Goal: Task Accomplishment & Management: Manage account settings

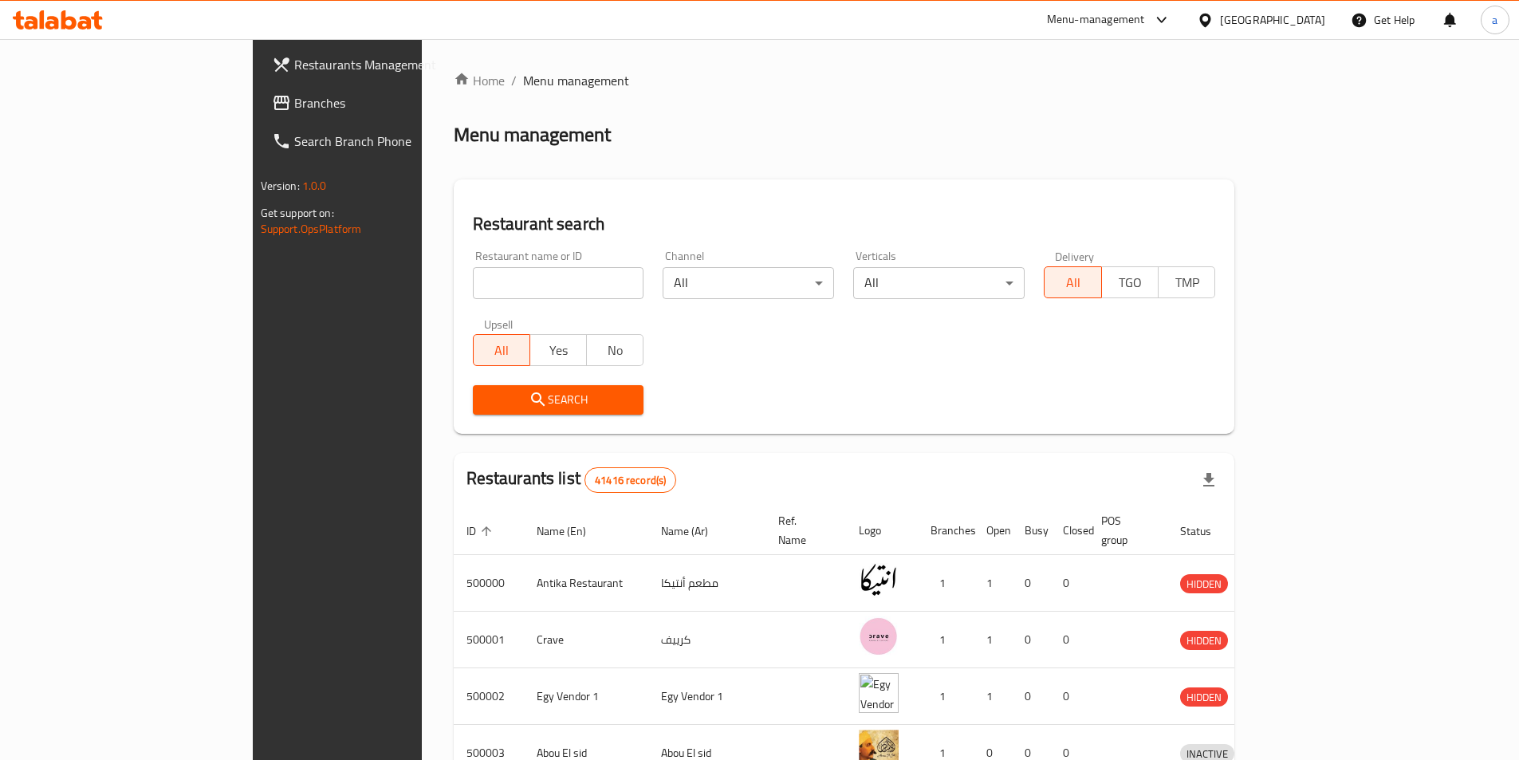
click at [1297, 18] on div "Egypt" at bounding box center [1272, 20] width 105 height 18
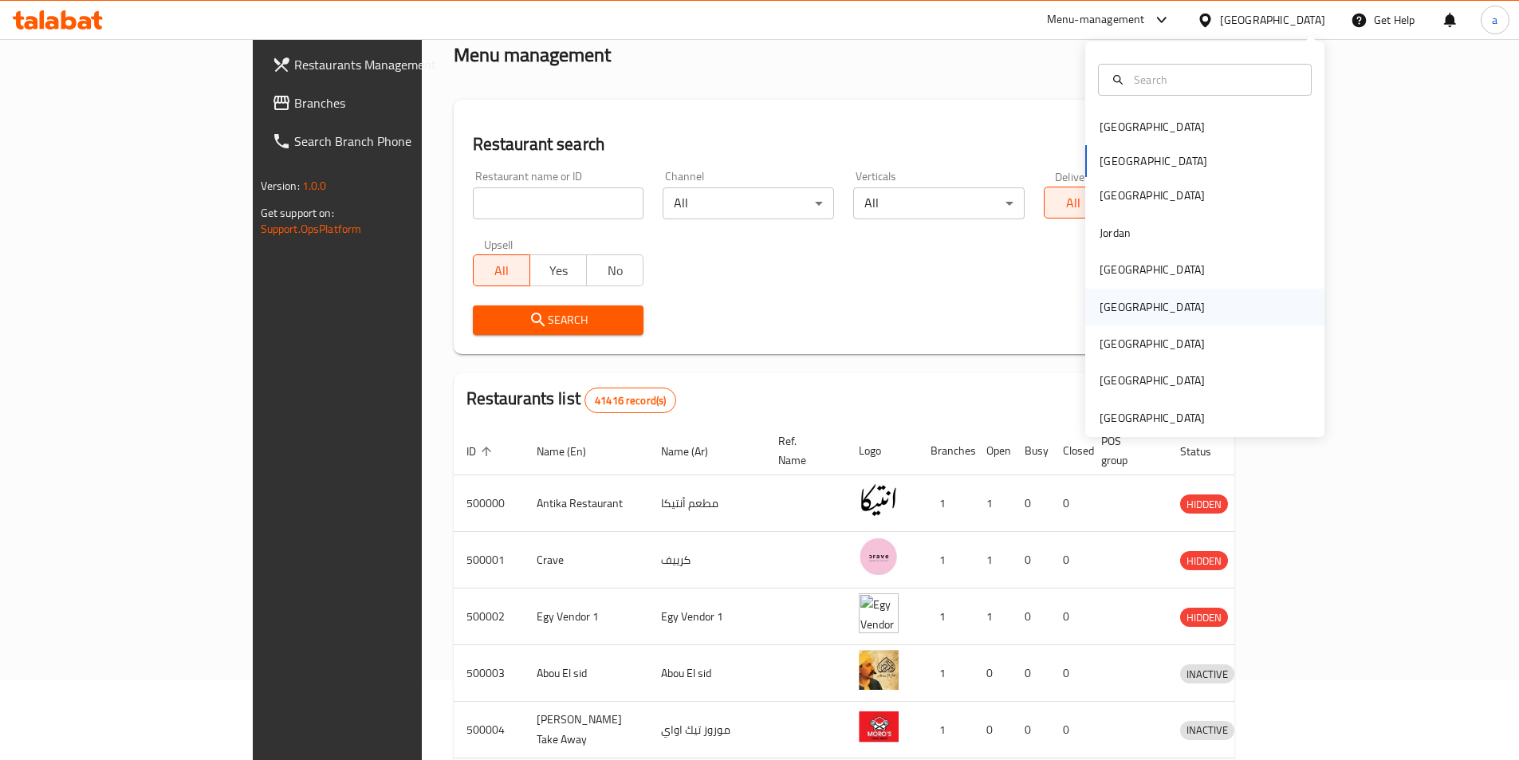
click at [1168, 305] on div "[GEOGRAPHIC_DATA]" at bounding box center [1204, 307] width 239 height 37
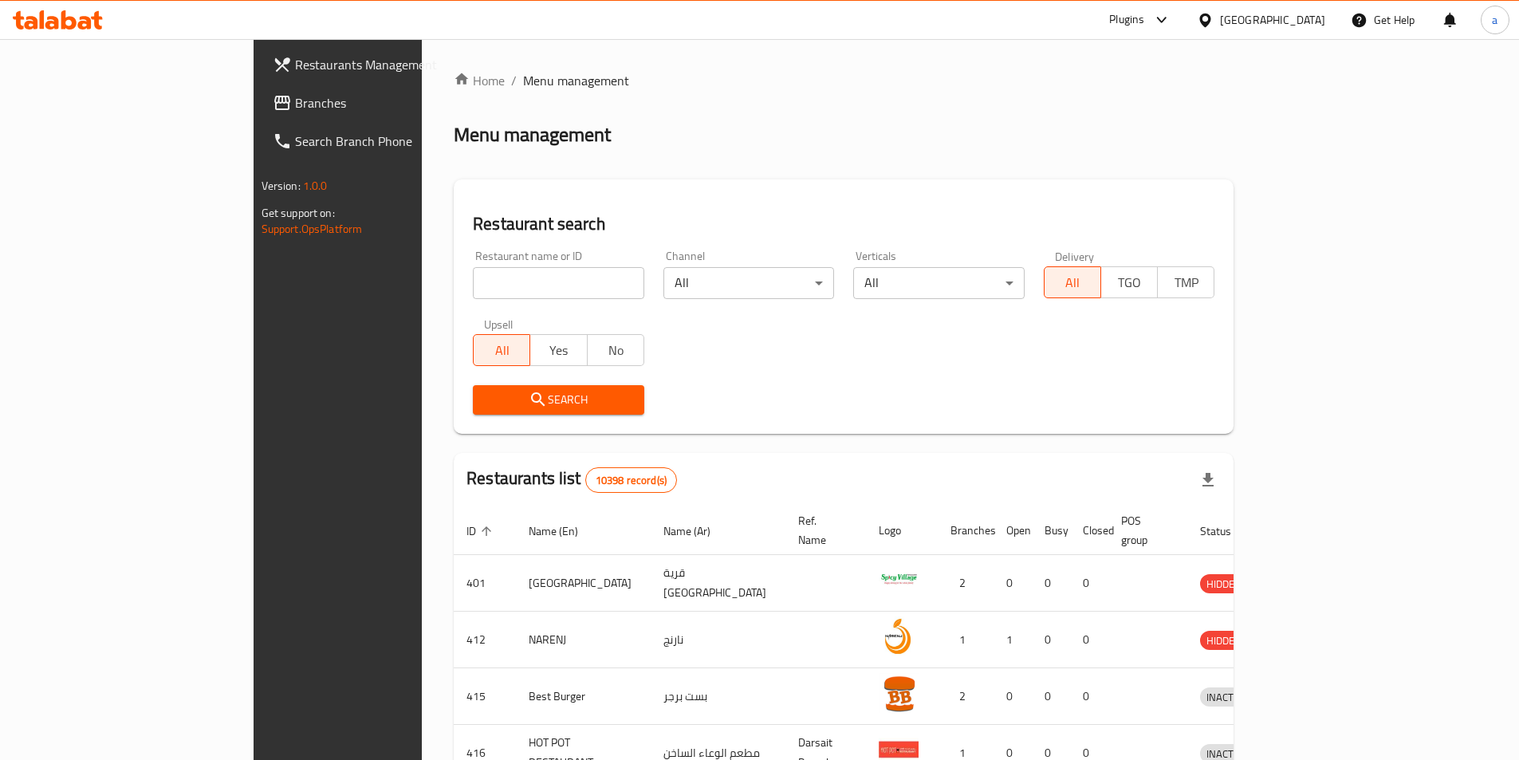
click at [295, 110] on span "Branches" at bounding box center [394, 102] width 199 height 19
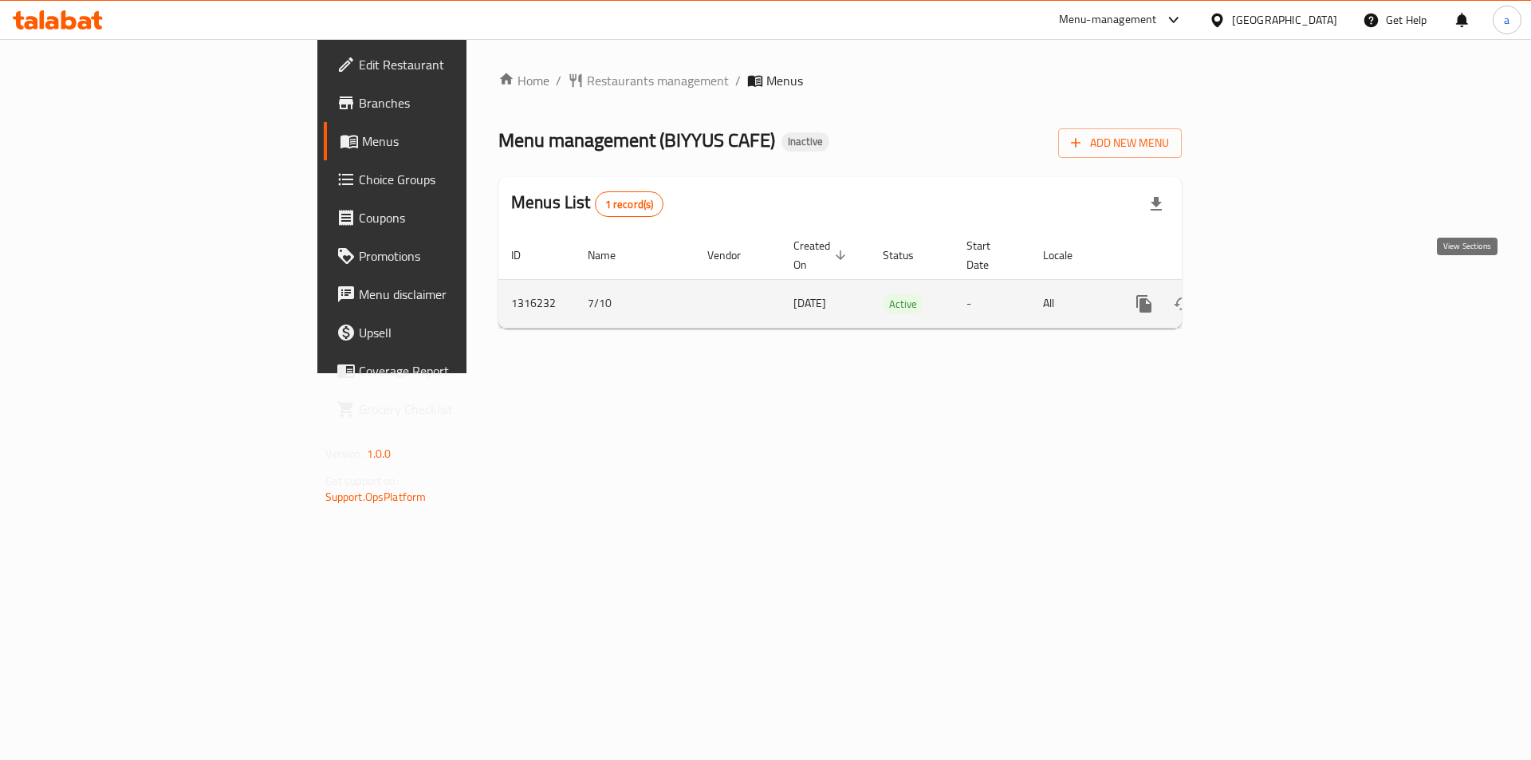
click at [1278, 301] on link "enhanced table" at bounding box center [1259, 304] width 38 height 38
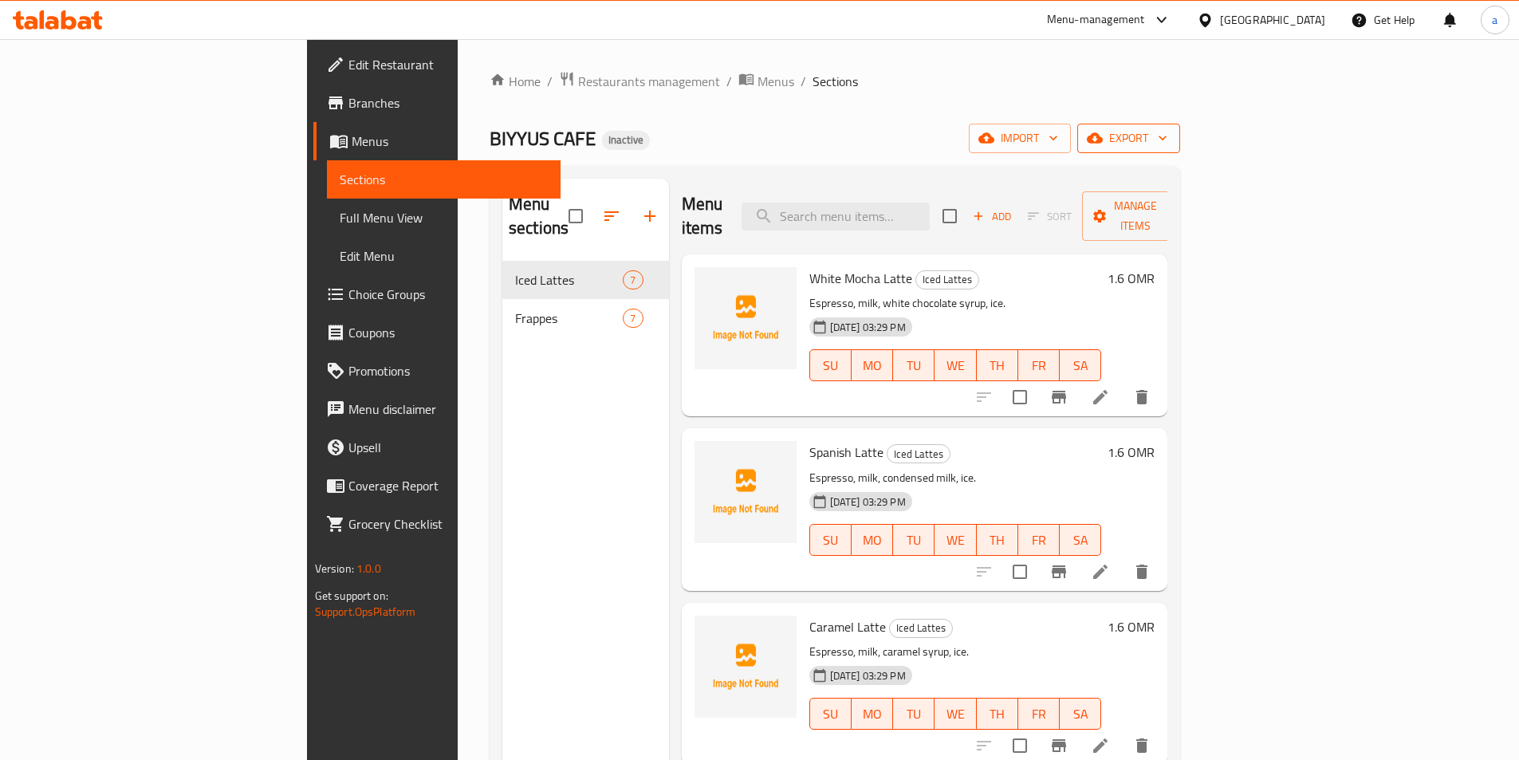
click at [1167, 136] on span "export" at bounding box center [1128, 138] width 77 height 20
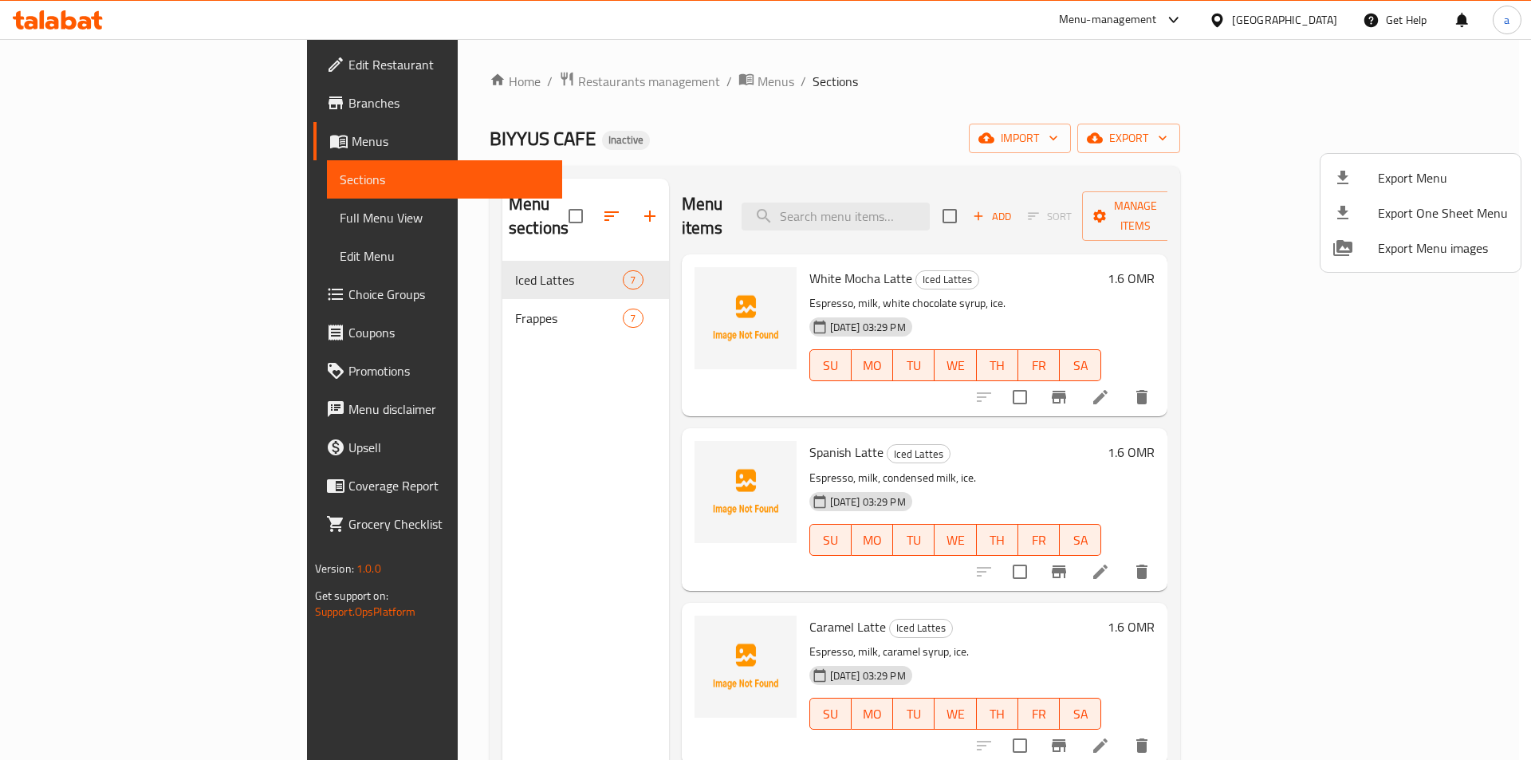
click at [1327, 144] on div at bounding box center [765, 380] width 1531 height 760
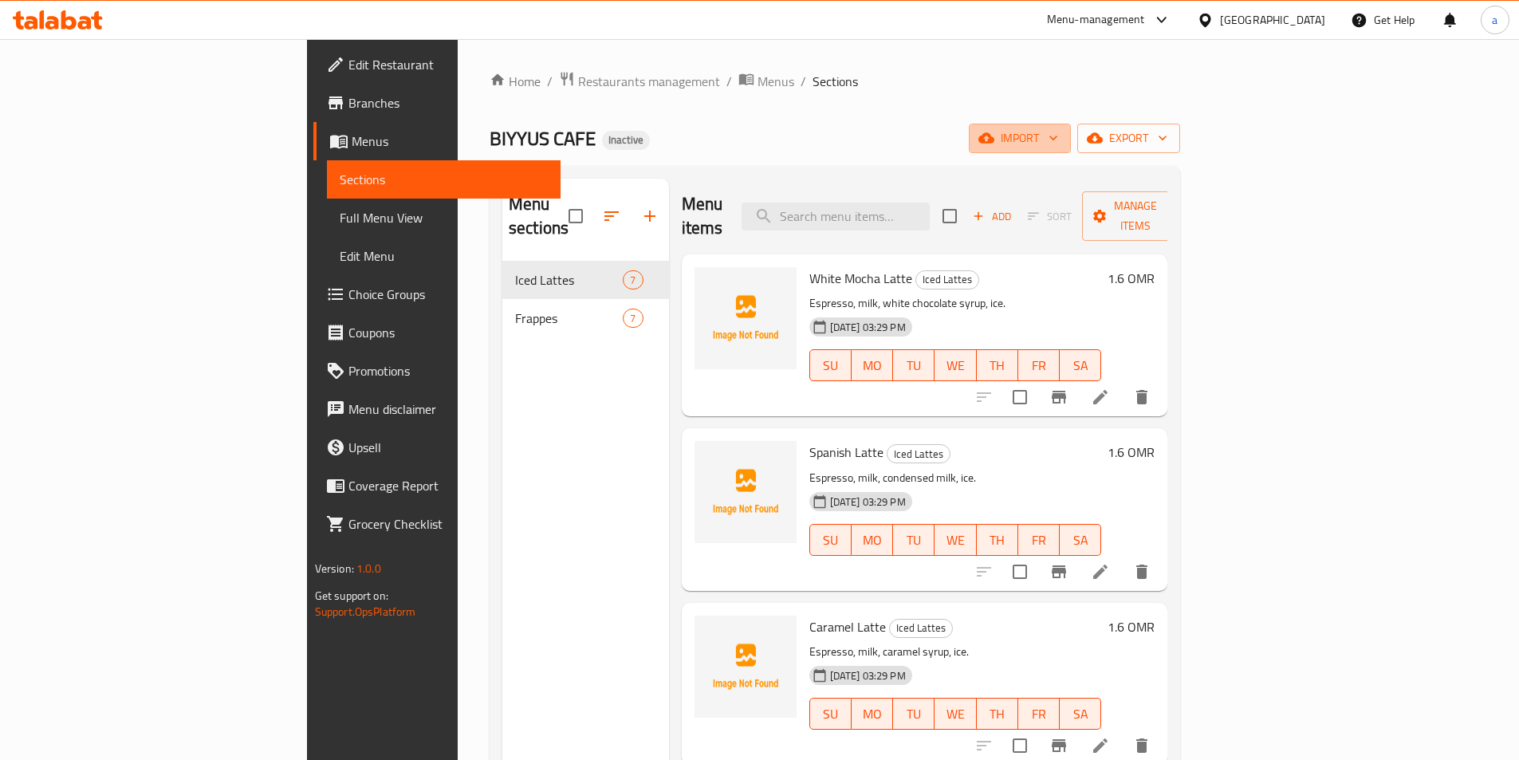
click at [1058, 144] on span "import" at bounding box center [1019, 138] width 77 height 20
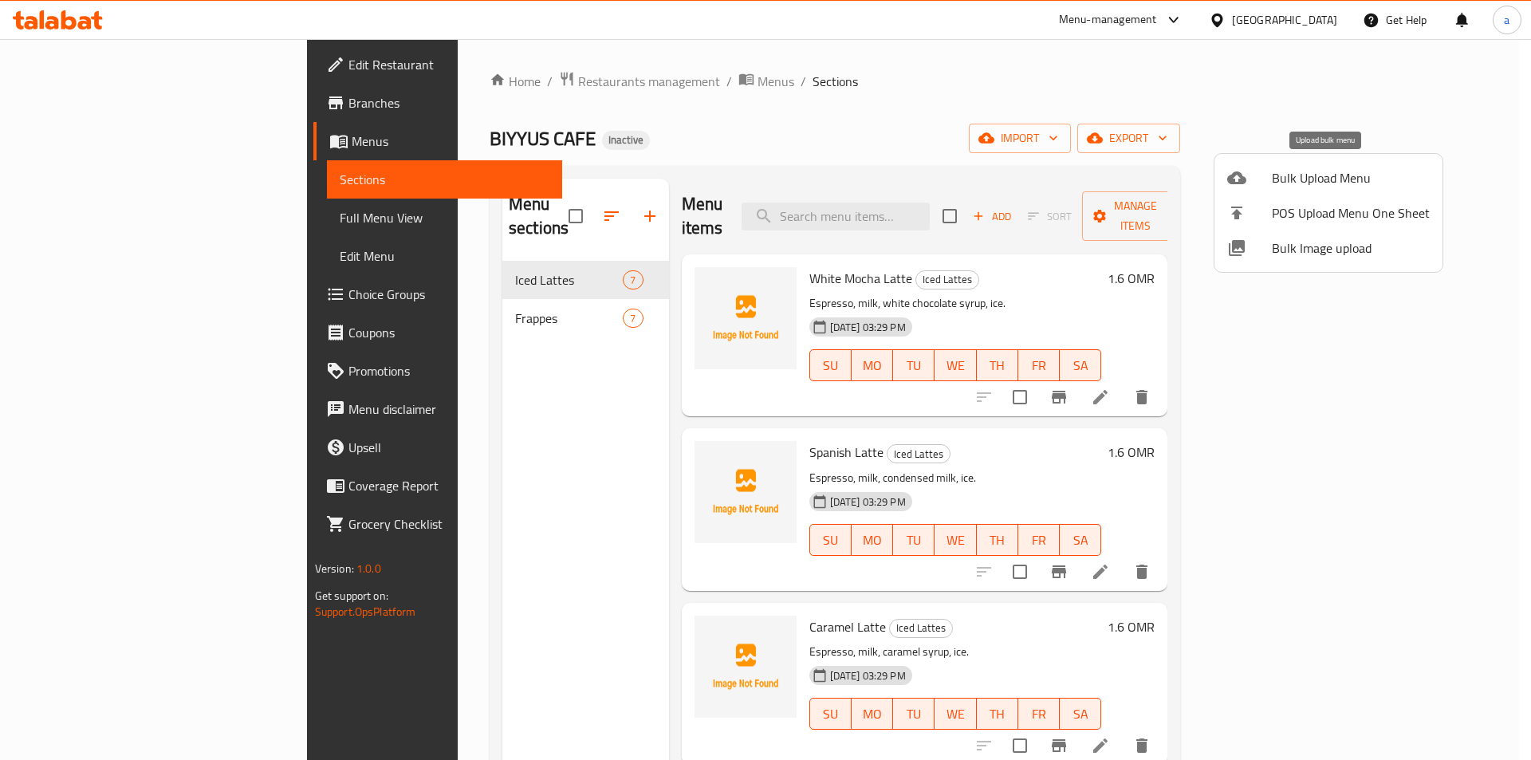
click at [1351, 185] on span "Bulk Upload Menu" at bounding box center [1351, 177] width 158 height 19
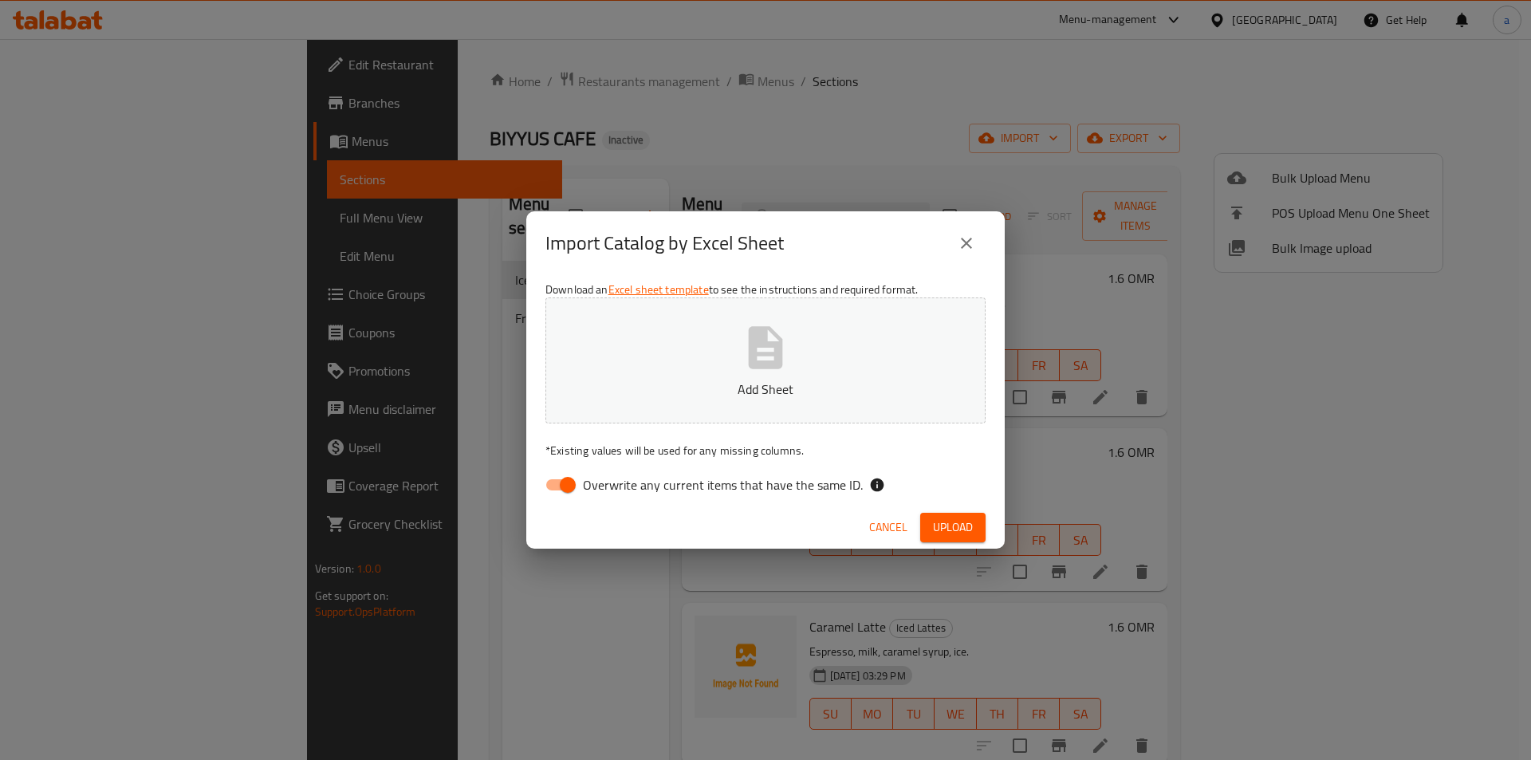
click at [572, 498] on input "Overwrite any current items that have the same ID." at bounding box center [567, 485] width 91 height 30
checkbox input "false"
click at [945, 521] on span "Upload" at bounding box center [953, 527] width 40 height 20
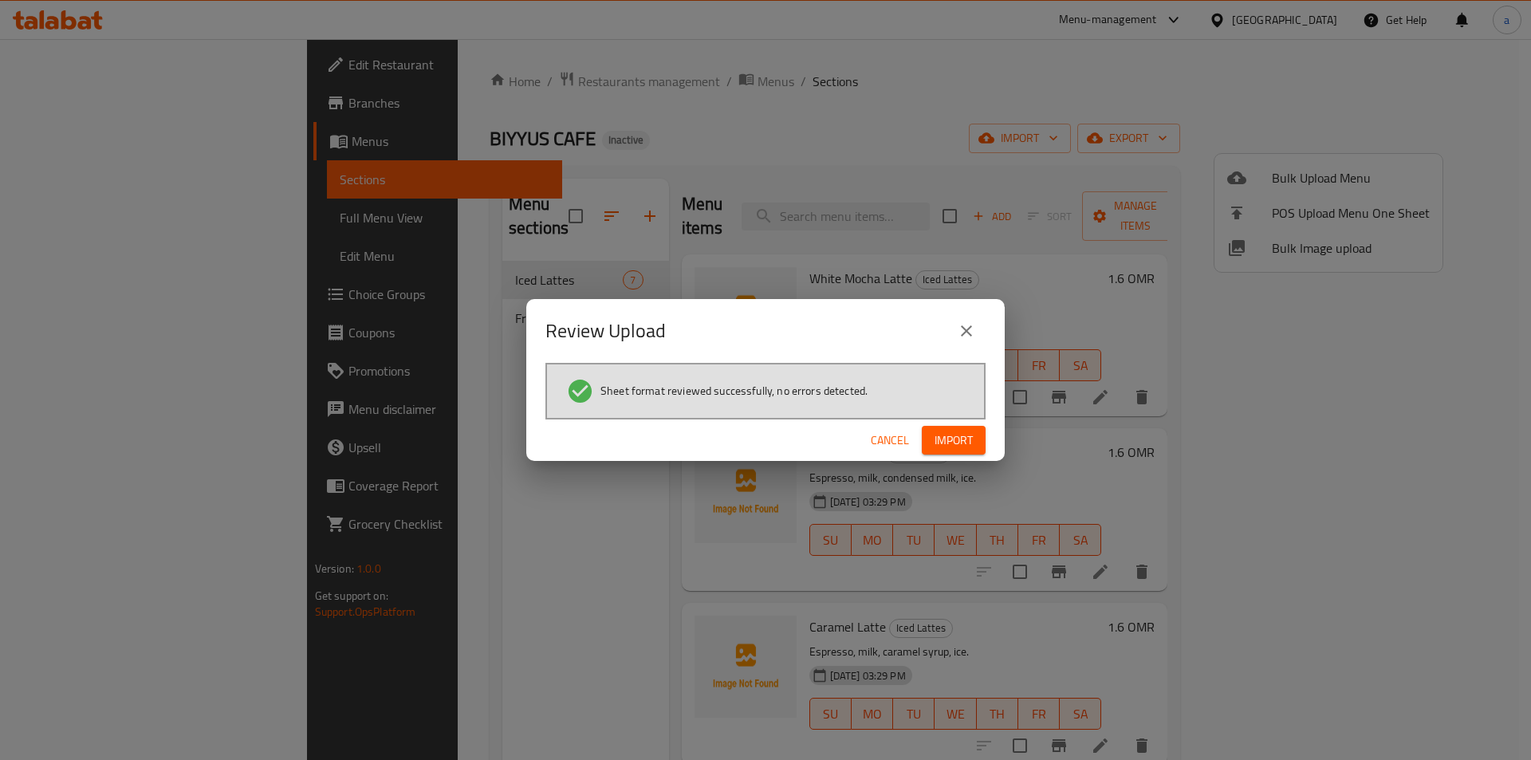
click at [960, 433] on span "Import" at bounding box center [953, 441] width 38 height 20
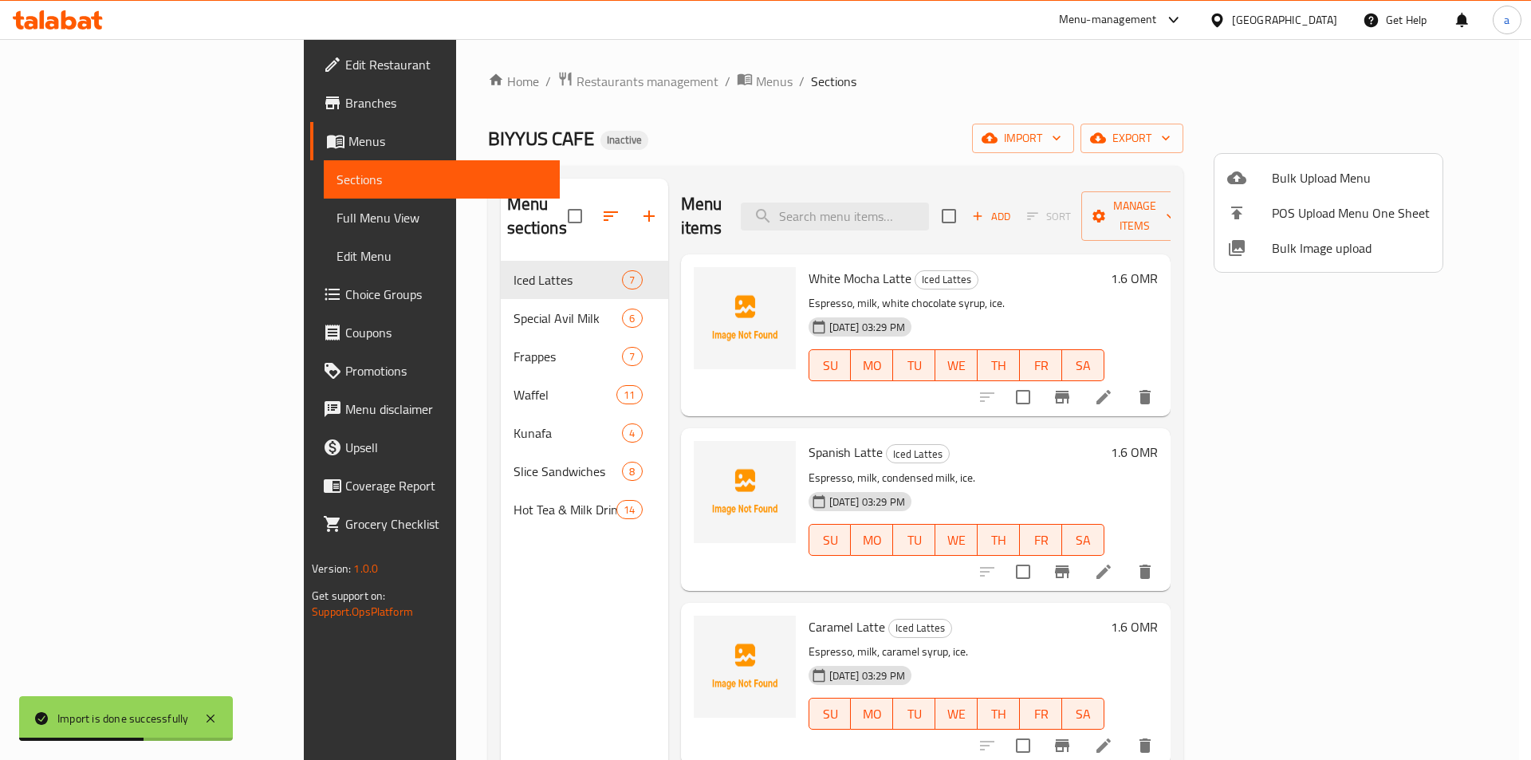
click at [146, 217] on div at bounding box center [765, 380] width 1531 height 760
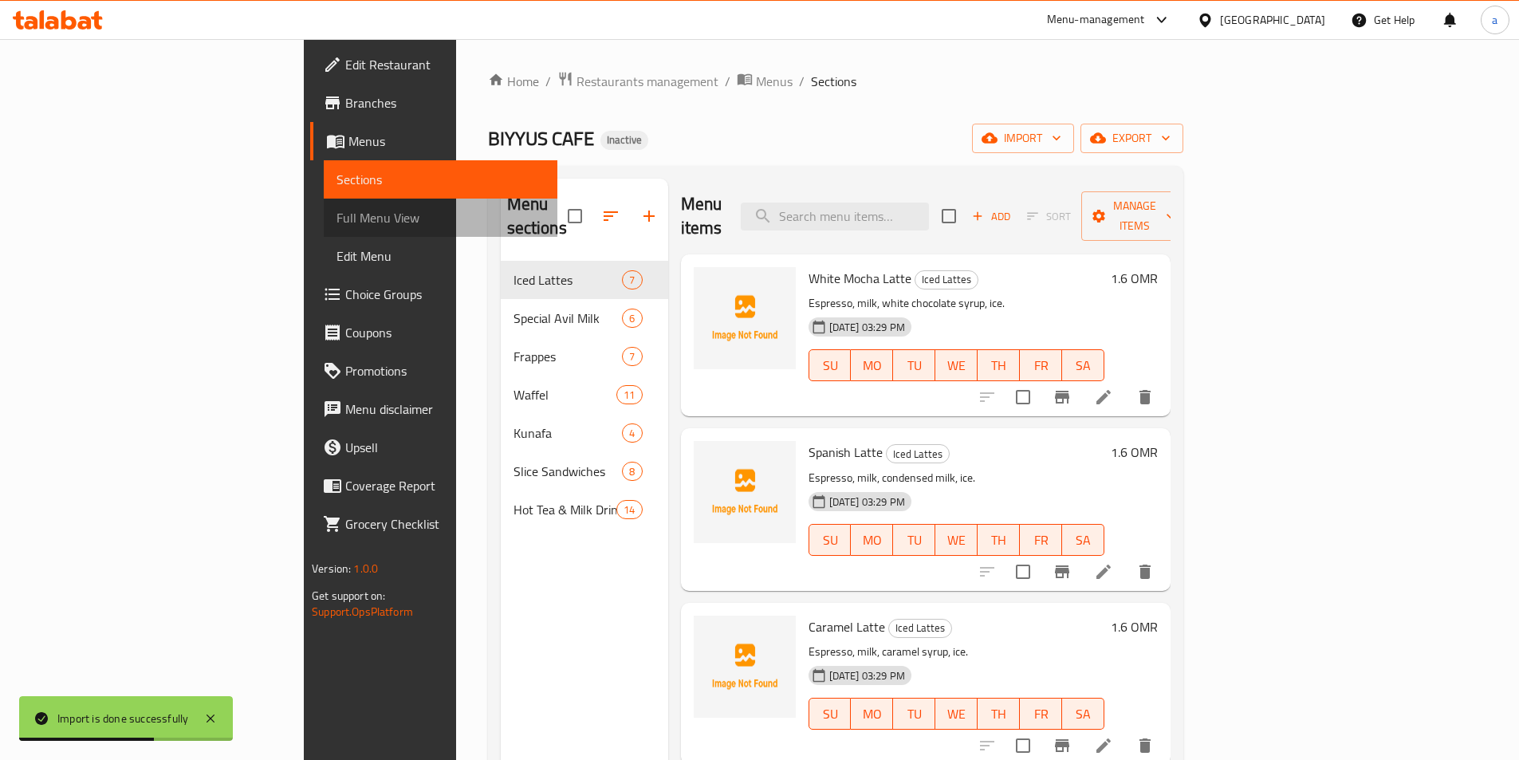
click at [336, 217] on span "Full Menu View" at bounding box center [440, 217] width 208 height 19
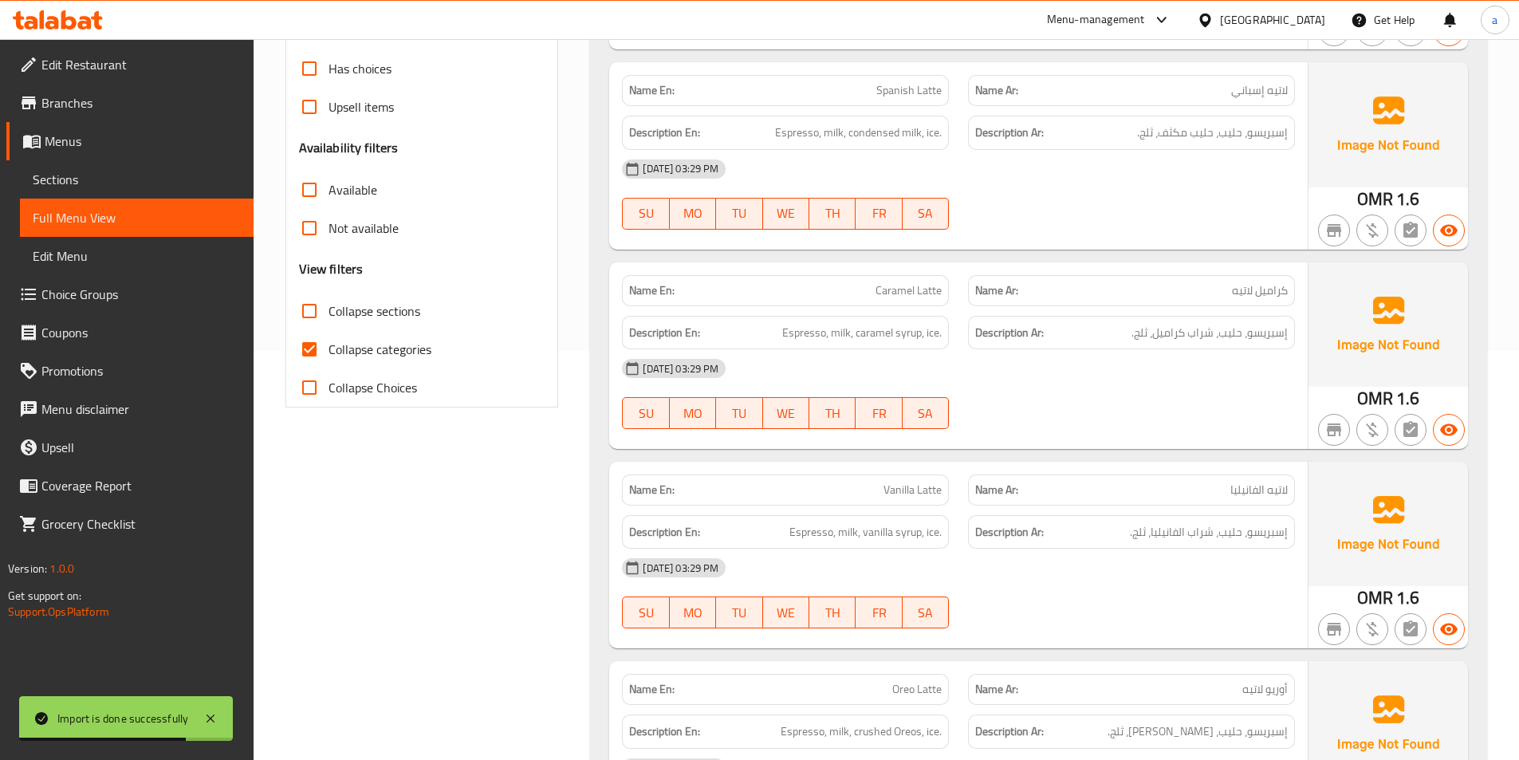
scroll to position [319, 0]
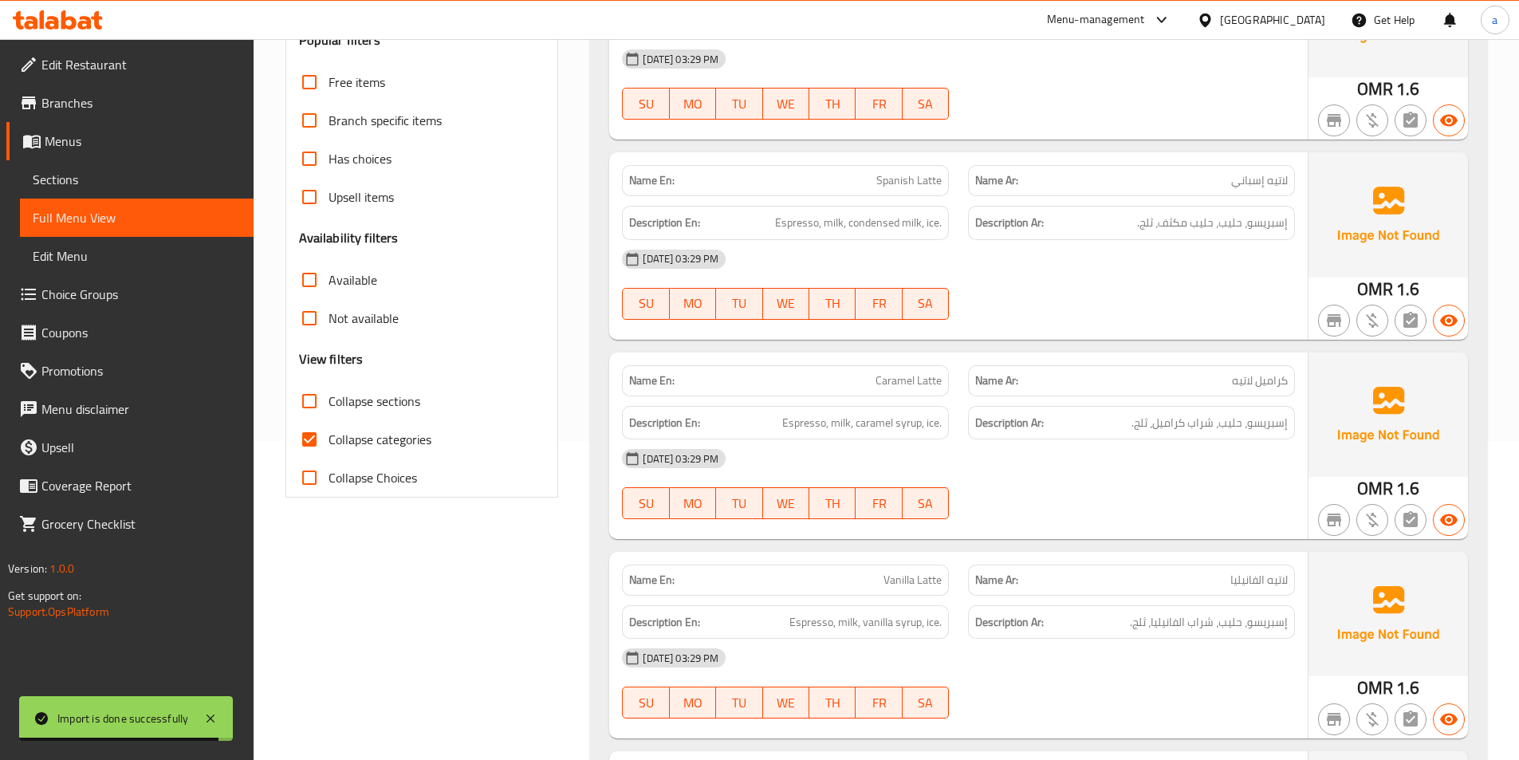
click at [325, 399] on input "Collapse sections" at bounding box center [309, 401] width 38 height 38
checkbox input "true"
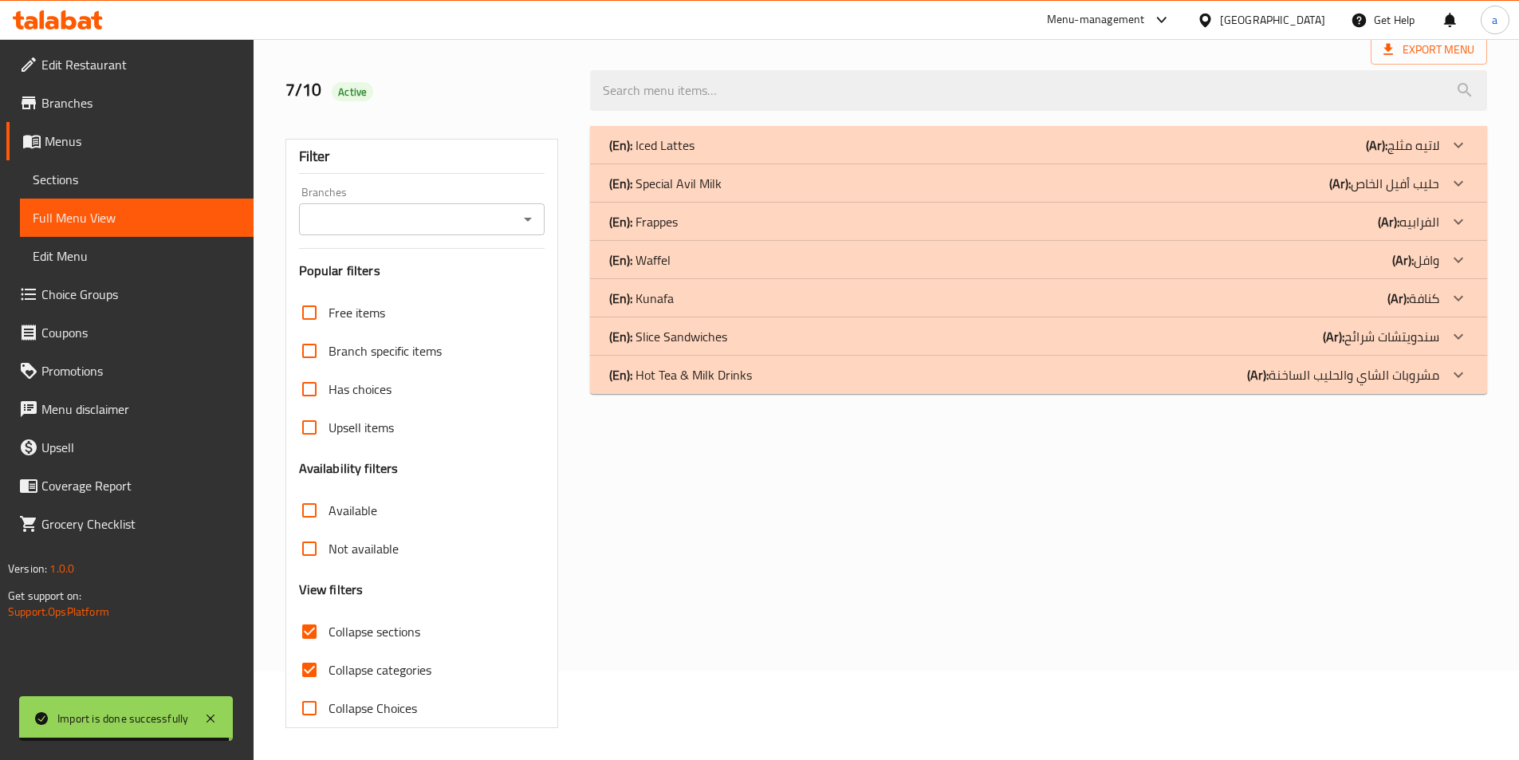
scroll to position [0, 0]
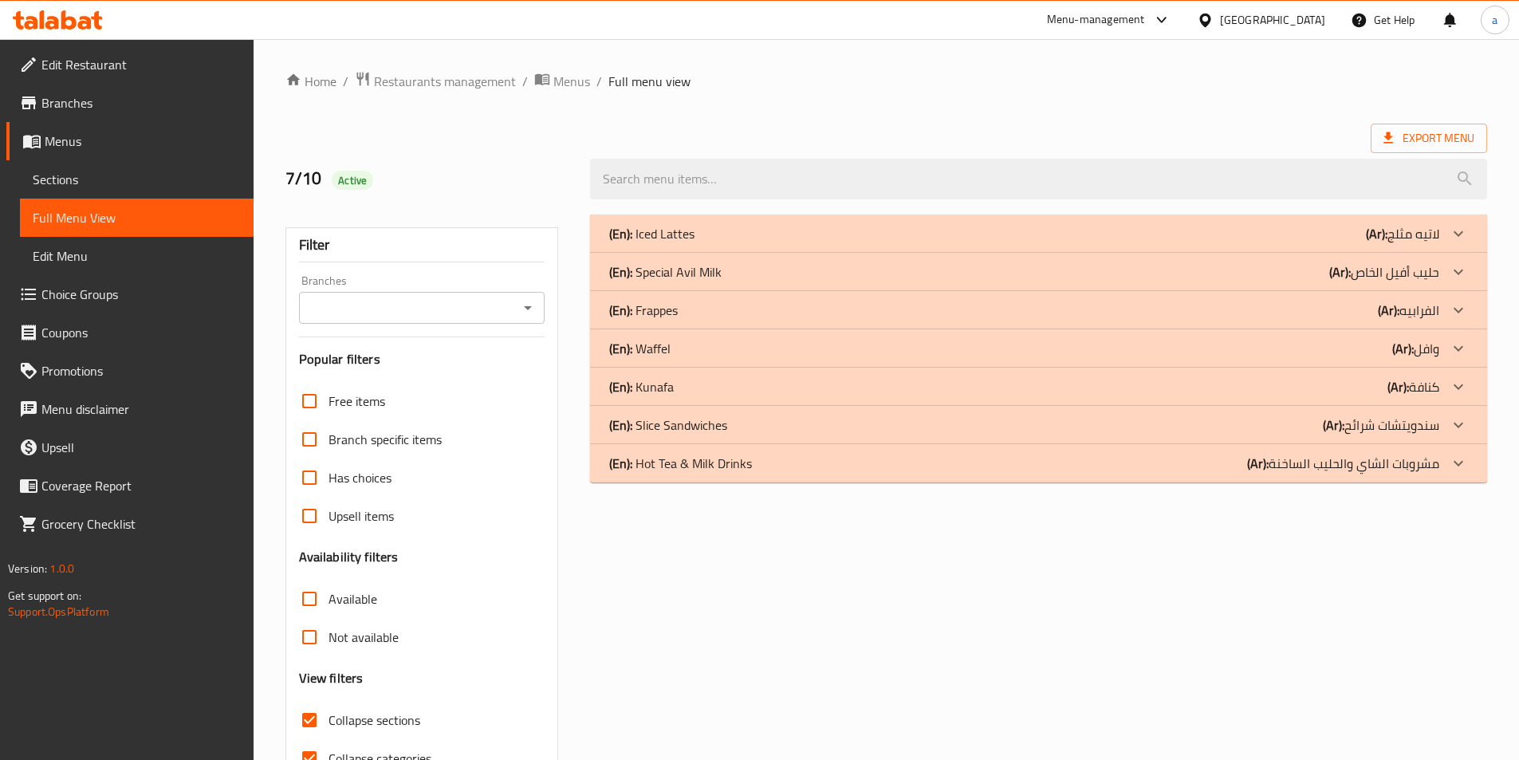
click at [681, 235] on p "(En): Iced Lattes" at bounding box center [651, 233] width 85 height 19
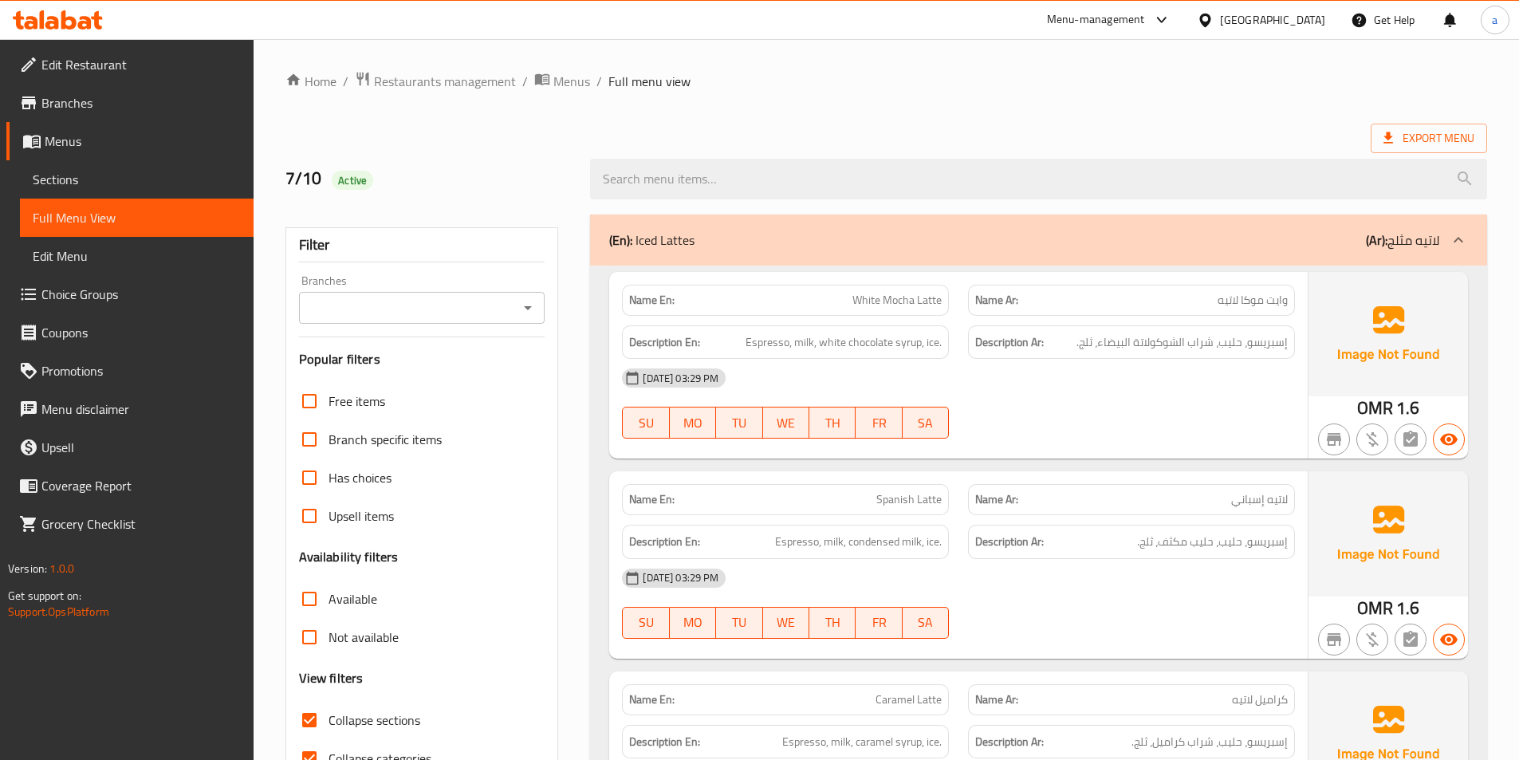
click at [711, 239] on div "(En): Iced Lattes (Ar): لاتيه مثلج" at bounding box center [1024, 239] width 830 height 19
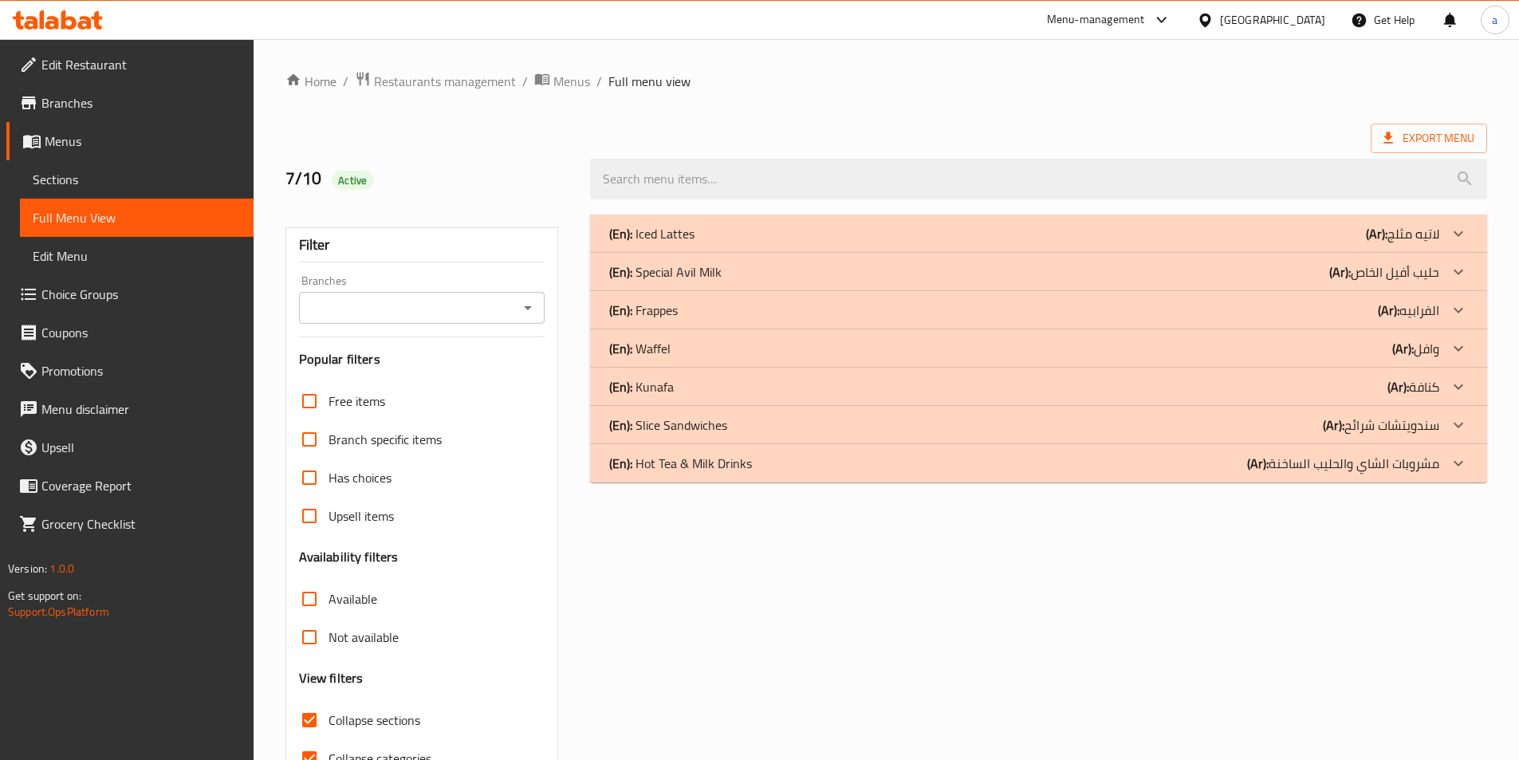
click at [779, 281] on div "(En): Special Avil Milk (Ar): حليب أفيل الخاص" at bounding box center [1038, 272] width 897 height 38
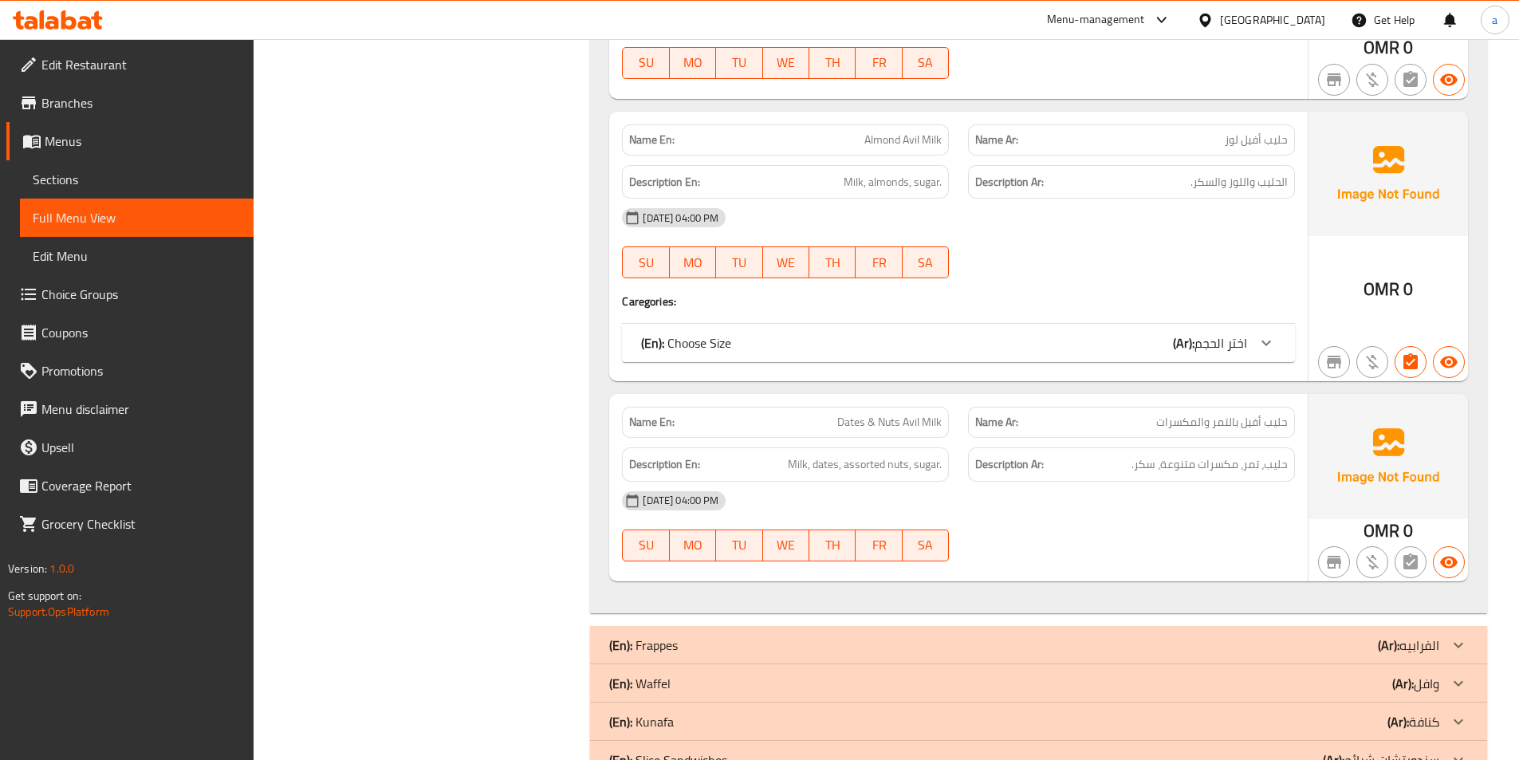
scroll to position [1265, 0]
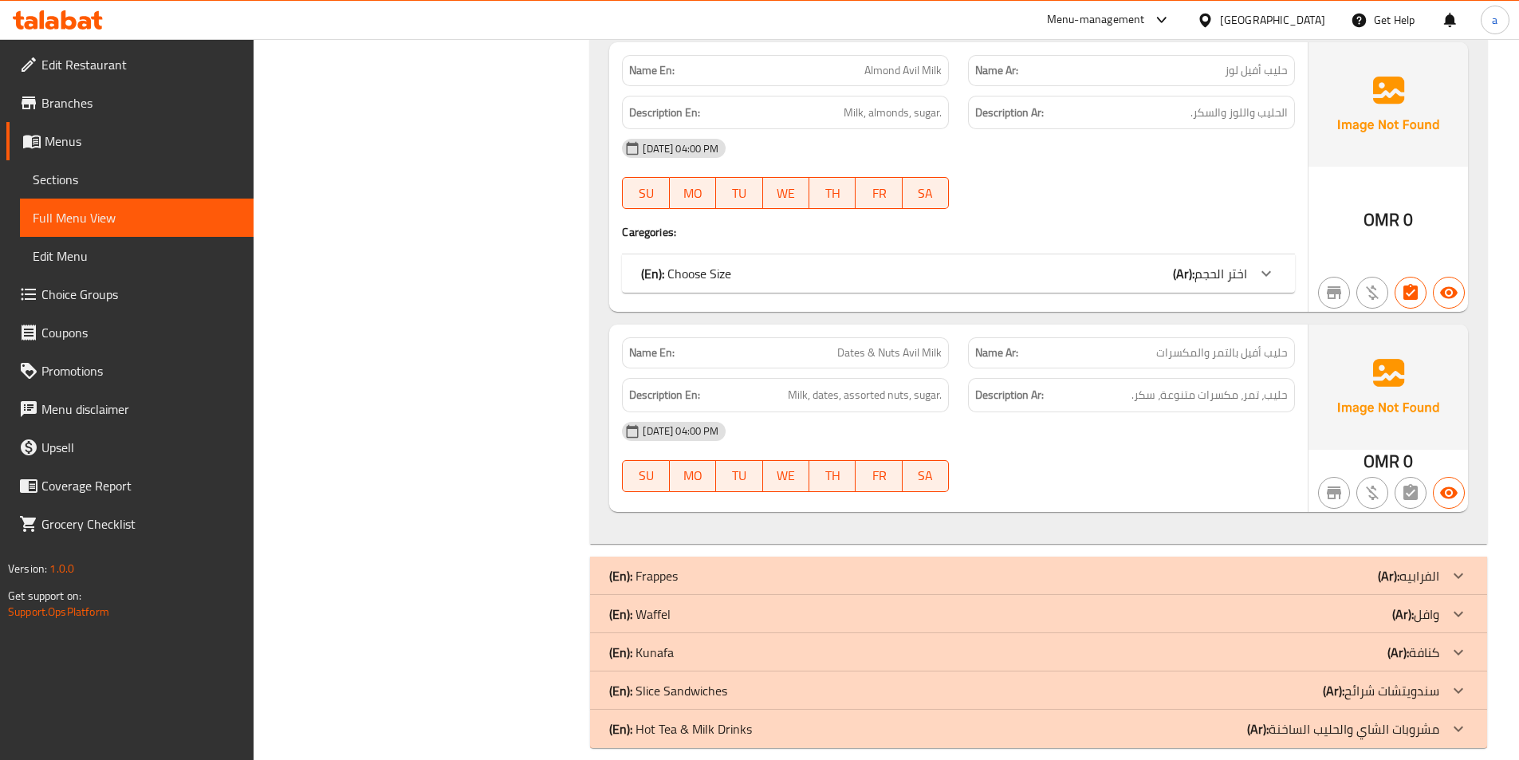
click at [848, 719] on div "(En): Hot Tea & Milk Drinks (Ar): مشروبات الشاي والحليب الساخنة" at bounding box center [1024, 728] width 830 height 19
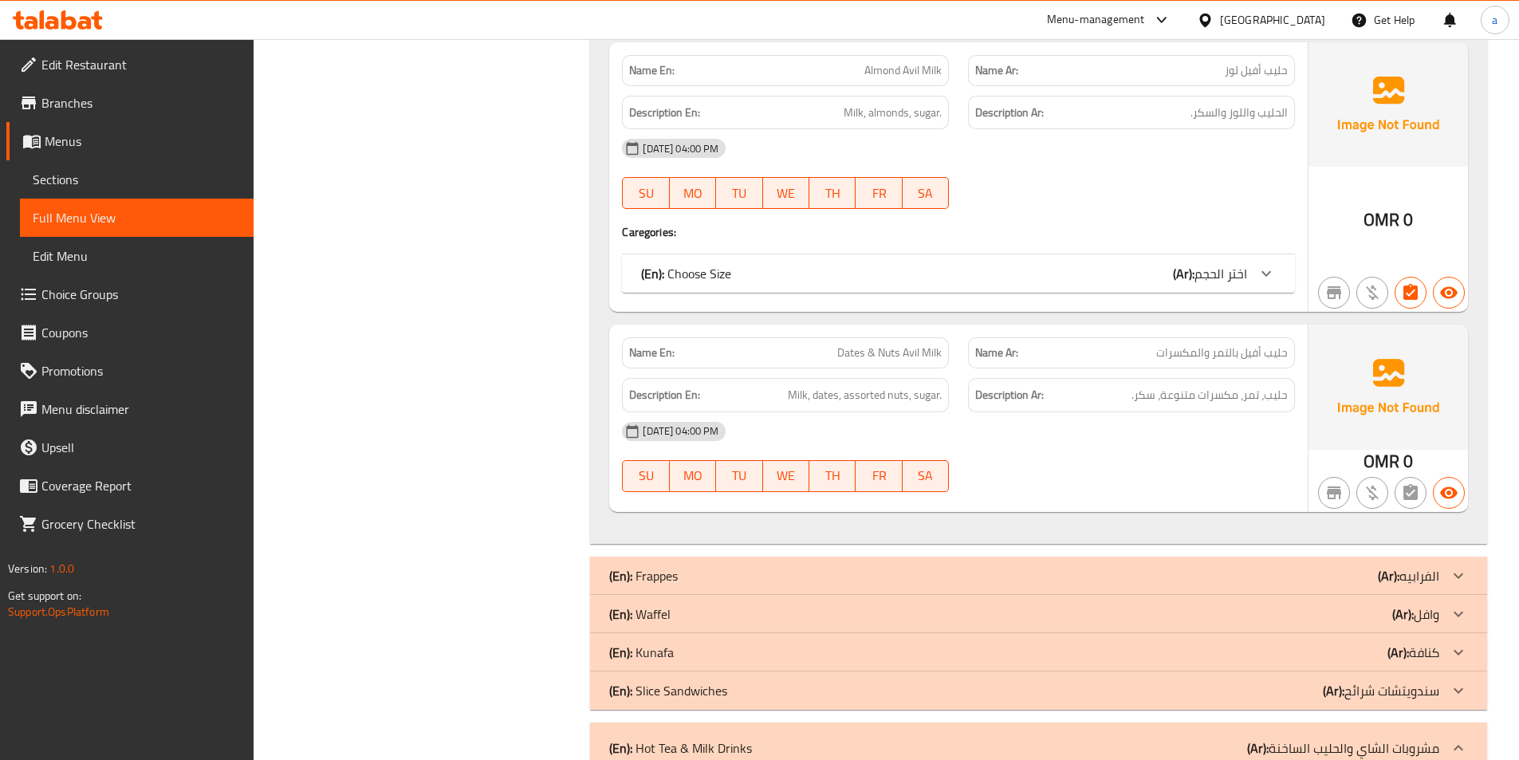
click at [836, 681] on div "(En): Slice Sandwiches (Ar): سندويتشات شرائح" at bounding box center [1024, 690] width 830 height 19
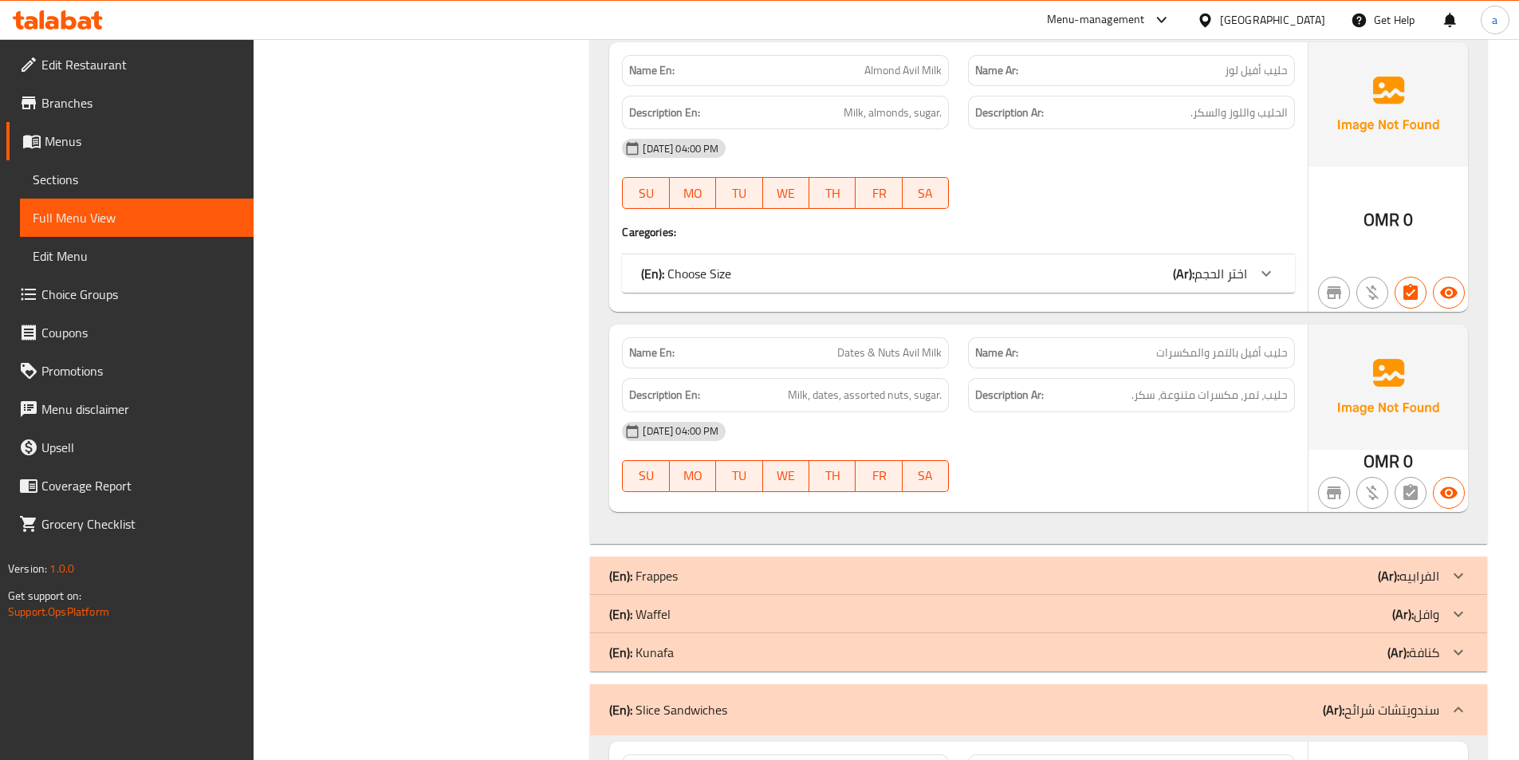
click at [792, 643] on div "(En): [PERSON_NAME] (Ar): كنافة" at bounding box center [1024, 652] width 830 height 19
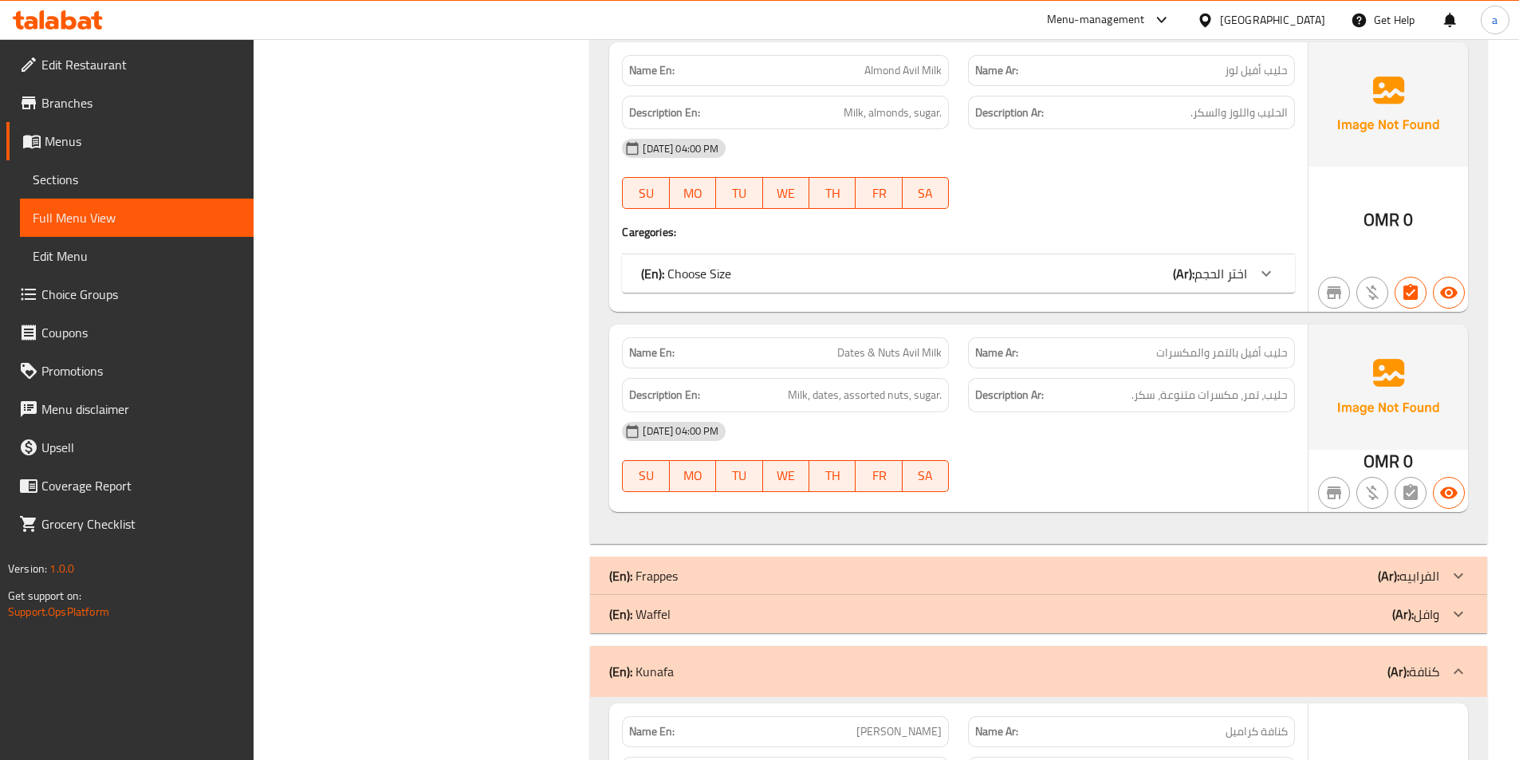
click at [761, 604] on div "(En): Waffel (Ar): وافل" at bounding box center [1024, 613] width 830 height 19
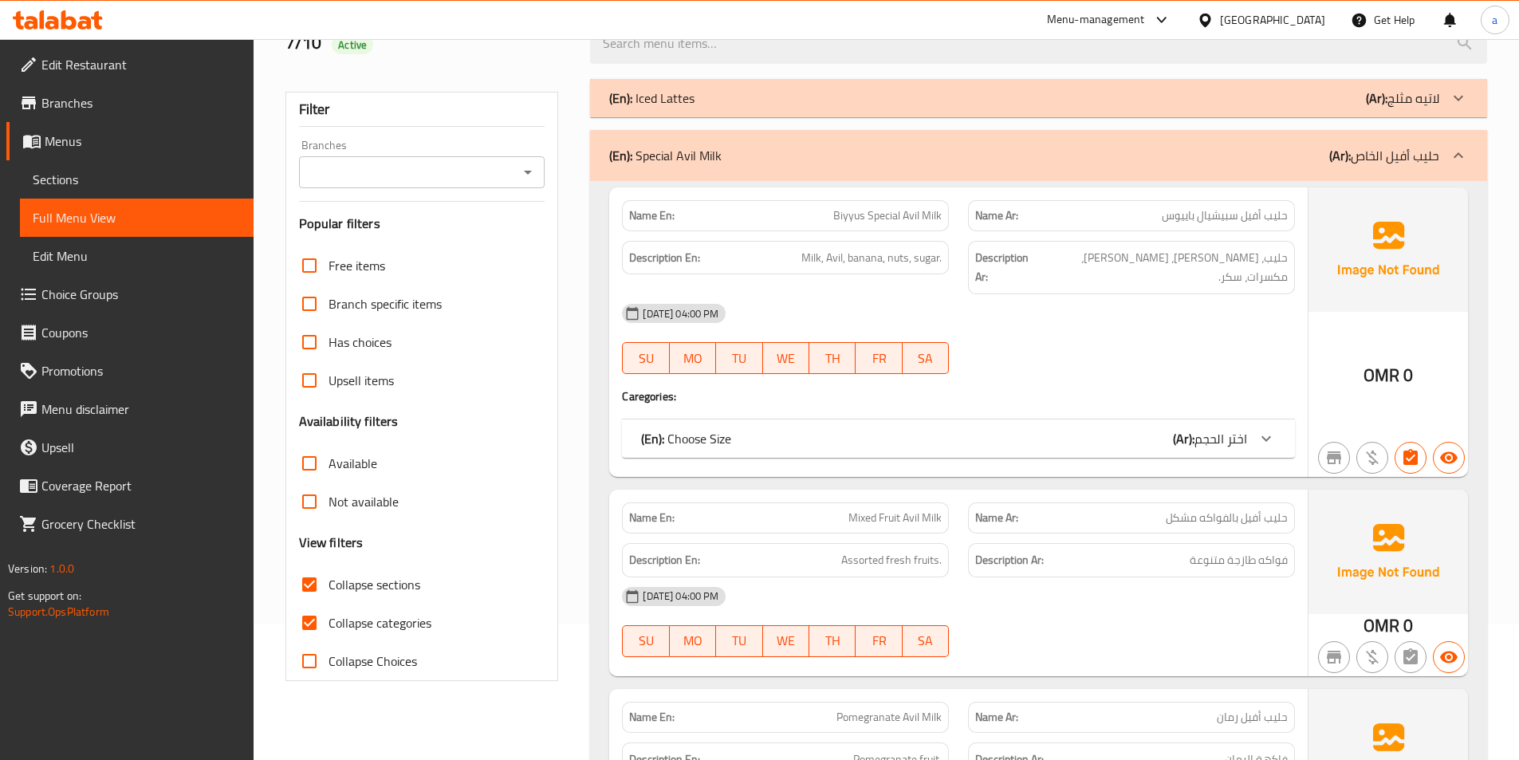
scroll to position [239, 0]
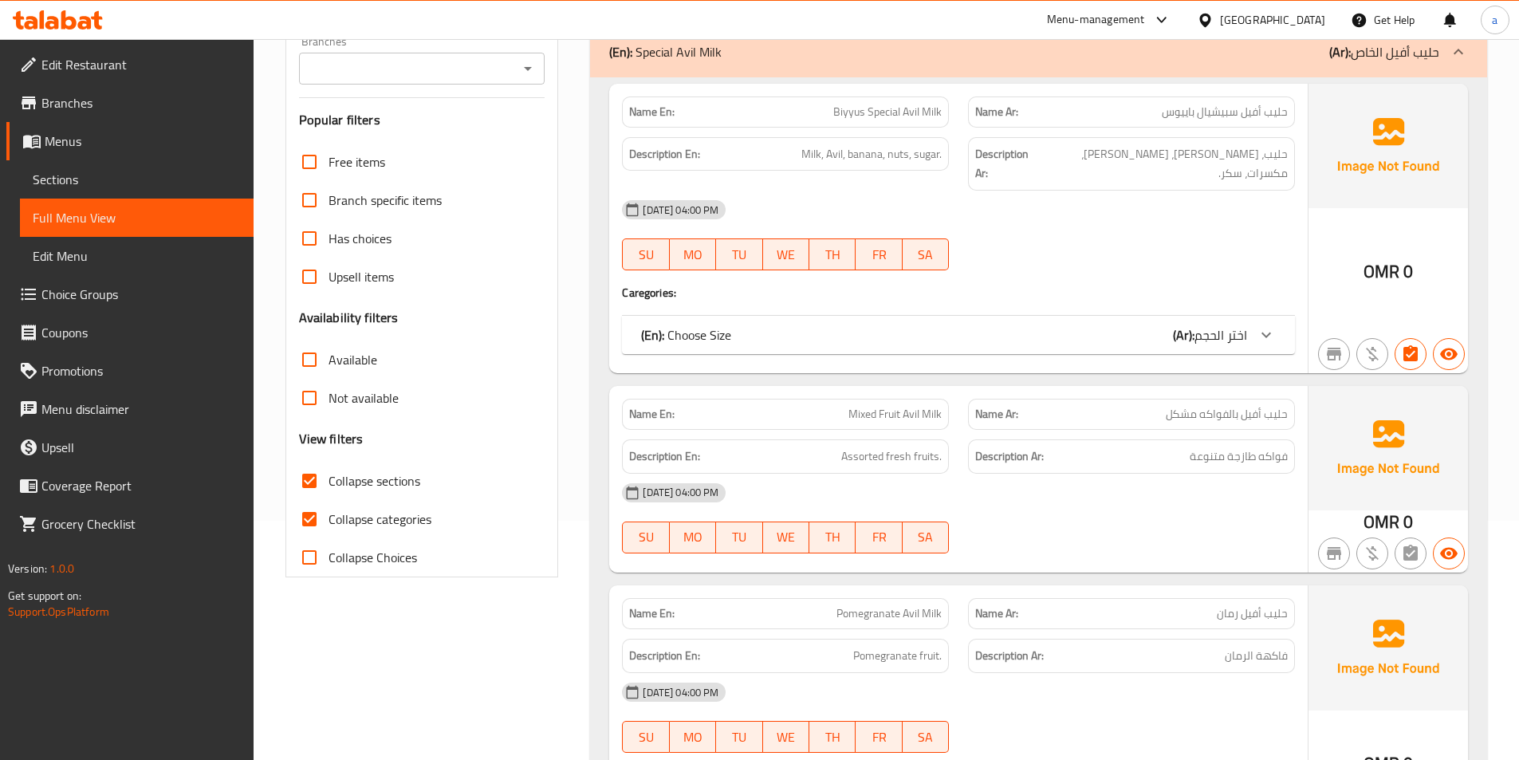
click at [317, 513] on input "Collapse categories" at bounding box center [309, 519] width 38 height 38
checkbox input "false"
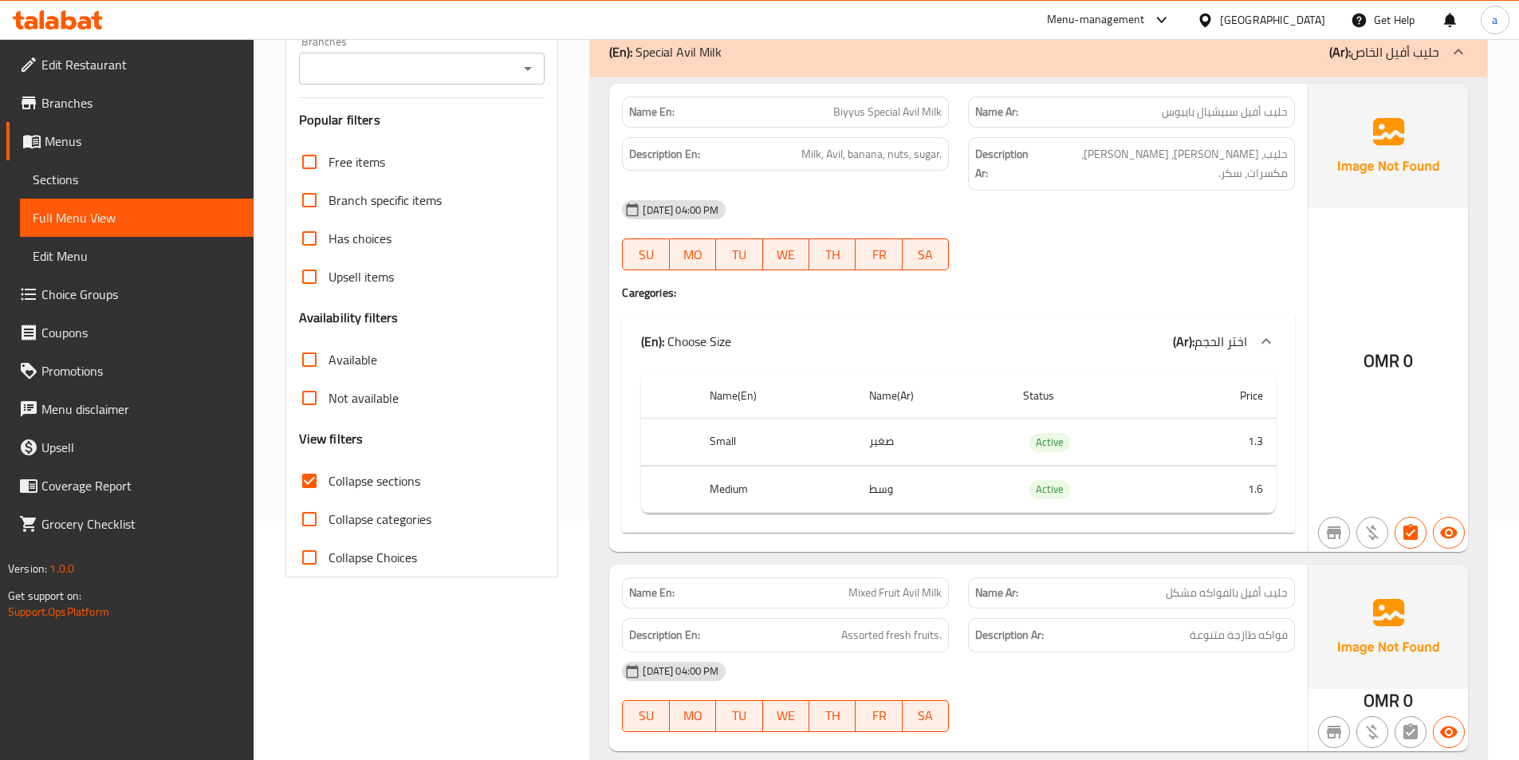
click at [309, 470] on input "Collapse sections" at bounding box center [309, 481] width 38 height 38
checkbox input "false"
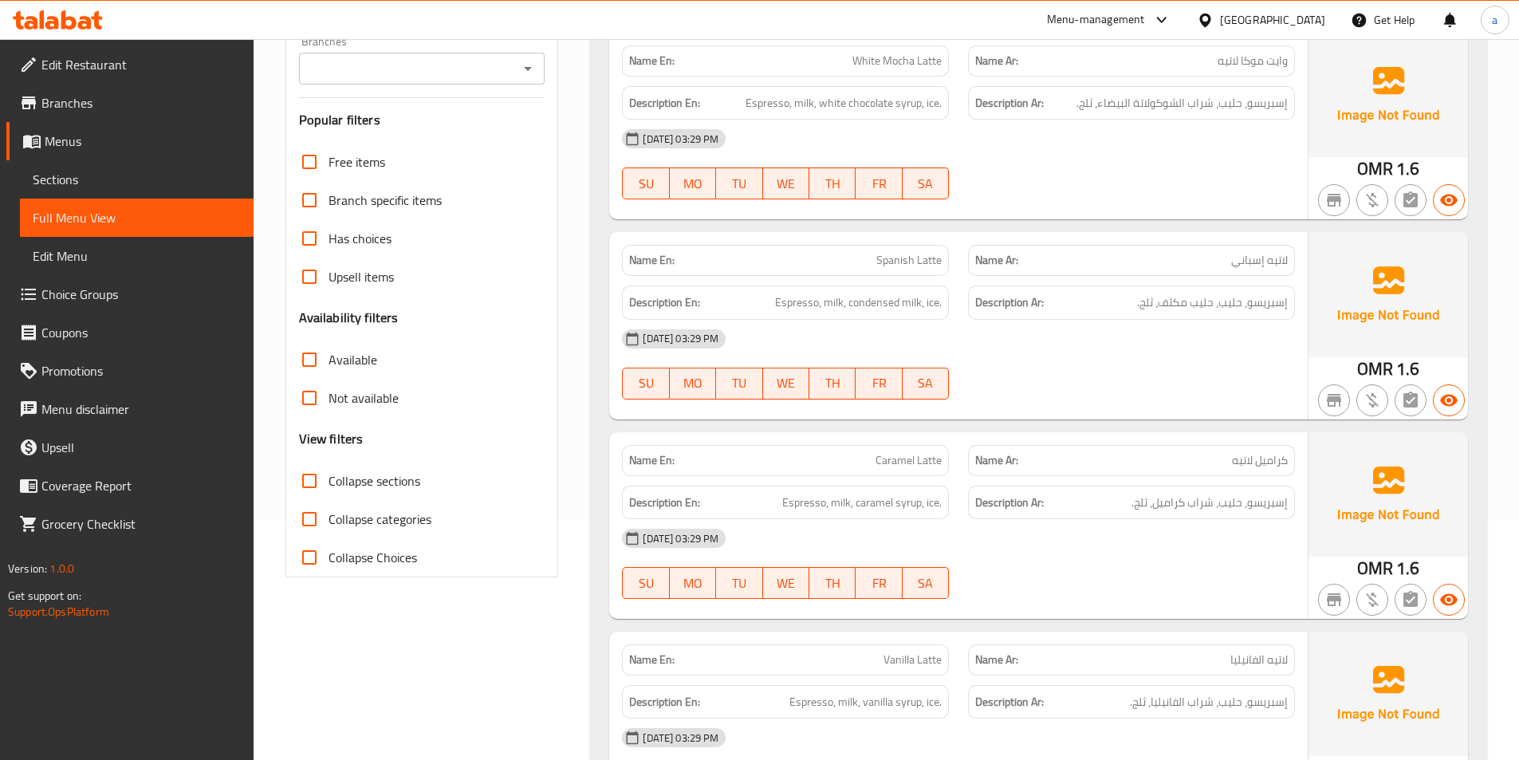
scroll to position [0, 0]
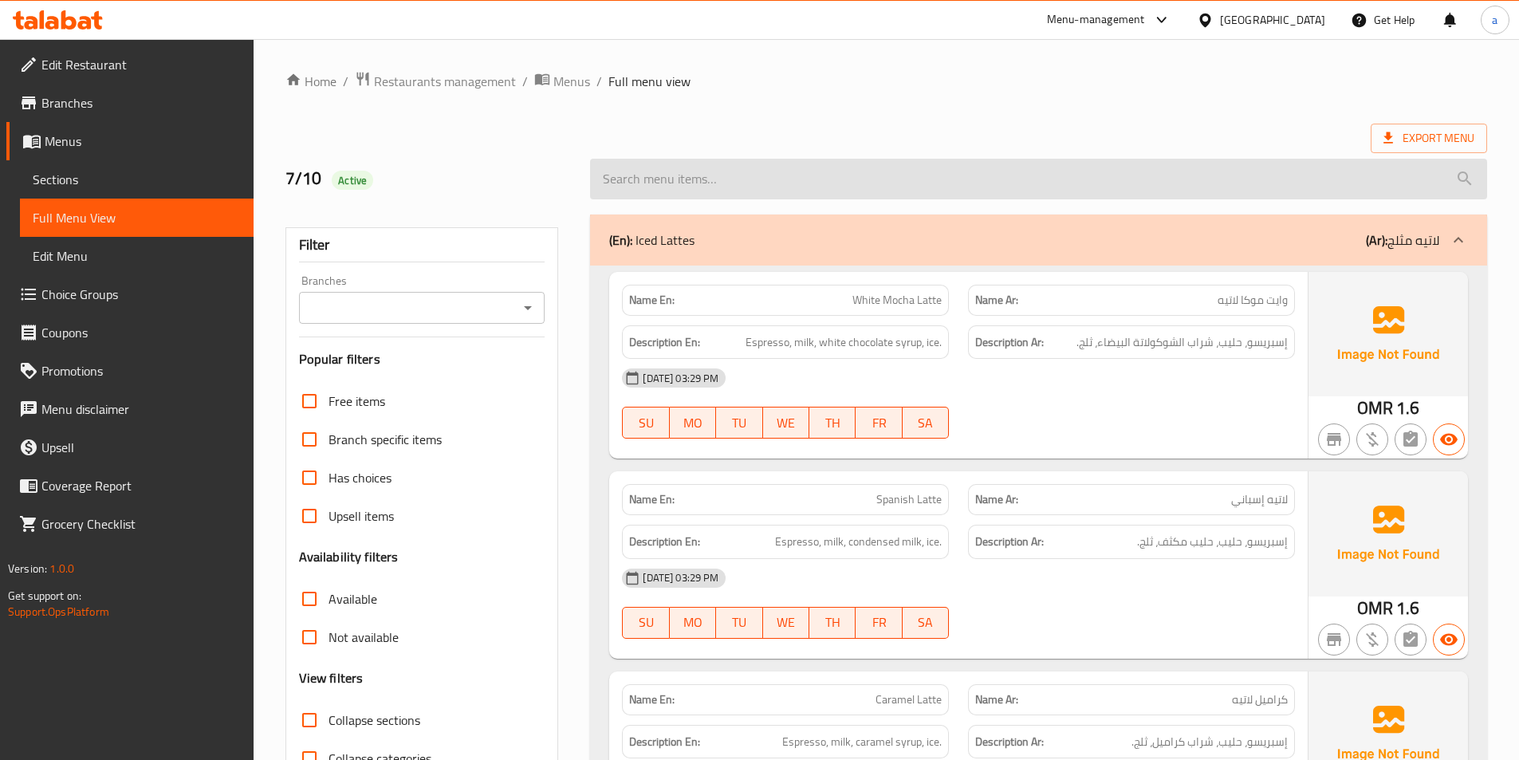
click at [983, 181] on input "search" at bounding box center [1038, 179] width 897 height 41
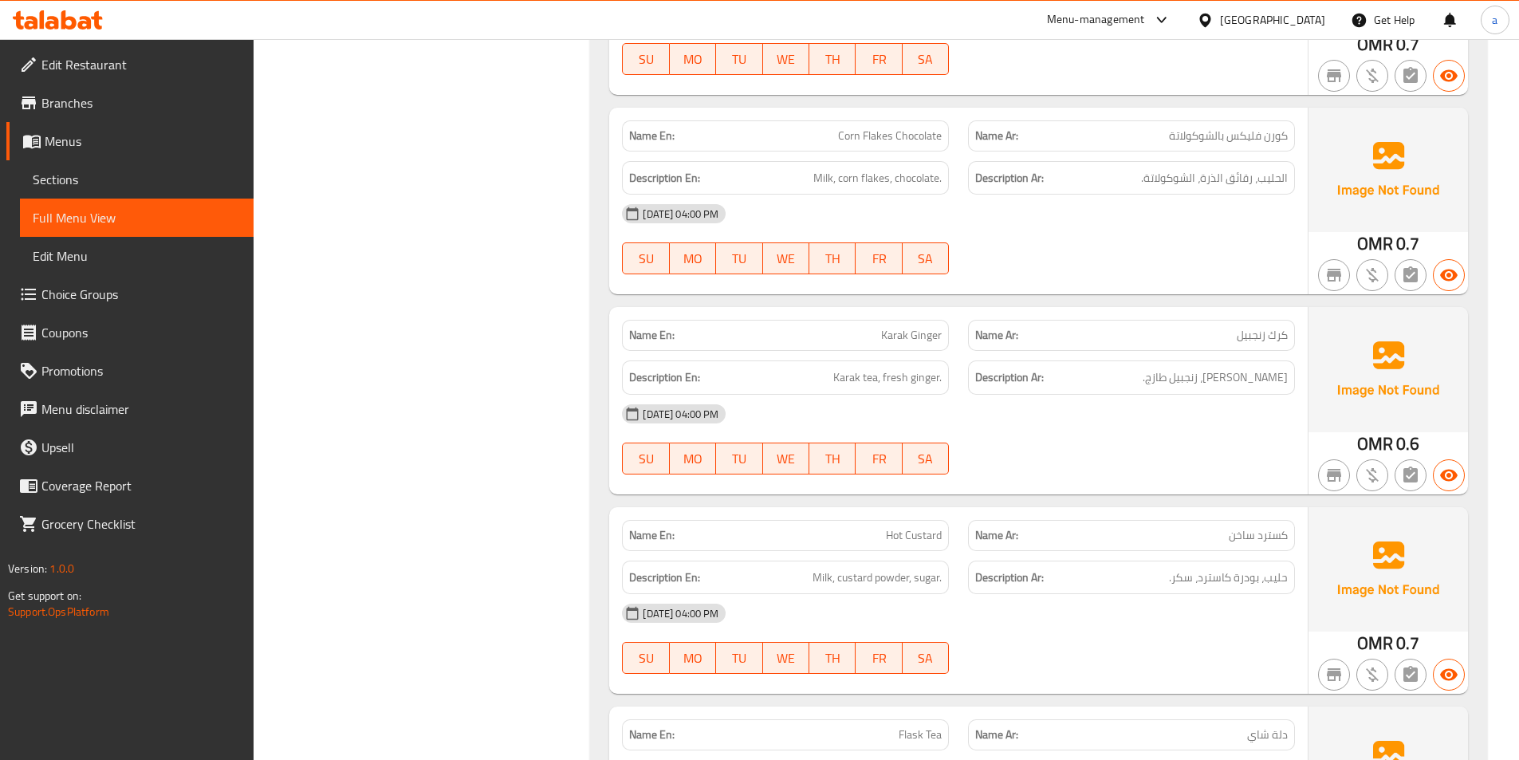
scroll to position [14412, 0]
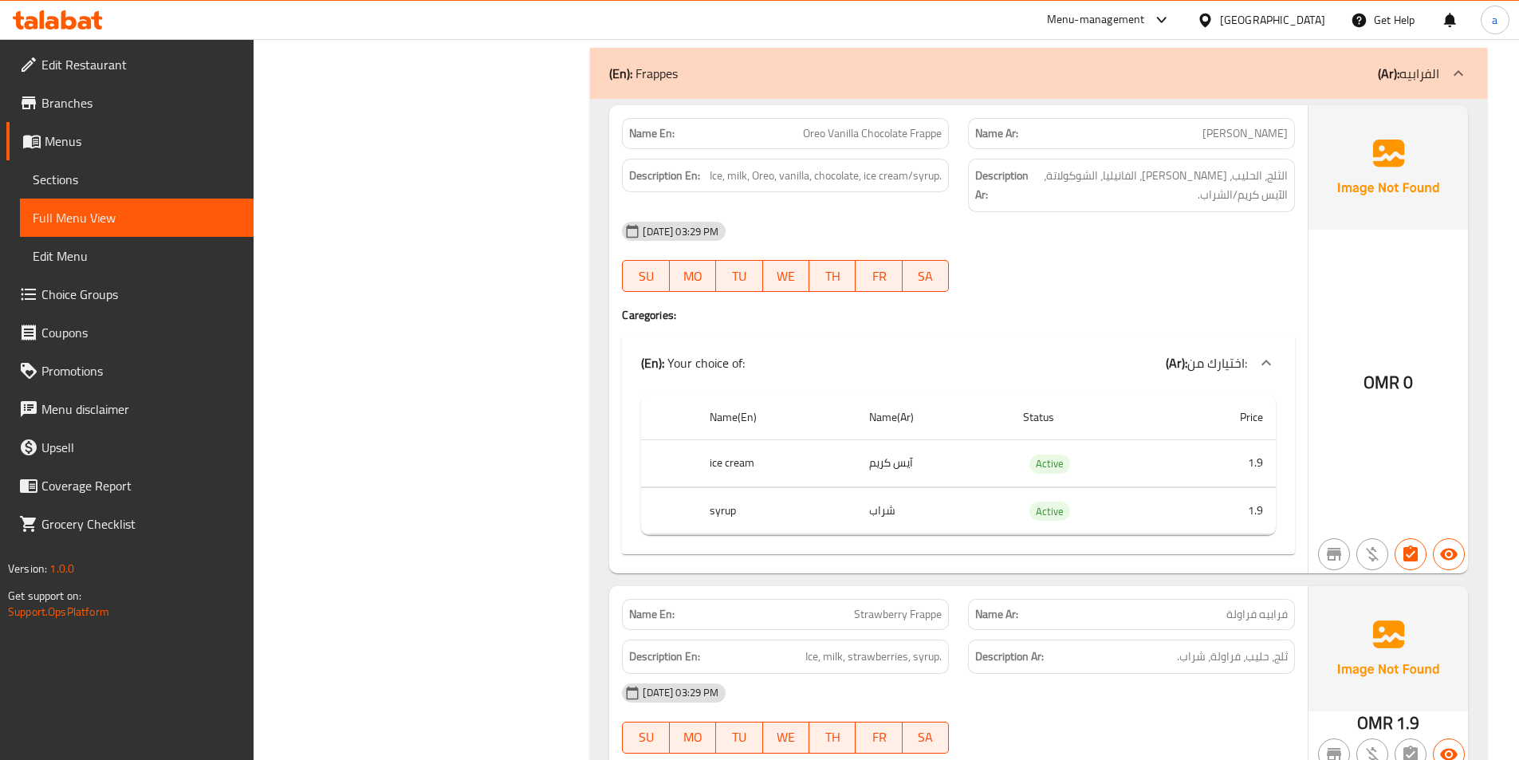
scroll to position [3701, 0]
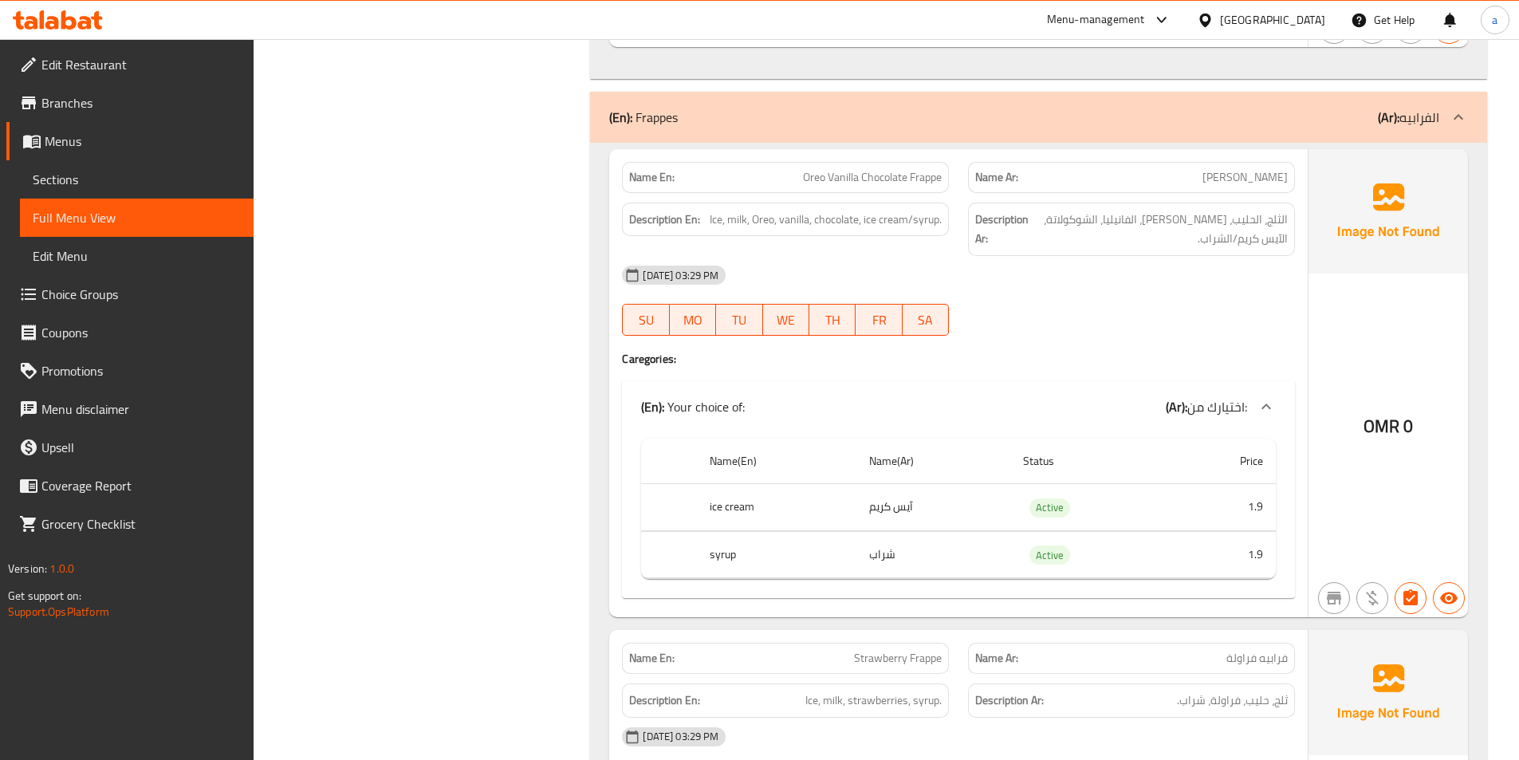
click at [1444, 98] on div at bounding box center [1458, 117] width 38 height 38
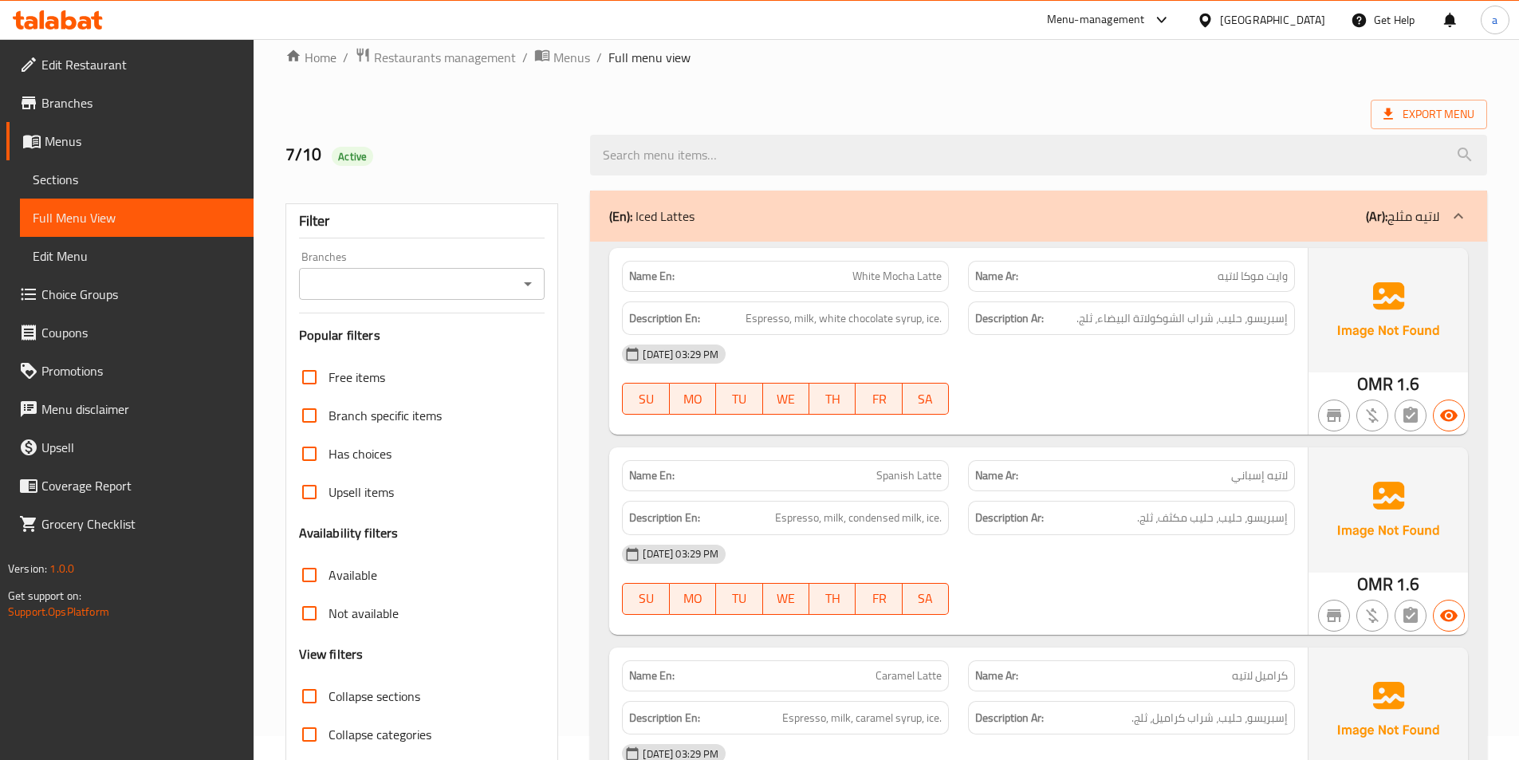
scroll to position [0, 0]
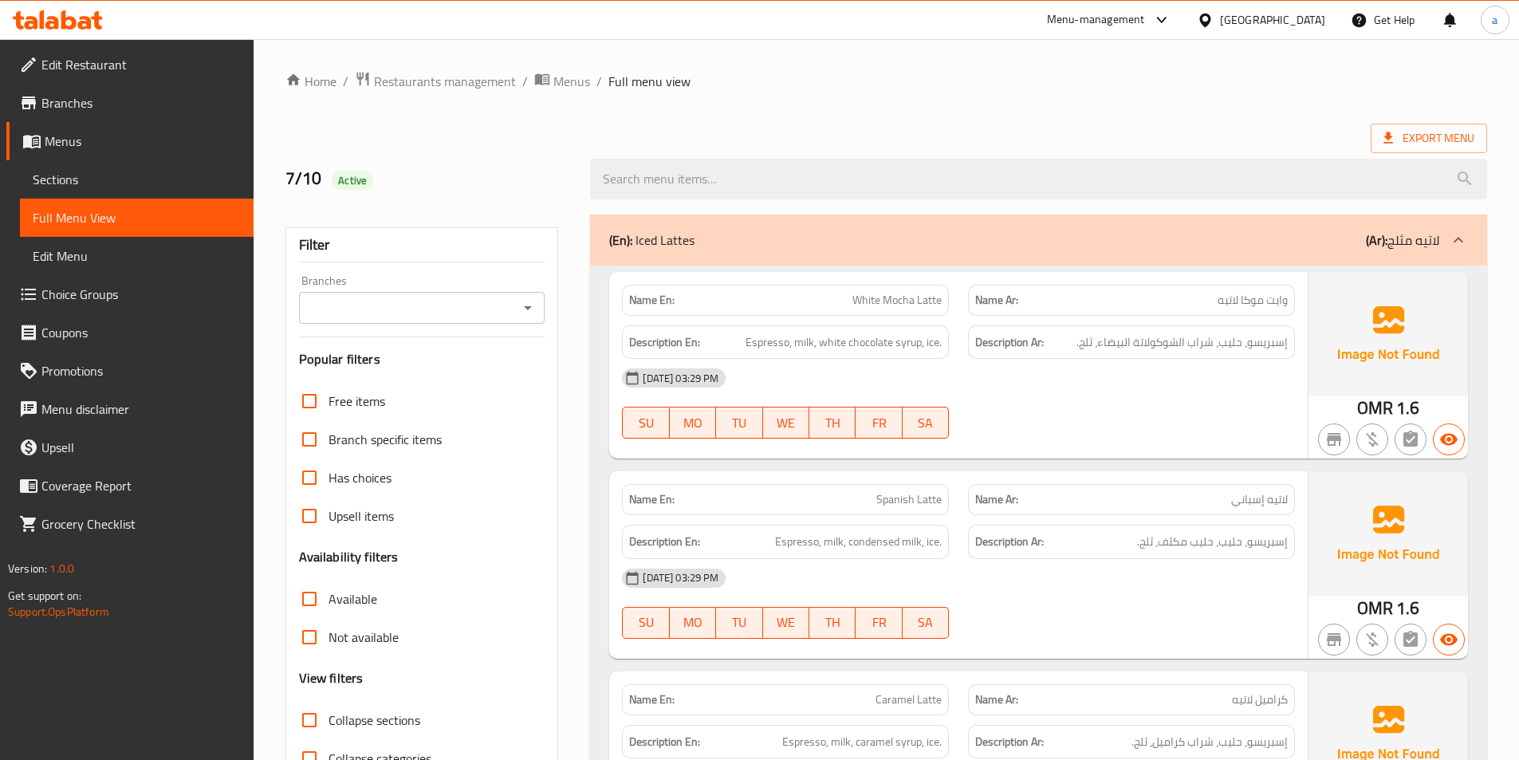
click at [1134, 251] on div "(En): Iced Lattes (Ar): لاتيه مثلج" at bounding box center [1038, 239] width 897 height 51
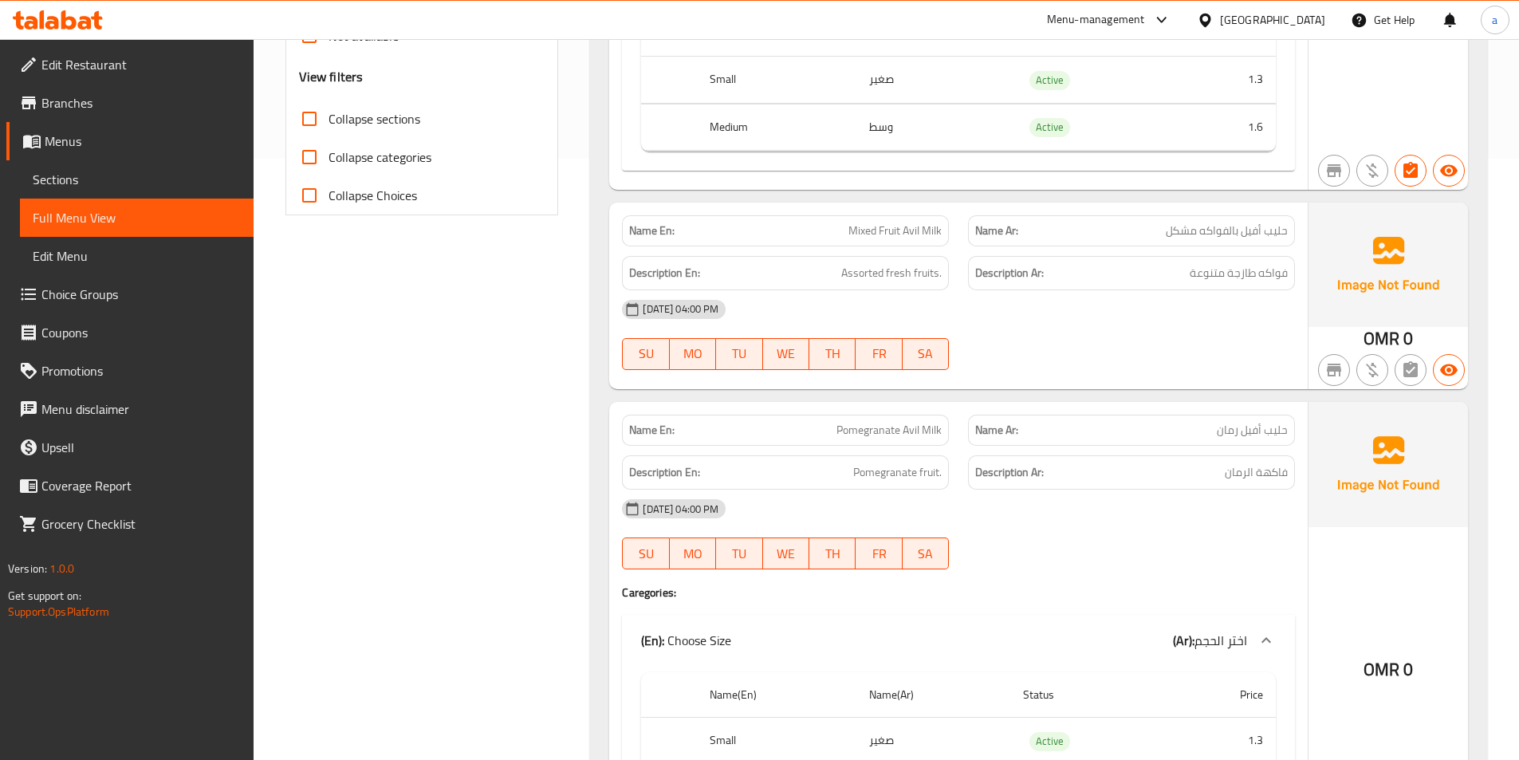
scroll to position [638, 0]
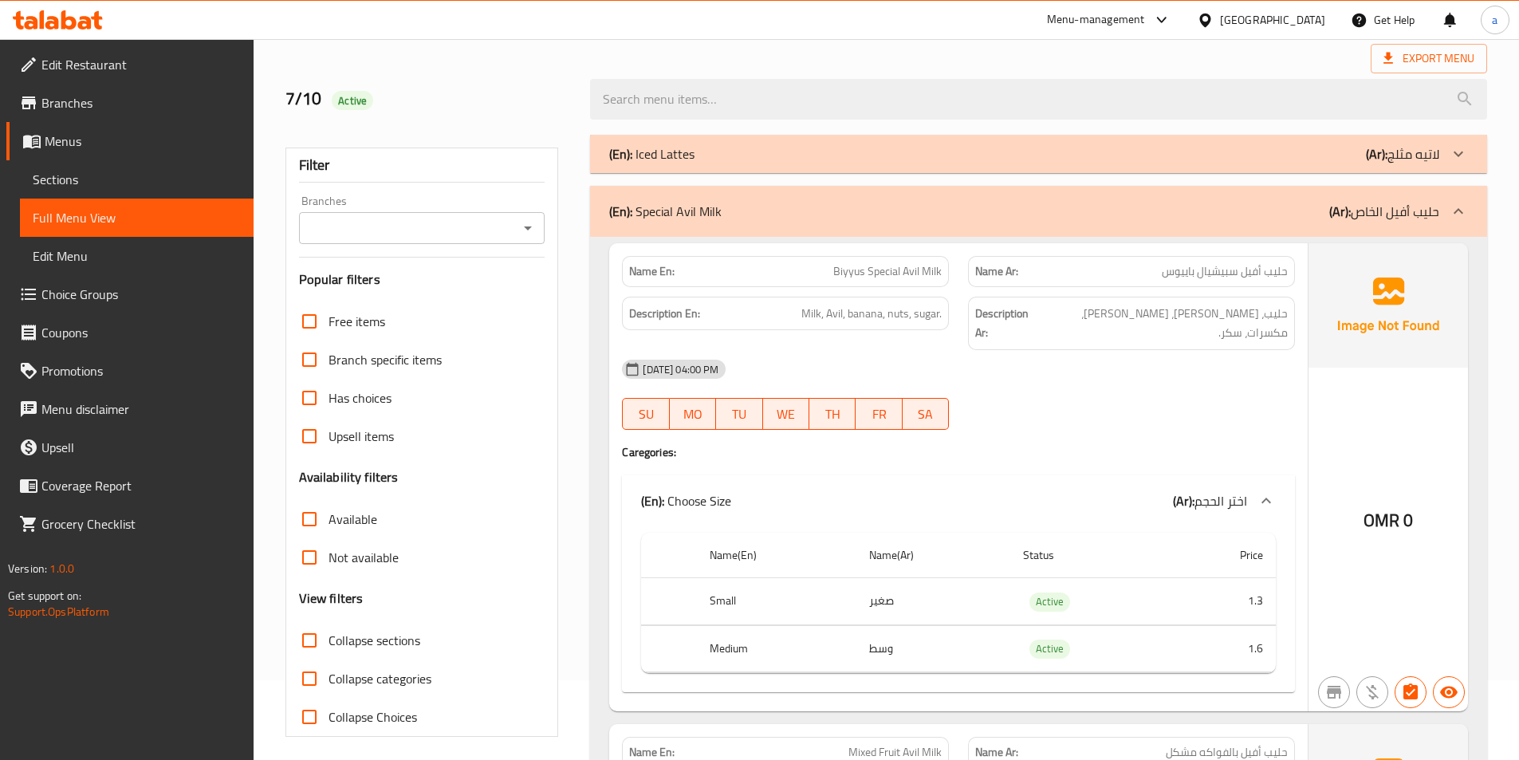
scroll to position [239, 0]
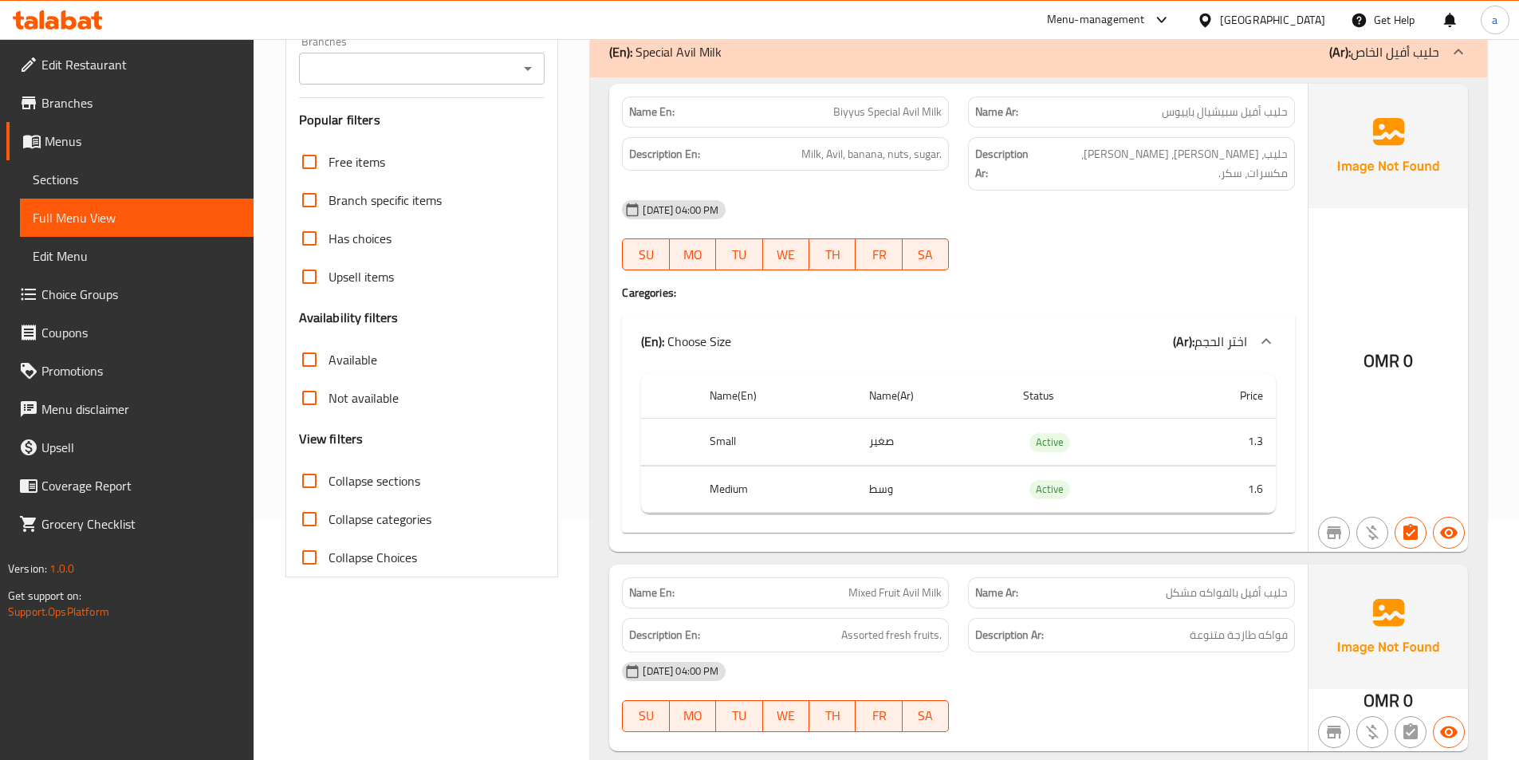
click at [550, 449] on div "Filter Branches Branches Popular filters Free items Branch specific items Has c…" at bounding box center [421, 282] width 273 height 589
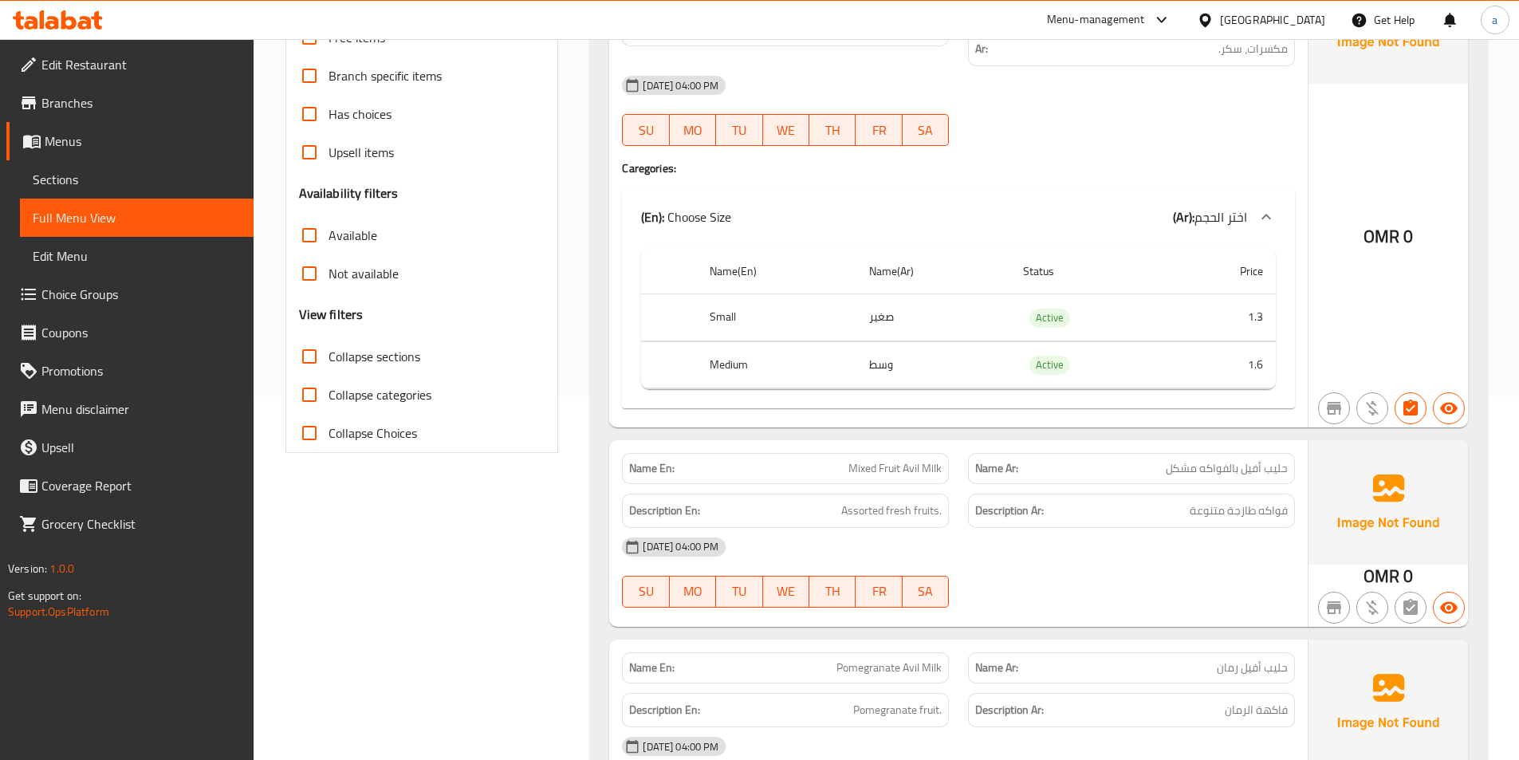
scroll to position [399, 0]
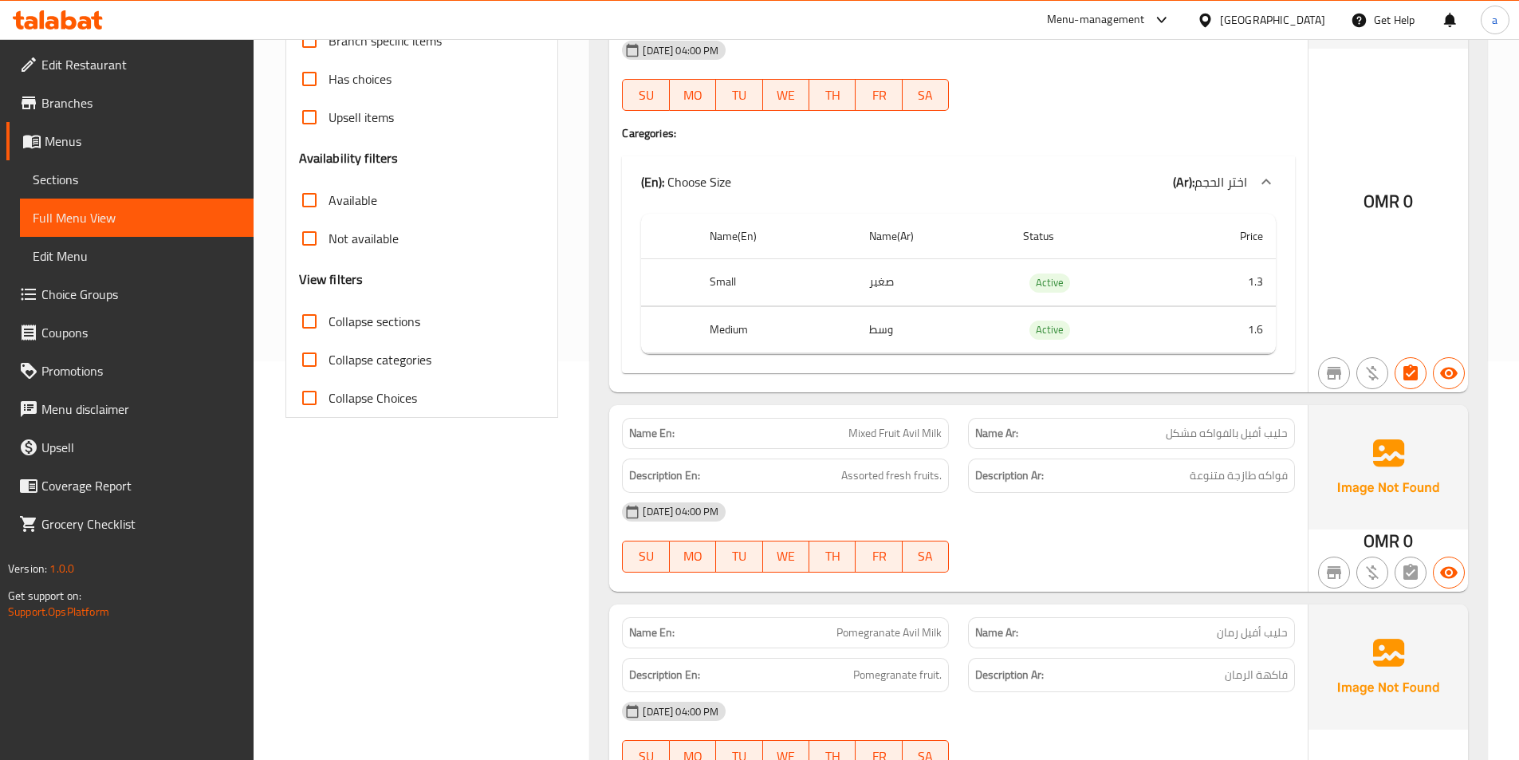
drag, startPoint x: 1128, startPoint y: 492, endPoint x: 1267, endPoint y: 487, distance: 138.8
click at [1257, 493] on div "[DATE] 04:00 PM" at bounding box center [958, 512] width 692 height 38
click at [1192, 425] on span "حليب أفيل بالفواكه مشكل" at bounding box center [1227, 433] width 122 height 17
click at [1105, 425] on p "Name Ar: حليب أفيل بالفواكه مشكل" at bounding box center [1131, 433] width 313 height 17
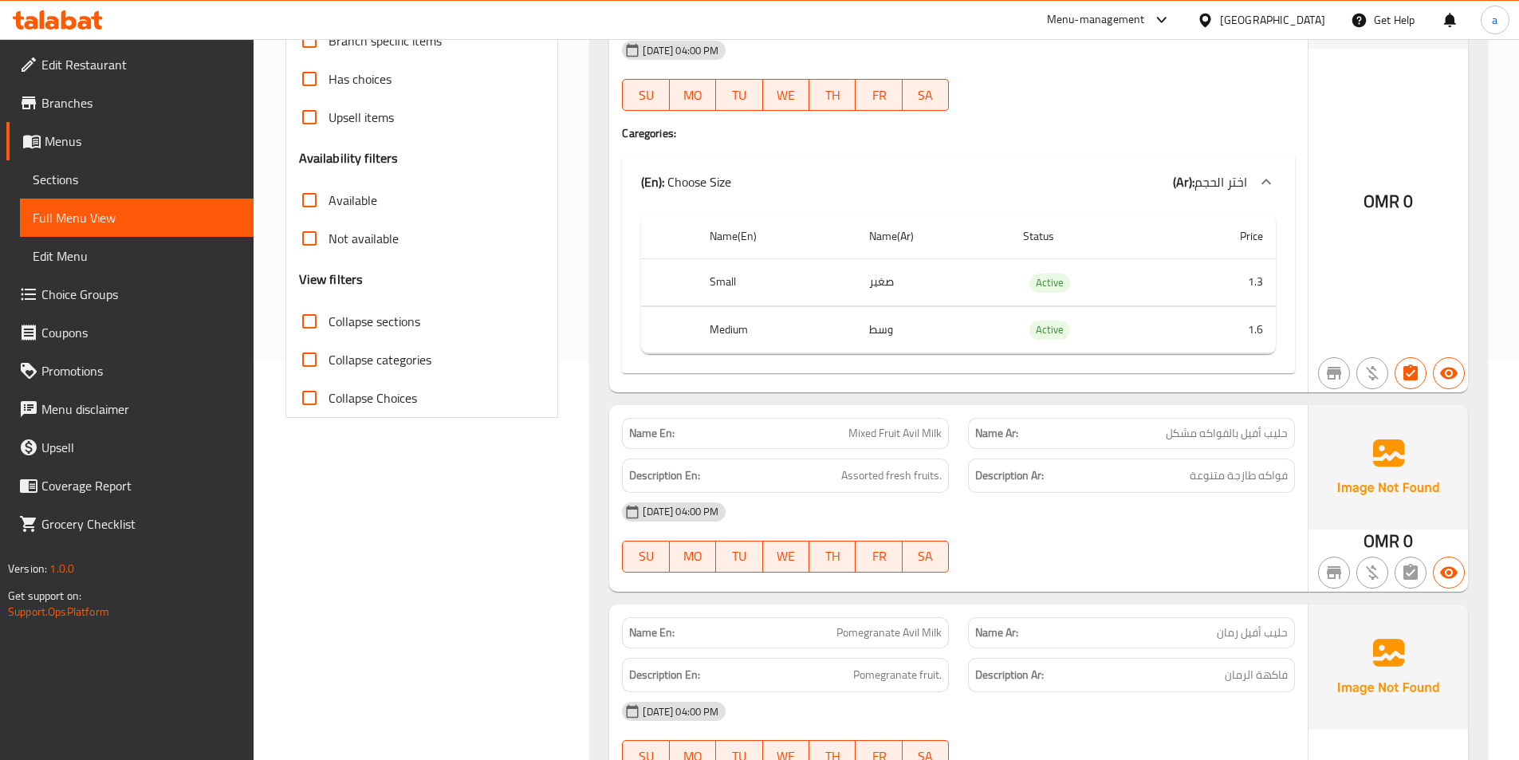
click at [1120, 449] on div "Description Ar: فواكه طازجة متنوعة" at bounding box center [1131, 475] width 346 height 53
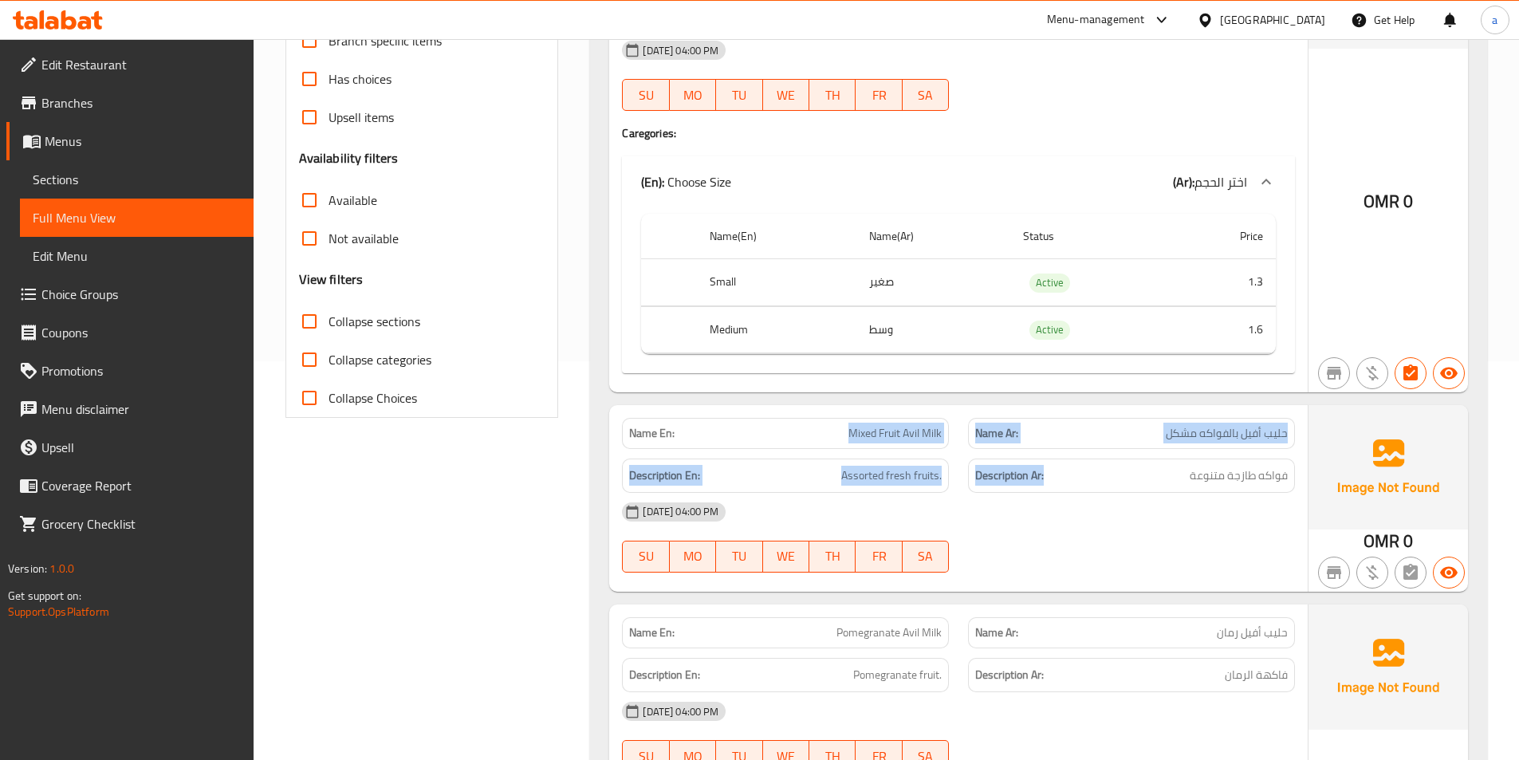
drag, startPoint x: 1082, startPoint y: 454, endPoint x: 827, endPoint y: 419, distance: 257.4
click at [827, 419] on div "Name En: Mixed Fruit Avil Milk Name Ar: حليب أفيل بالفواكه مشكل Description En:…" at bounding box center [958, 498] width 698 height 187
click at [848, 425] on span "Mixed Fruit Avil Milk" at bounding box center [894, 433] width 93 height 17
drag, startPoint x: 835, startPoint y: 409, endPoint x: 946, endPoint y: 420, distance: 111.4
click at [946, 420] on div "Name En: Mixed Fruit Avil Milk" at bounding box center [785, 433] width 327 height 31
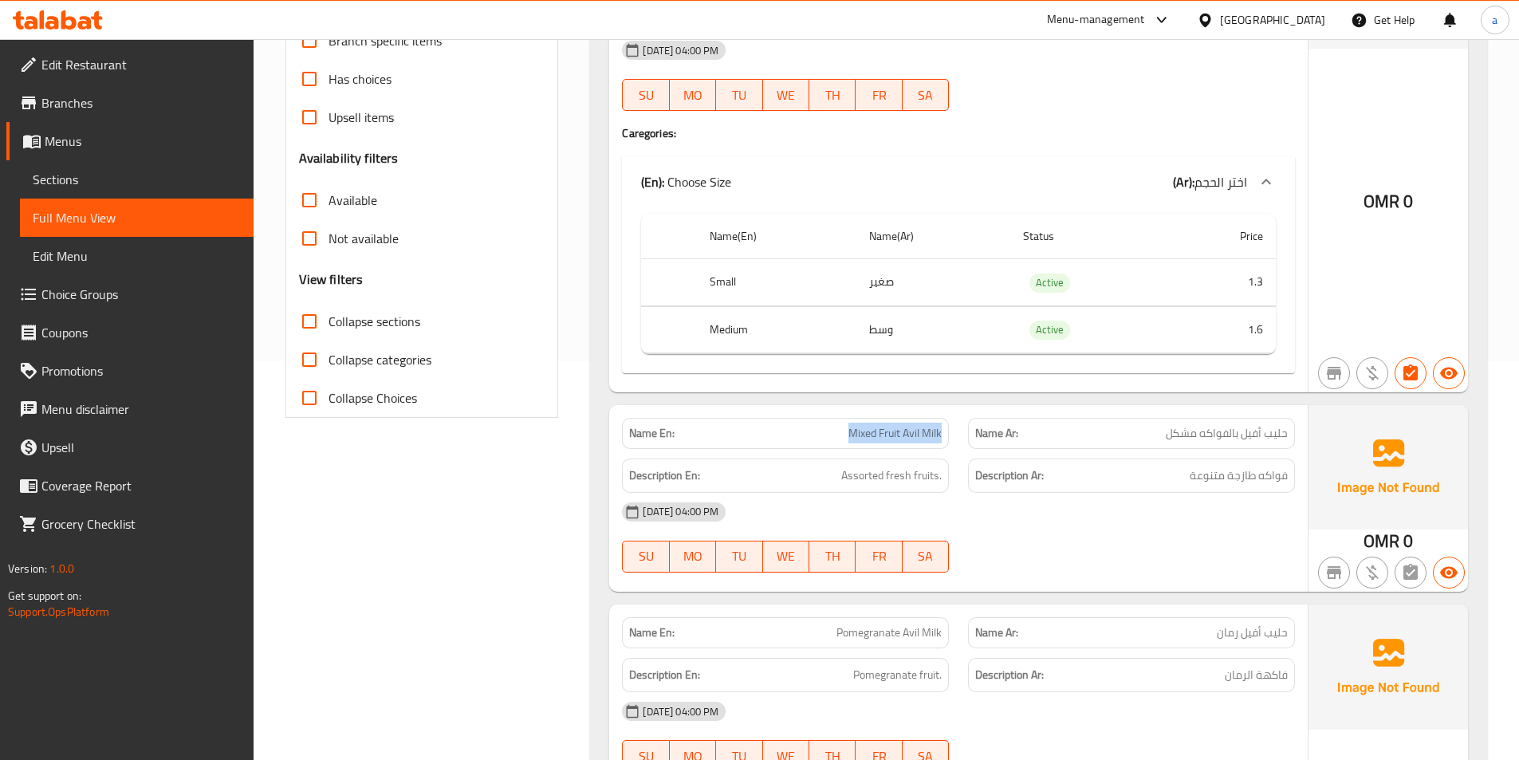
copy span "Mixed Fruit Avil Milk"
click at [71, 173] on span "Sections" at bounding box center [137, 179] width 208 height 19
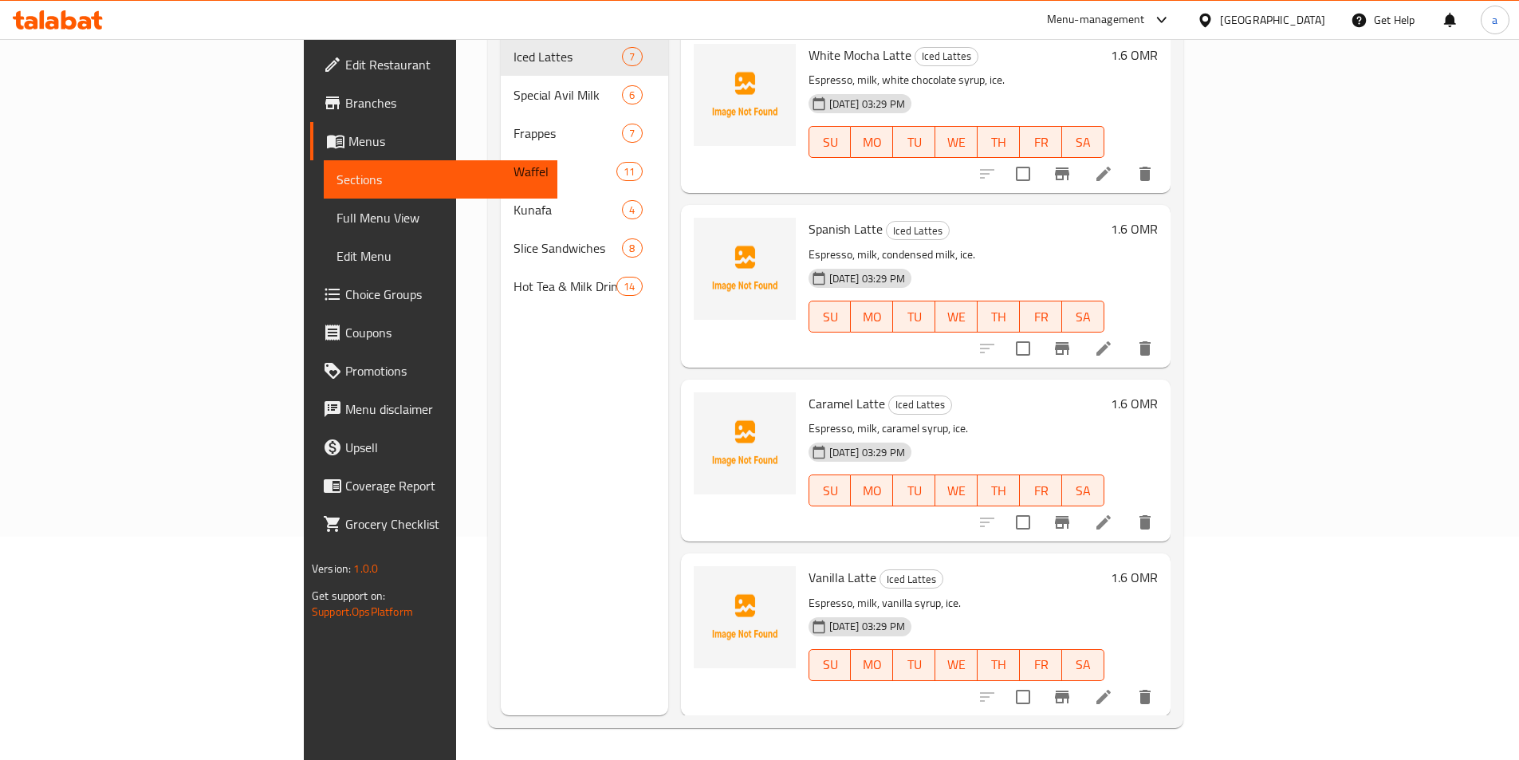
scroll to position [223, 0]
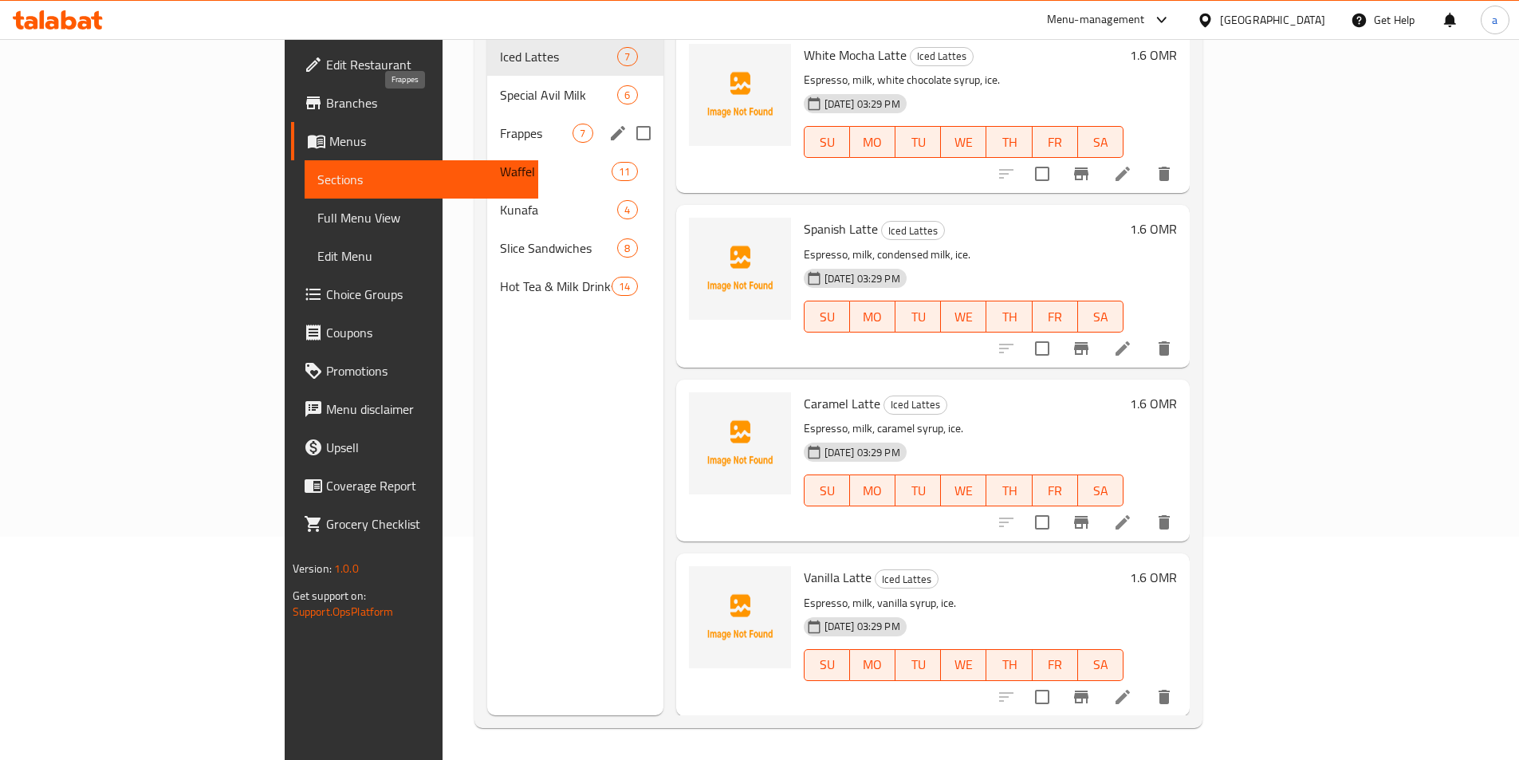
click at [500, 124] on span "Frappes" at bounding box center [536, 133] width 73 height 19
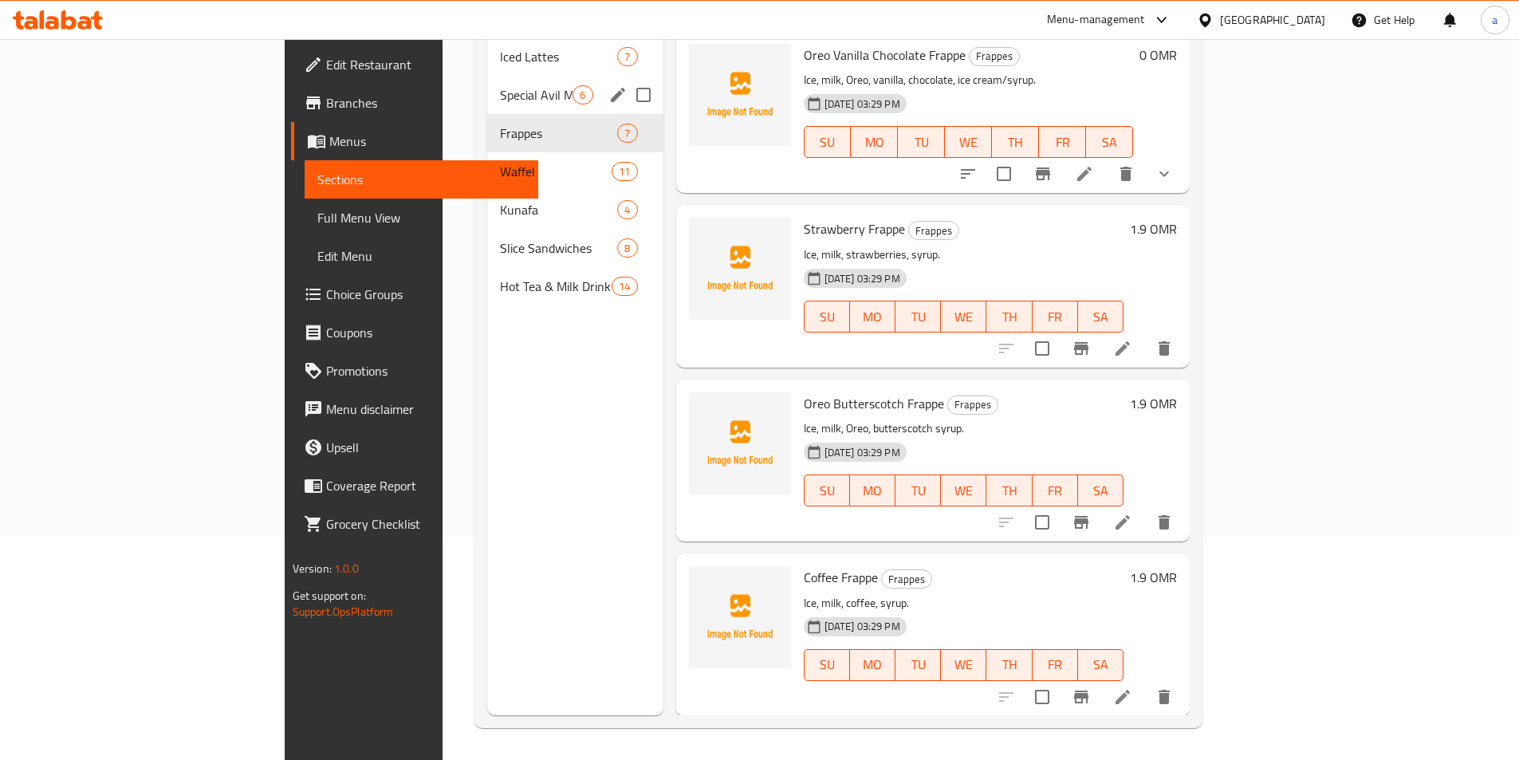
click at [487, 84] on div "Special Avil Milk 6" at bounding box center [574, 95] width 175 height 38
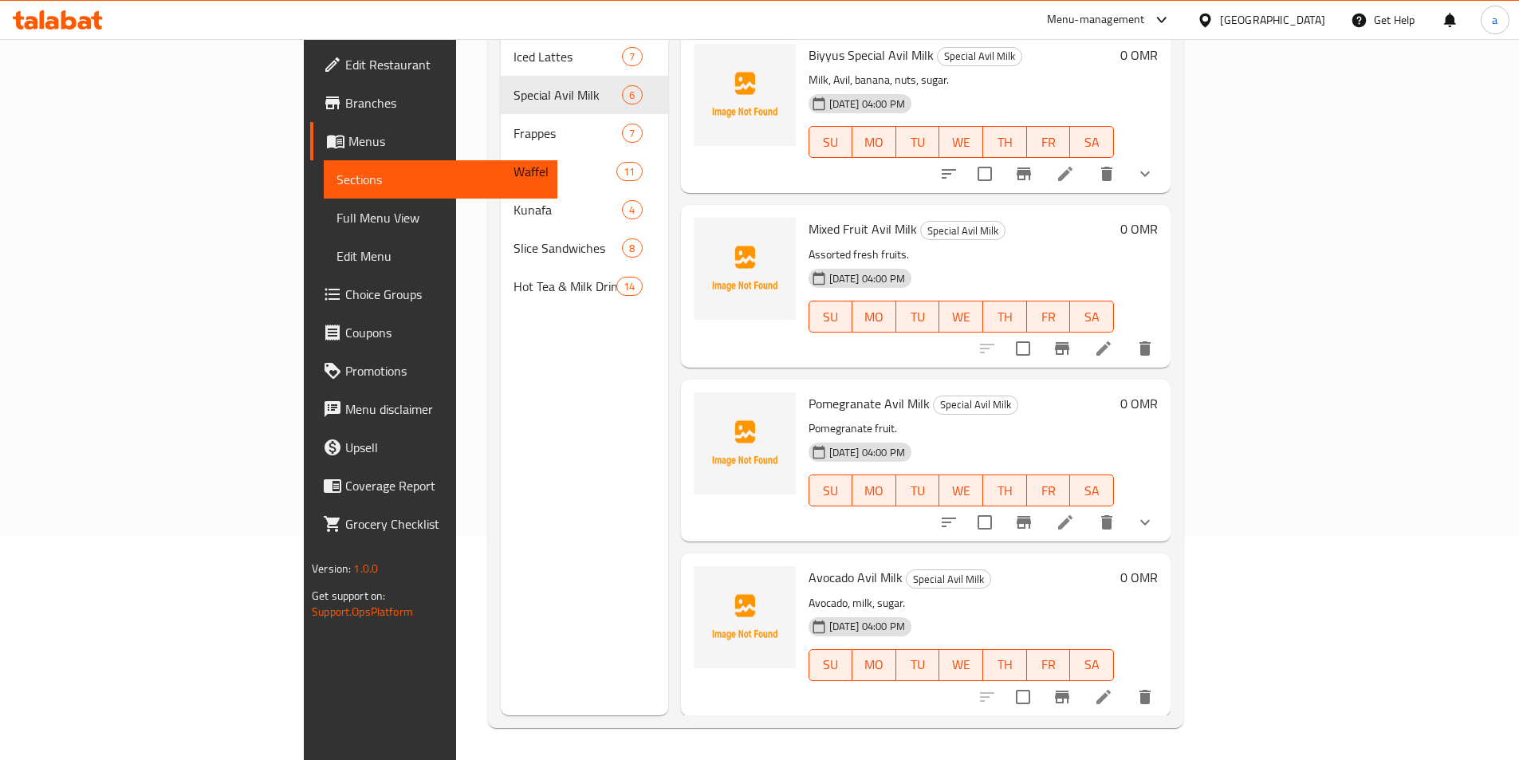
click at [1113, 339] on icon at bounding box center [1103, 348] width 19 height 19
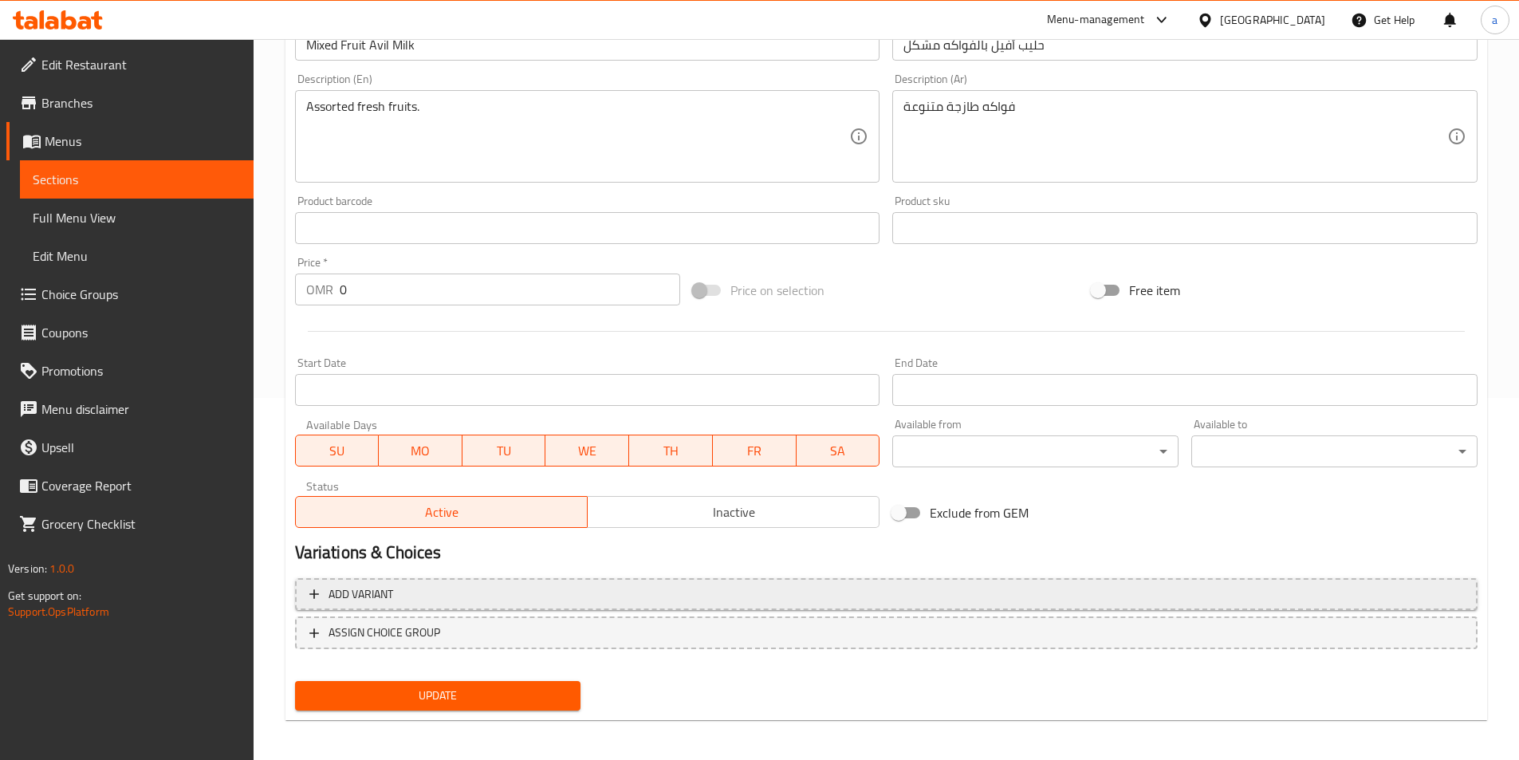
scroll to position [367, 0]
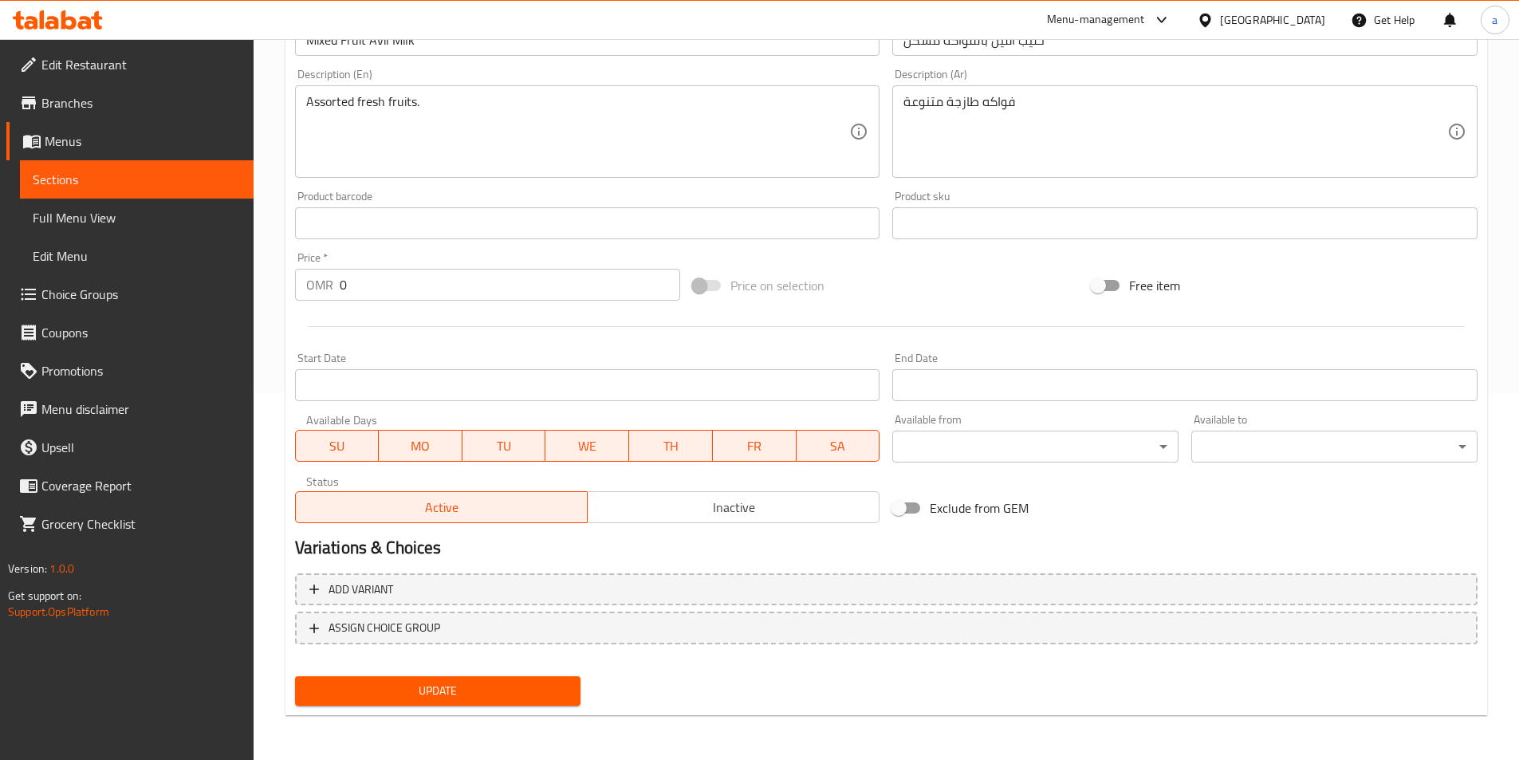
drag, startPoint x: 419, startPoint y: 623, endPoint x: 427, endPoint y: 617, distance: 10.2
click at [420, 623] on span "ASSIGN CHOICE GROUP" at bounding box center [384, 628] width 112 height 20
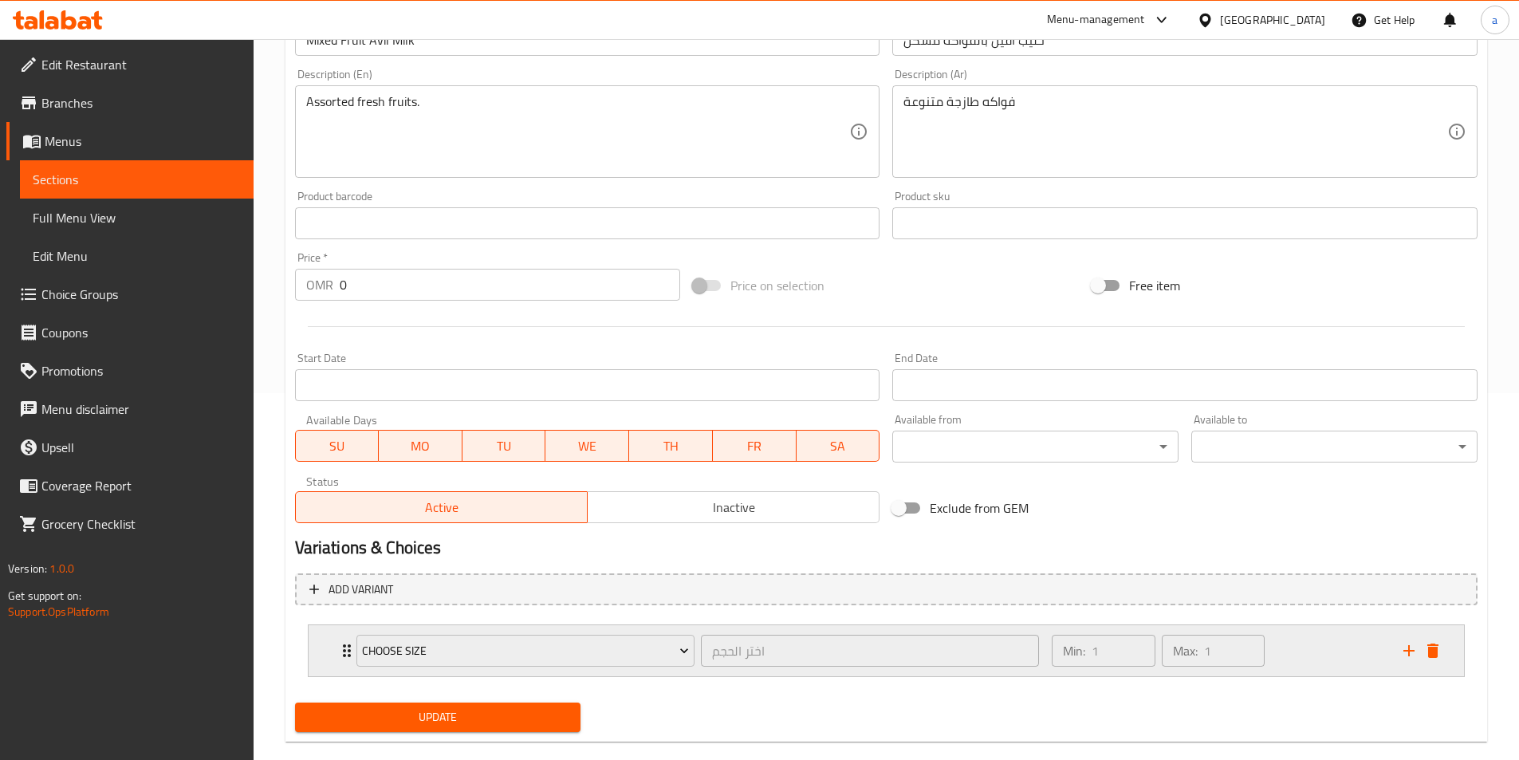
scroll to position [393, 0]
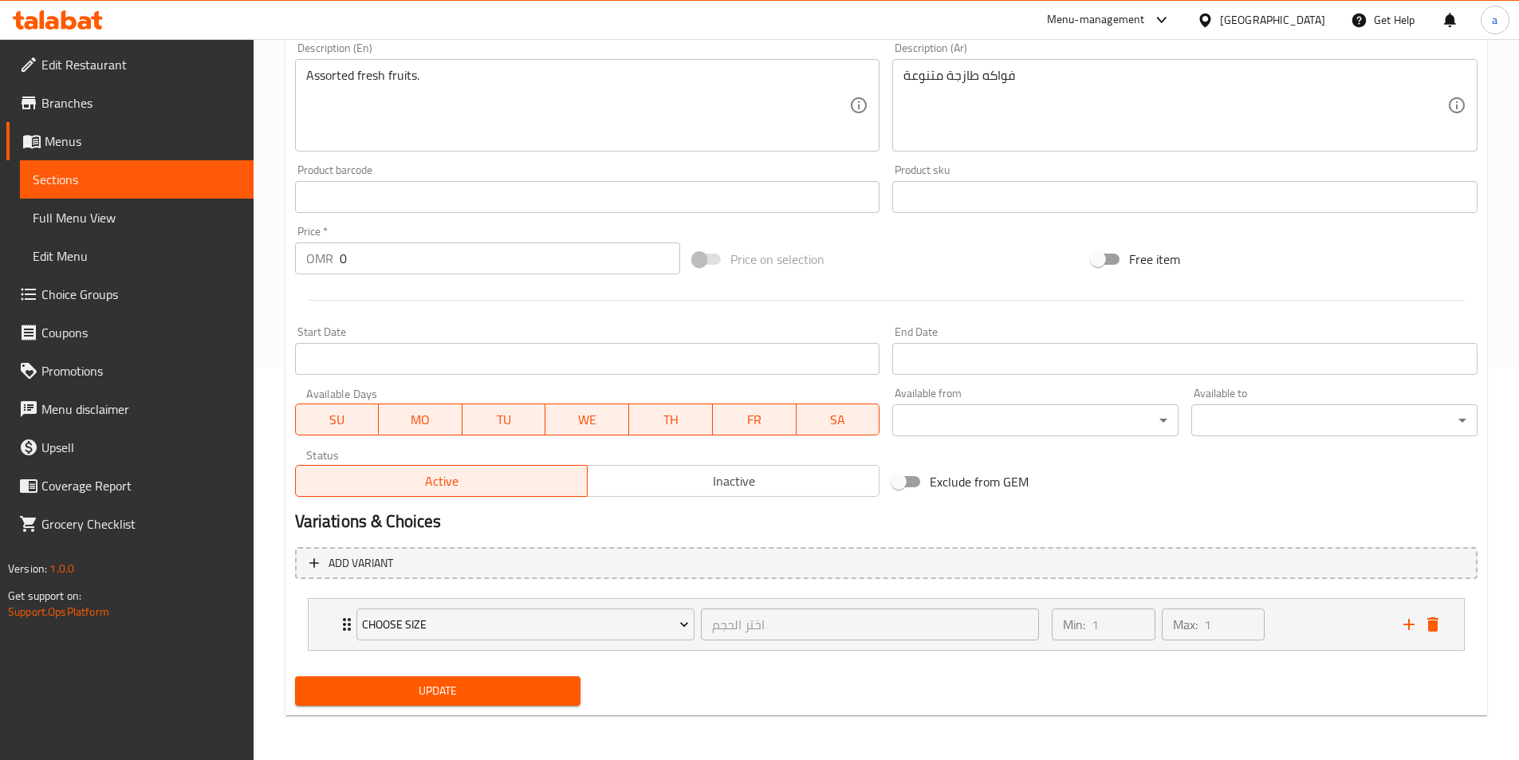
click at [1277, 651] on div "Choose Size اختر الحجم ​ Min: 1 ​ Max: 1 ​ Small (ID: 2330074433) 1.3 OMR Name …" at bounding box center [886, 624] width 1157 height 53
click at [1293, 620] on div "Min: 1 ​ Max: 1 ​" at bounding box center [1217, 624] width 351 height 51
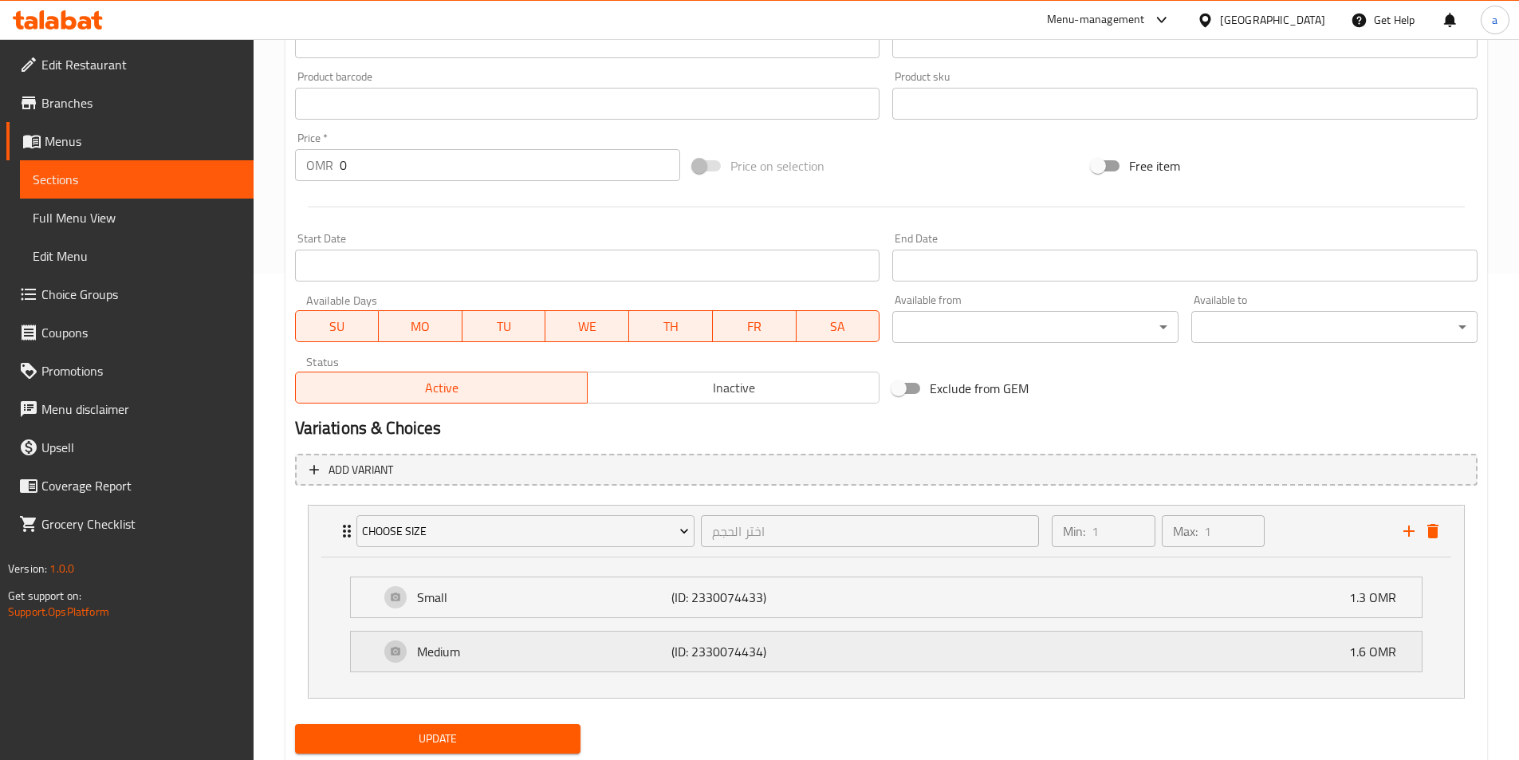
scroll to position [534, 0]
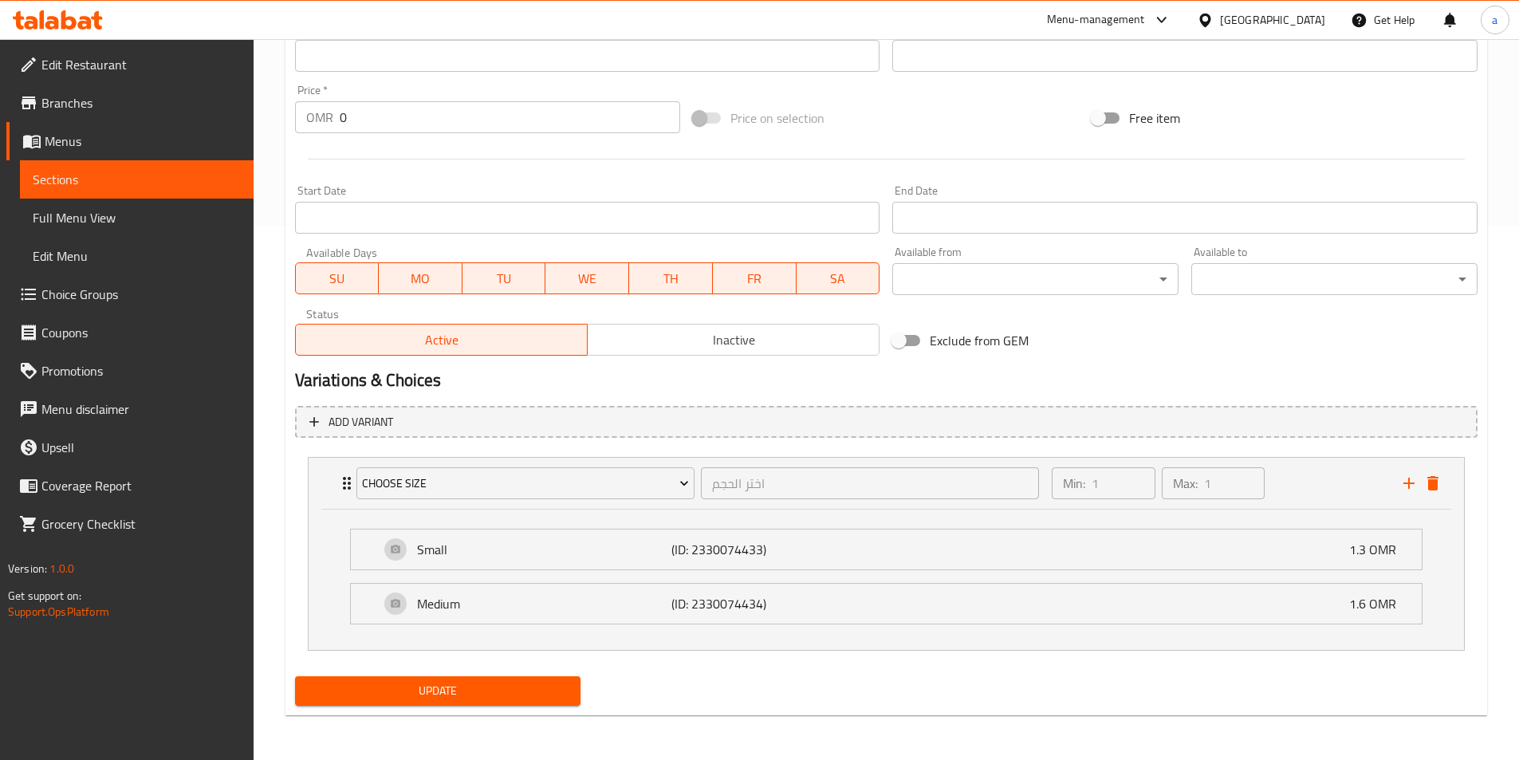
click at [442, 708] on div "Update" at bounding box center [438, 691] width 299 height 42
click at [470, 698] on span "Update" at bounding box center [438, 691] width 261 height 20
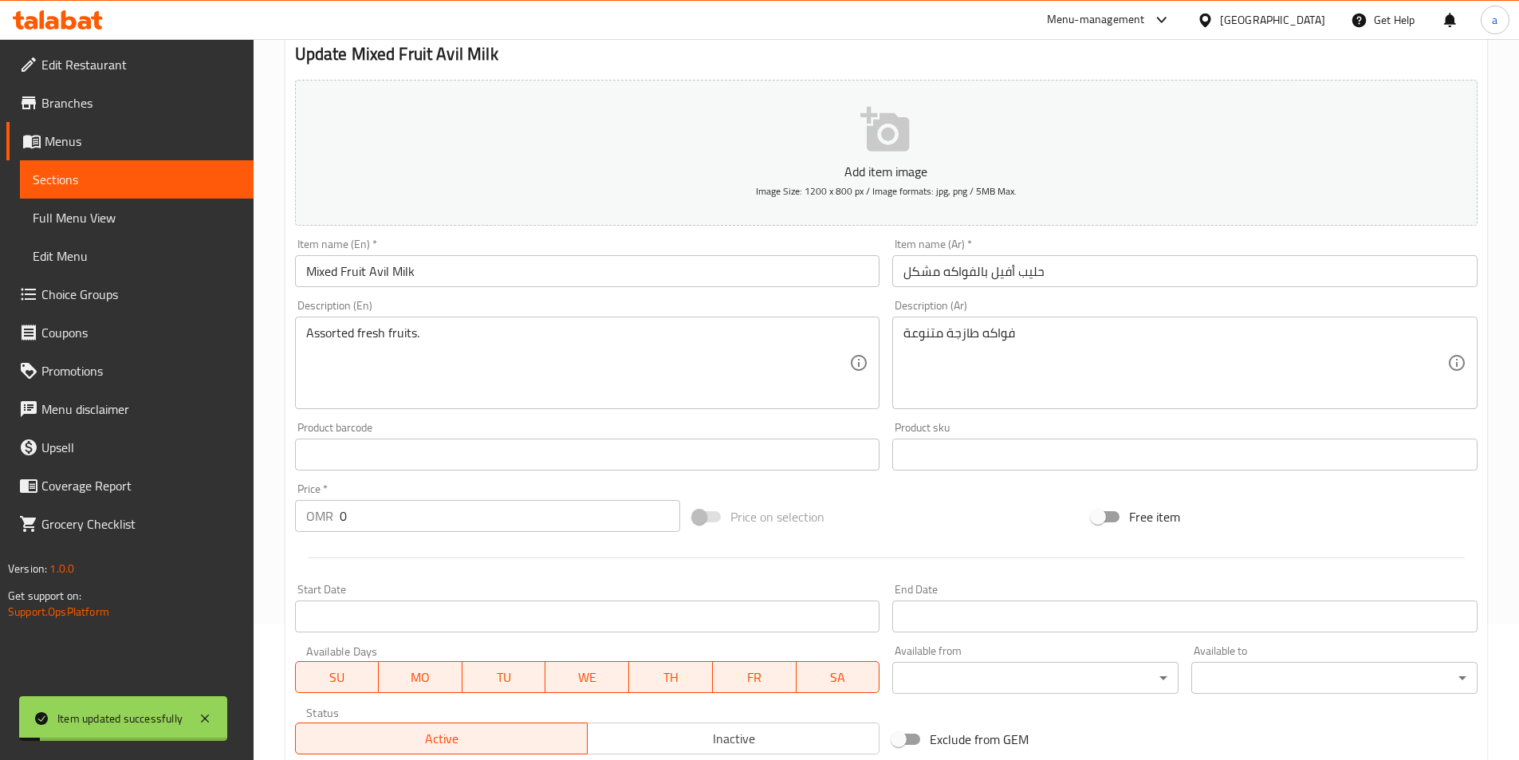
scroll to position [0, 0]
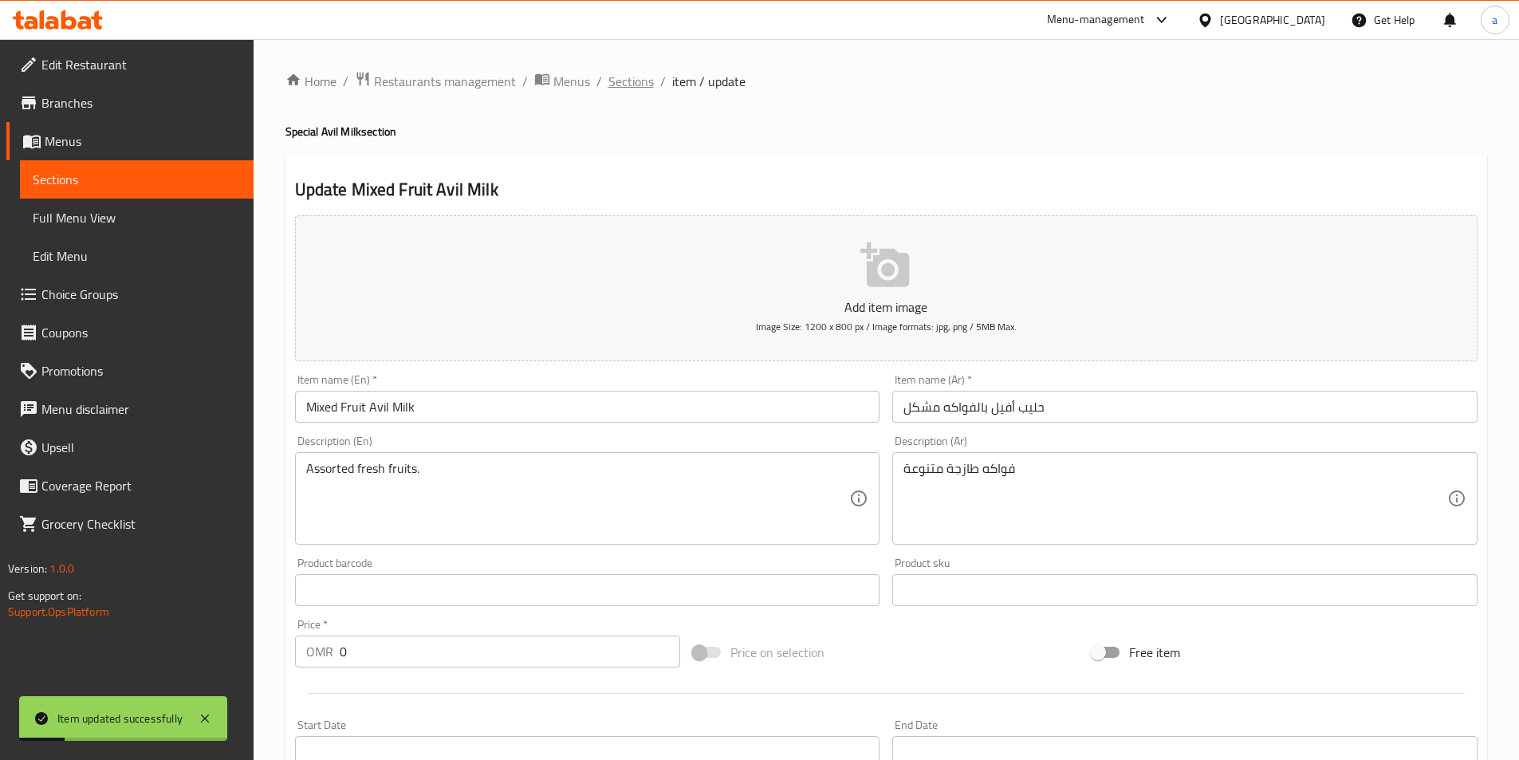
click at [614, 81] on span "Sections" at bounding box center [630, 81] width 45 height 19
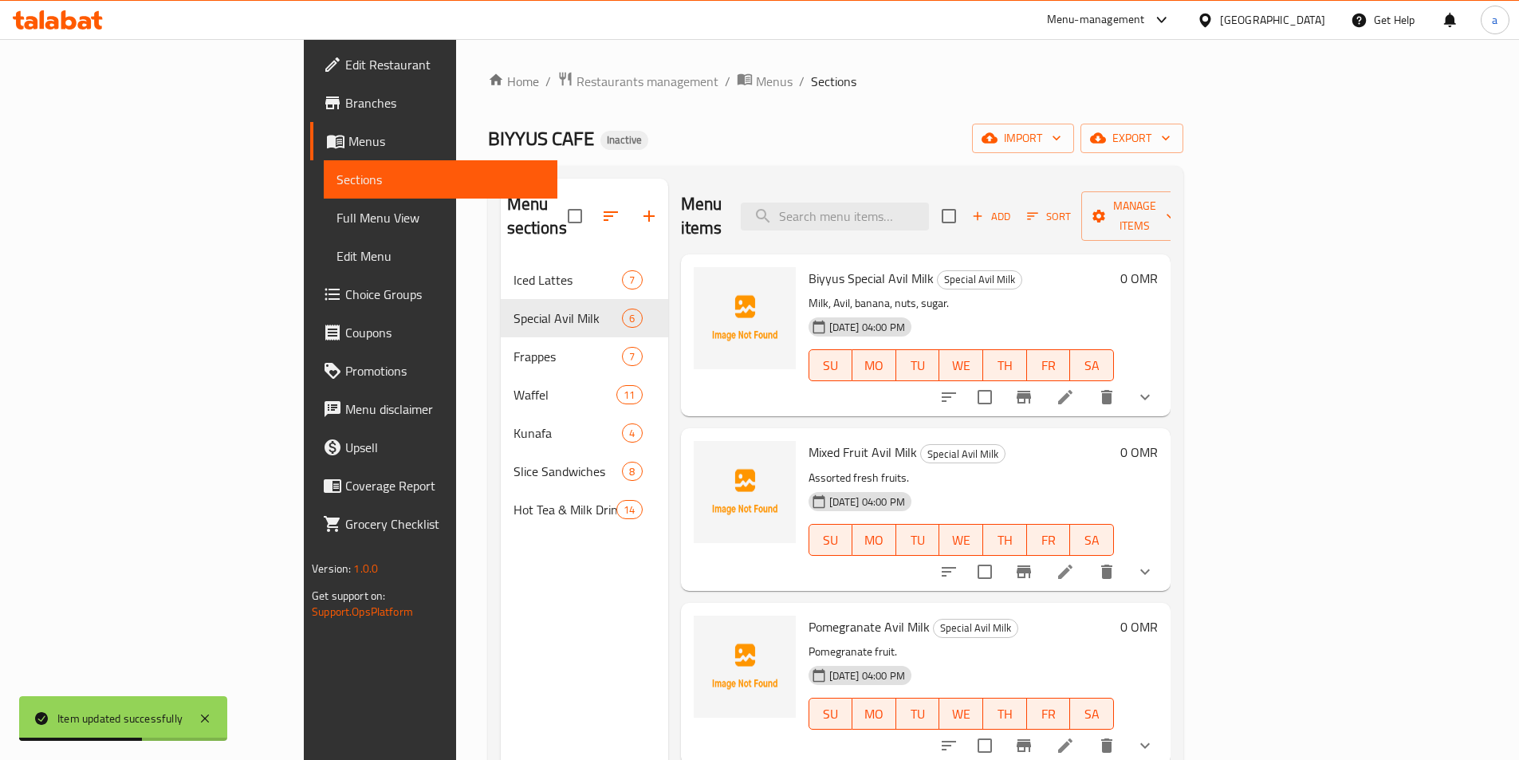
click at [702, 428] on div "Mixed Fruit Avil Milk Special Avil Milk Assorted fresh fruits. [DATE] 04:00 PM …" at bounding box center [926, 509] width 490 height 162
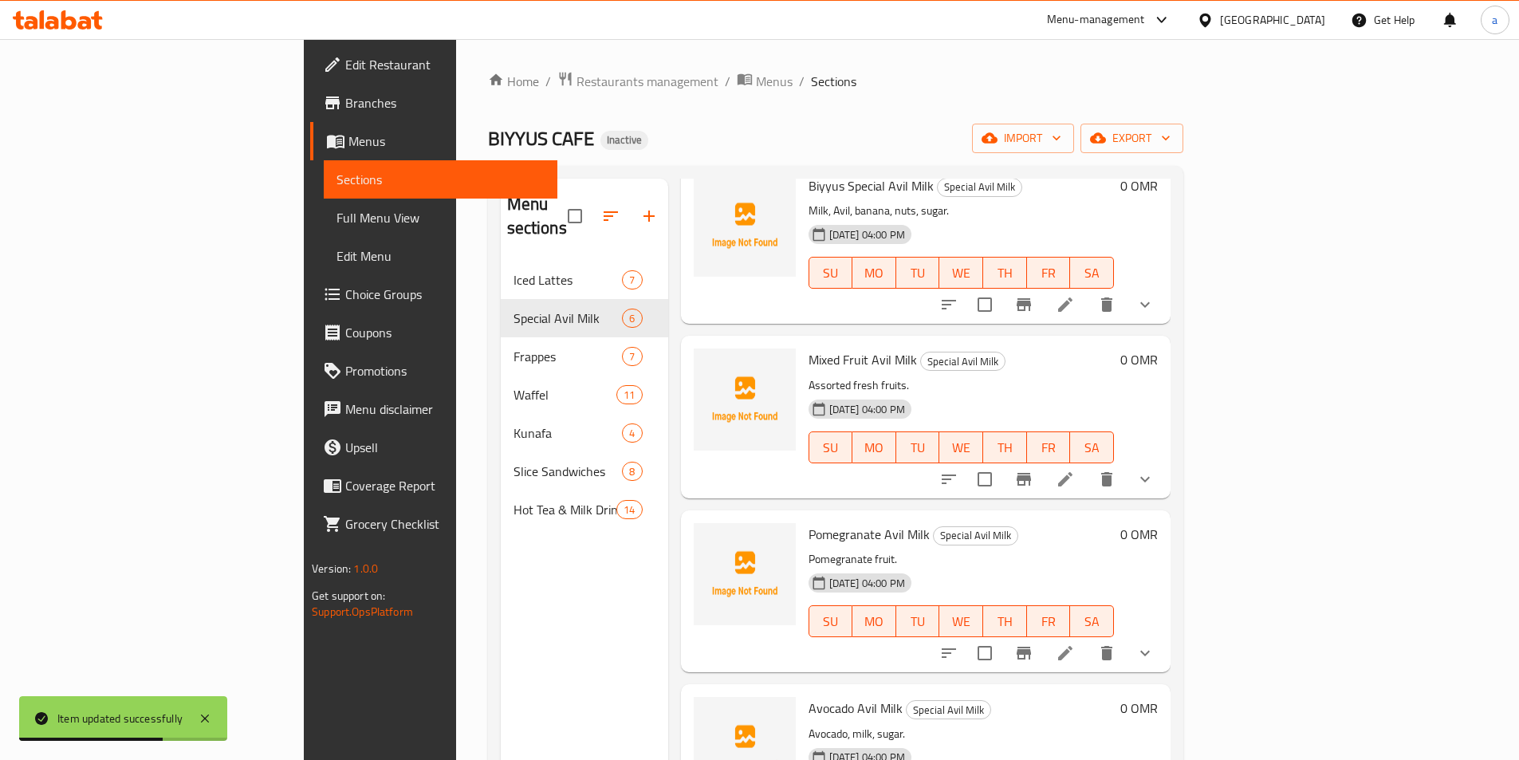
scroll to position [239, 0]
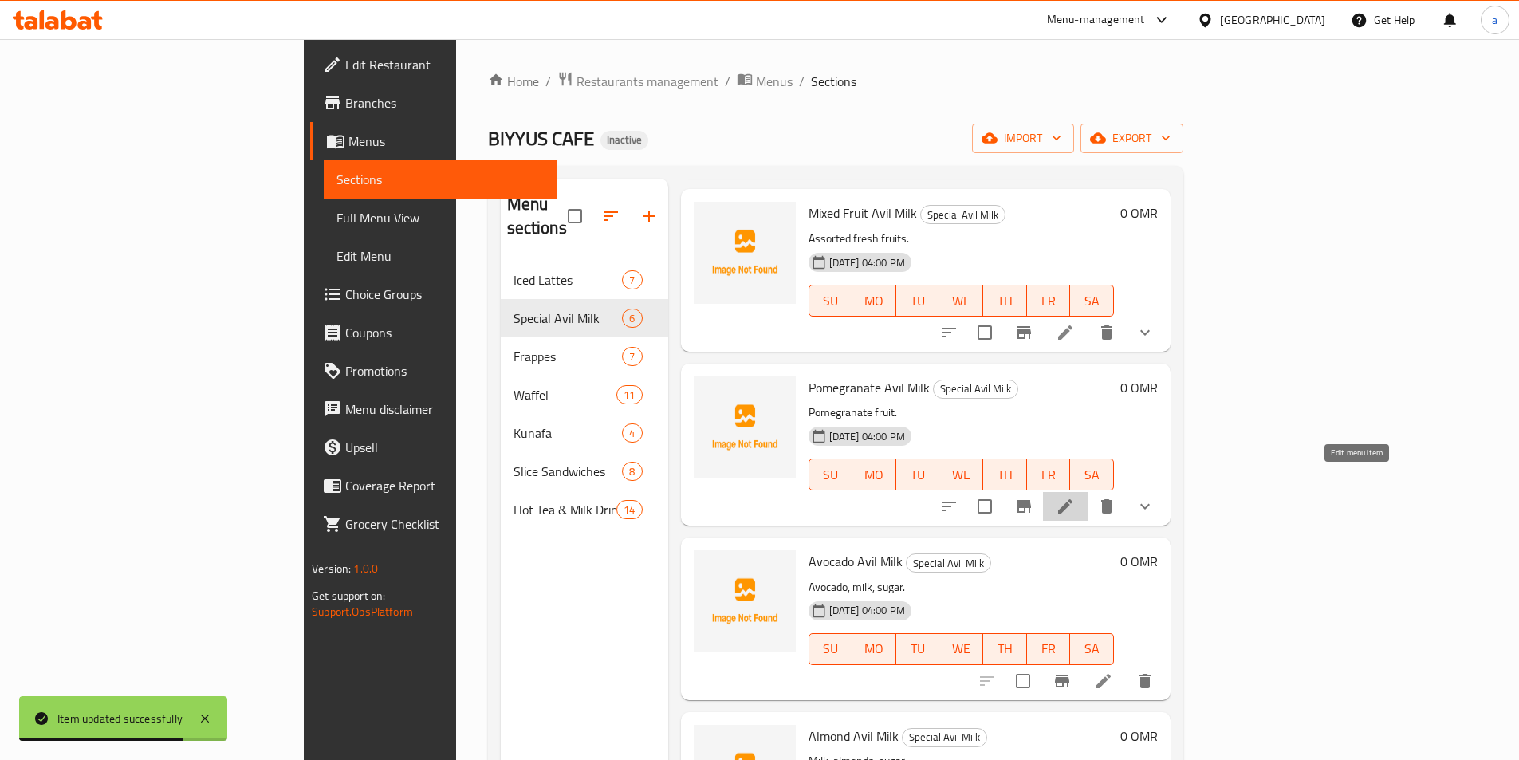
click at [1075, 497] on icon at bounding box center [1065, 506] width 19 height 19
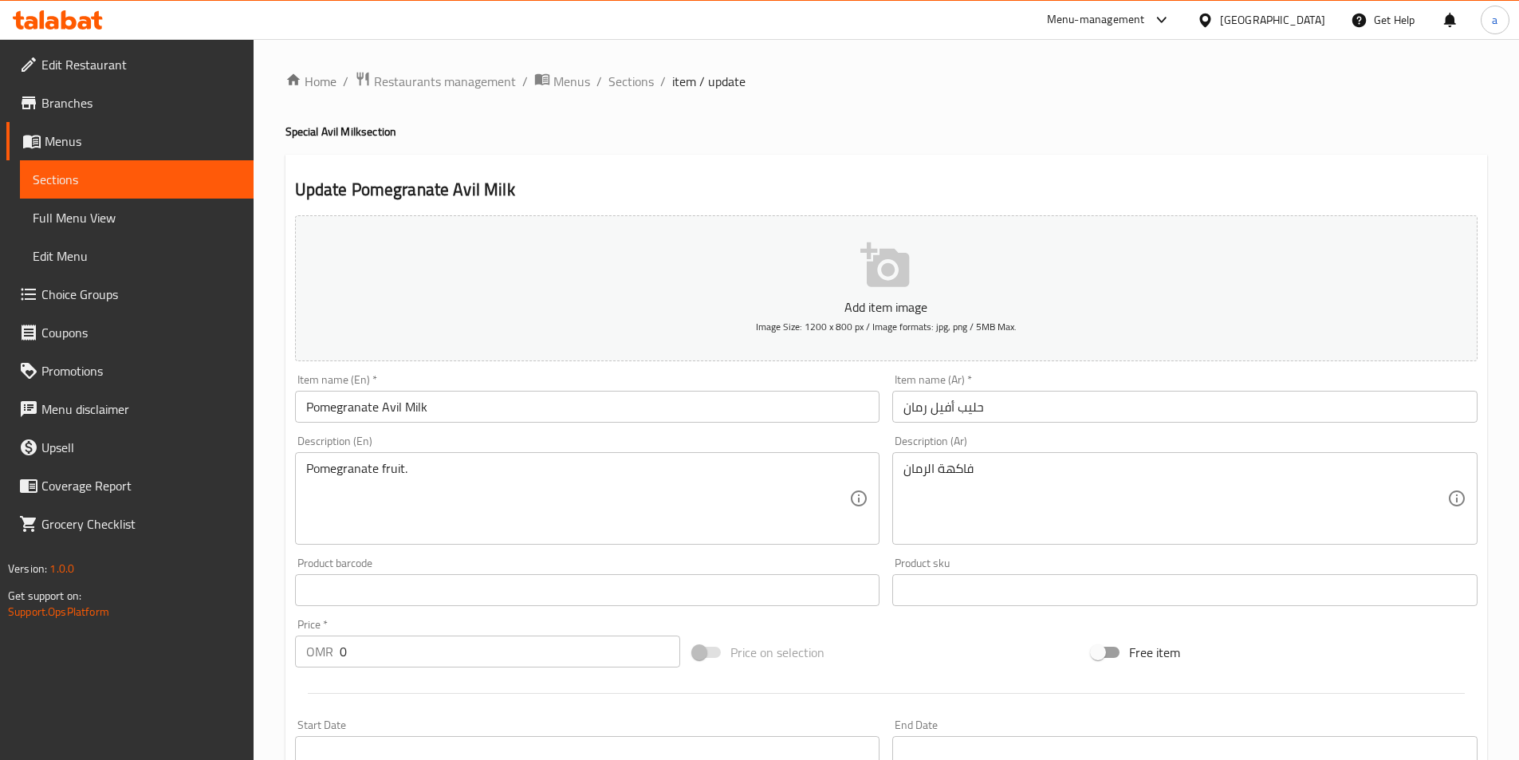
scroll to position [403, 0]
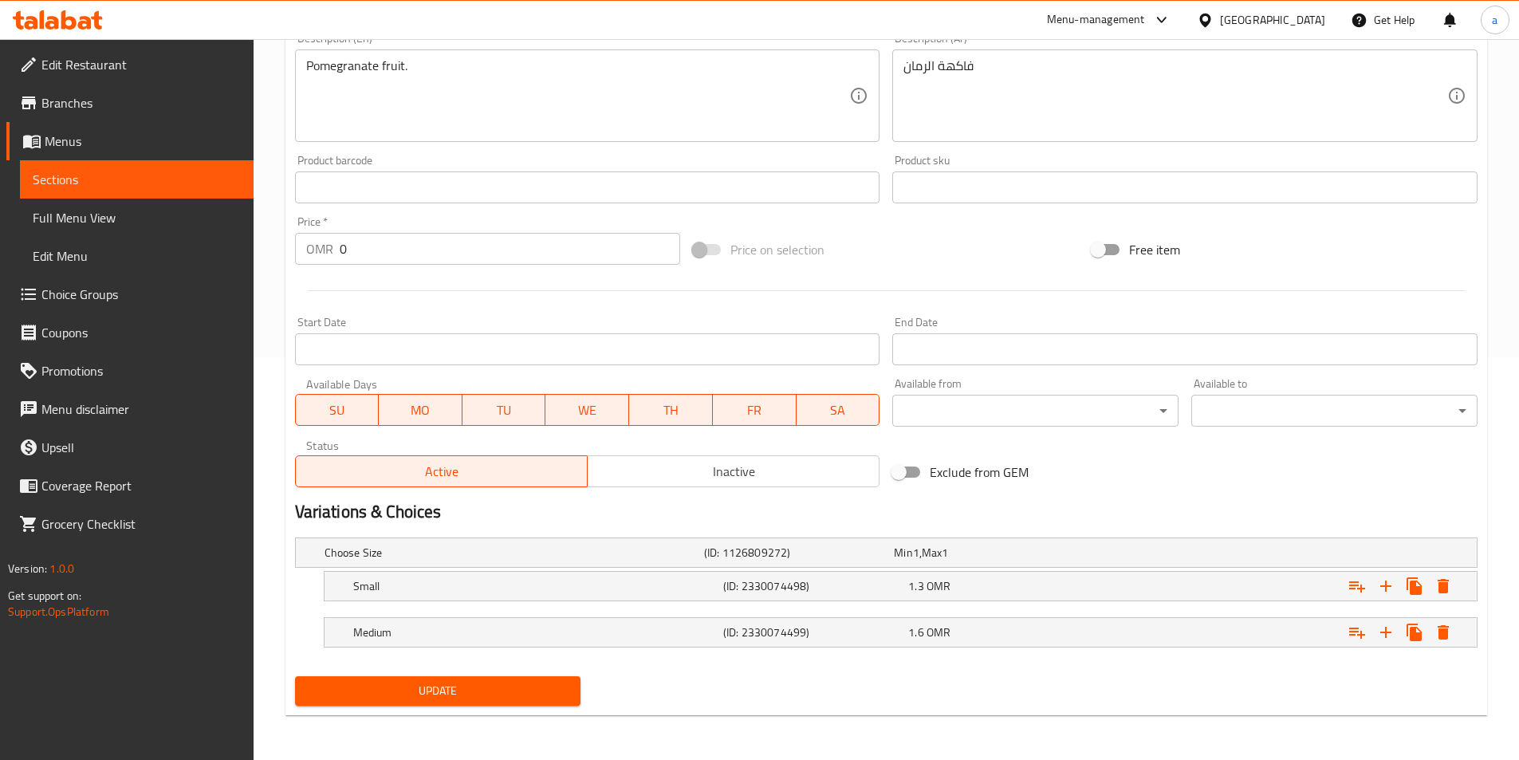
click at [185, 187] on span "Sections" at bounding box center [137, 179] width 208 height 19
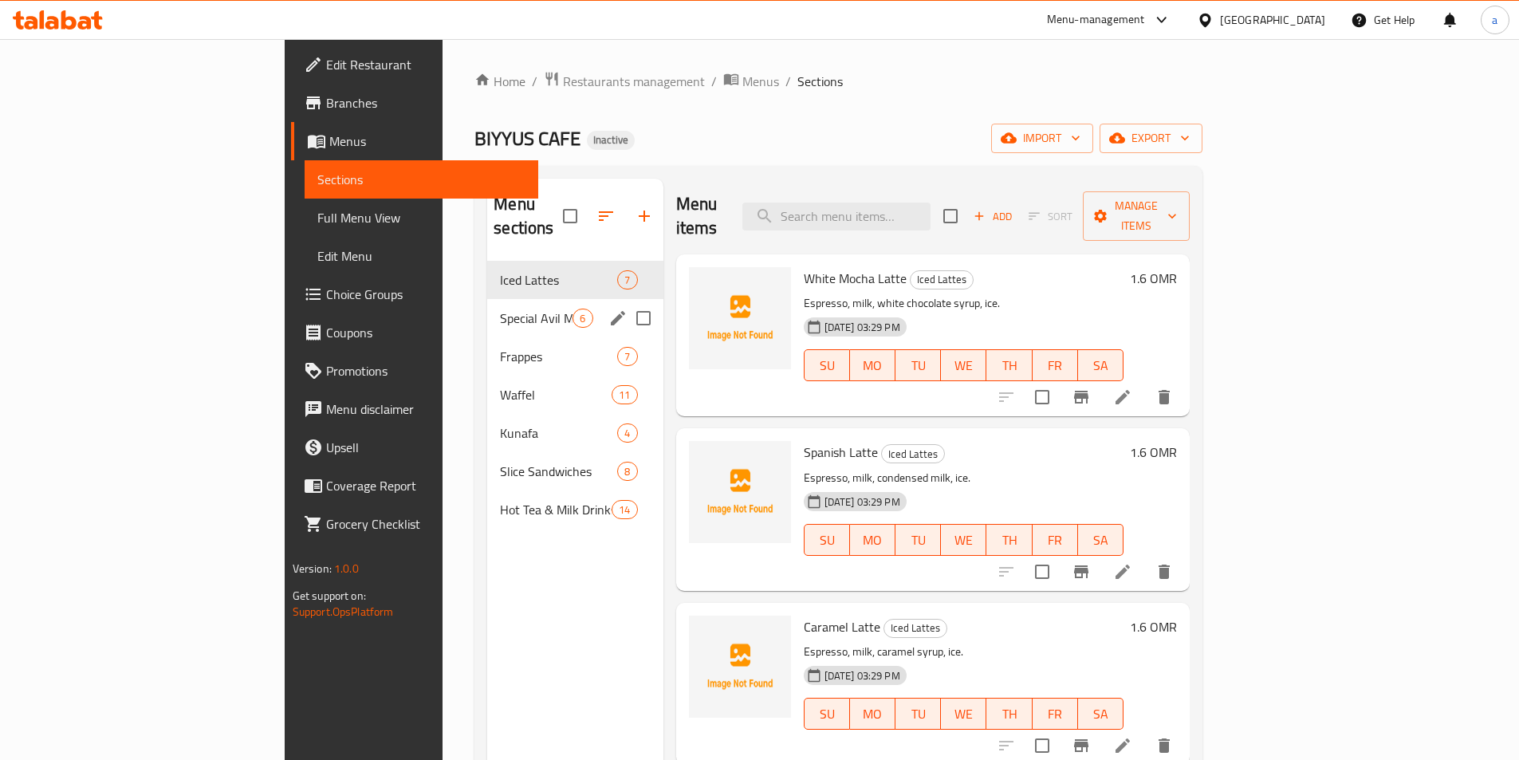
click at [487, 306] on div "Special Avil Milk 6" at bounding box center [574, 318] width 175 height 38
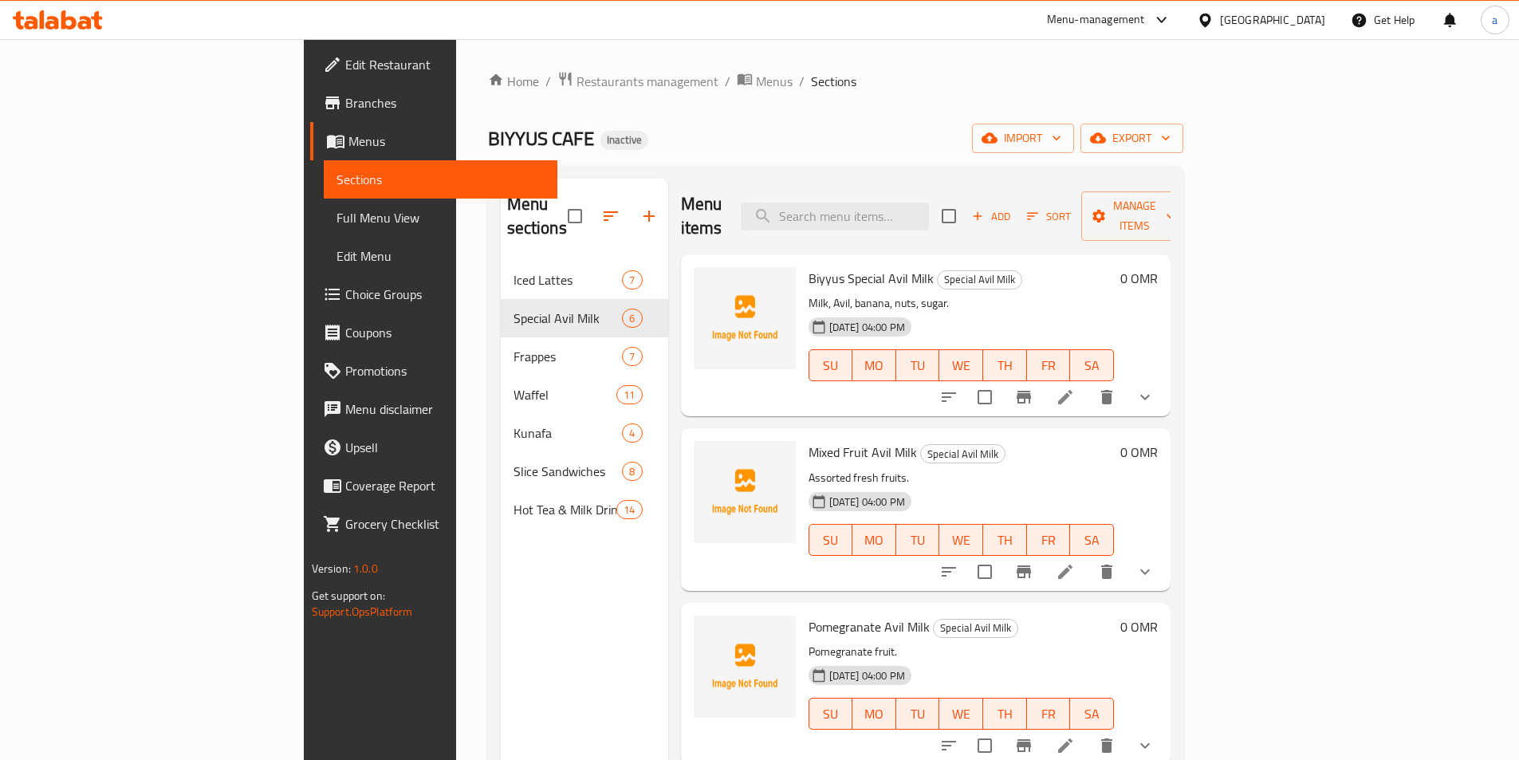
scroll to position [223, 0]
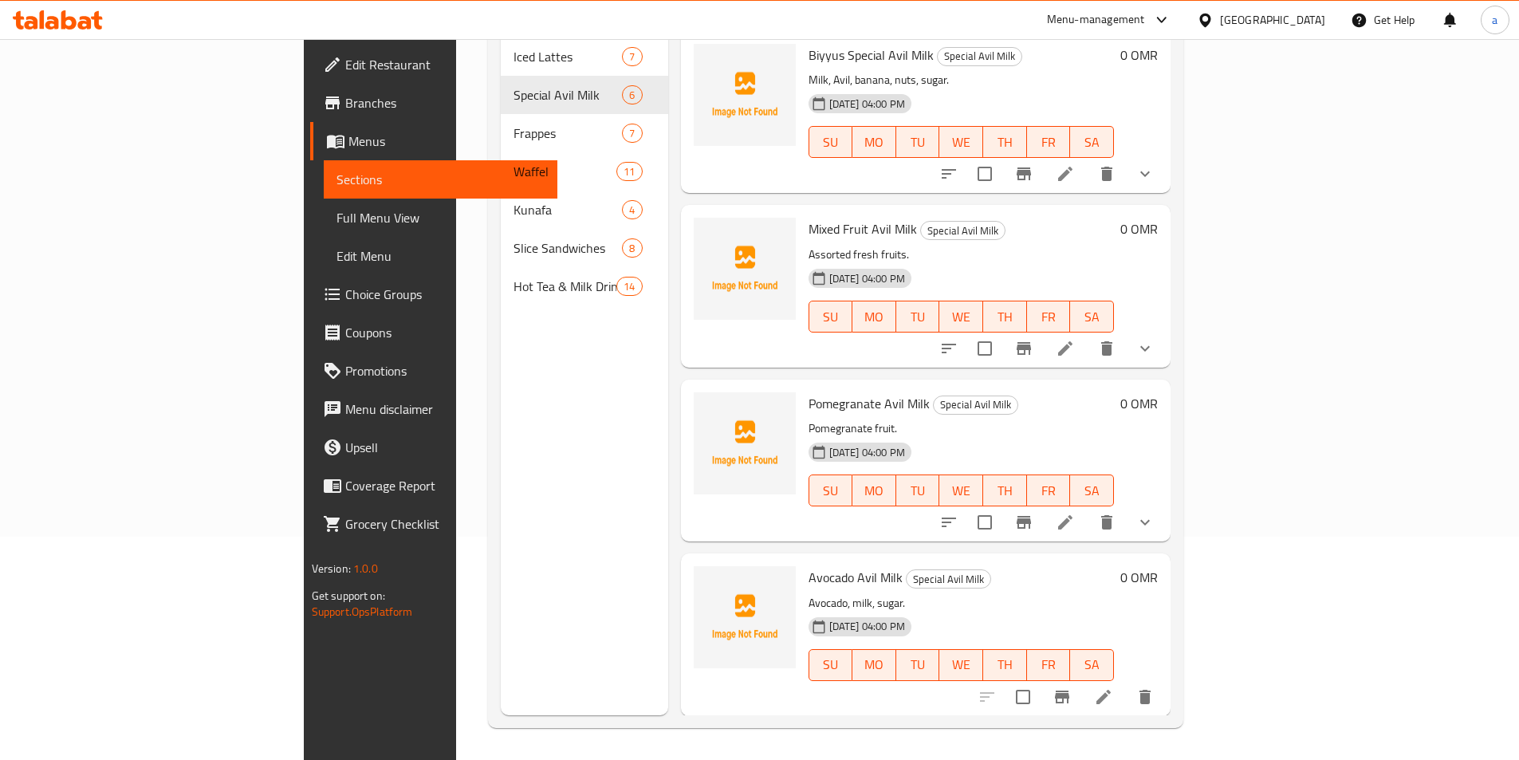
click at [1113, 687] on icon at bounding box center [1103, 696] width 19 height 19
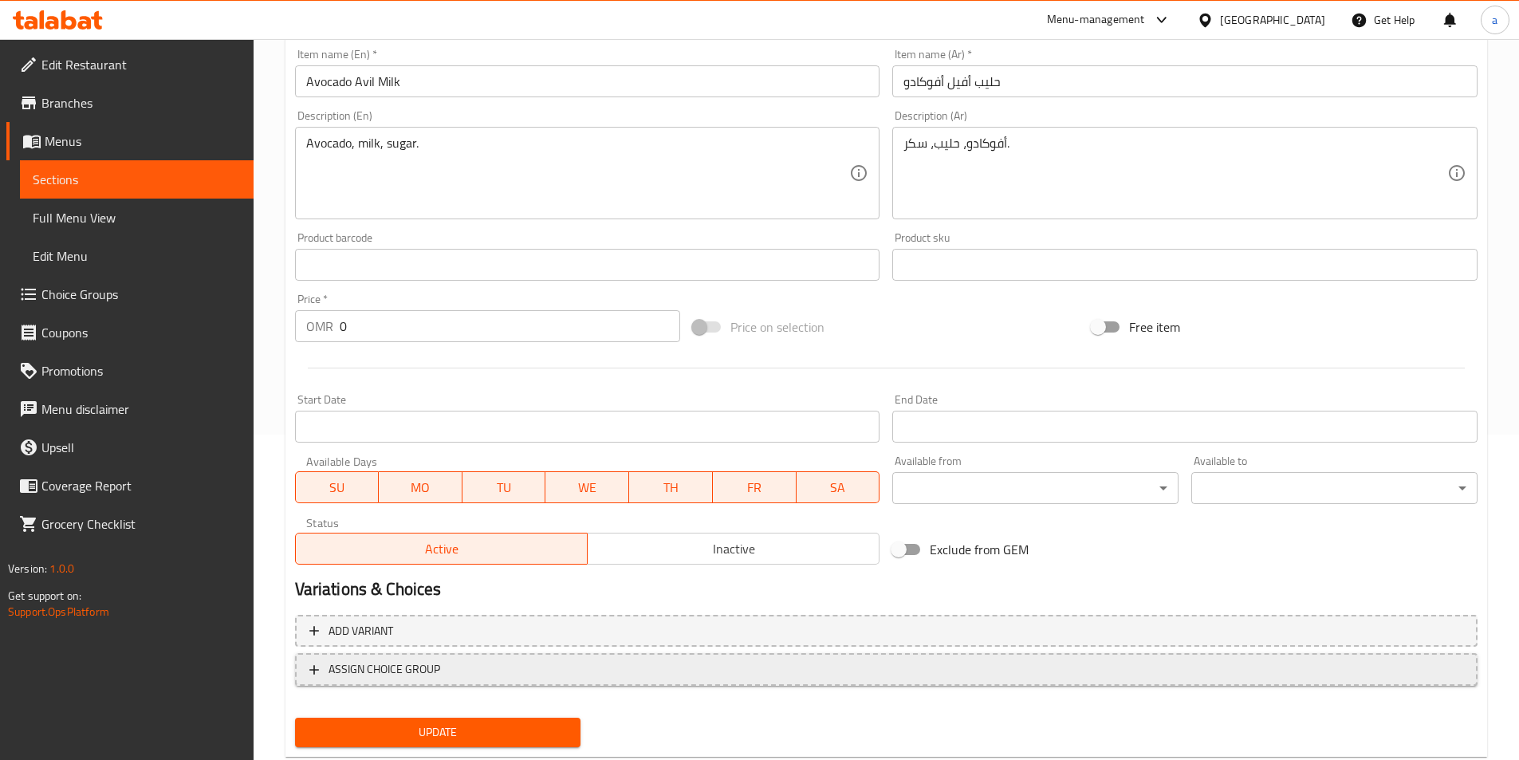
scroll to position [367, 0]
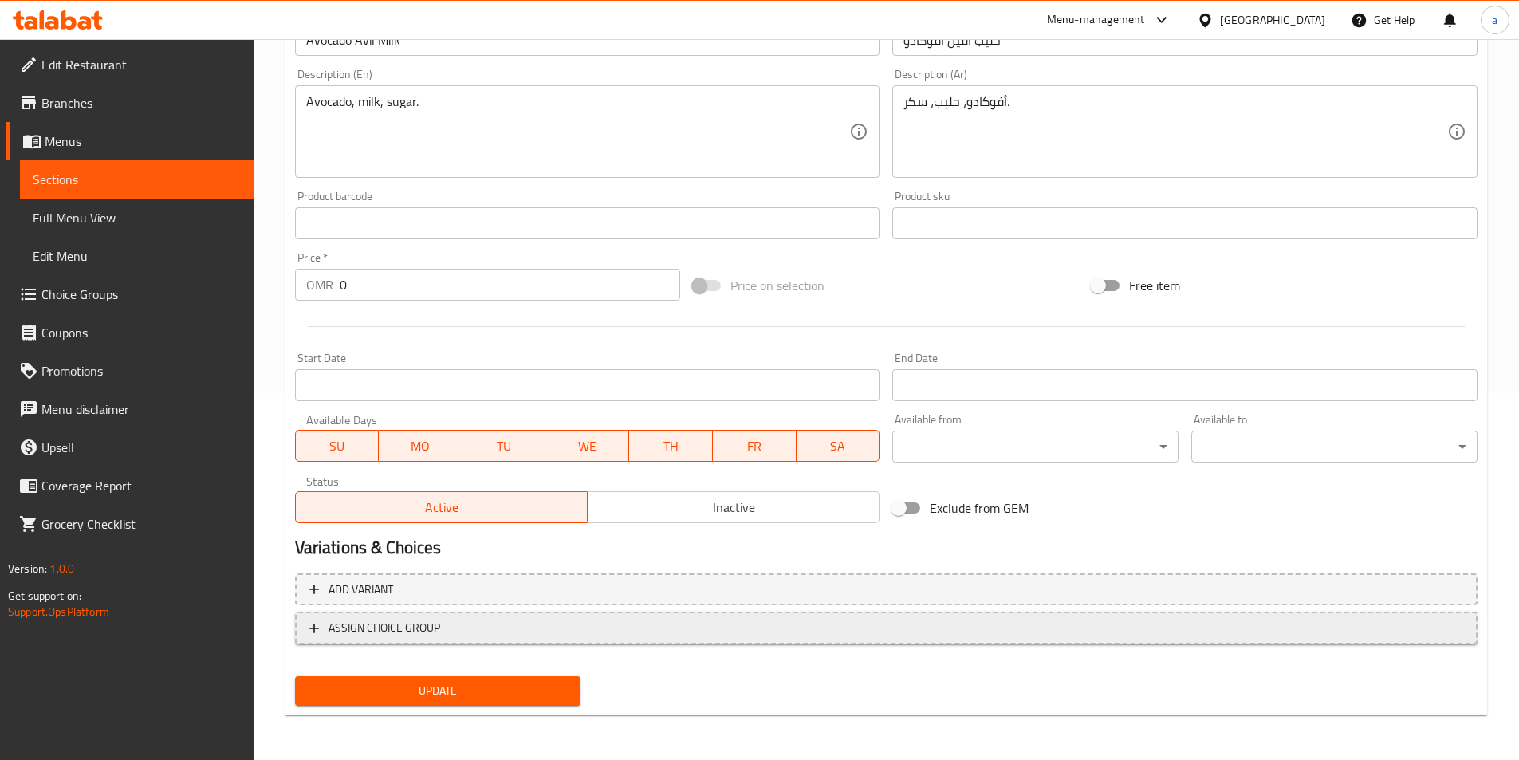
click at [1209, 635] on span "ASSIGN CHOICE GROUP" at bounding box center [886, 628] width 1154 height 20
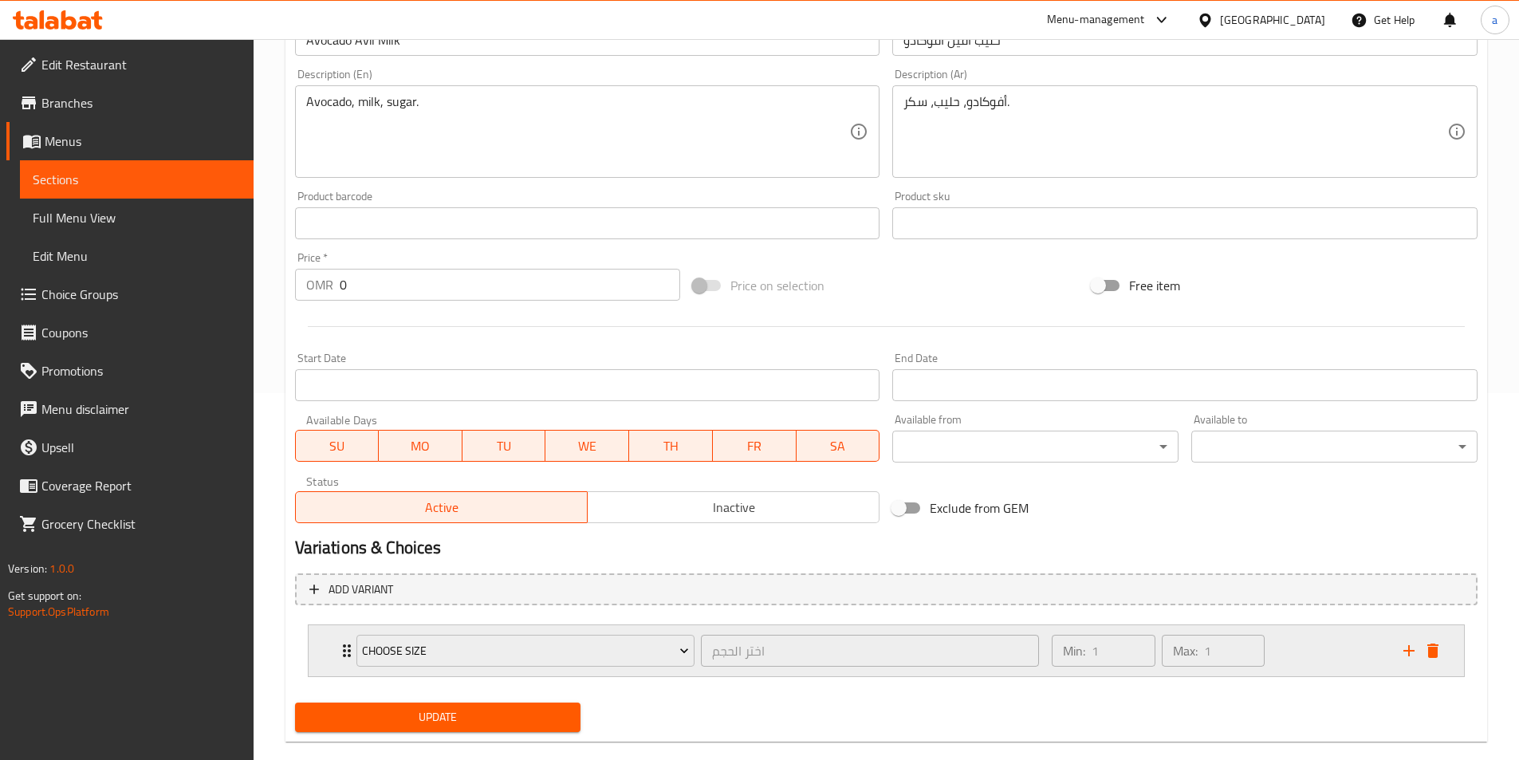
click at [1295, 643] on div "Min: 1 ​ Max: 1 ​" at bounding box center [1217, 650] width 351 height 51
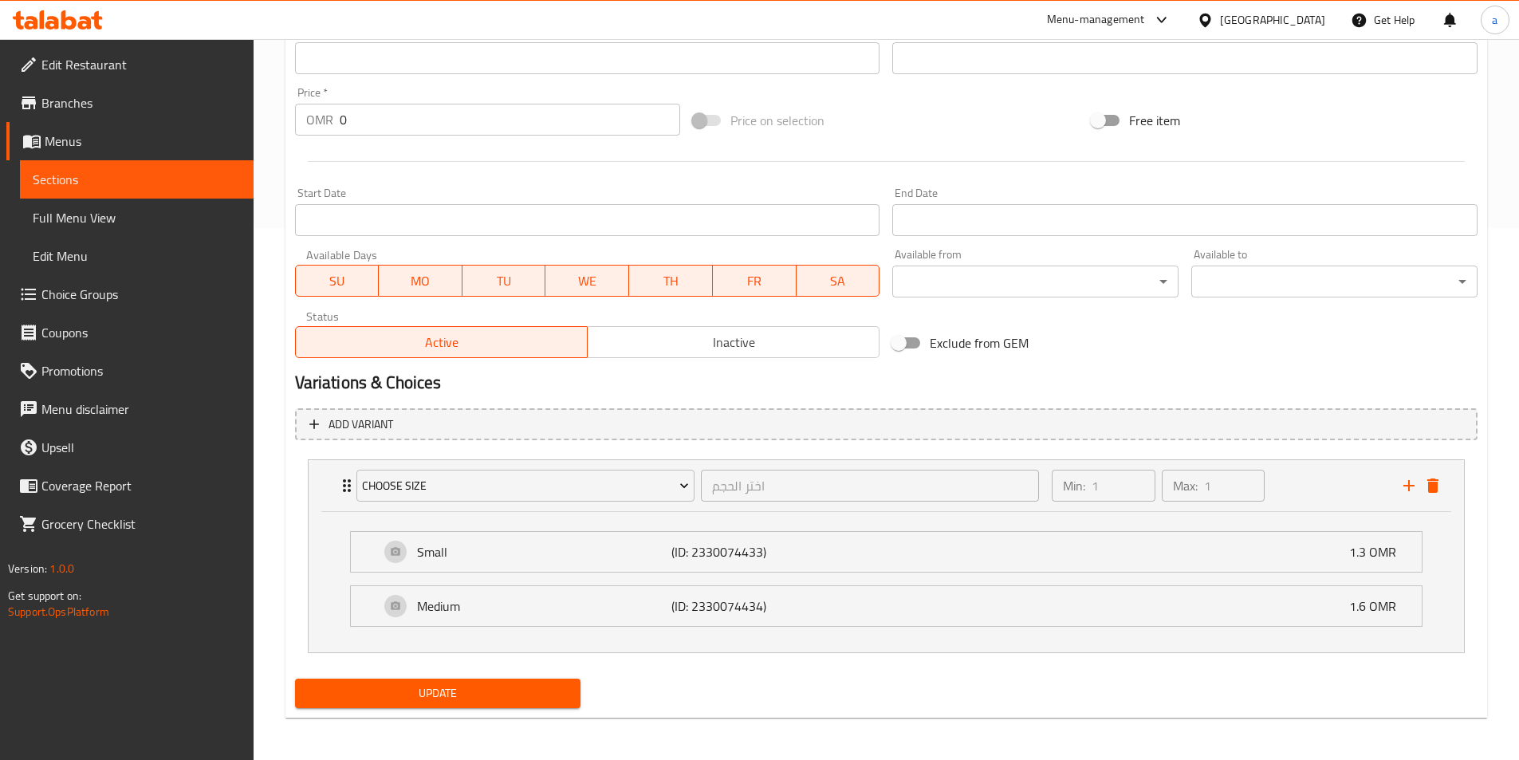
scroll to position [534, 0]
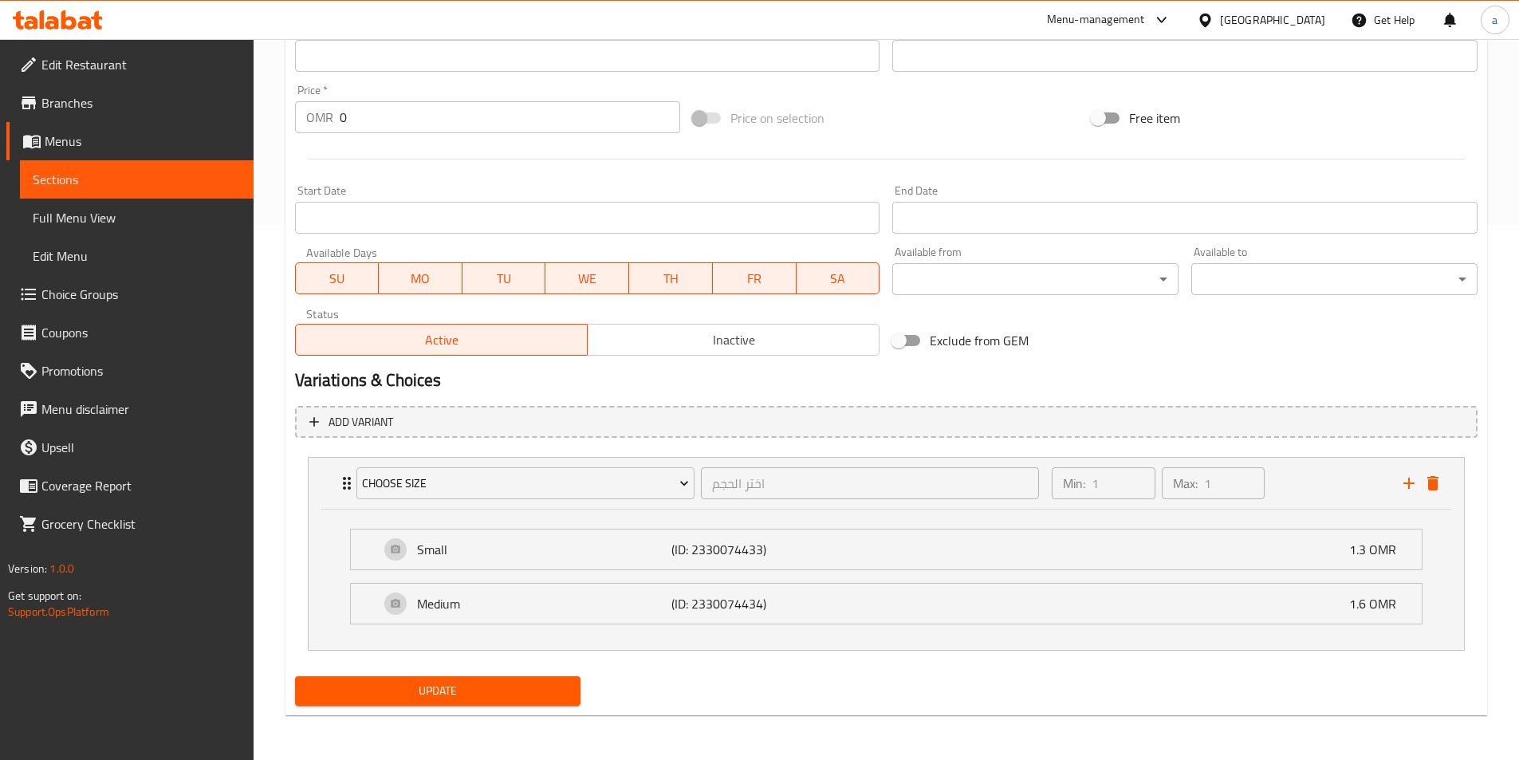
click at [461, 681] on span "Update" at bounding box center [438, 691] width 261 height 20
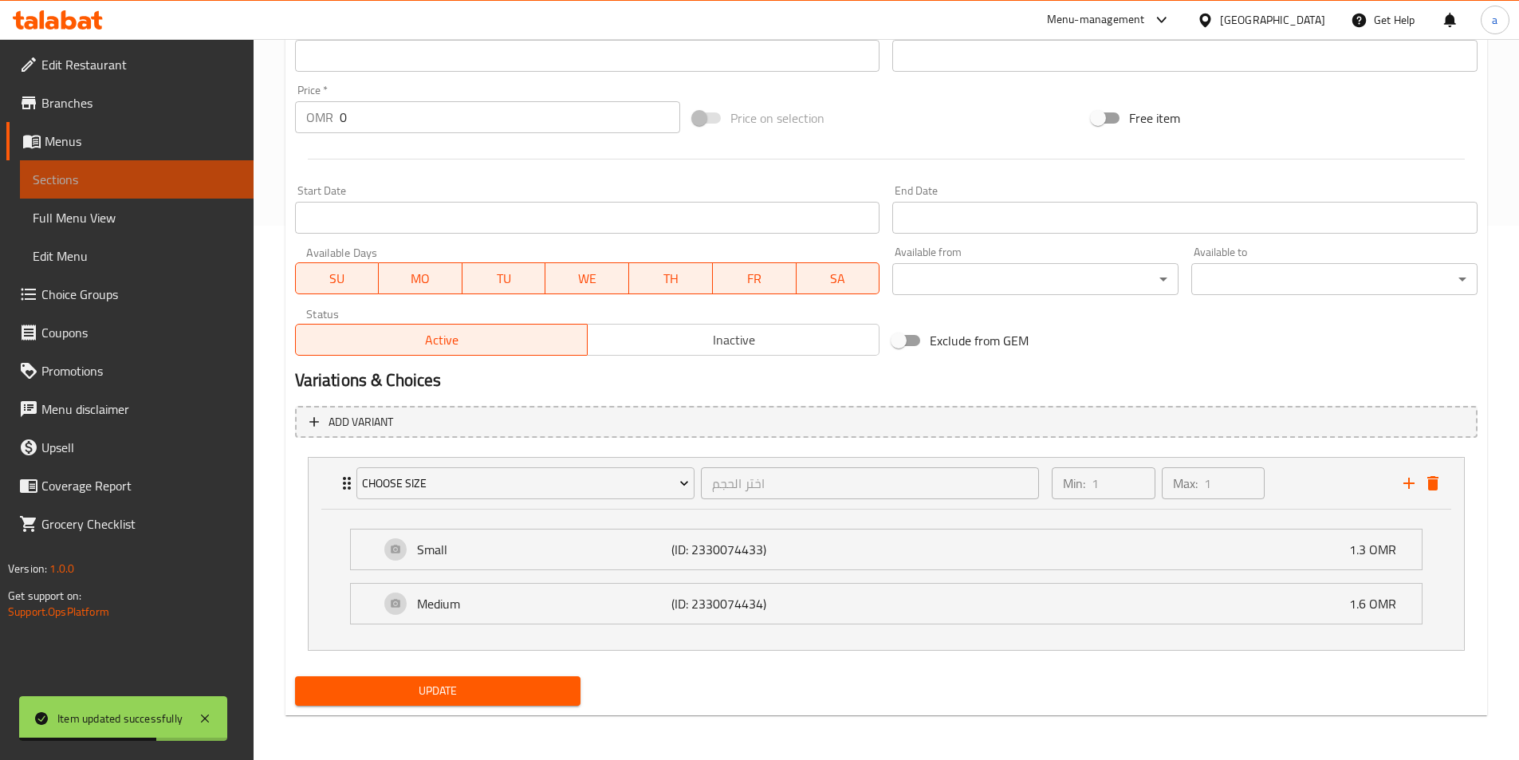
click at [114, 173] on span "Sections" at bounding box center [137, 179] width 208 height 19
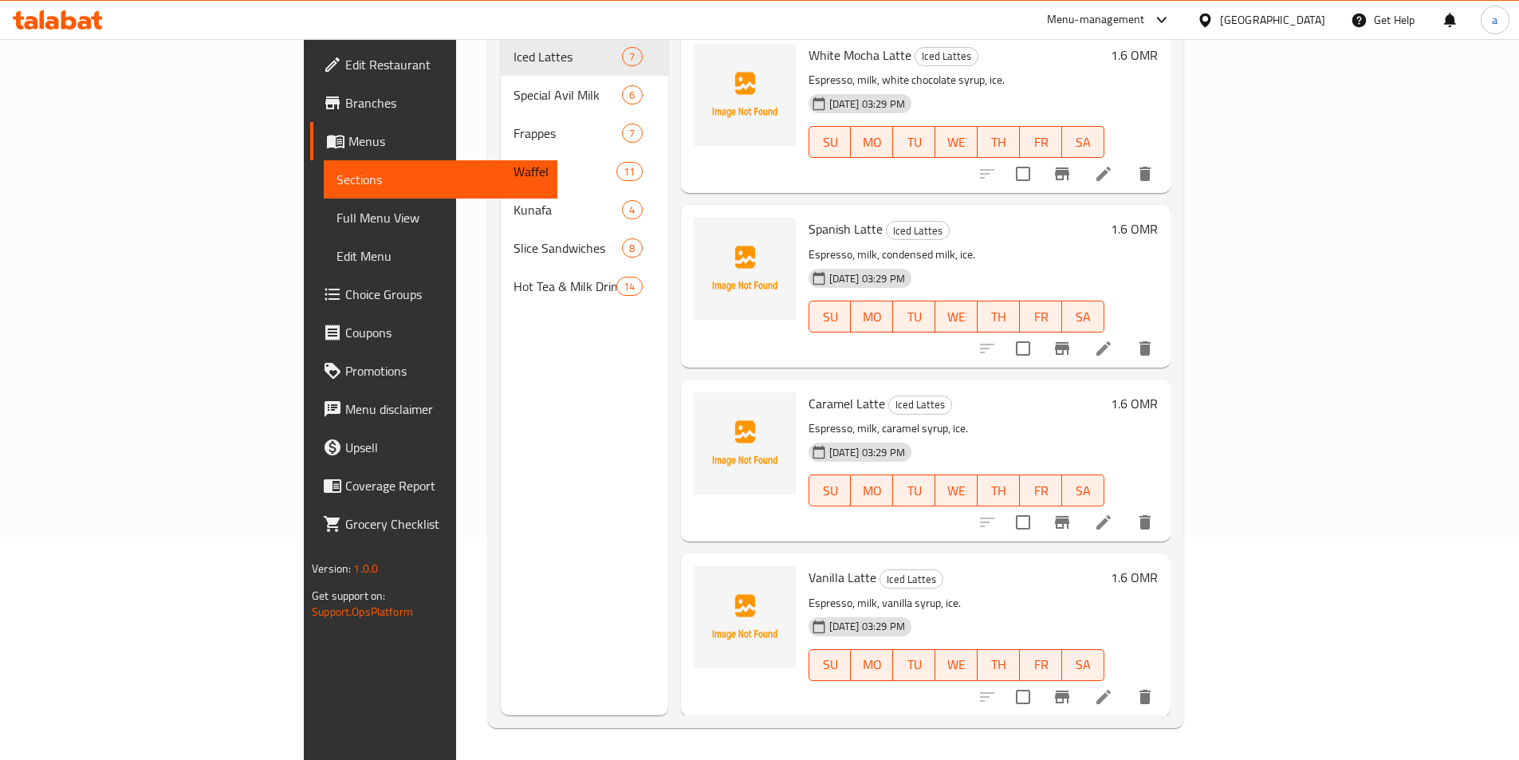
click at [696, 456] on img at bounding box center [745, 443] width 102 height 102
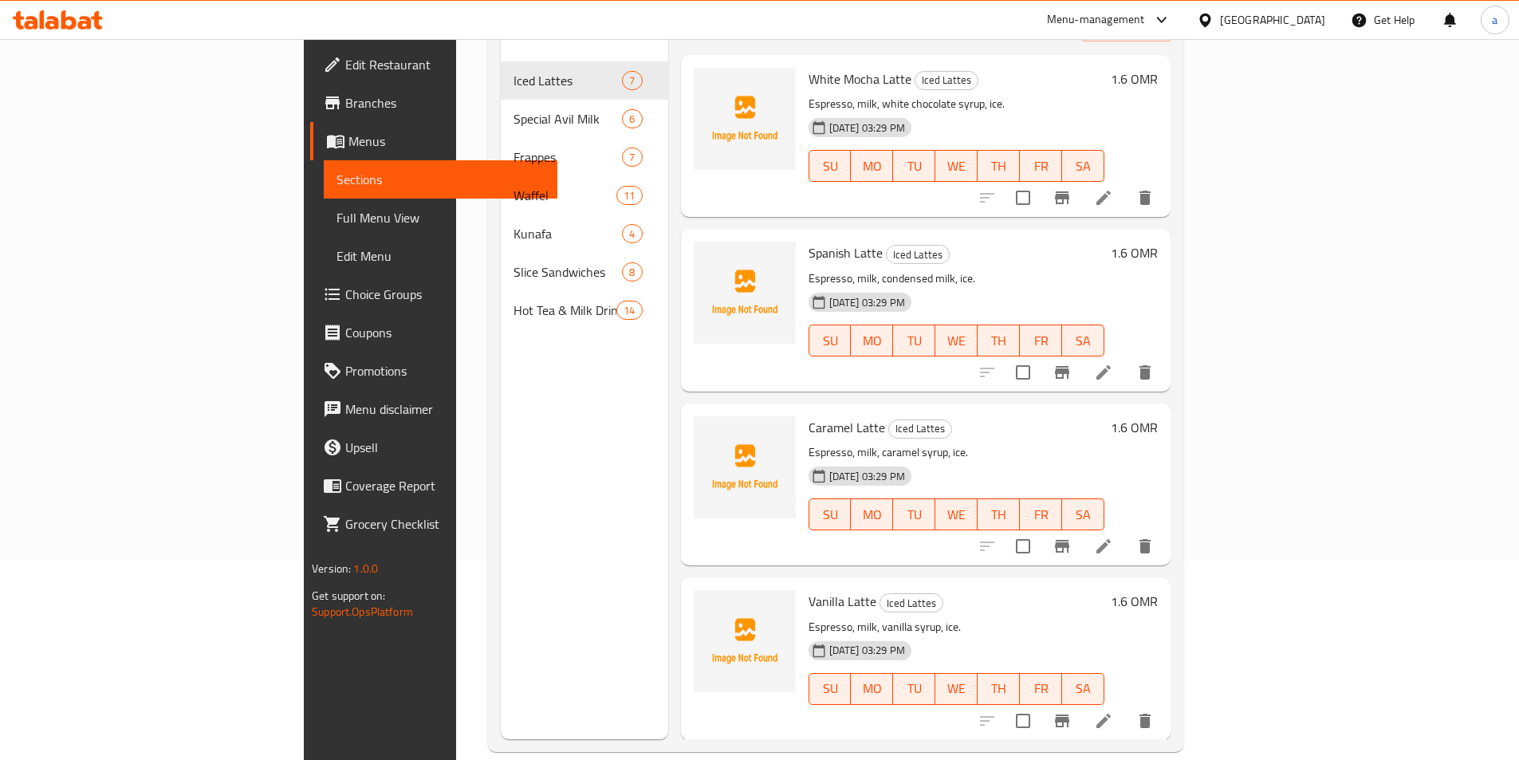
scroll to position [0, 0]
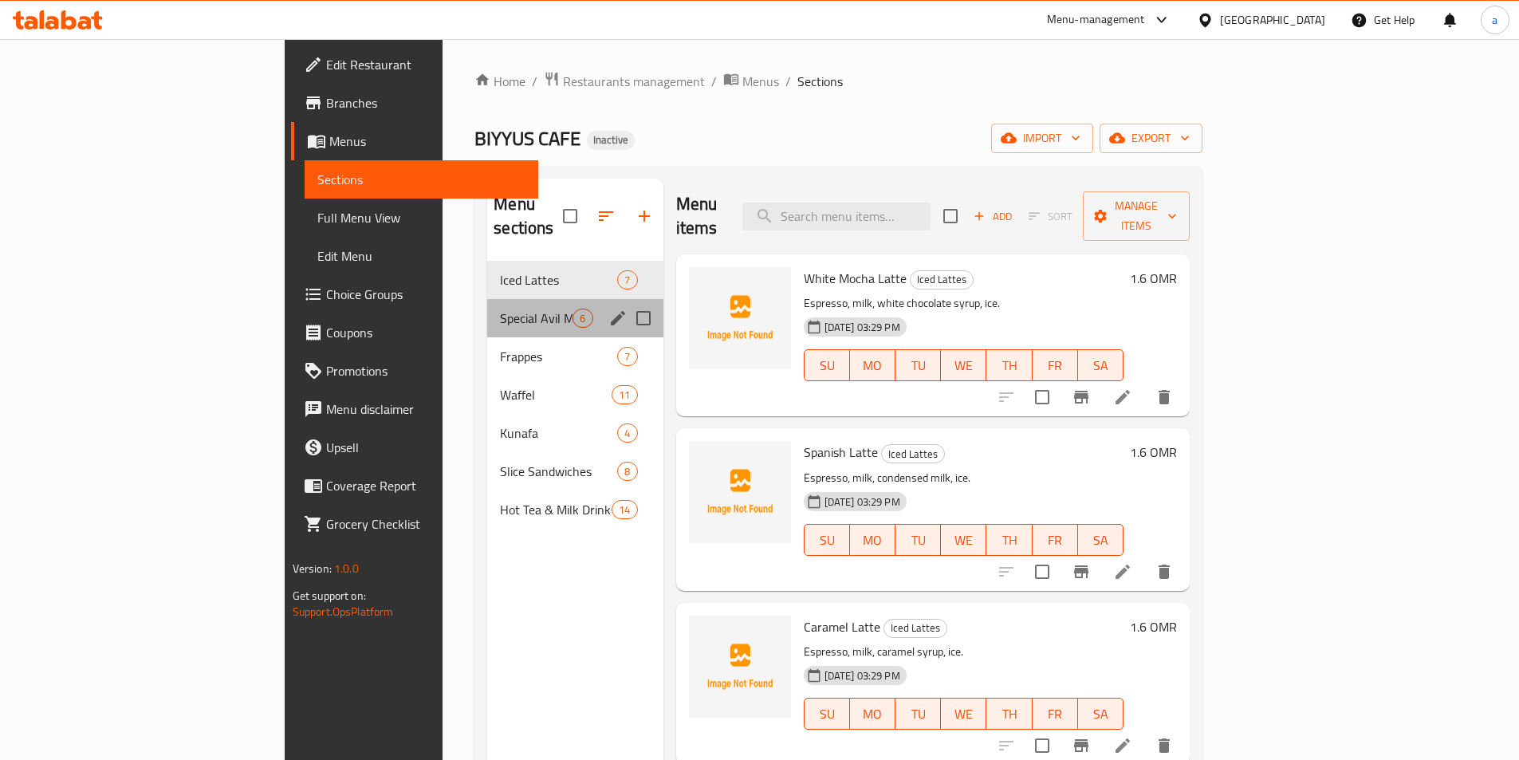
click at [487, 307] on div "Special Avil Milk 6" at bounding box center [574, 318] width 175 height 38
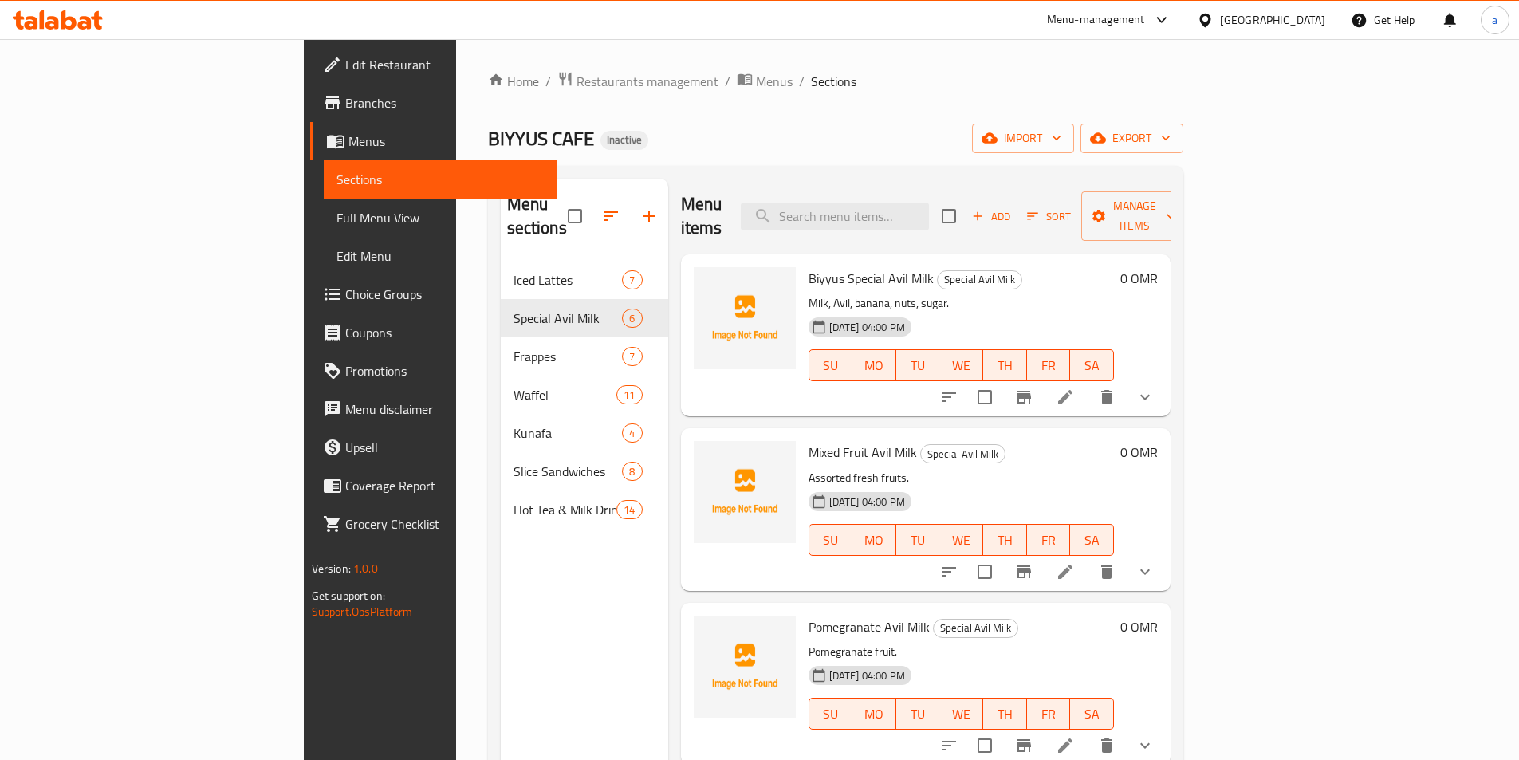
click at [808, 468] on p "Assorted fresh fruits." at bounding box center [960, 478] width 305 height 20
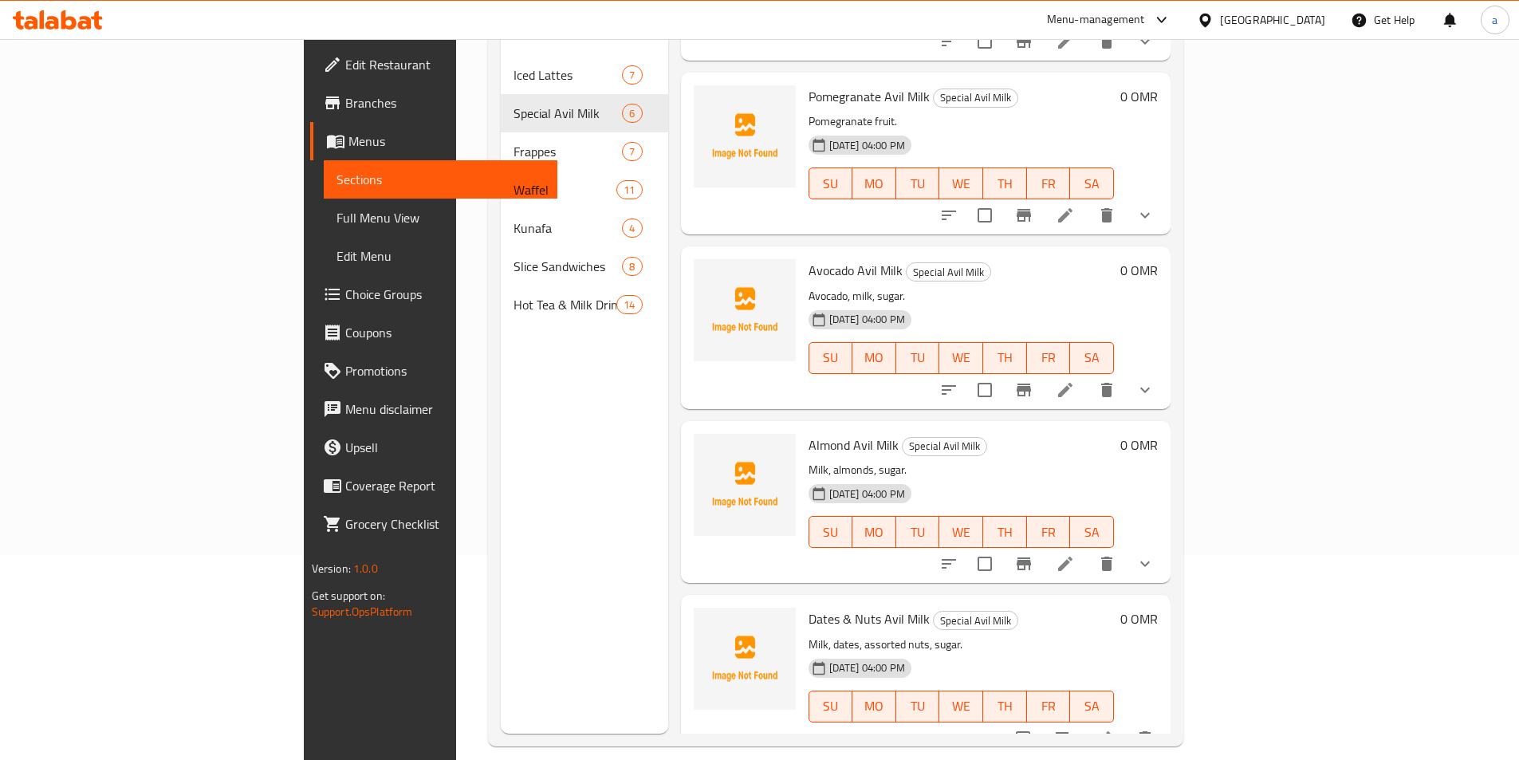
scroll to position [223, 0]
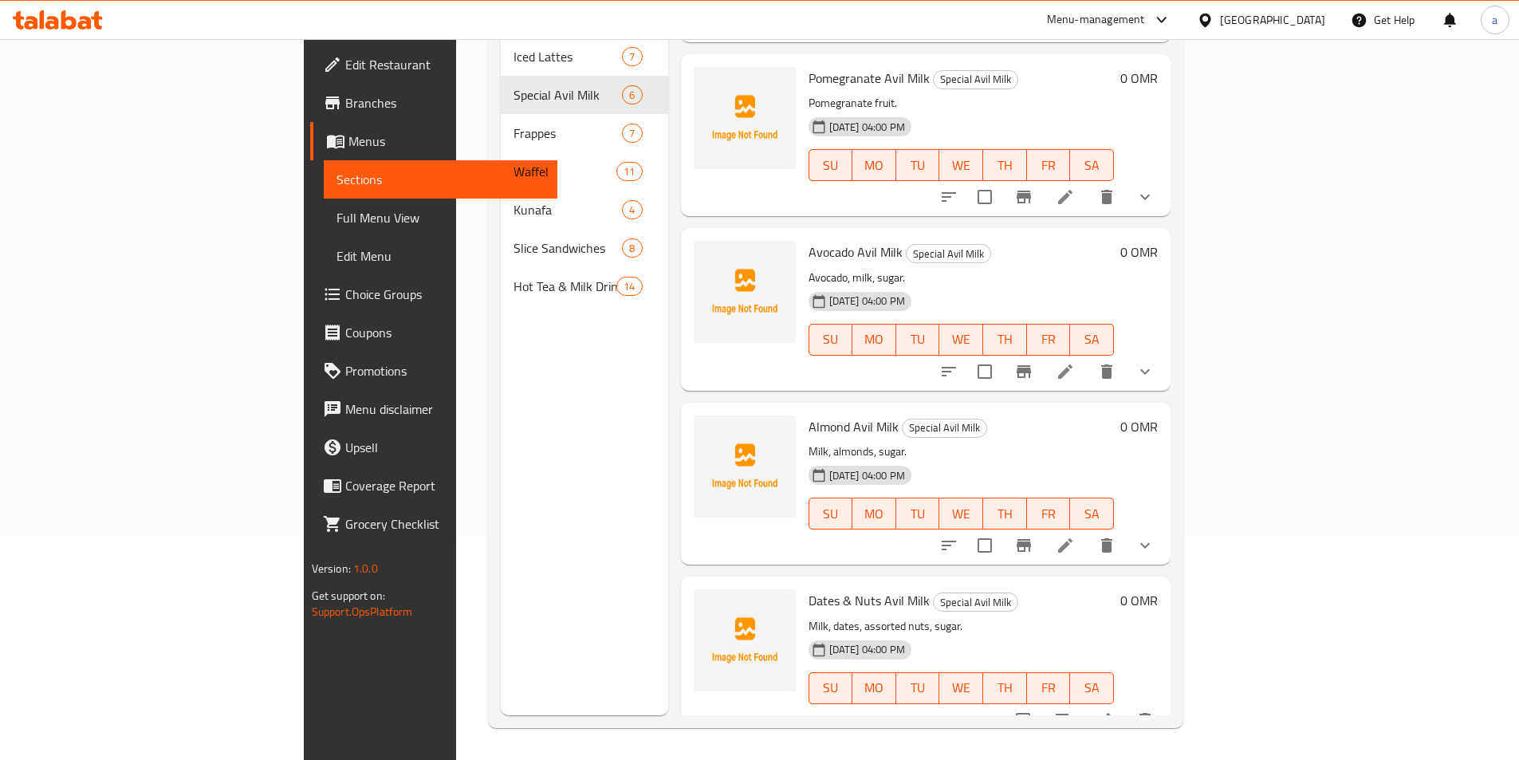
click at [1087, 531] on li at bounding box center [1065, 545] width 45 height 29
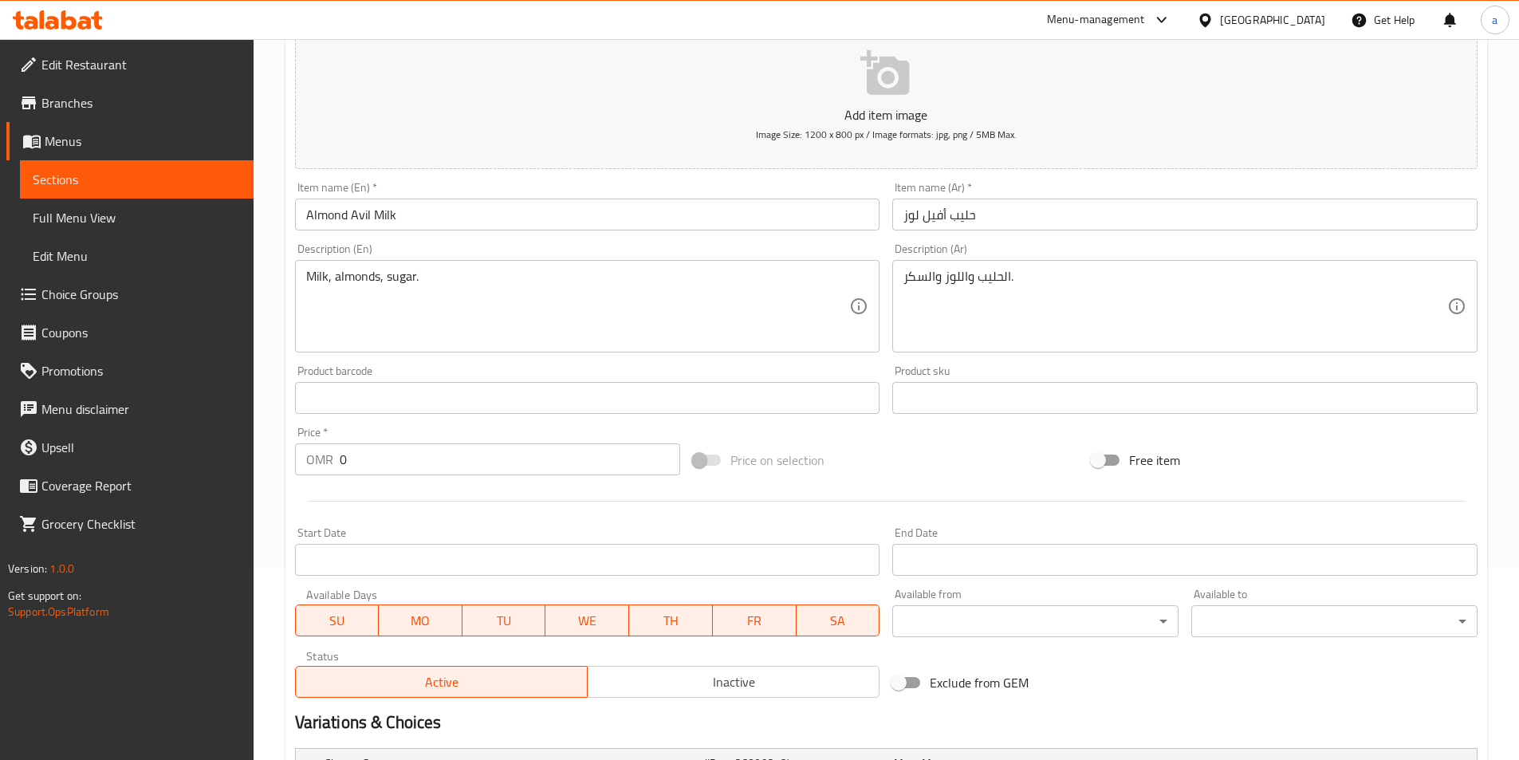
scroll to position [163, 0]
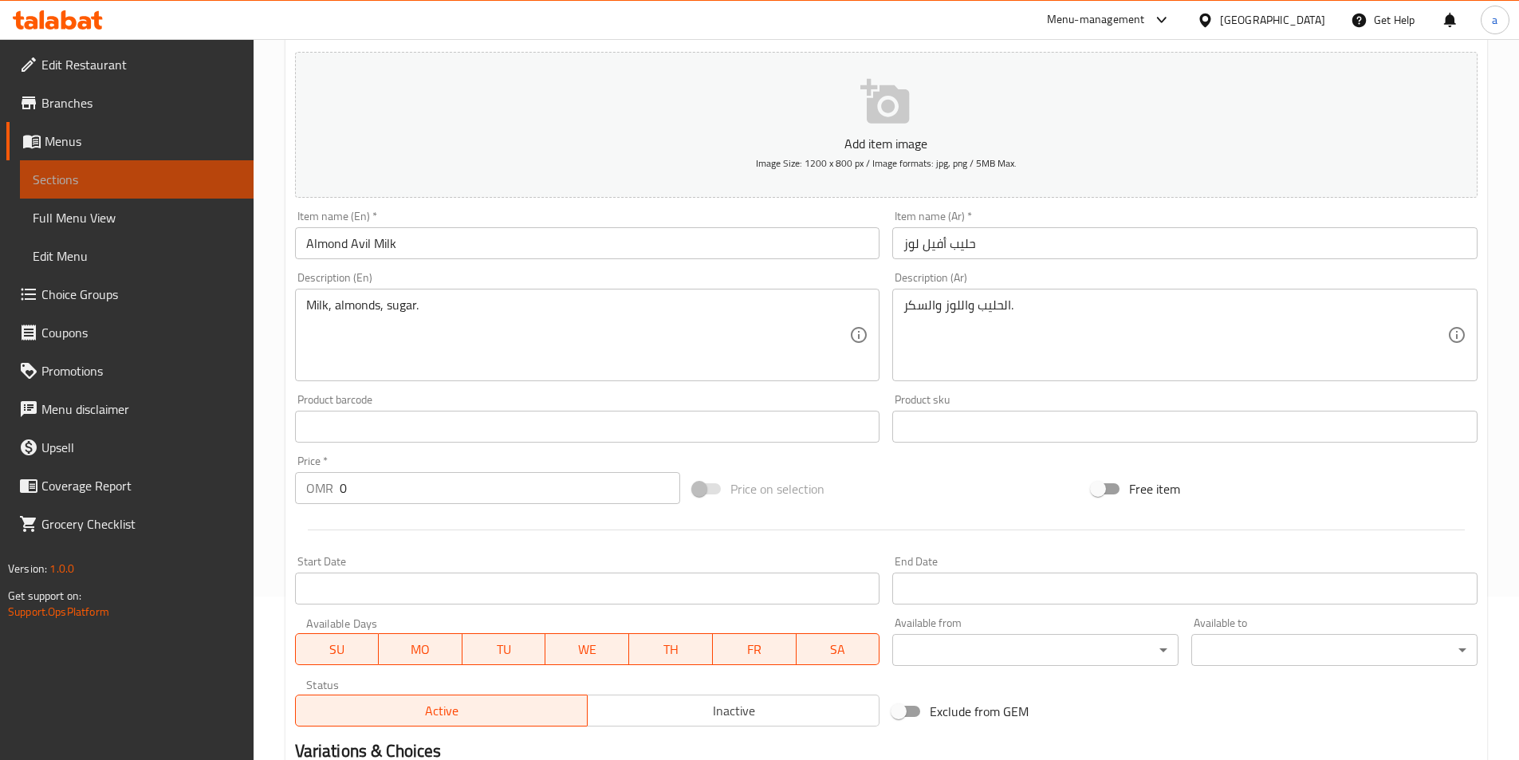
click at [165, 179] on span "Sections" at bounding box center [137, 179] width 208 height 19
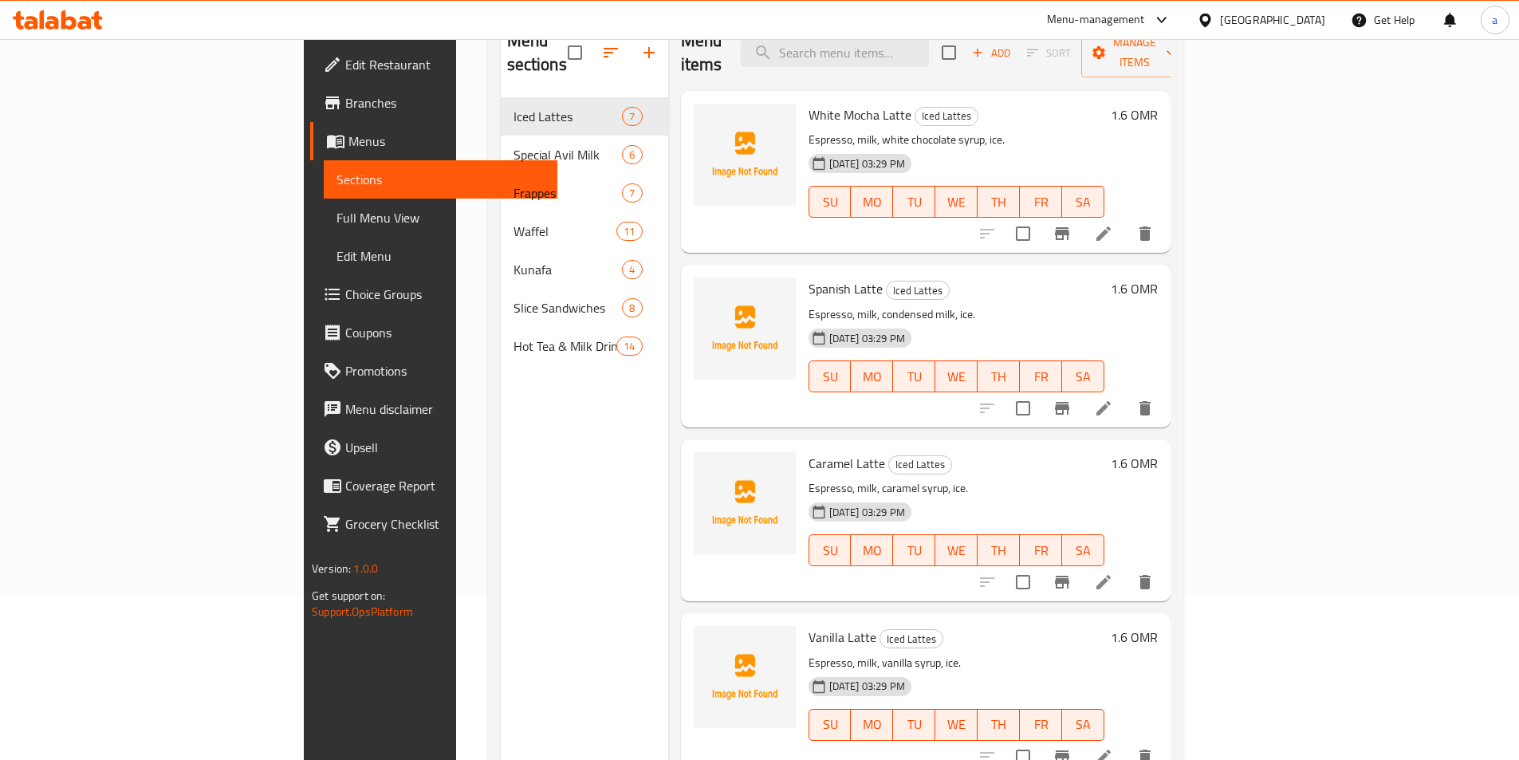
click at [808, 451] on span "Caramel Latte" at bounding box center [846, 463] width 77 height 24
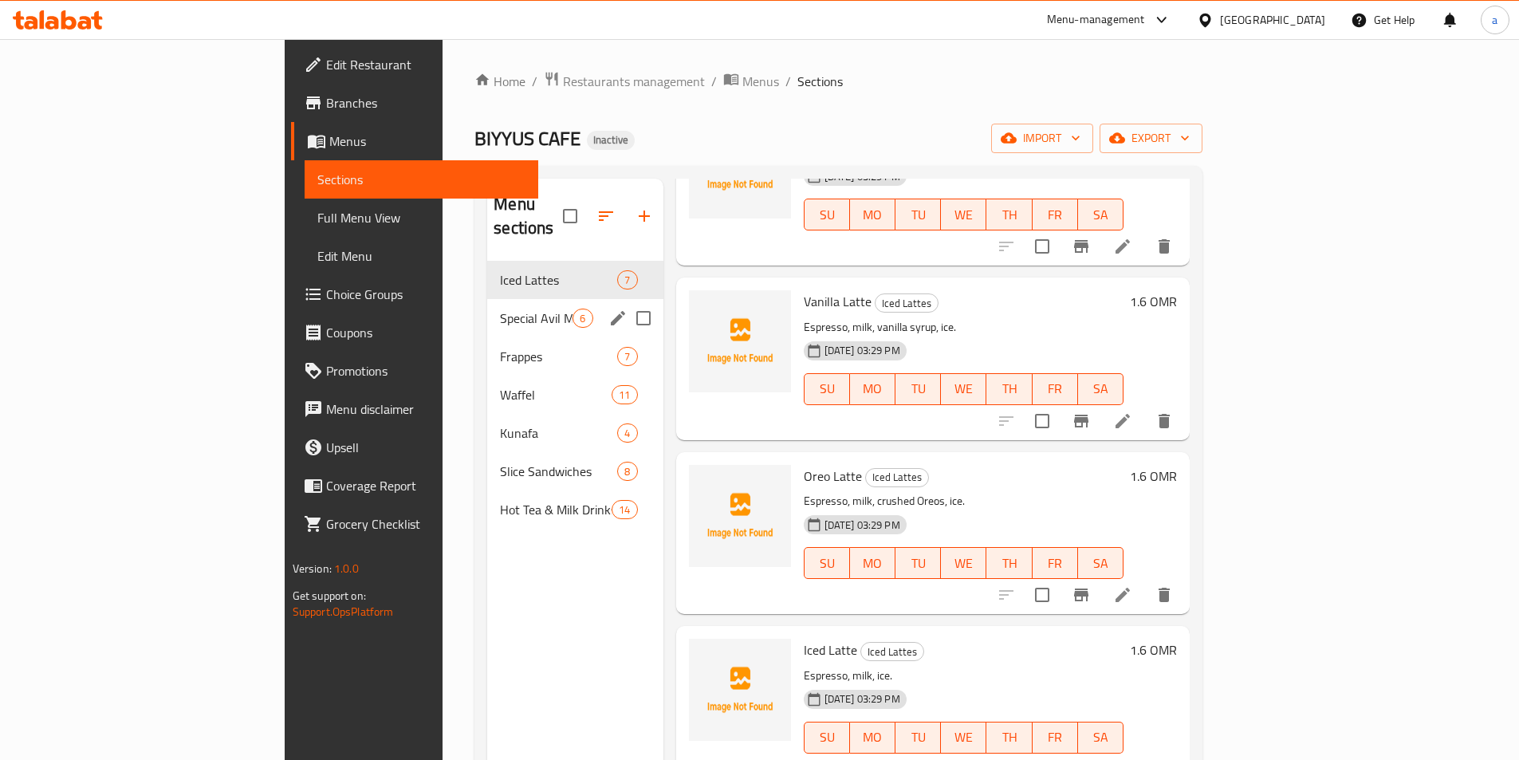
click at [487, 305] on div "Special Avil Milk 6" at bounding box center [574, 318] width 175 height 38
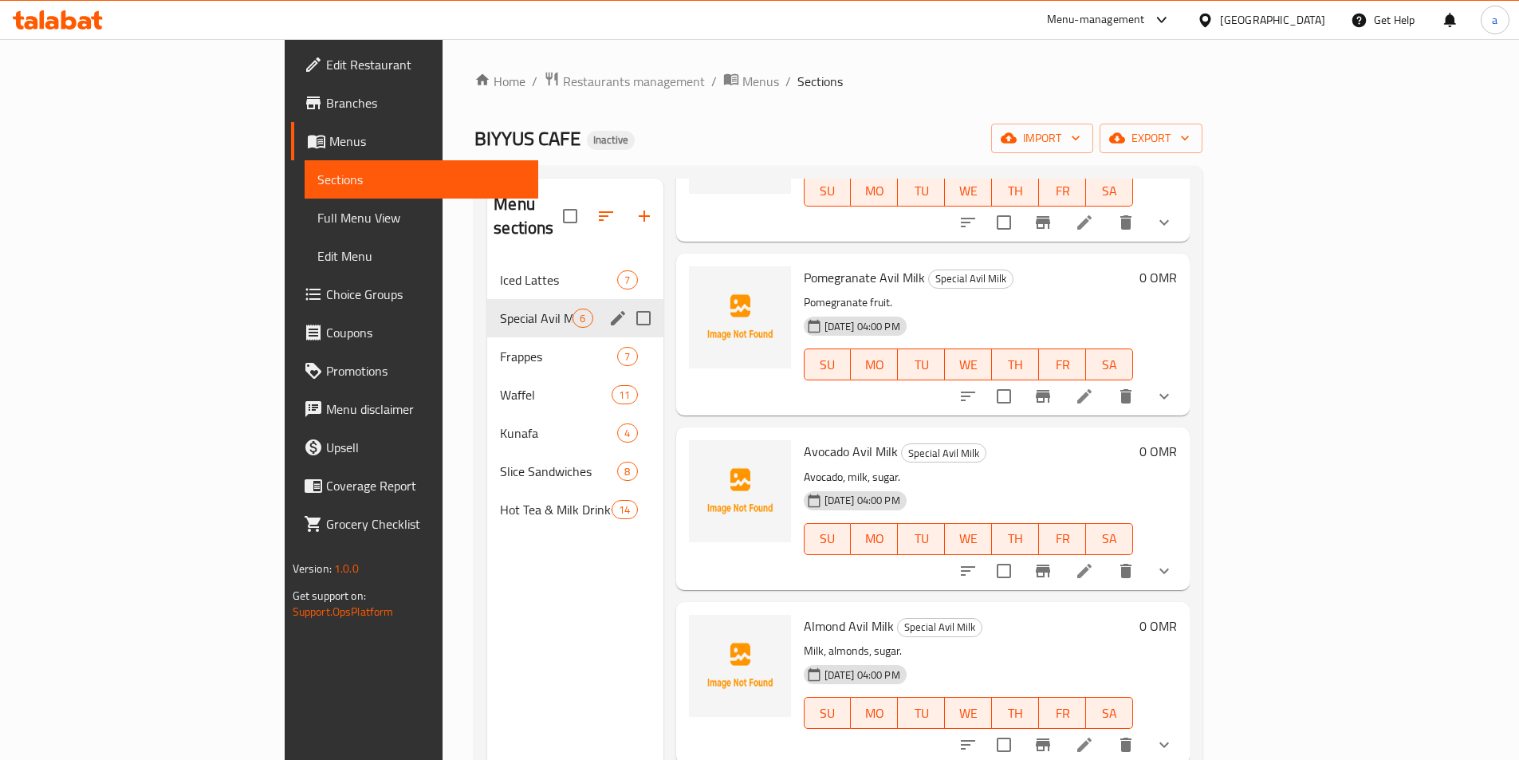
scroll to position [325, 0]
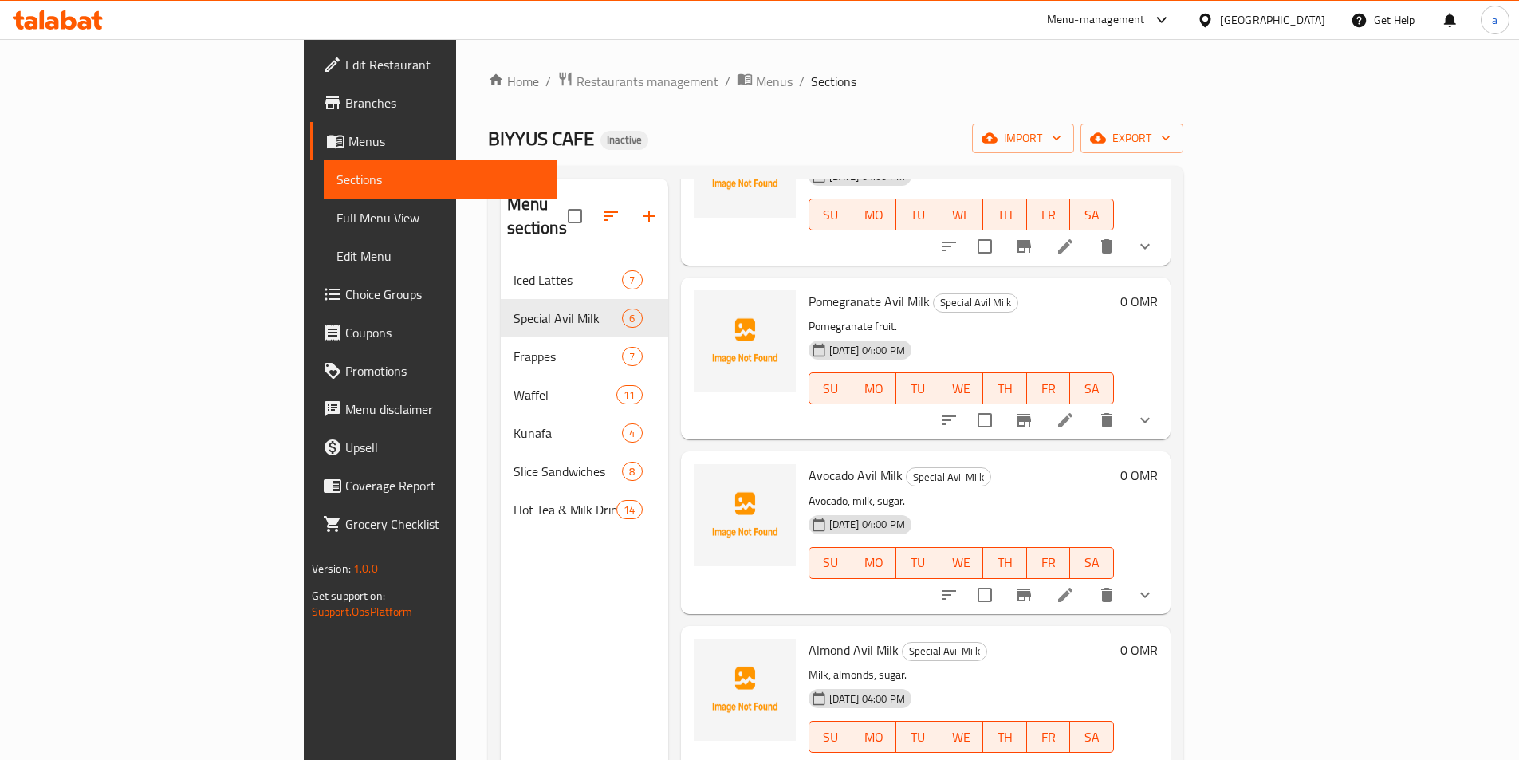
click at [741, 411] on div "Pomegranate Avil Milk Special Avil Milk Pomegranate fruit. [DATE] 04:00 PM SU M…" at bounding box center [926, 358] width 490 height 162
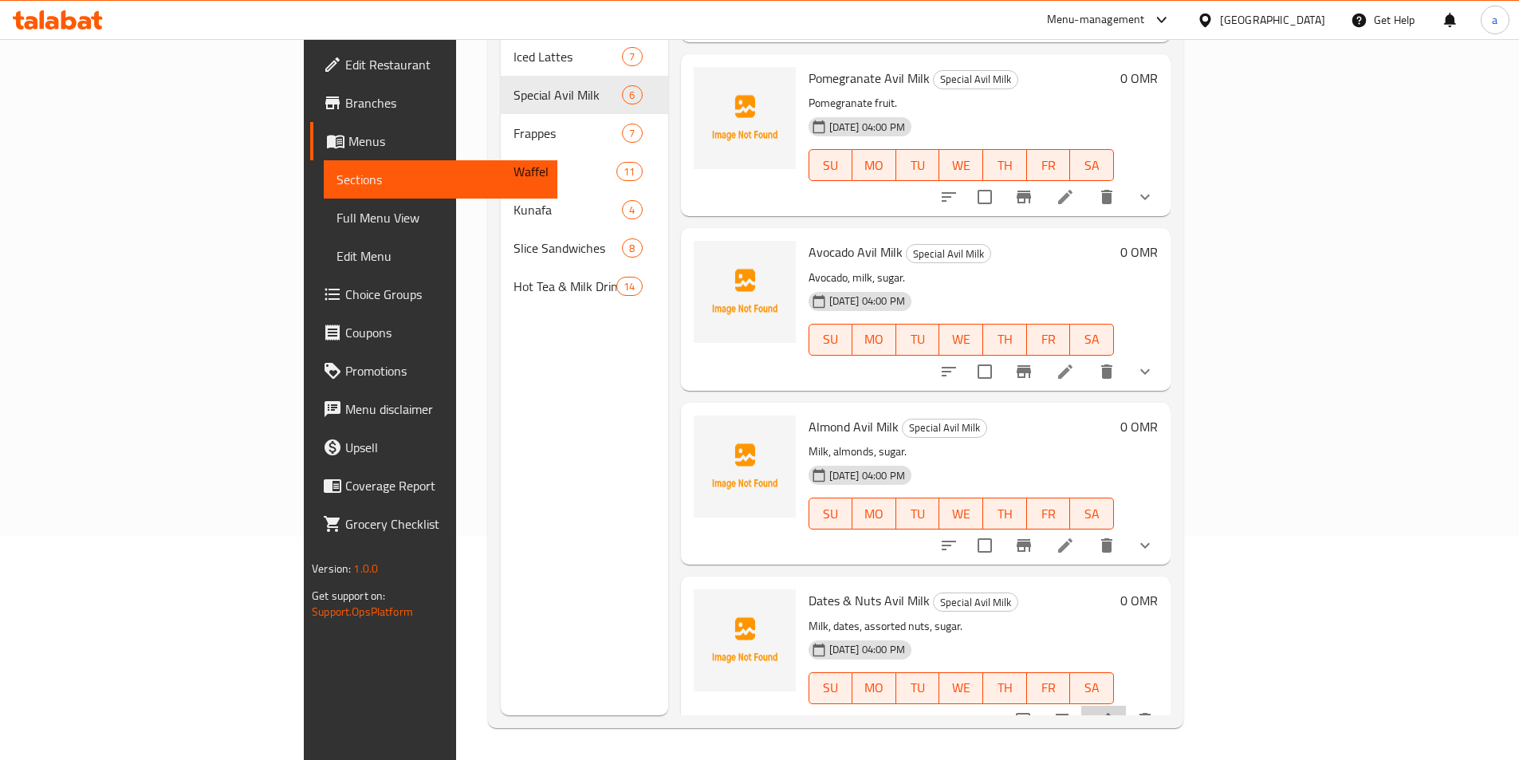
click at [1111, 713] on icon at bounding box center [1103, 720] width 14 height 14
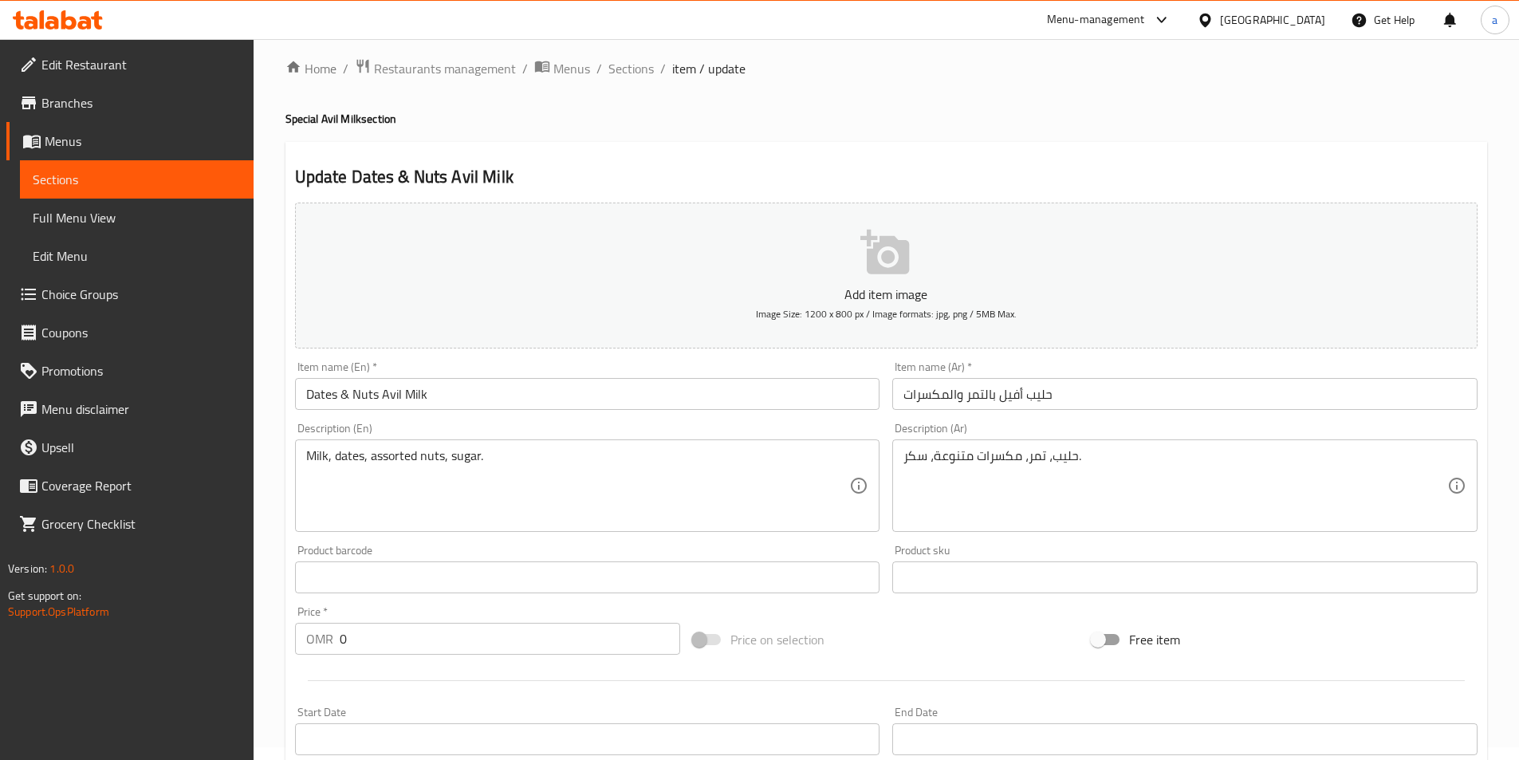
scroll to position [367, 0]
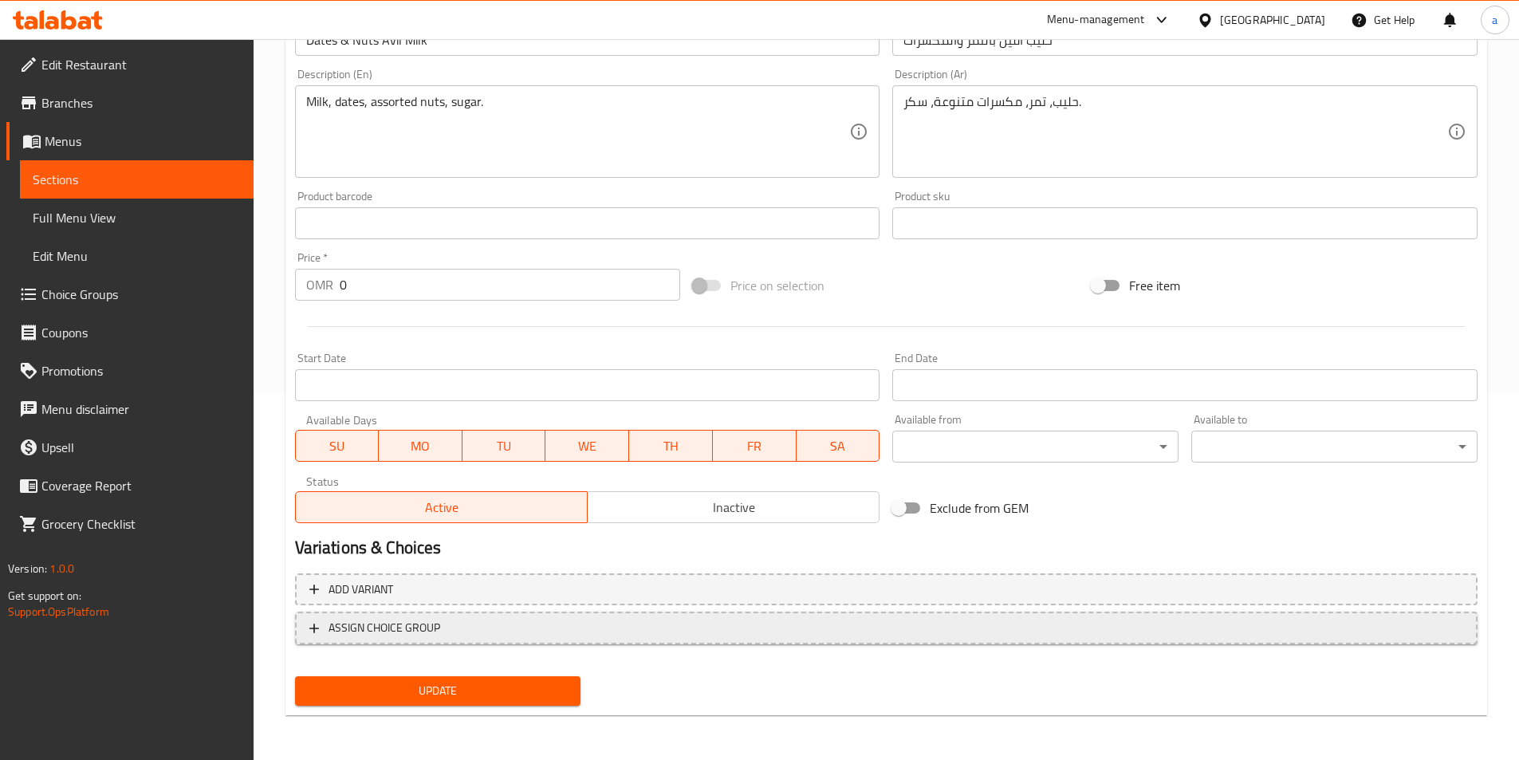
click at [527, 627] on span "ASSIGN CHOICE GROUP" at bounding box center [886, 628] width 1154 height 20
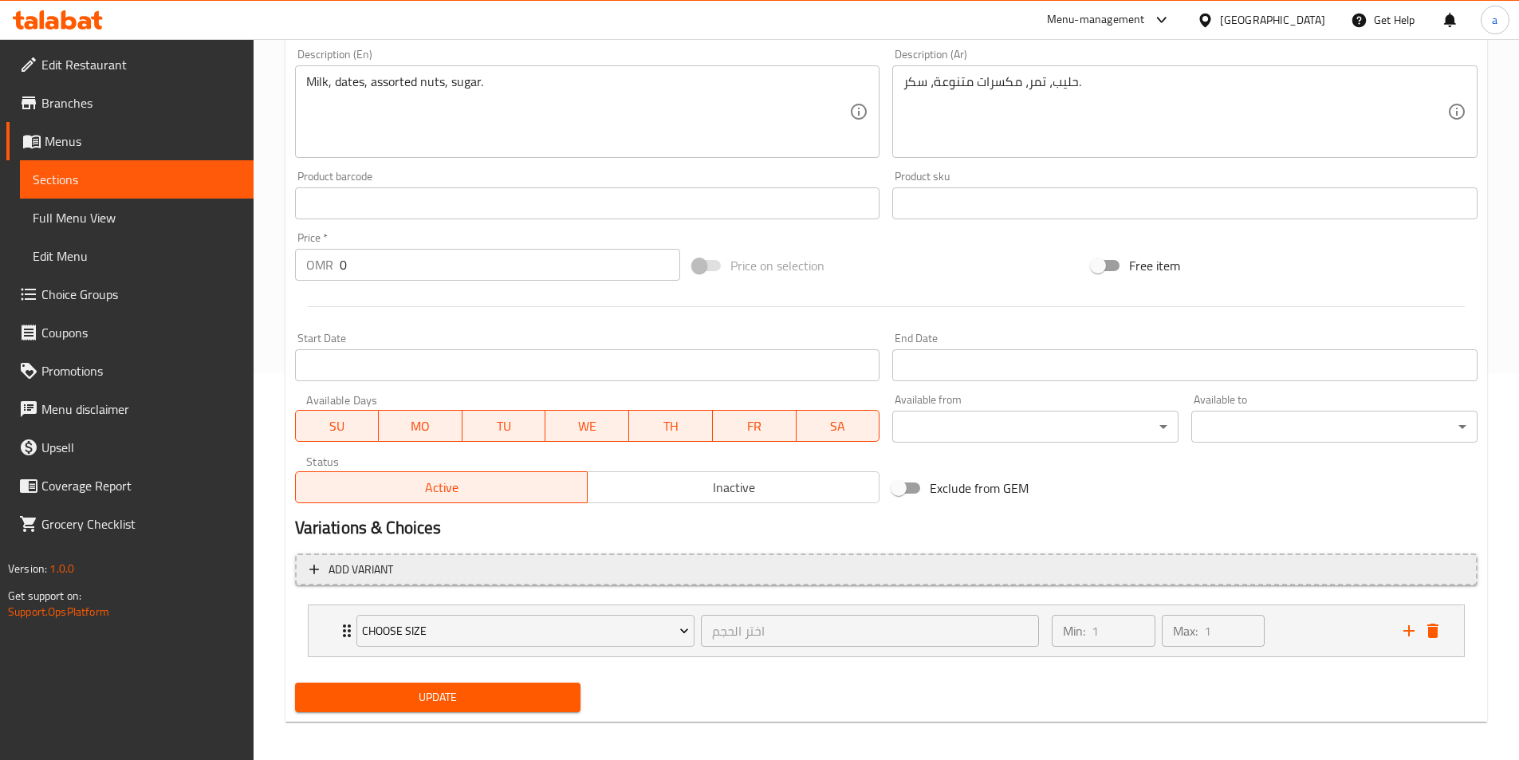
scroll to position [393, 0]
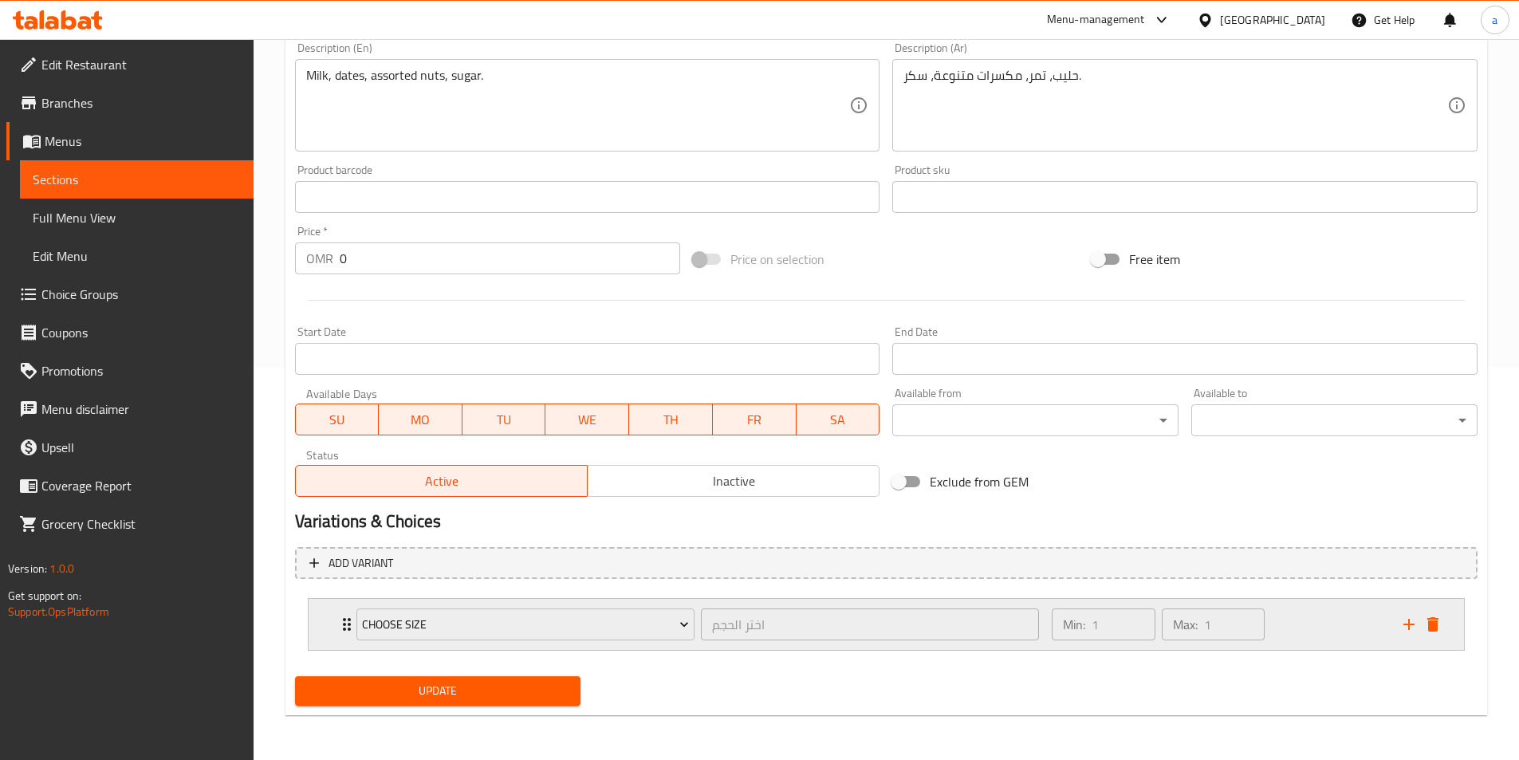
click at [1277, 621] on div "Min: 1 ​ Max: 1 ​" at bounding box center [1217, 624] width 351 height 51
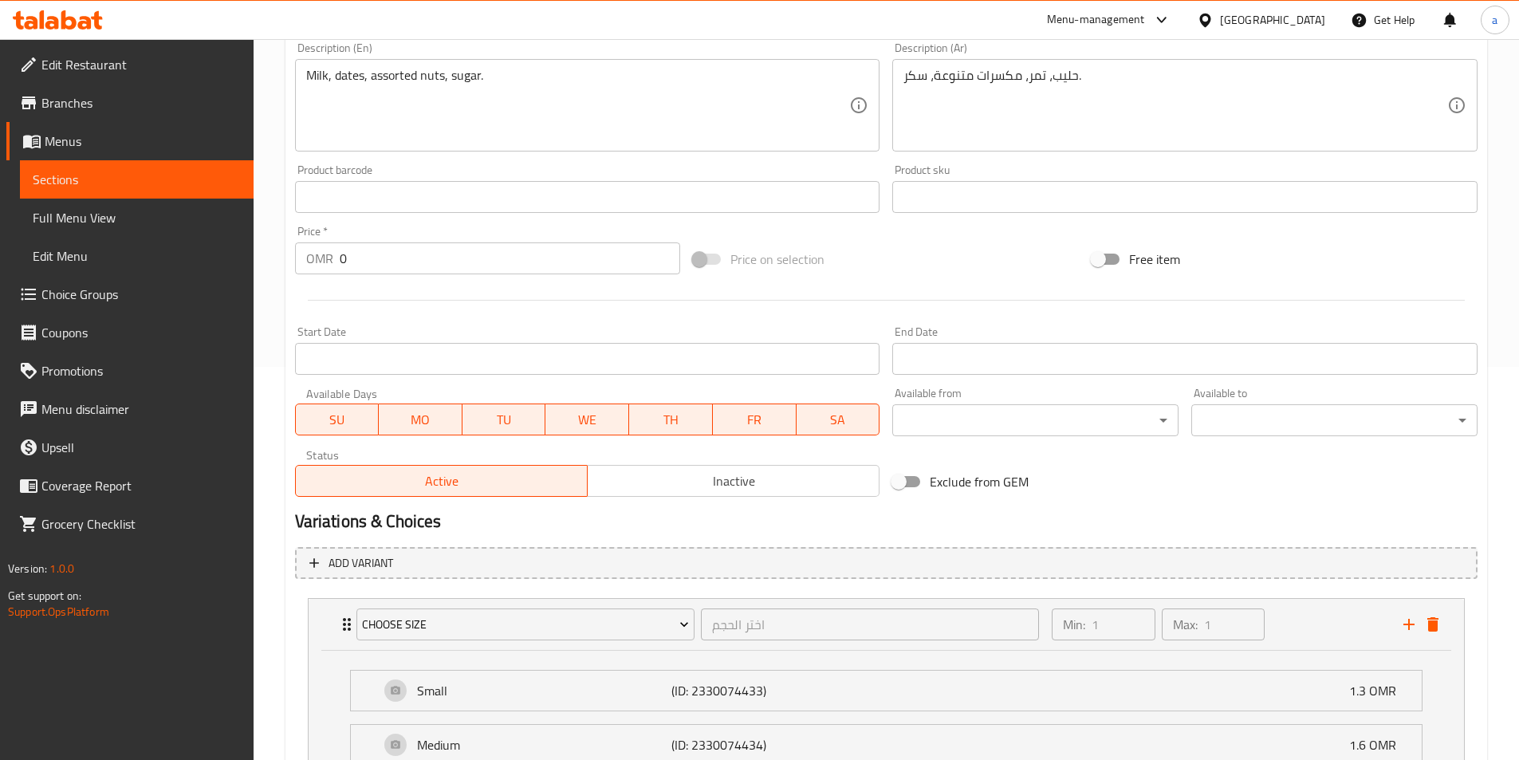
scroll to position [534, 0]
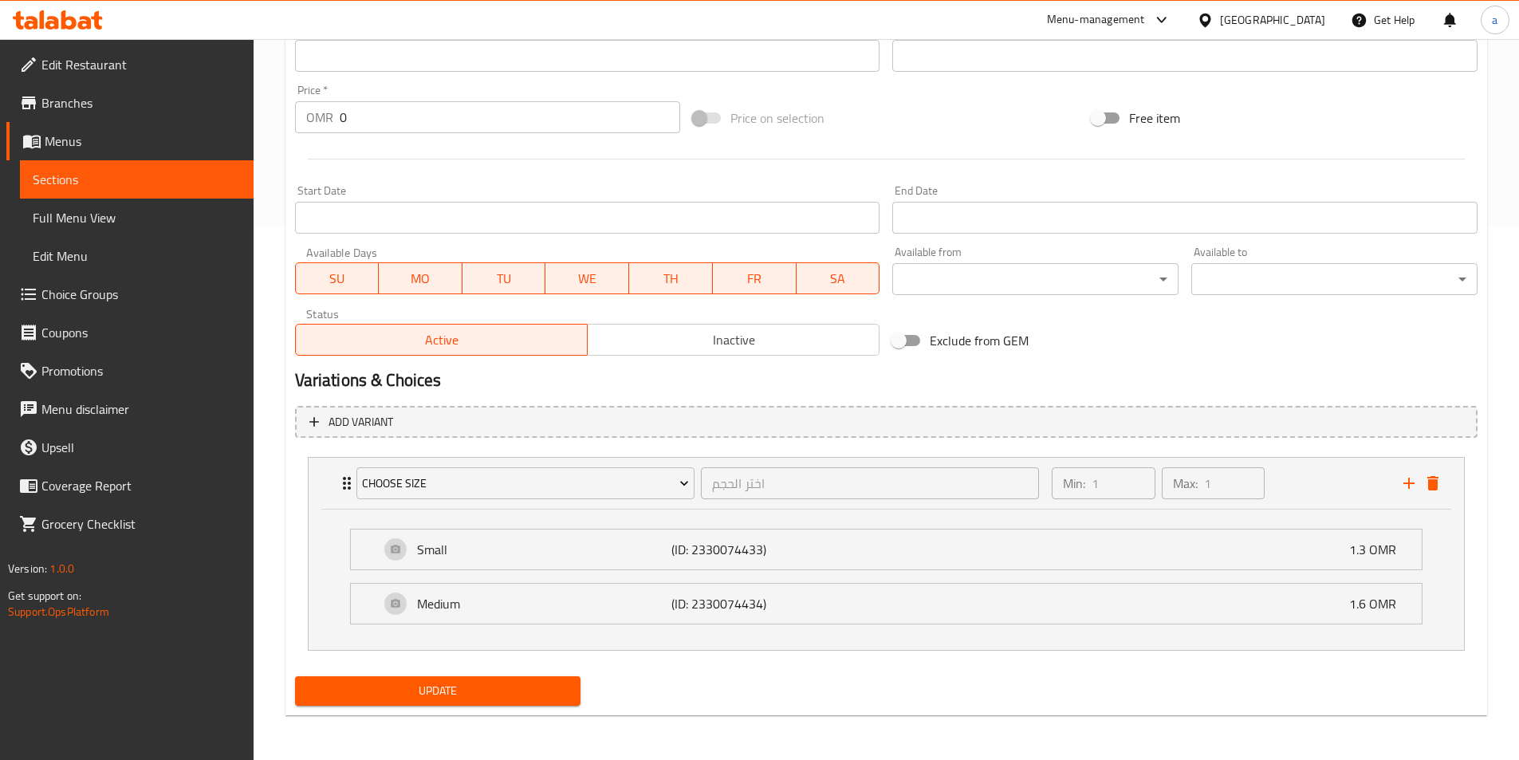
click at [556, 678] on button "Update" at bounding box center [438, 690] width 286 height 29
click at [114, 171] on span "Sections" at bounding box center [137, 179] width 208 height 19
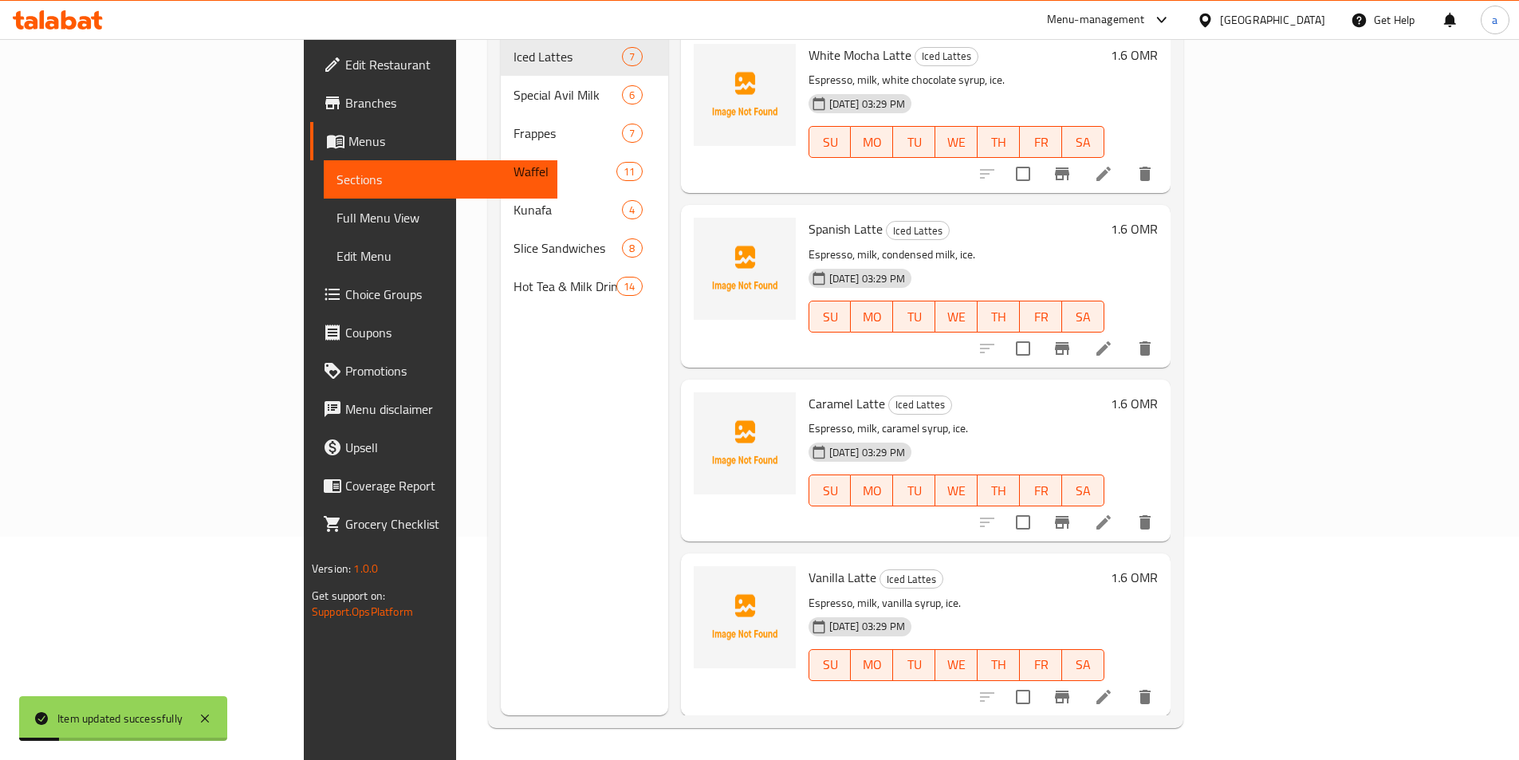
scroll to position [223, 0]
click at [324, 231] on link "Full Menu View" at bounding box center [441, 218] width 234 height 38
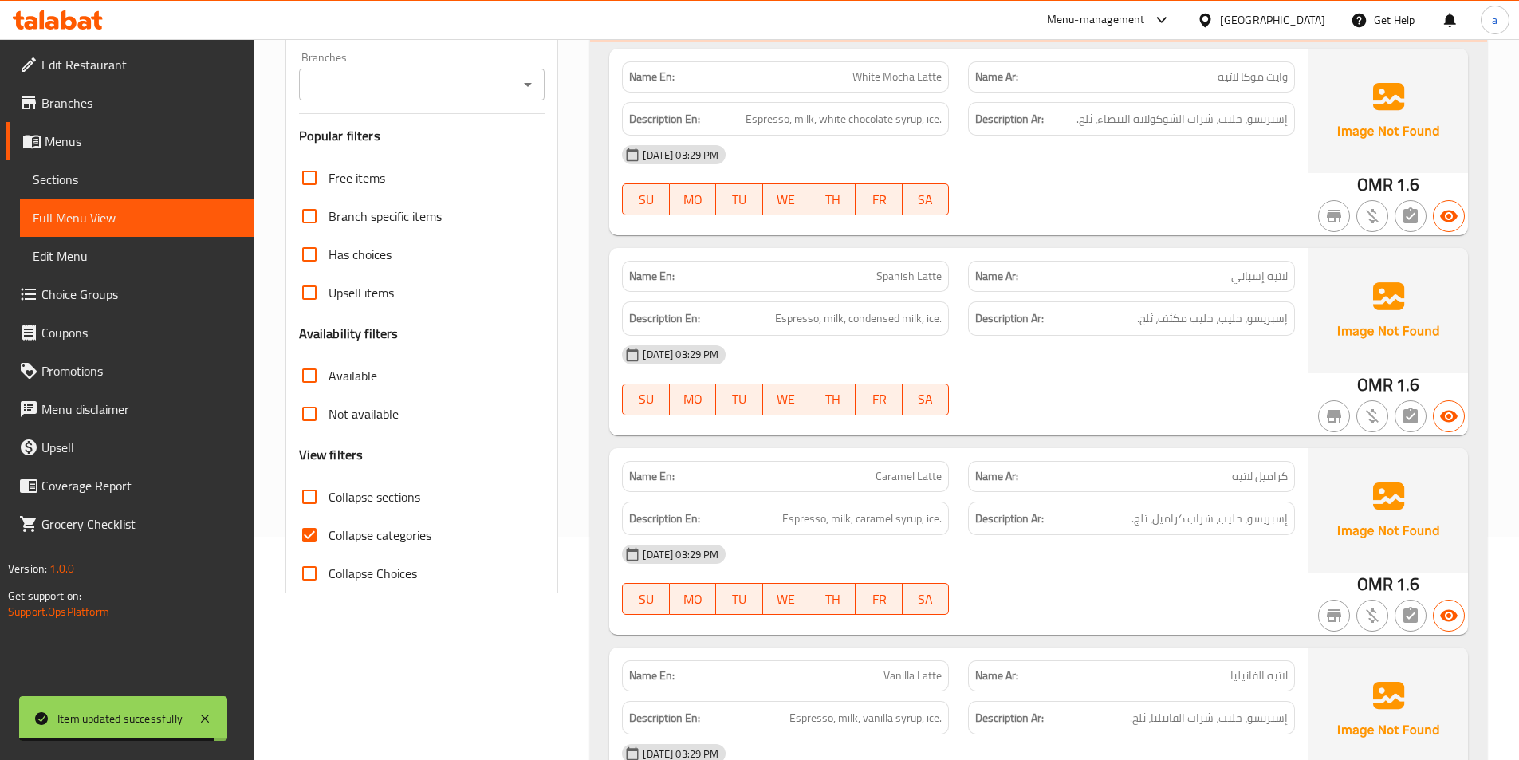
drag, startPoint x: 395, startPoint y: 497, endPoint x: 663, endPoint y: 492, distance: 267.1
click at [396, 497] on span "Collapse sections" at bounding box center [374, 496] width 92 height 19
click at [310, 509] on input "Collapse sections" at bounding box center [309, 497] width 38 height 38
checkbox input "true"
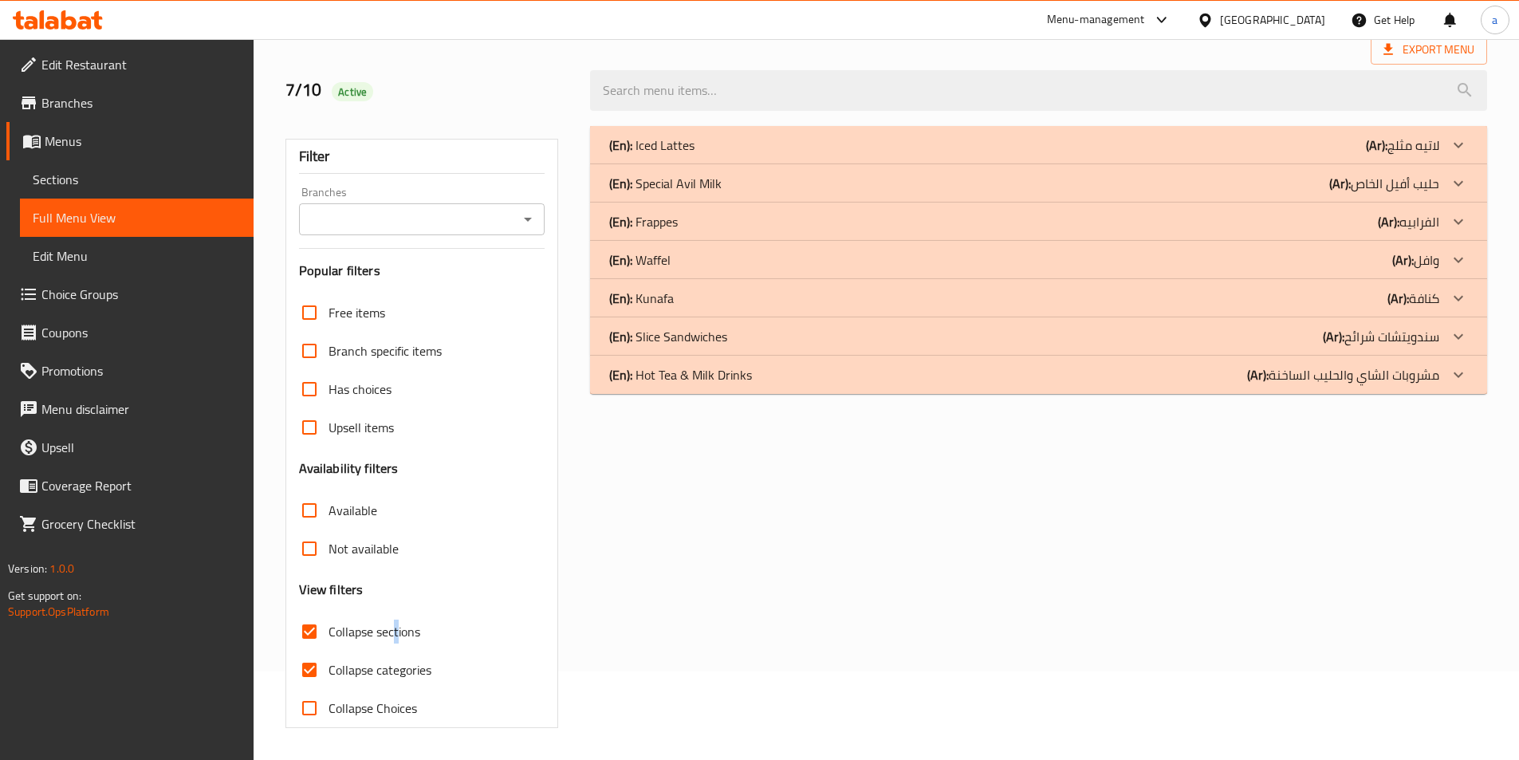
scroll to position [88, 0]
click at [842, 388] on div "(En): Hot Tea & Milk Drinks (Ar): مشروبات الشاي والحليب الساخنة" at bounding box center [1038, 375] width 897 height 38
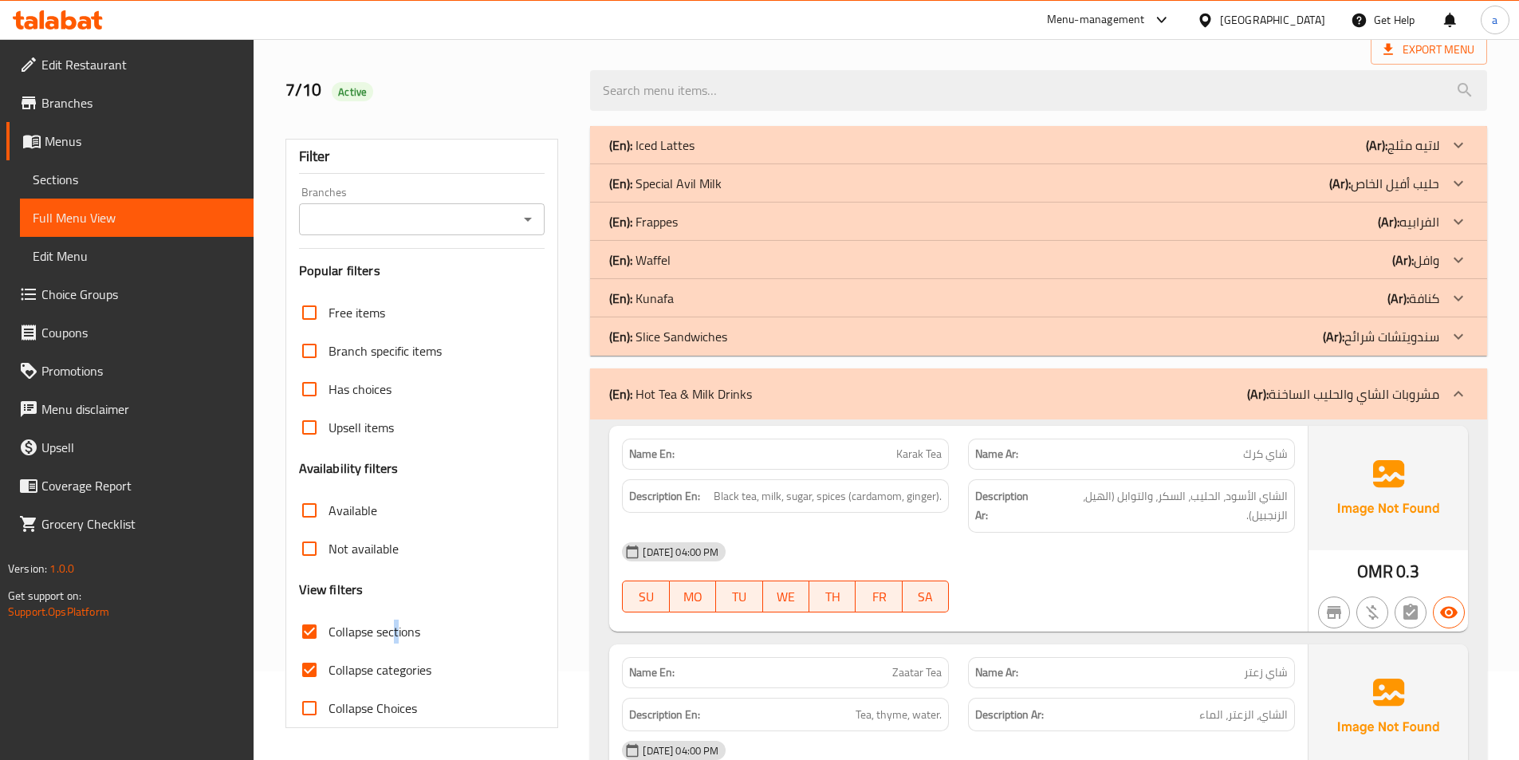
click at [831, 344] on div "(En): Slice Sandwiches (Ar): سندويتشات شرائح" at bounding box center [1024, 336] width 830 height 19
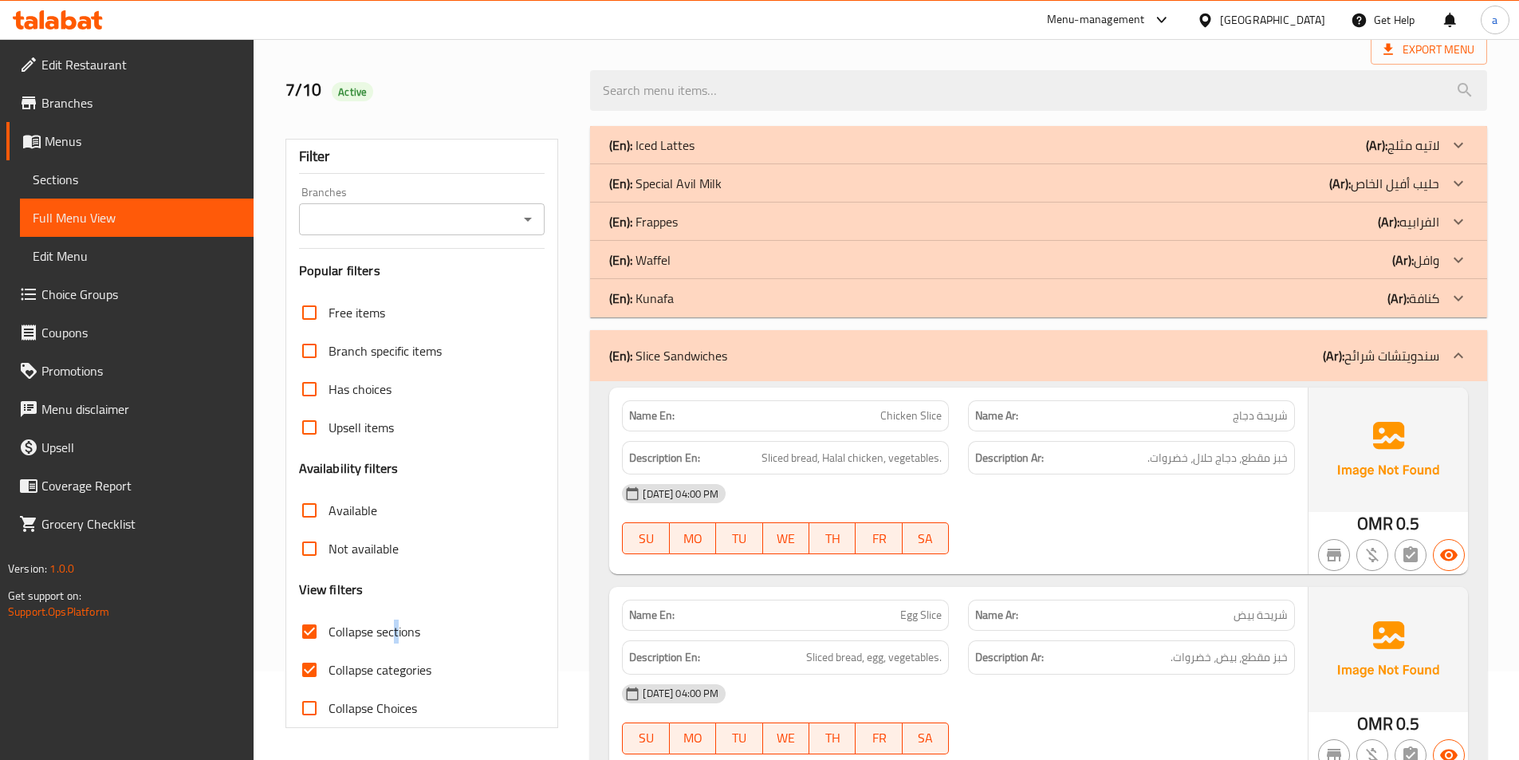
click at [795, 302] on div "(En): [PERSON_NAME] (Ar): كنافة" at bounding box center [1024, 298] width 830 height 19
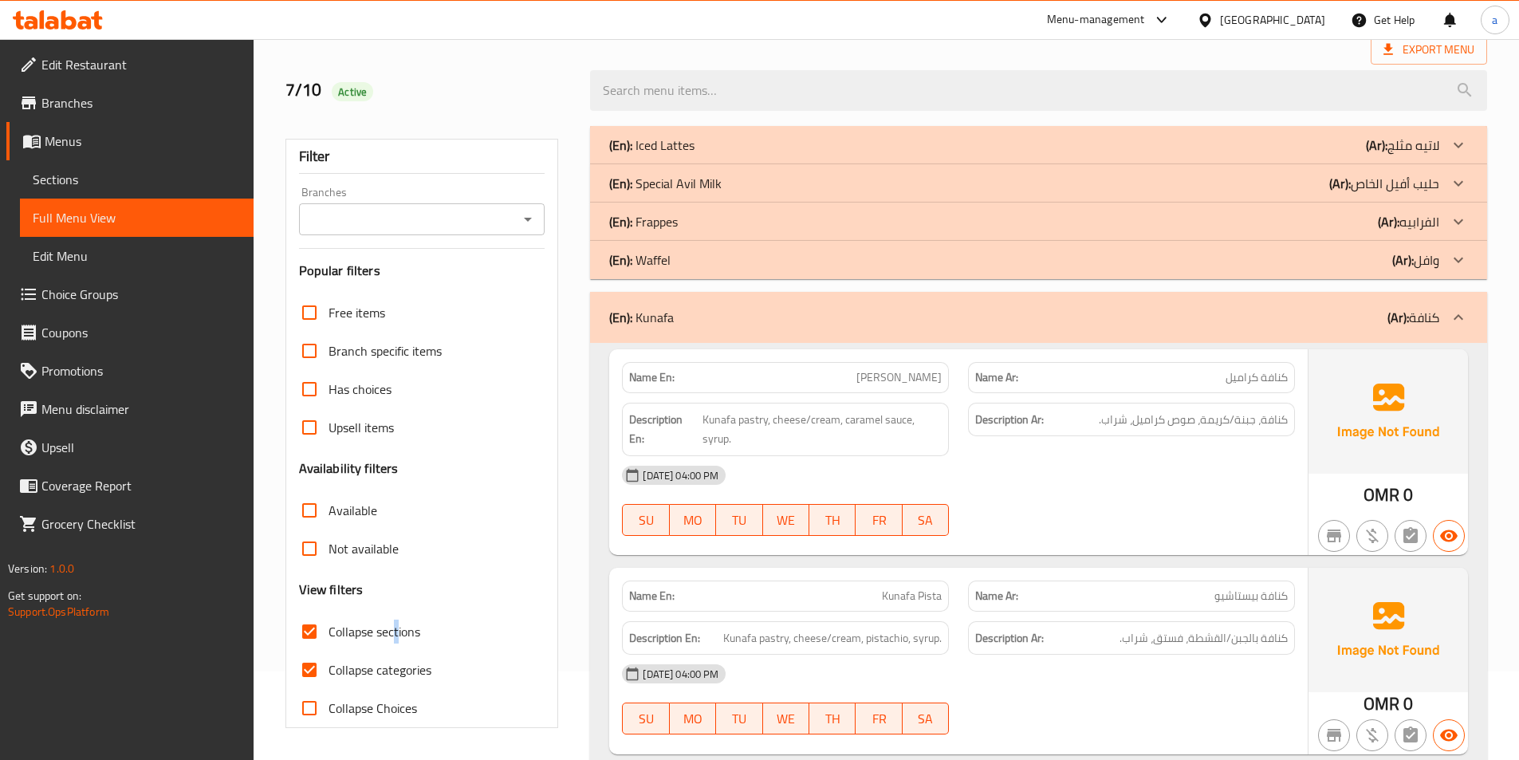
click at [793, 255] on div "(En): Waffel (Ar): وافل" at bounding box center [1024, 259] width 830 height 19
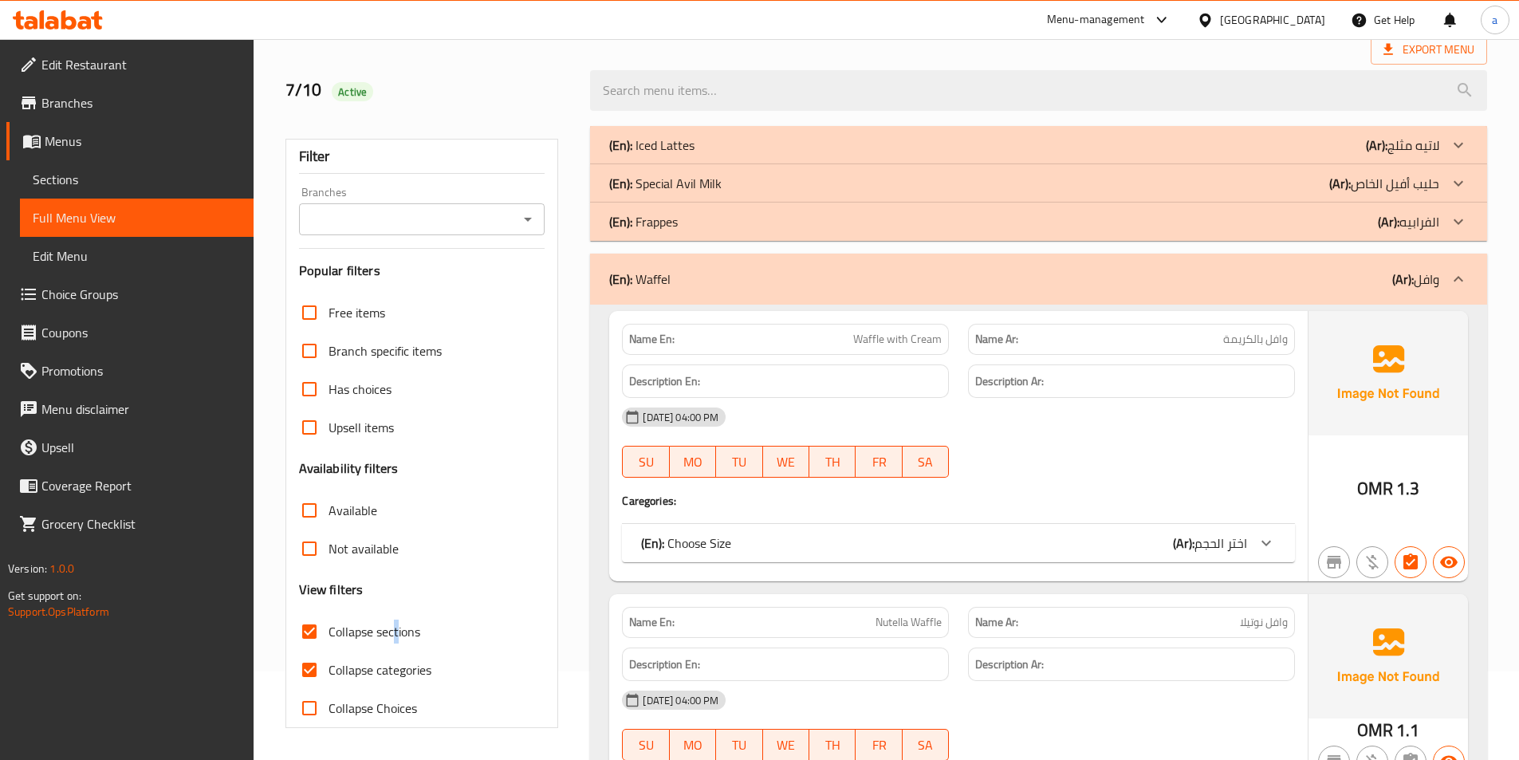
click at [697, 174] on p "(En): Special Avil Milk" at bounding box center [665, 183] width 112 height 19
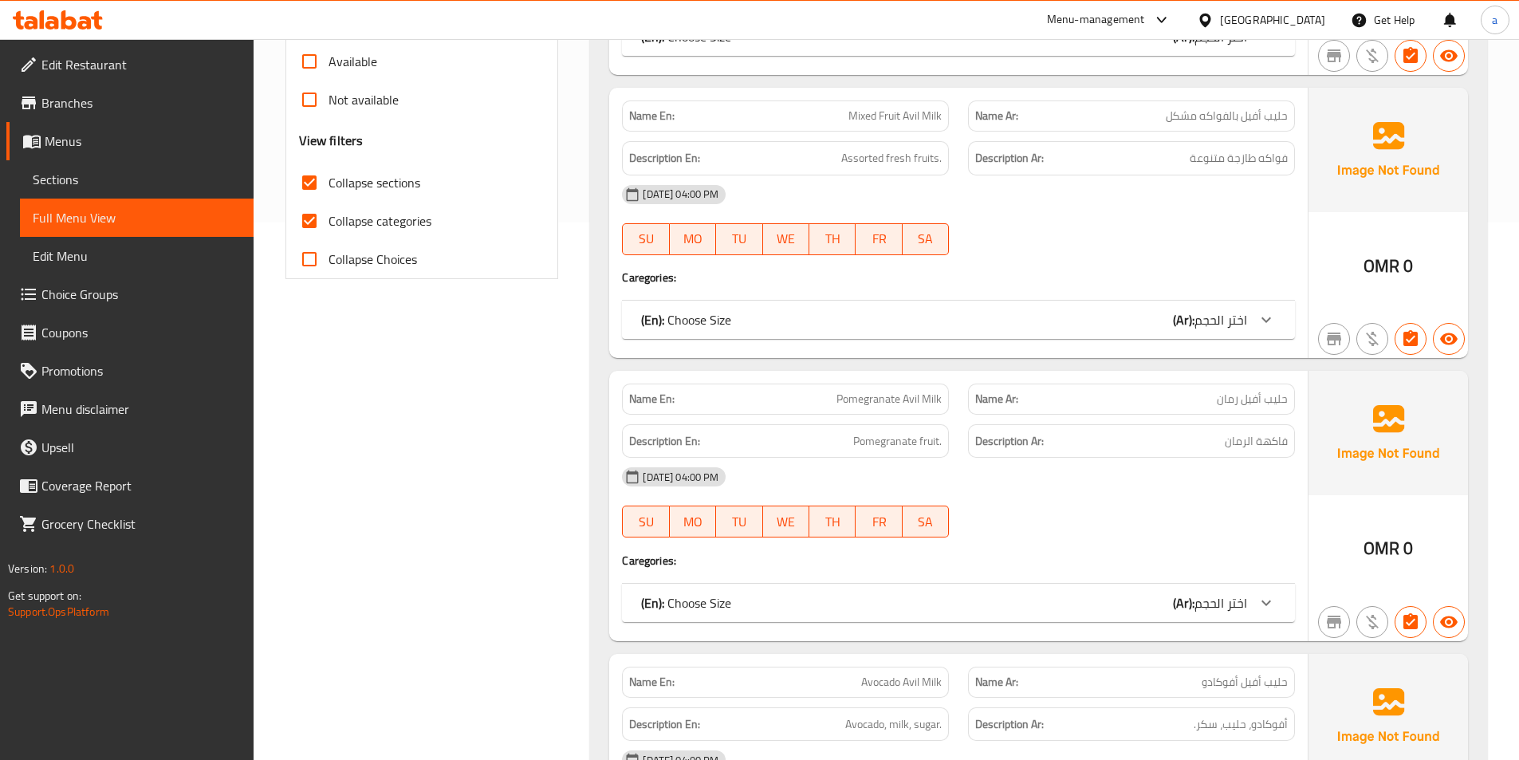
scroll to position [638, 0]
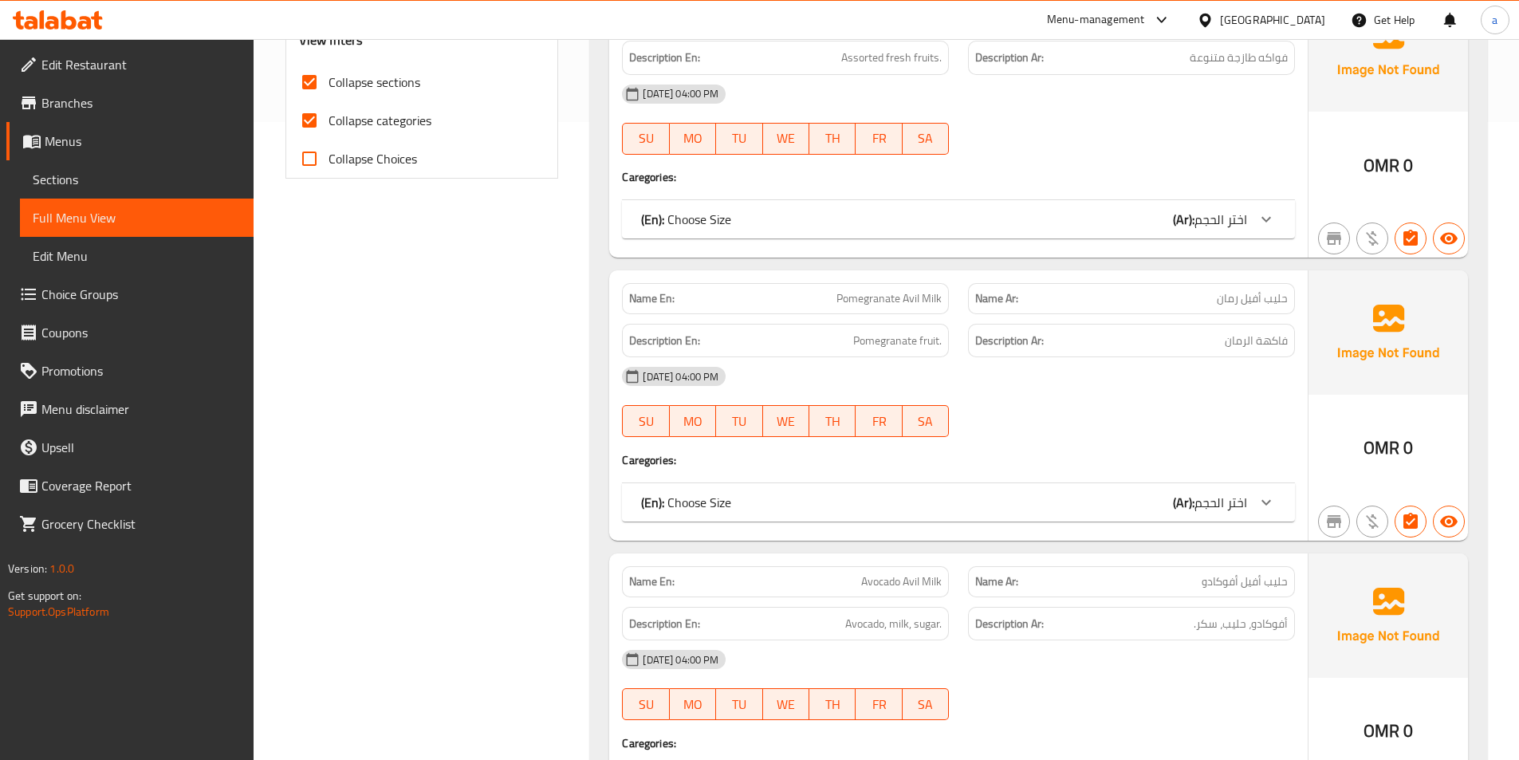
click at [376, 119] on span "Collapse categories" at bounding box center [379, 120] width 103 height 19
click at [328, 119] on input "Collapse categories" at bounding box center [309, 120] width 38 height 38
checkbox input "false"
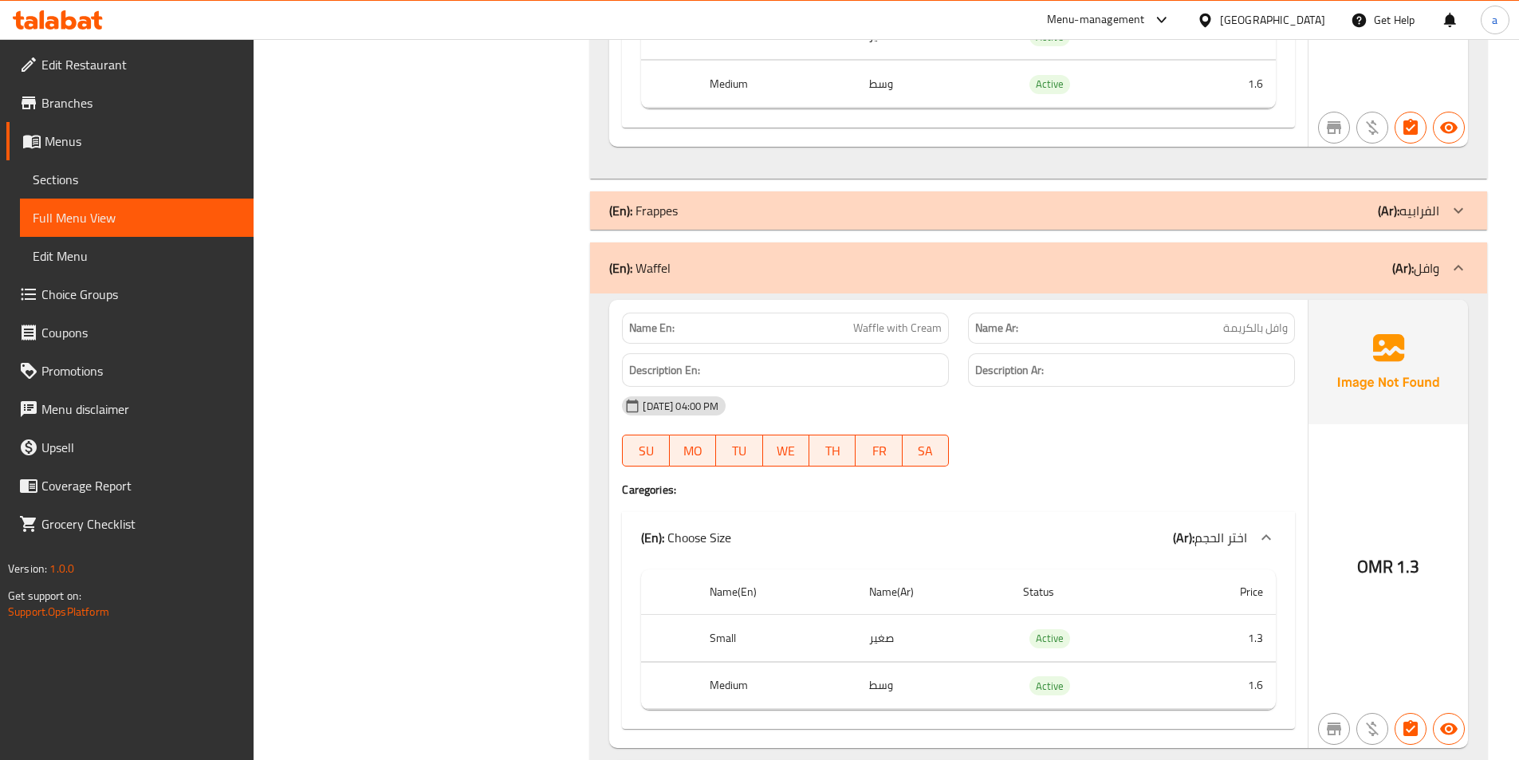
scroll to position [2950, 0]
click at [141, 181] on span "Sections" at bounding box center [137, 179] width 208 height 19
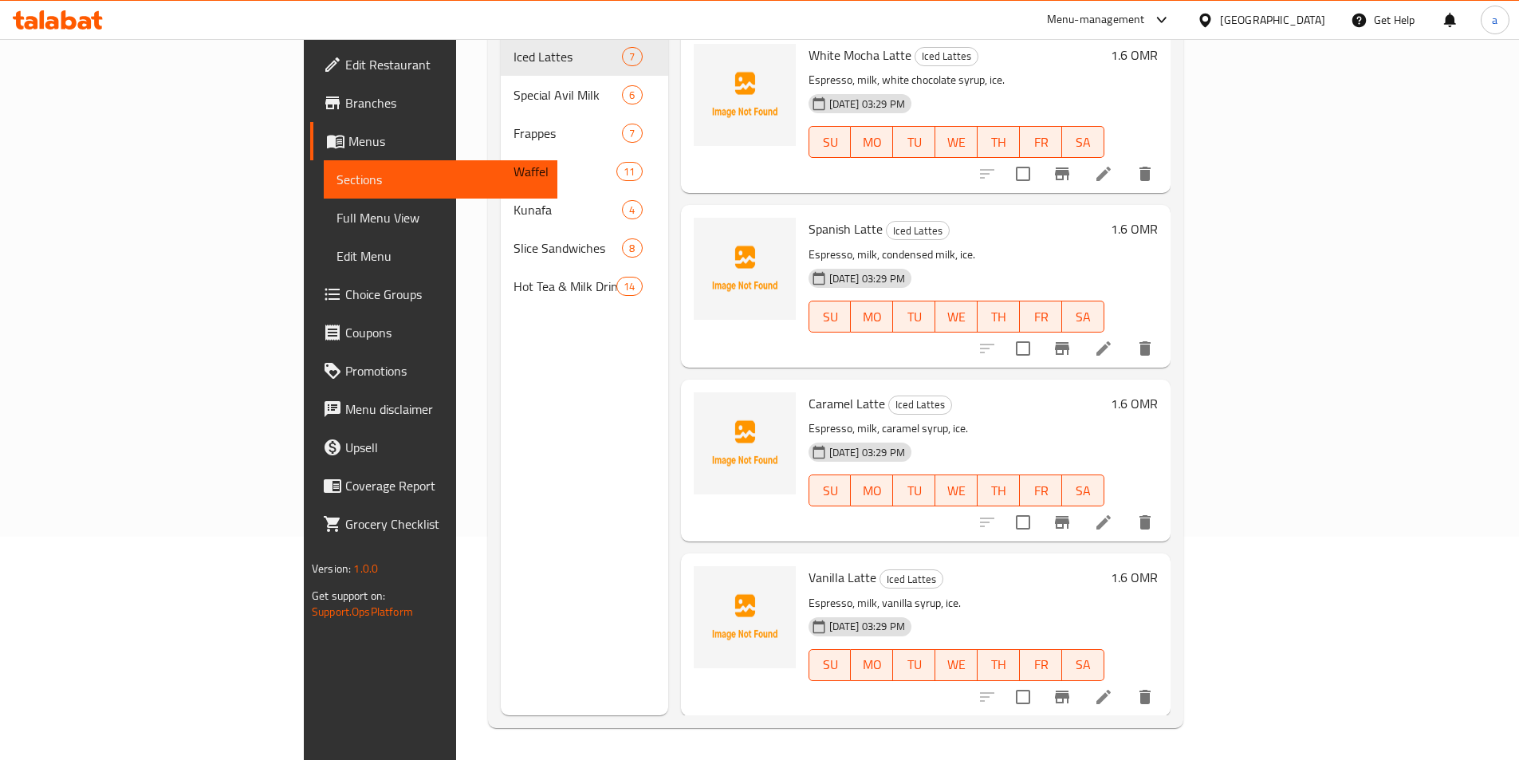
scroll to position [223, 0]
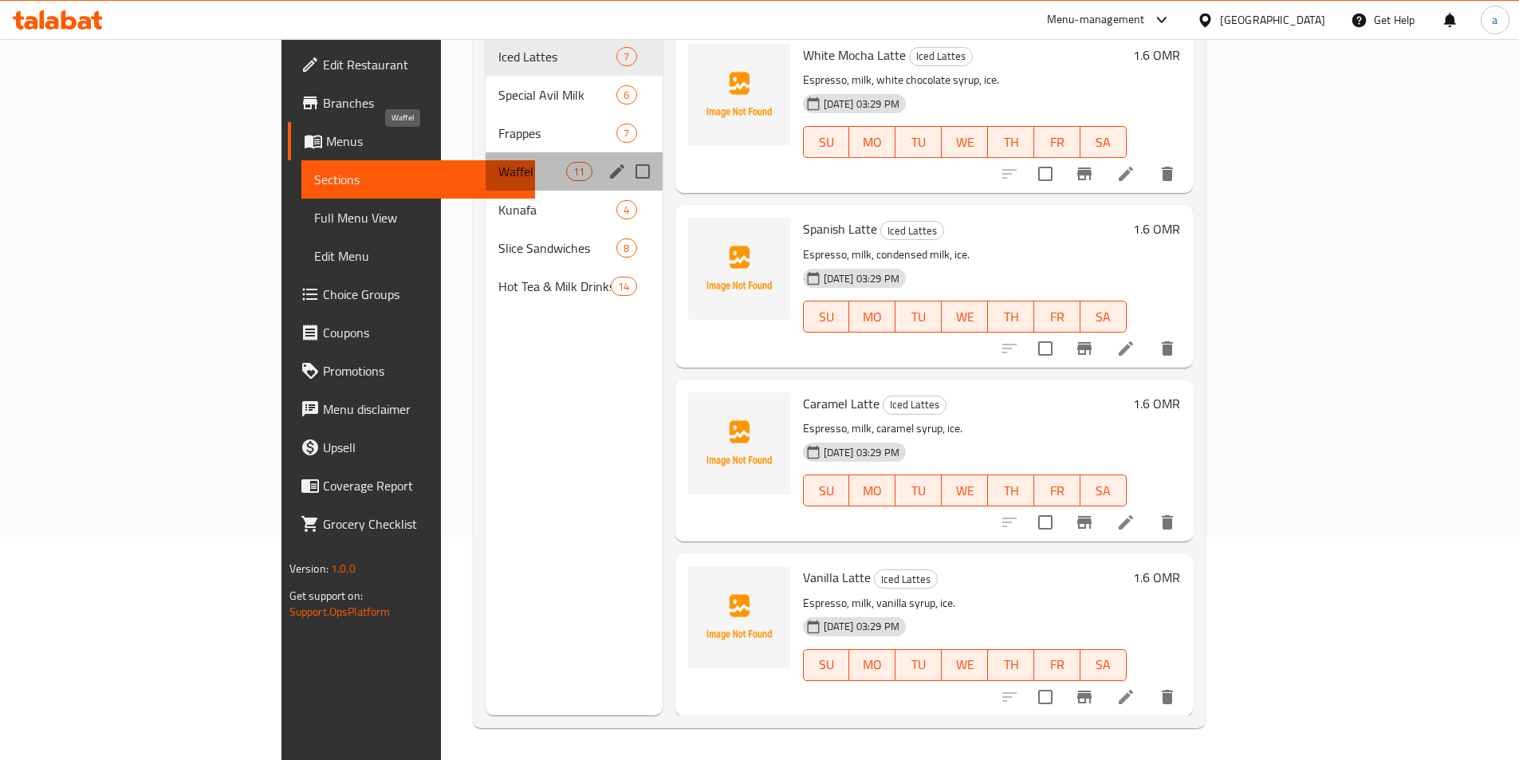
click at [498, 162] on span "Waffel" at bounding box center [532, 171] width 68 height 19
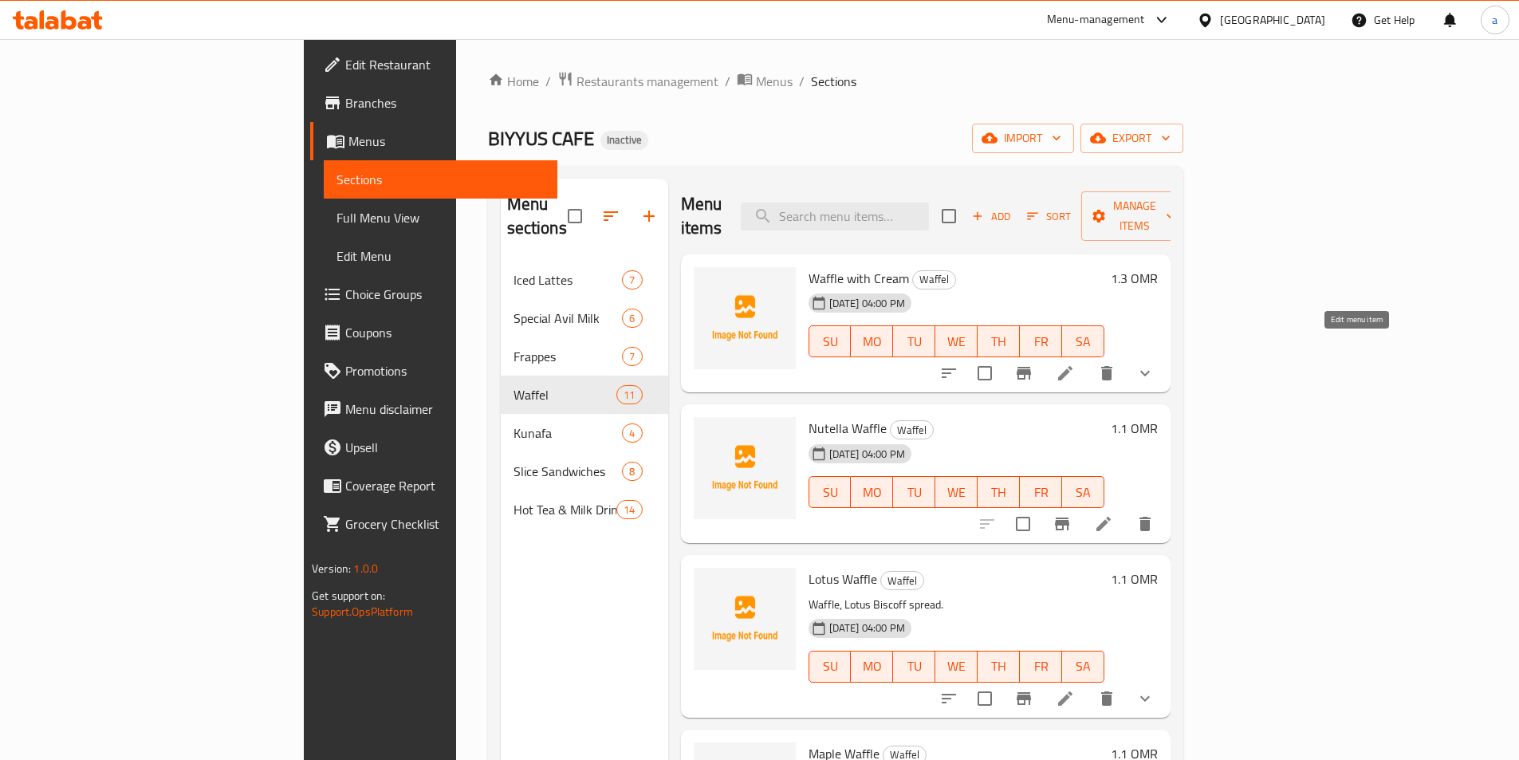
click at [1075, 364] on icon at bounding box center [1065, 373] width 19 height 19
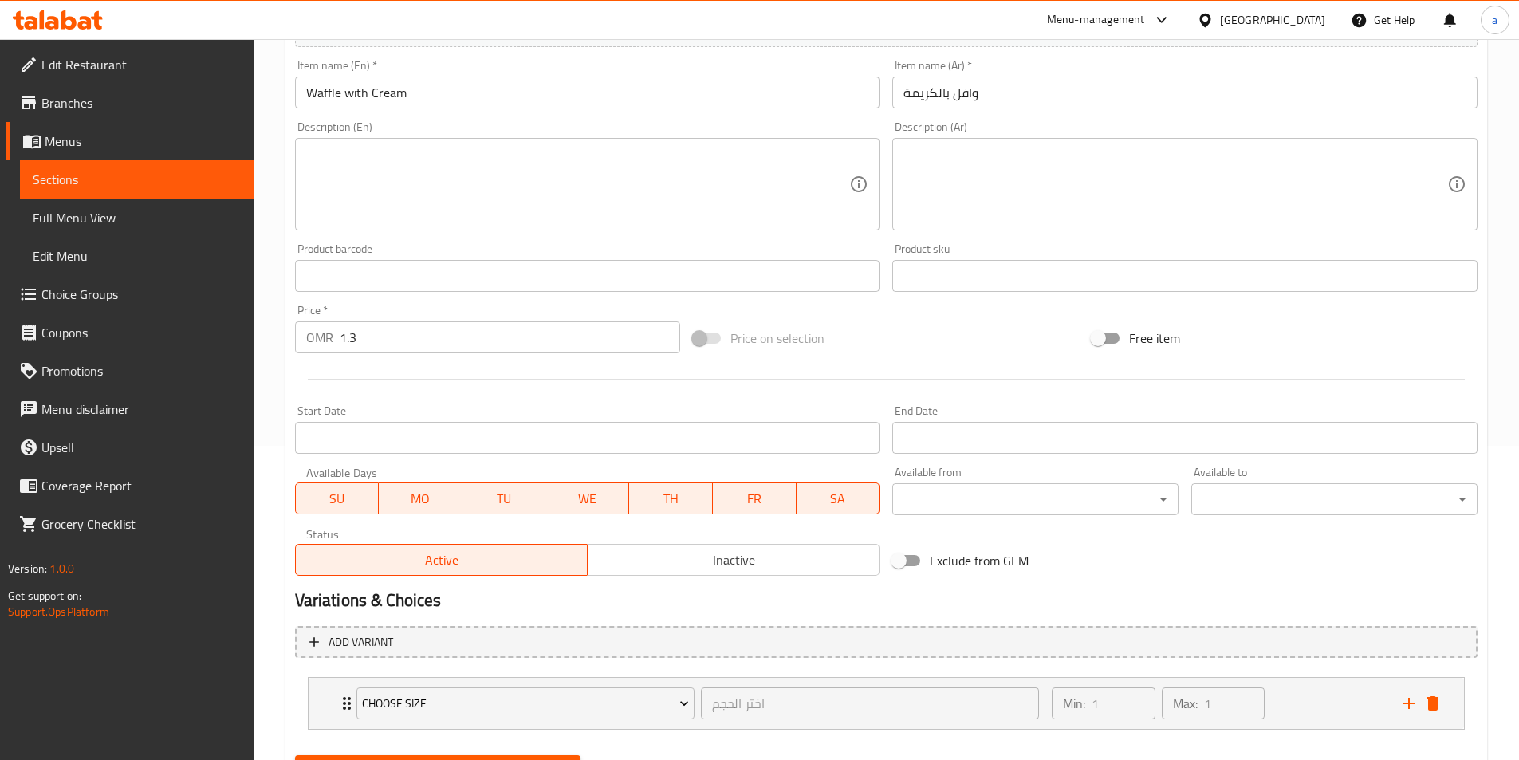
scroll to position [393, 0]
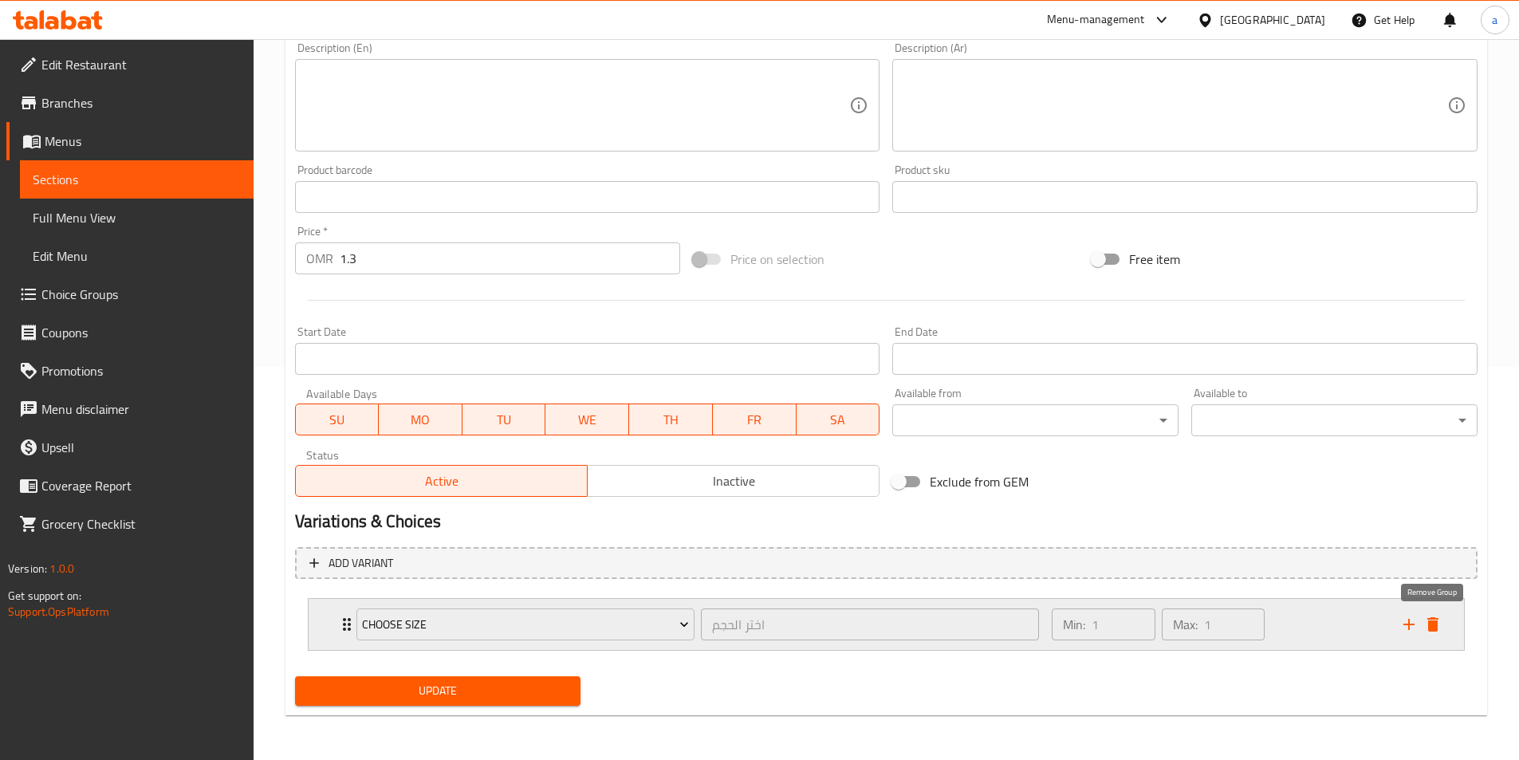
click at [1441, 619] on icon "delete" at bounding box center [1432, 624] width 19 height 19
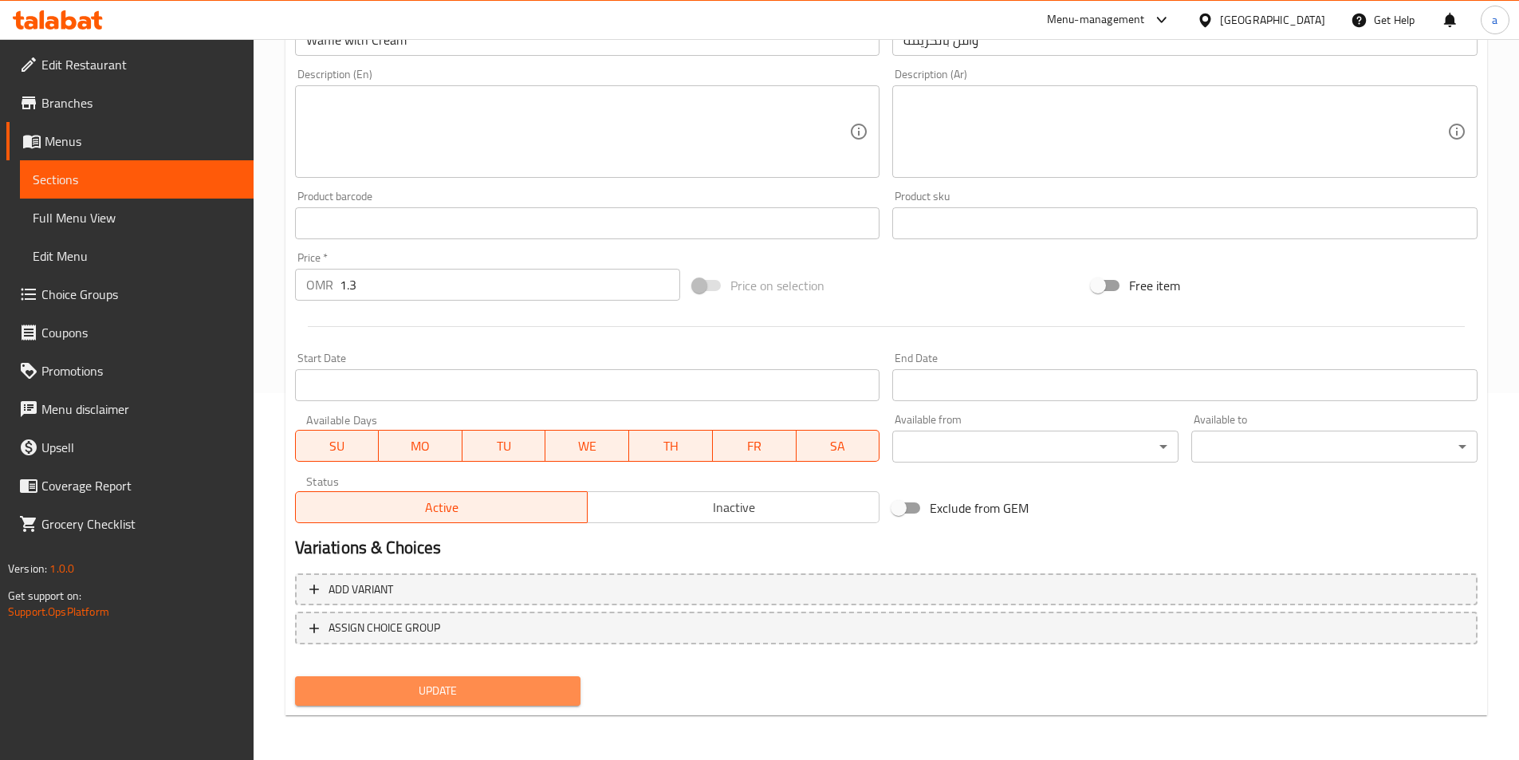
click at [484, 706] on button "Update" at bounding box center [438, 690] width 286 height 29
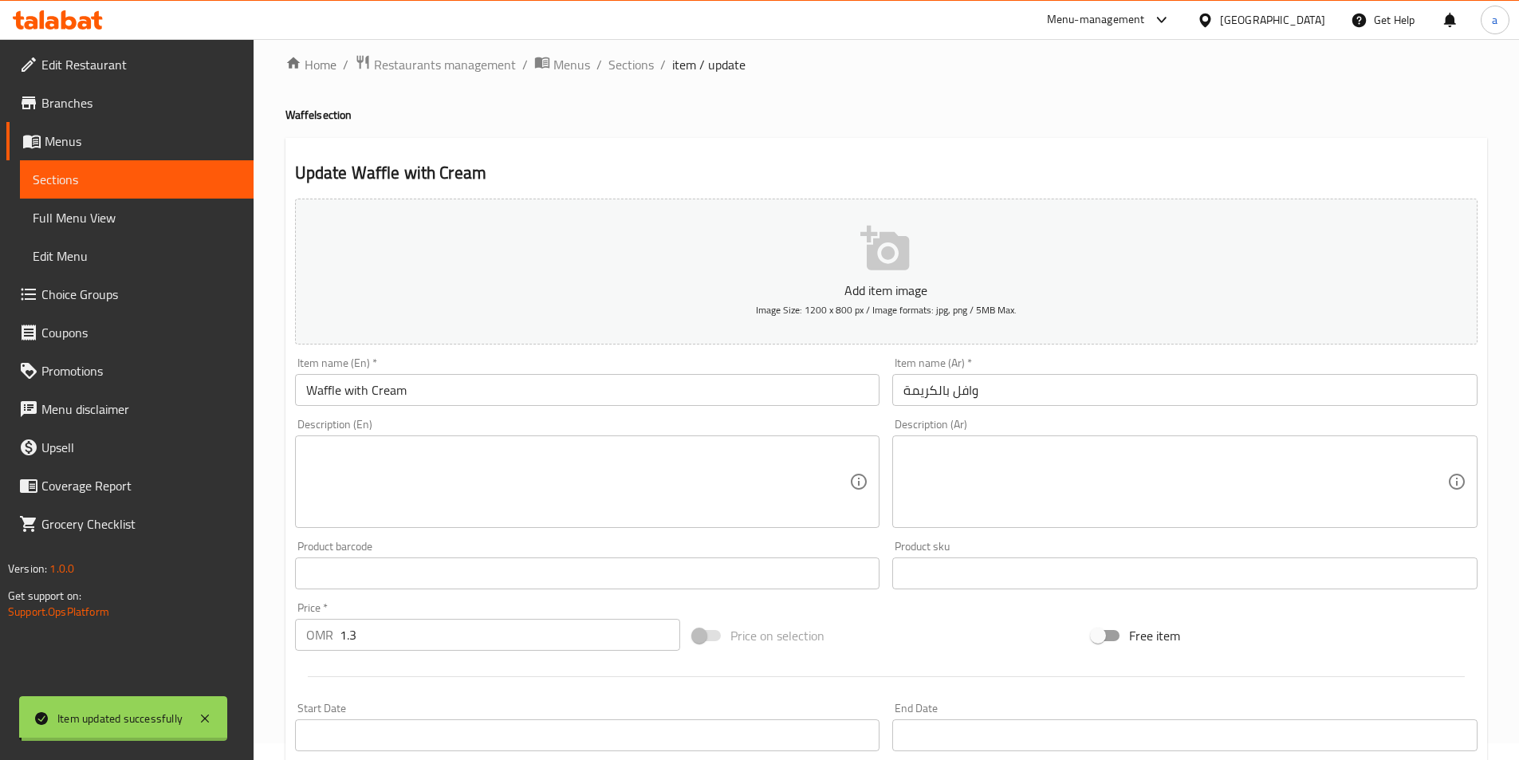
scroll to position [0, 0]
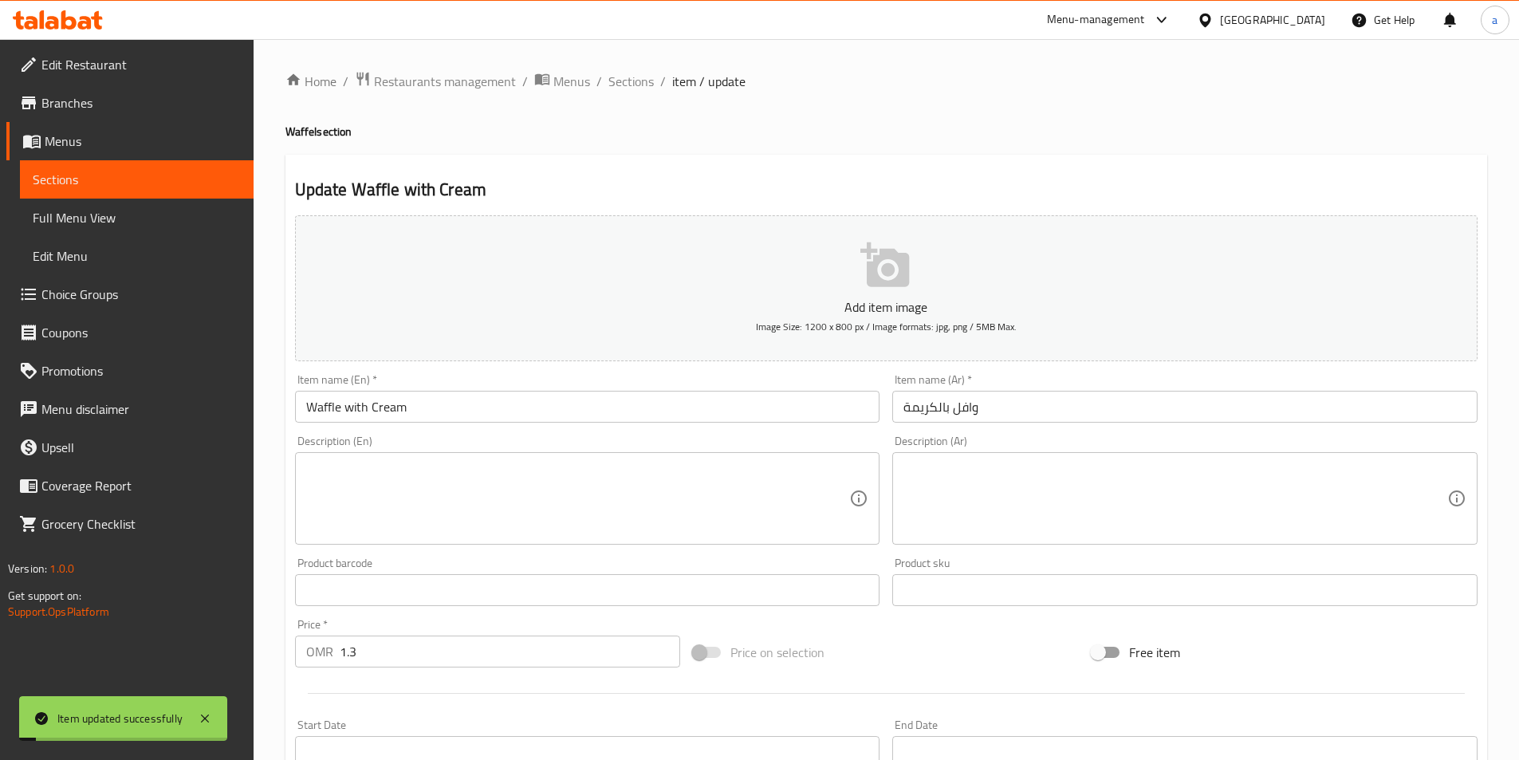
click at [635, 69] on div "Home / Restaurants management / Menus / Sections / item / update Waffel section…" at bounding box center [886, 582] width 1265 height 1087
click at [633, 78] on span "Sections" at bounding box center [630, 81] width 45 height 19
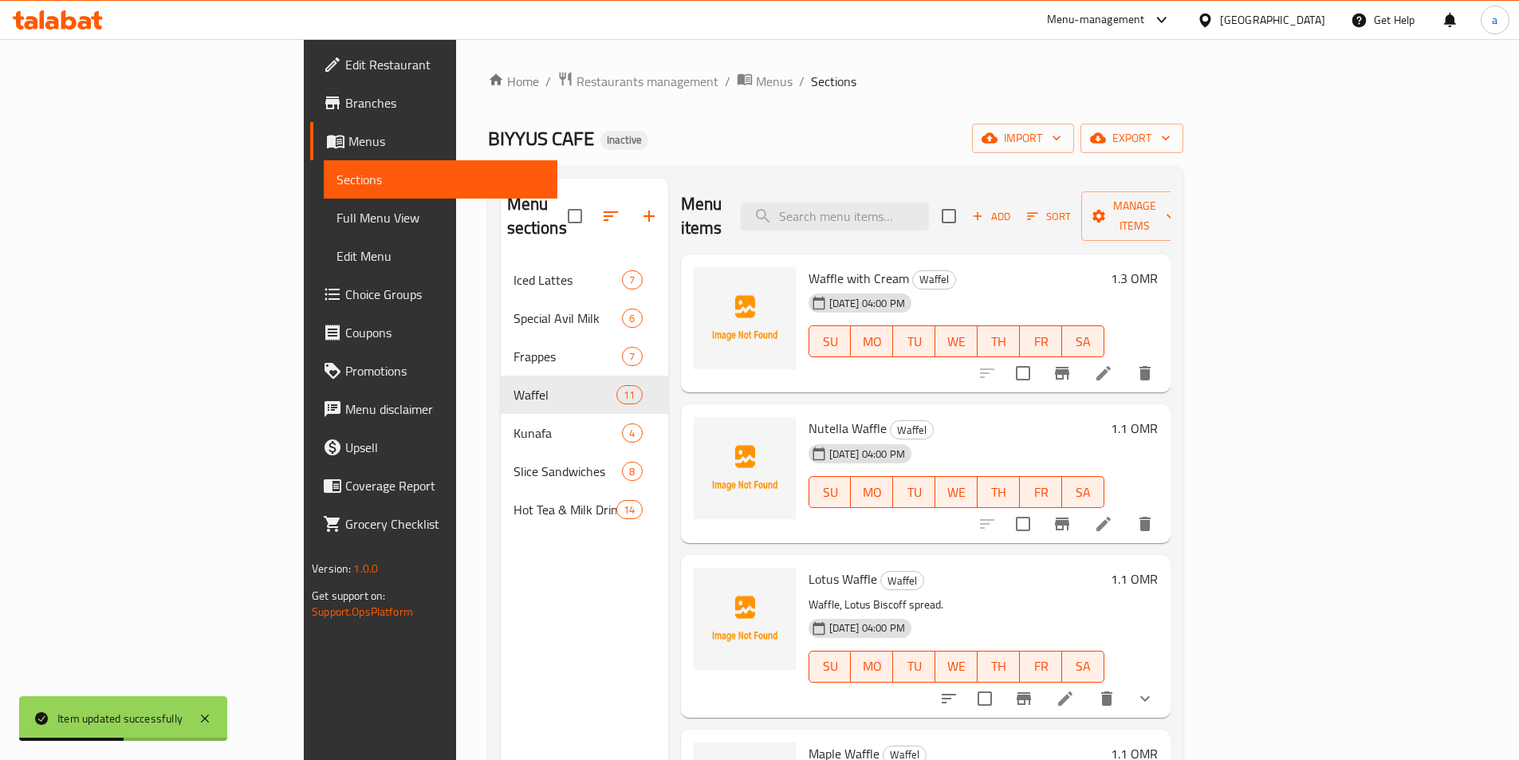
click at [1113, 514] on icon at bounding box center [1103, 523] width 19 height 19
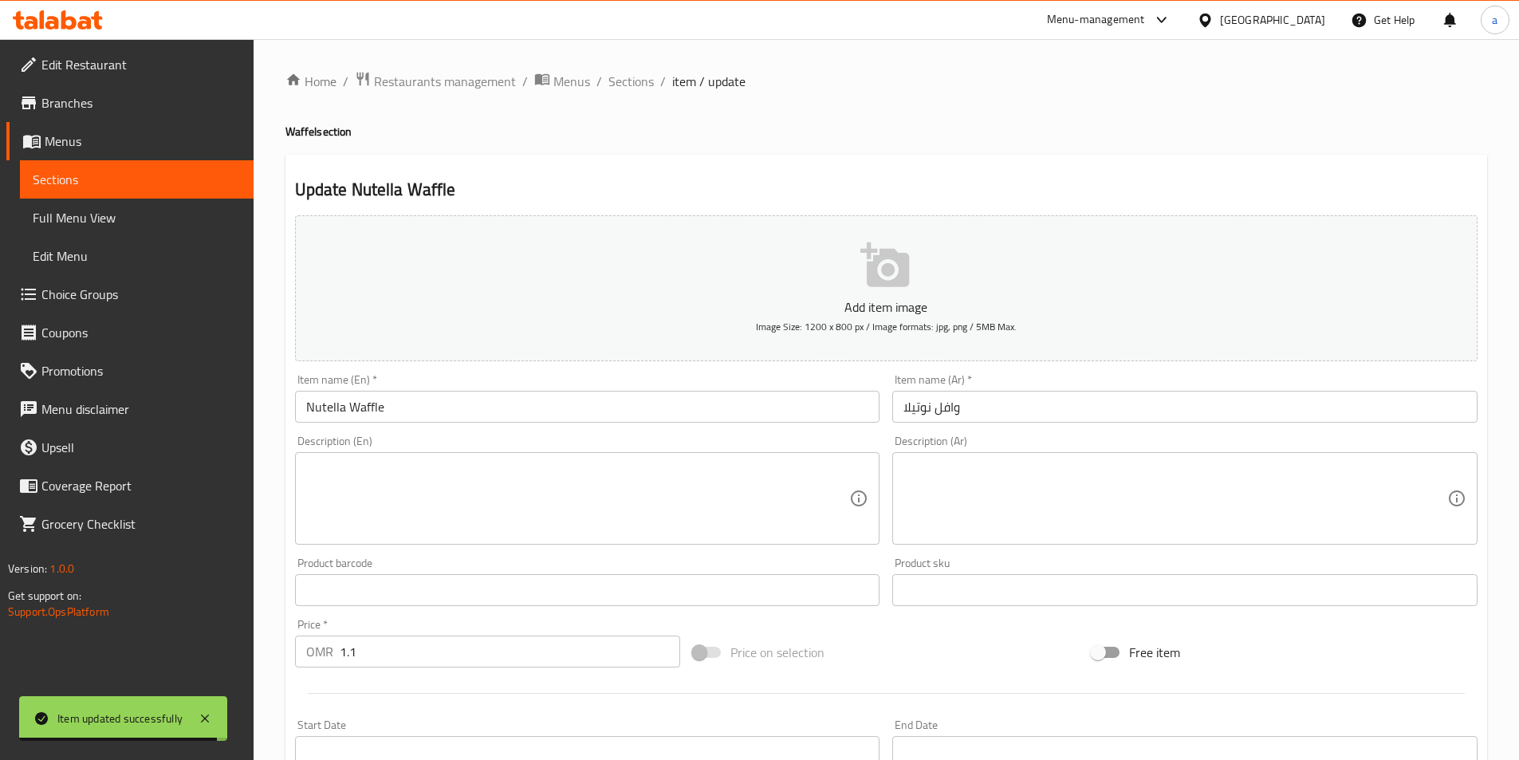
click at [603, 83] on ol "Home / Restaurants management / Menus / Sections / item / update" at bounding box center [886, 81] width 1202 height 21
click at [629, 81] on span "Sections" at bounding box center [630, 81] width 45 height 19
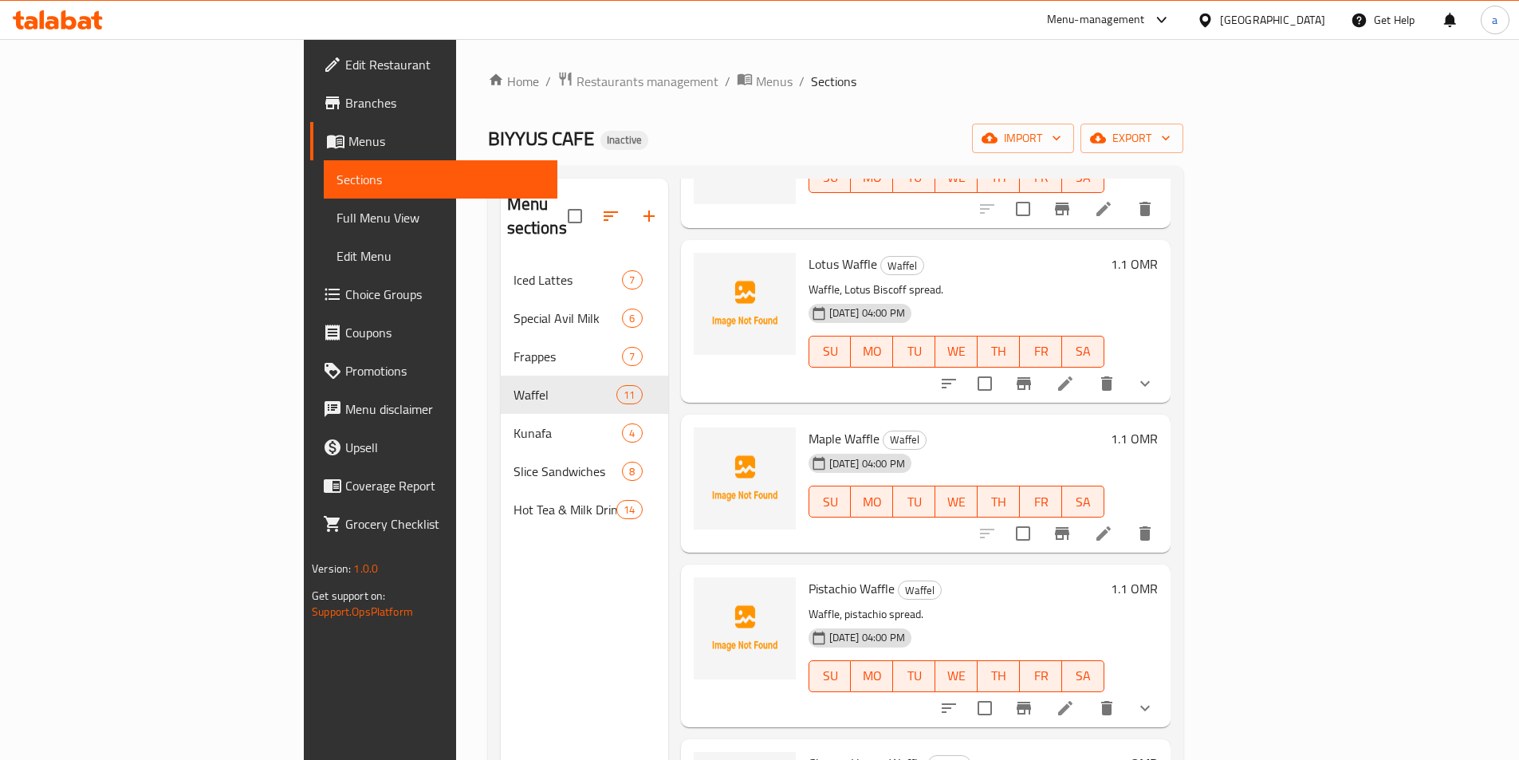
scroll to position [159, 0]
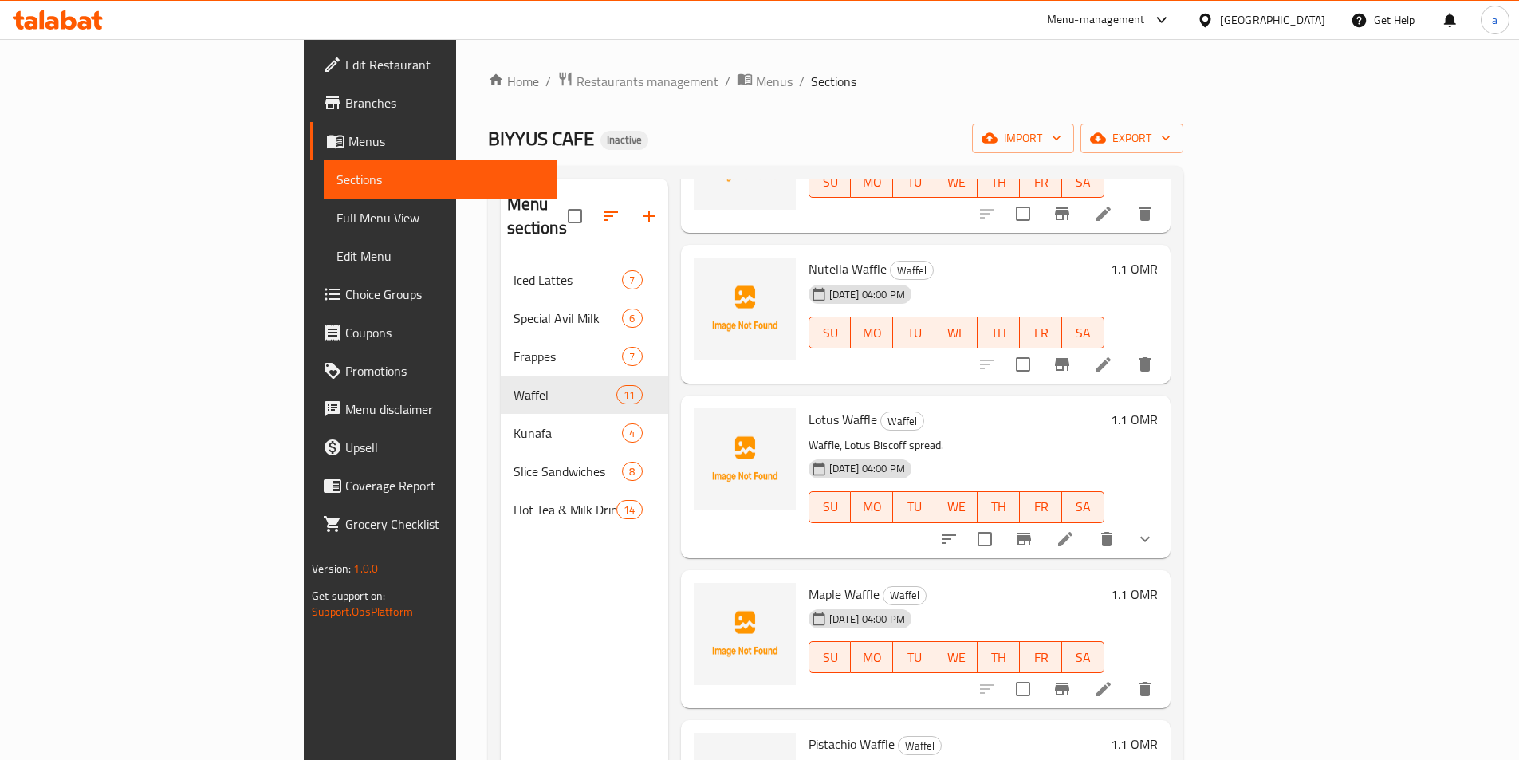
click at [336, 215] on span "Full Menu View" at bounding box center [440, 217] width 208 height 19
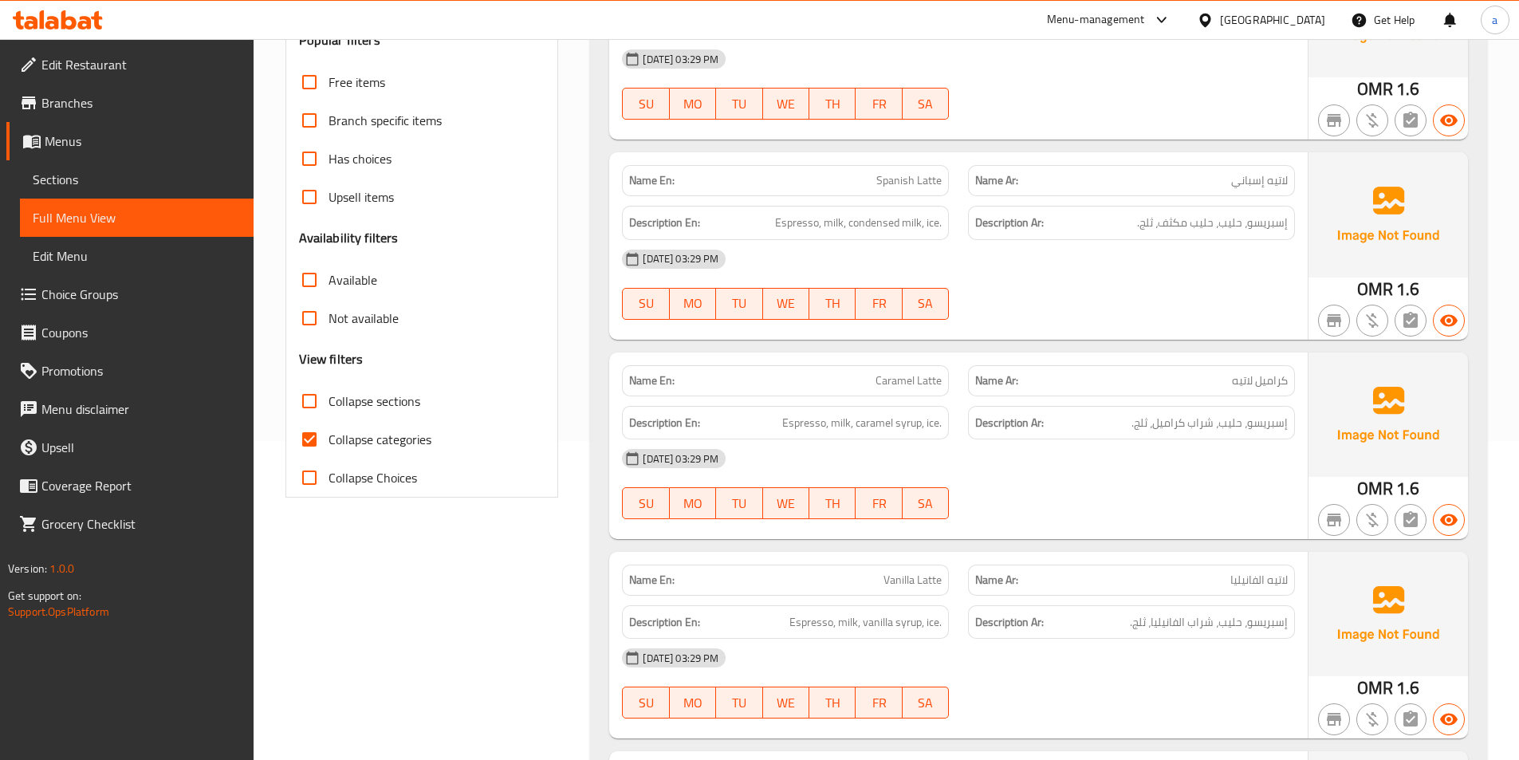
scroll to position [558, 0]
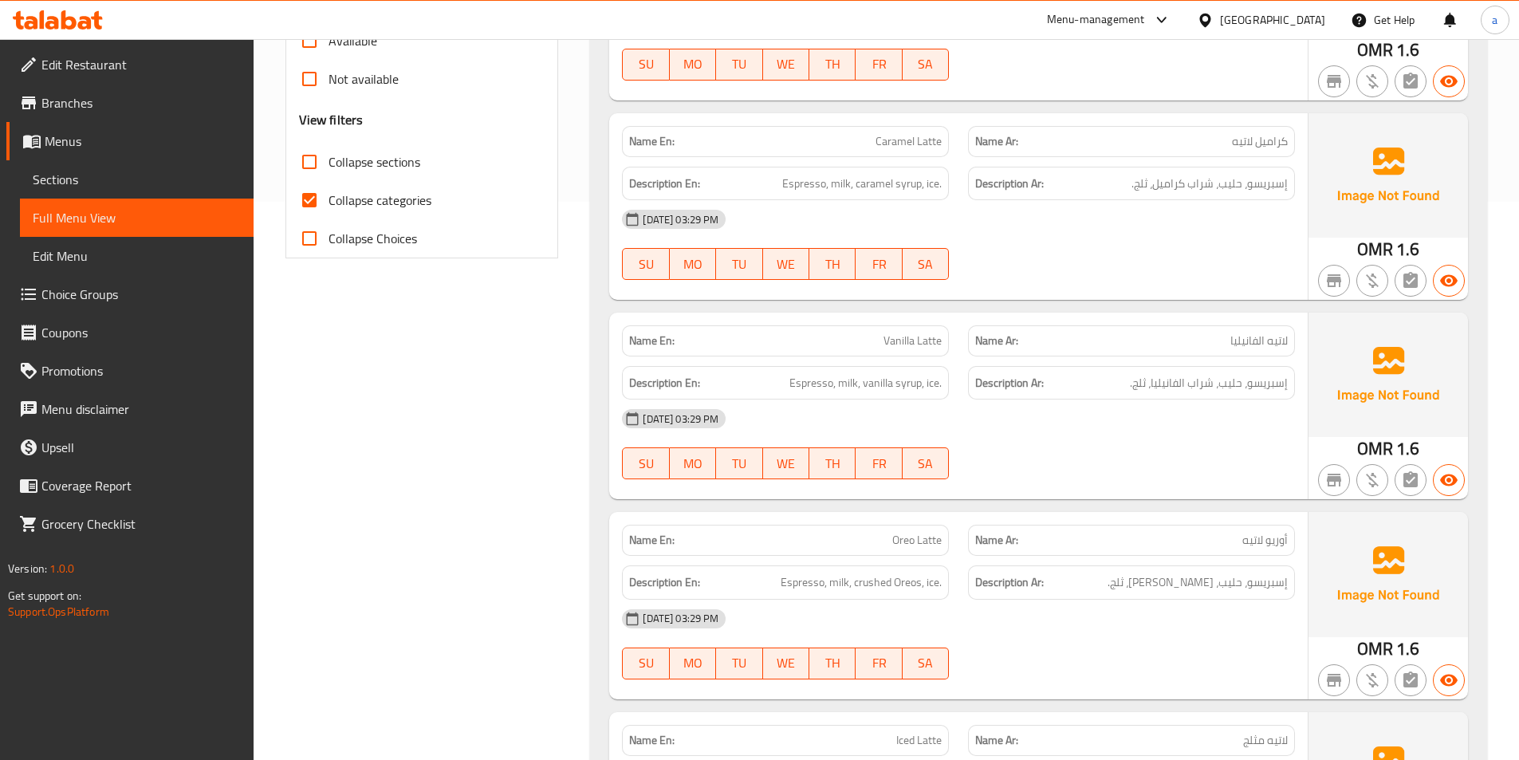
click at [337, 203] on span "Collapse categories" at bounding box center [379, 200] width 103 height 19
click at [328, 203] on input "Collapse categories" at bounding box center [309, 200] width 38 height 38
checkbox input "false"
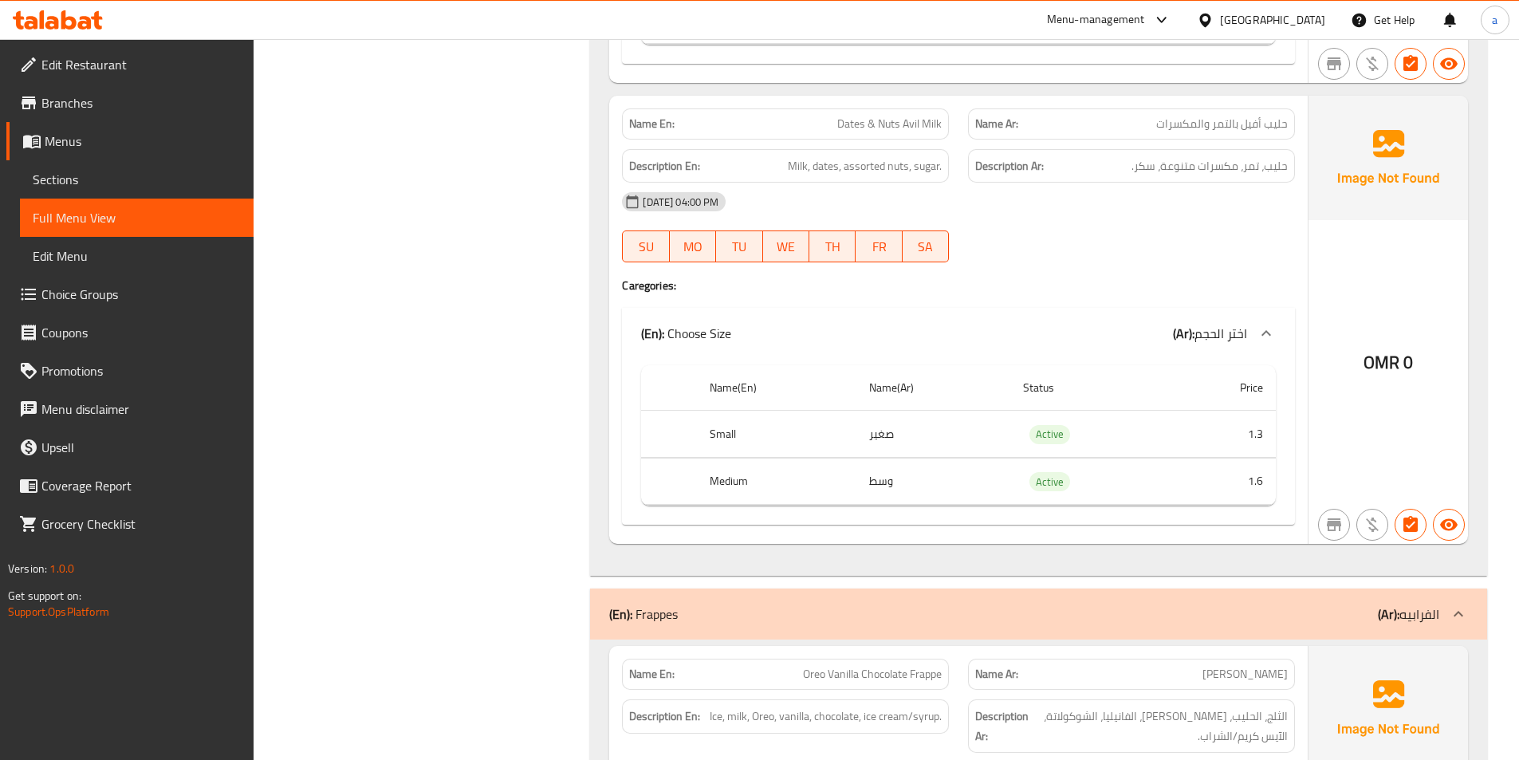
scroll to position [3952, 0]
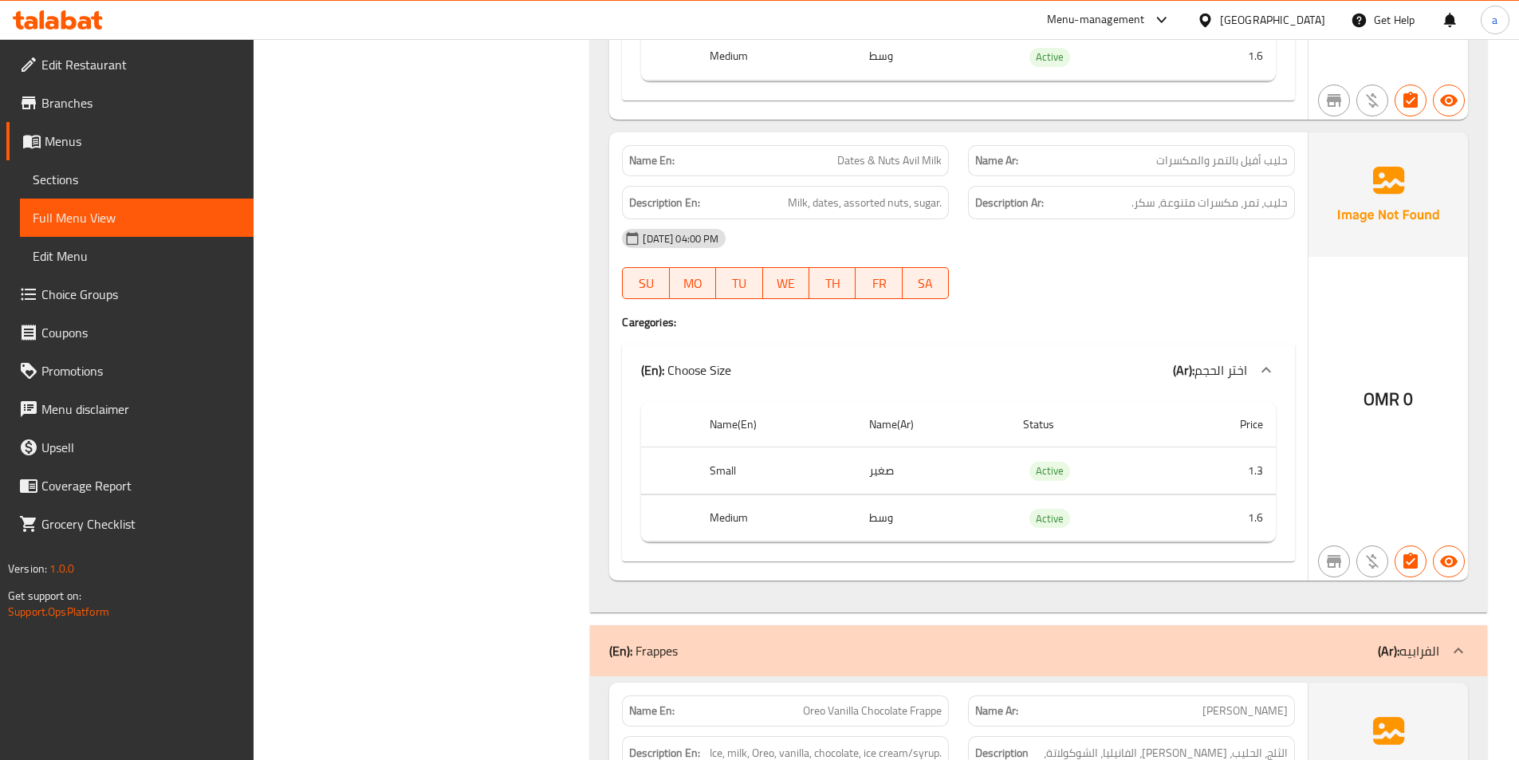
click at [109, 184] on span "Sections" at bounding box center [137, 179] width 208 height 19
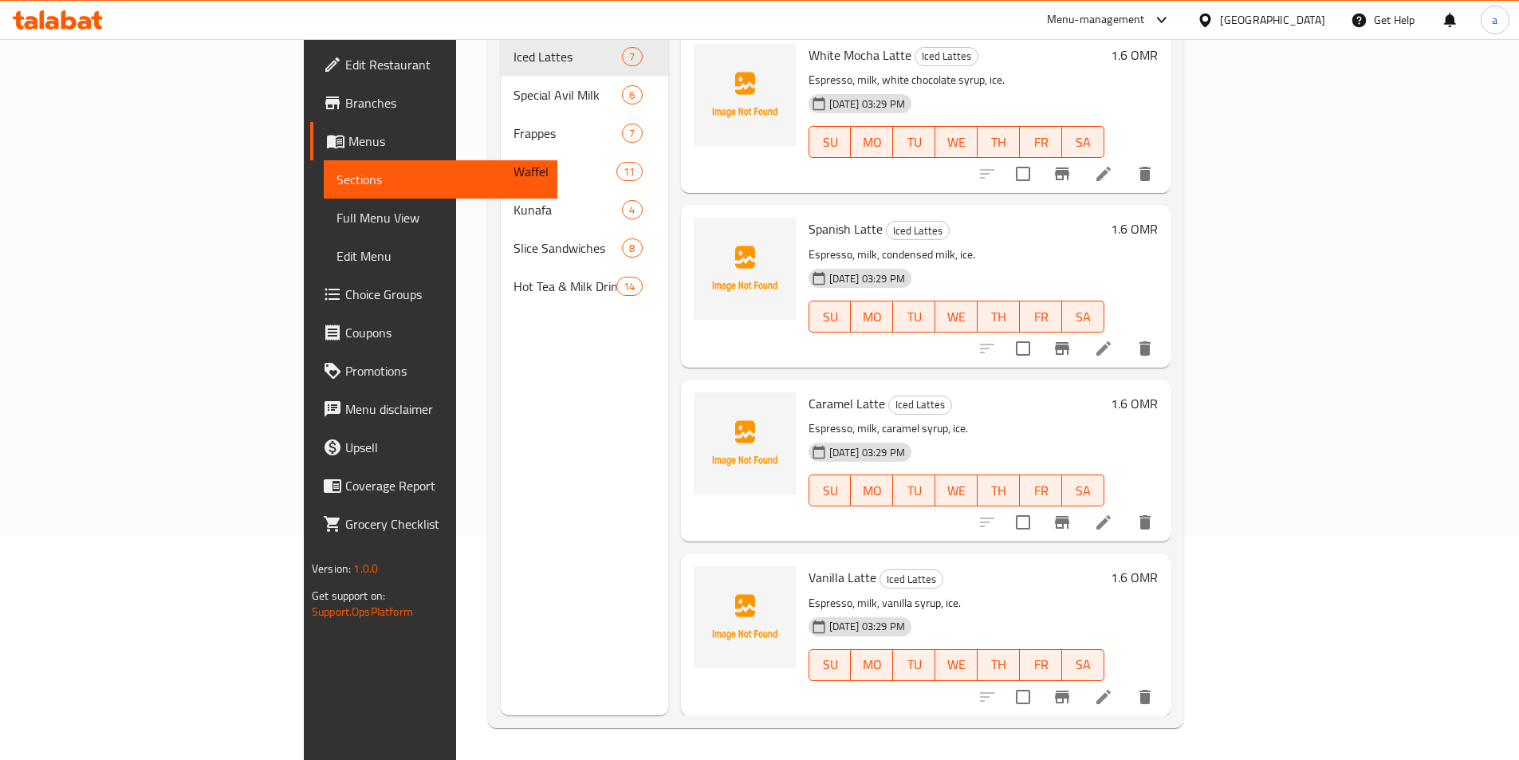
scroll to position [223, 0]
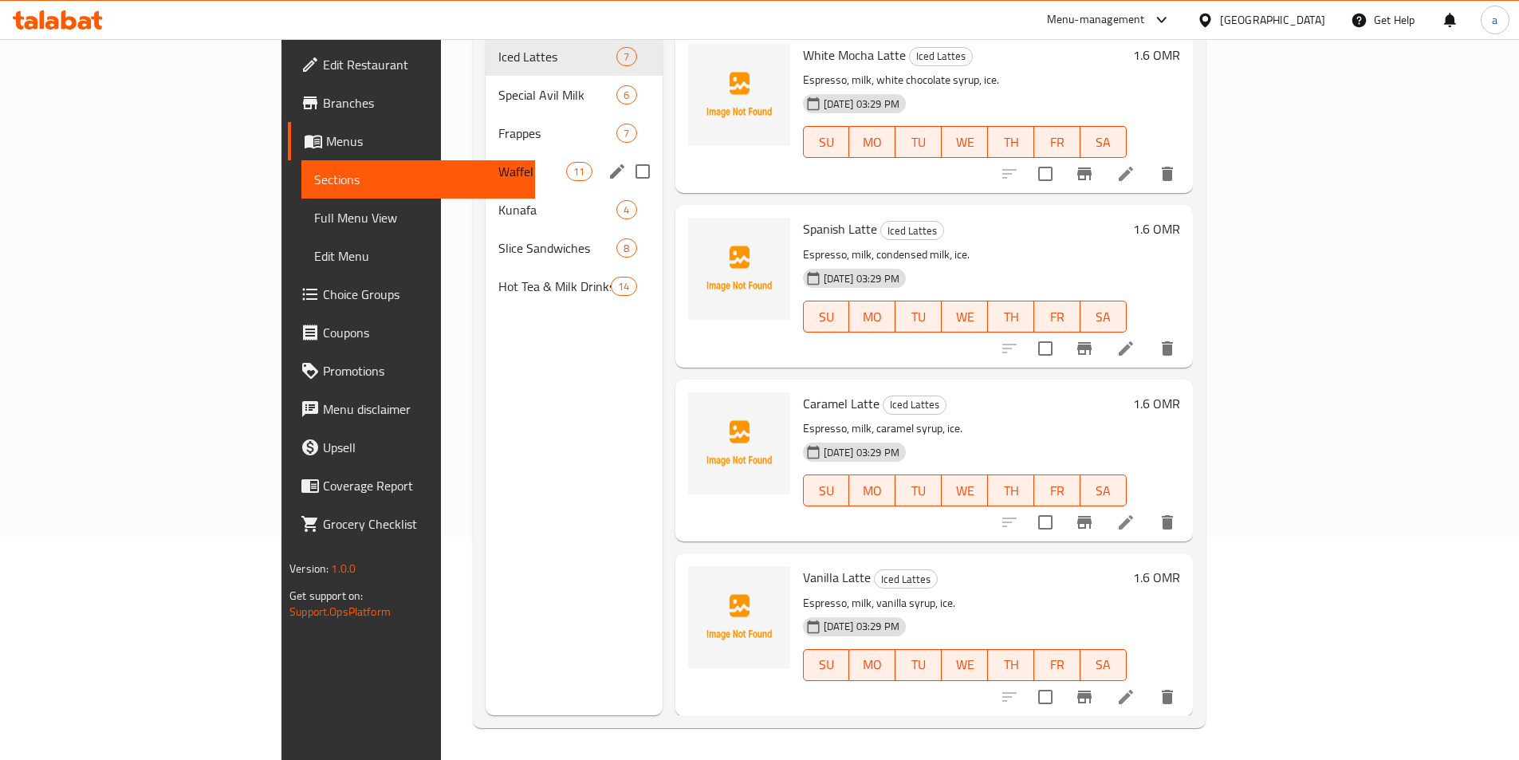
click at [486, 157] on div "Waffel 11" at bounding box center [574, 171] width 177 height 38
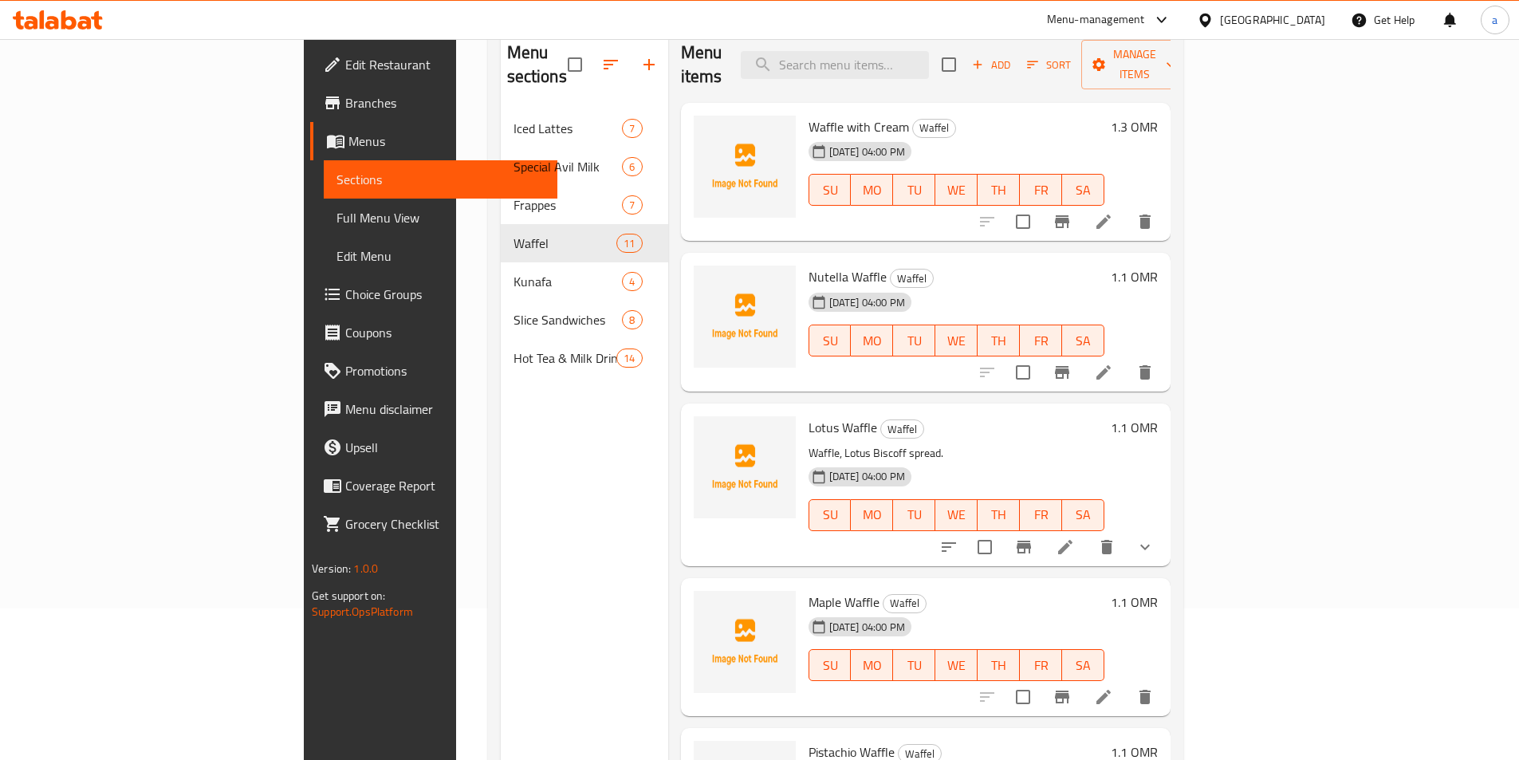
scroll to position [64, 0]
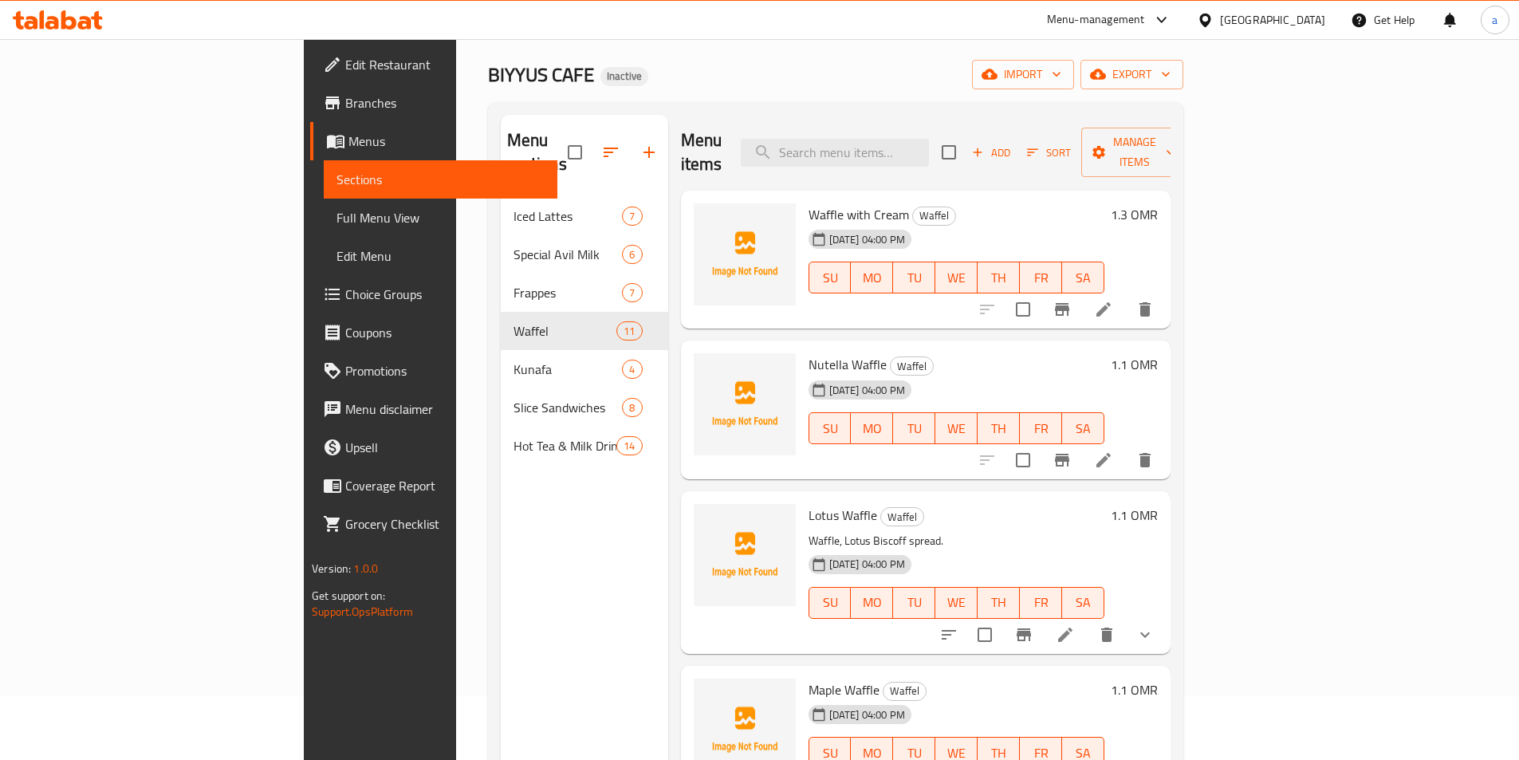
click at [985, 347] on div "Nutella Waffle Waffel [DATE] 04:00 PM SU MO TU WE TH FR SA" at bounding box center [956, 410] width 309 height 126
click at [336, 216] on span "Full Menu View" at bounding box center [440, 217] width 208 height 19
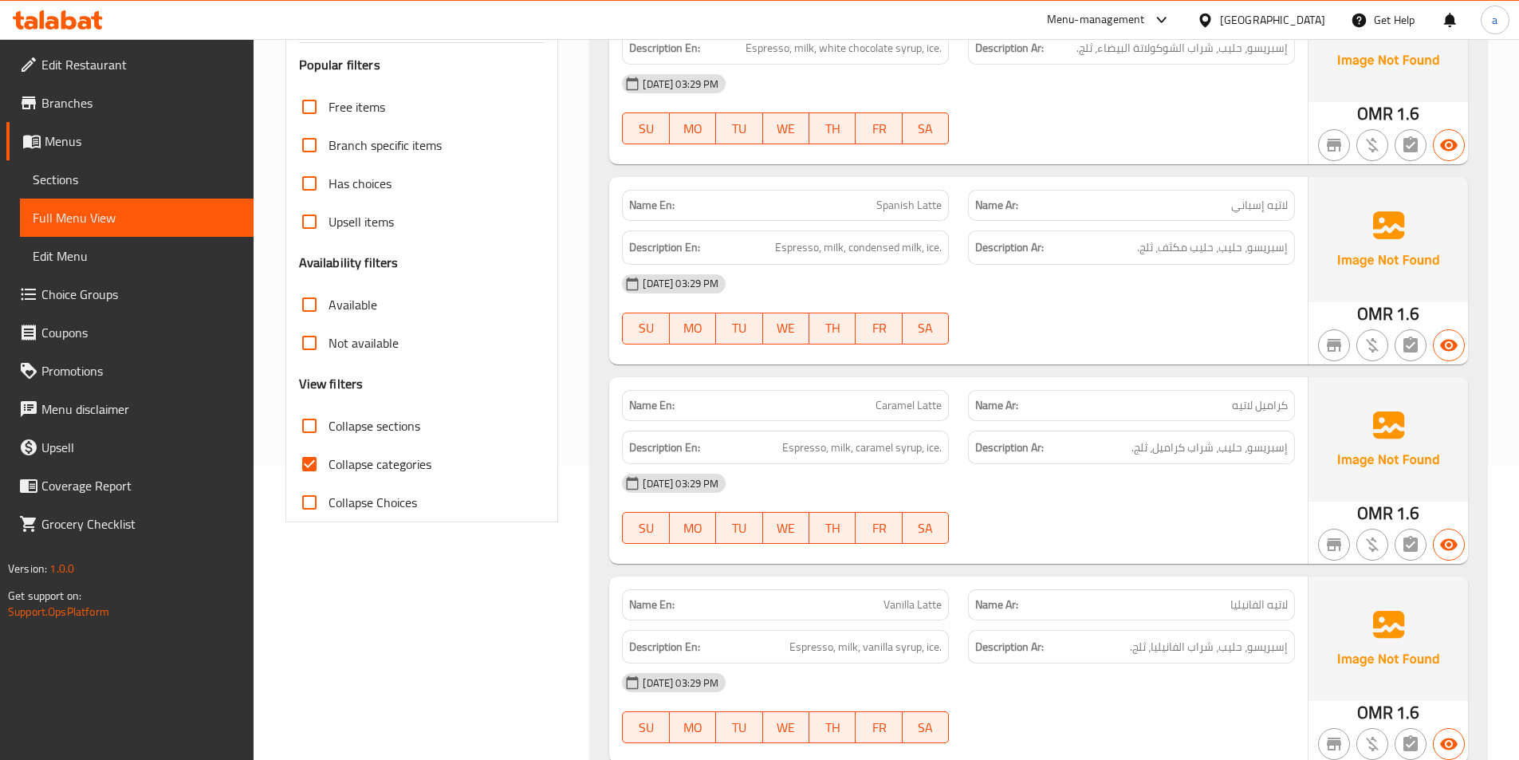
scroll to position [462, 0]
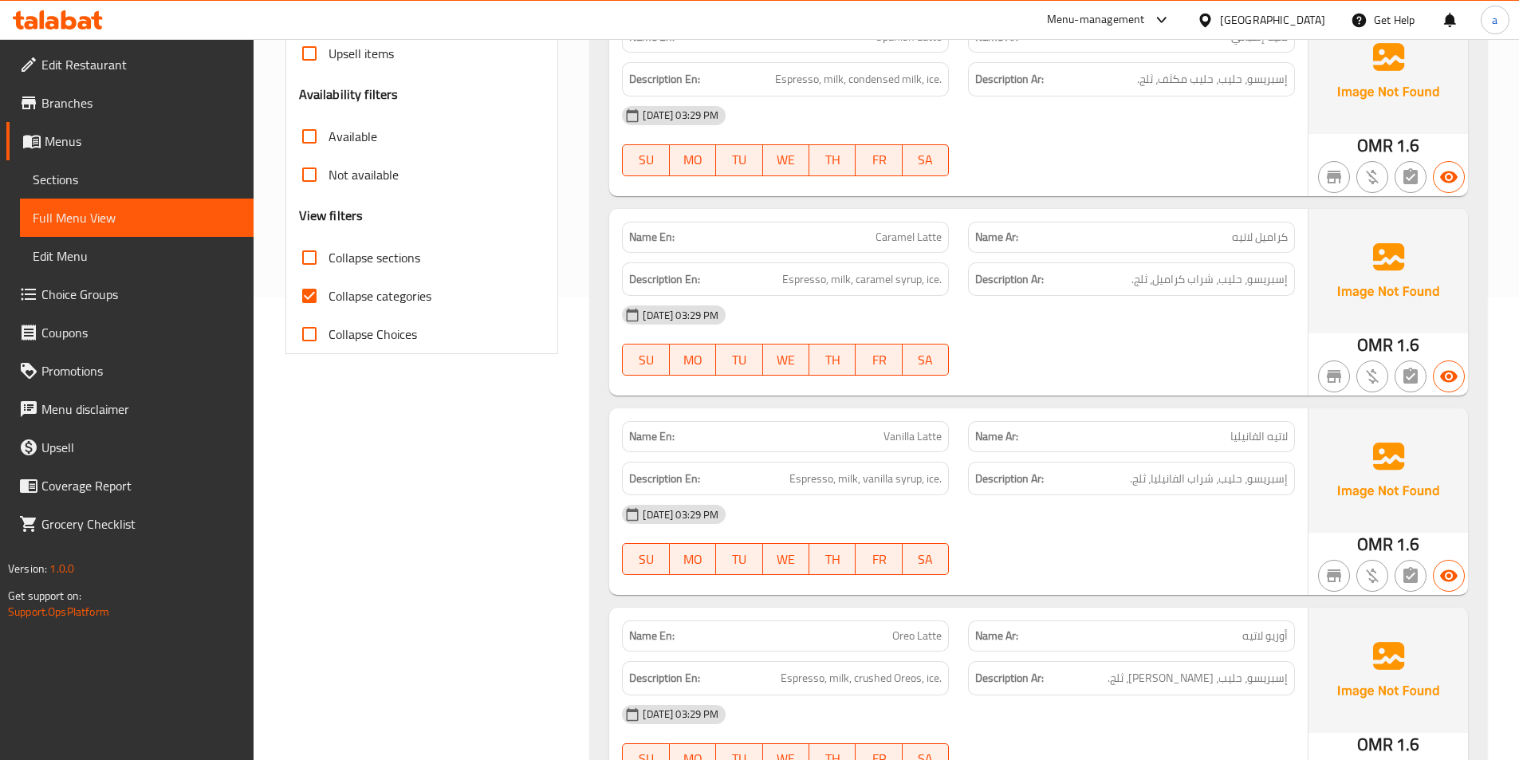
click at [378, 296] on span "Collapse categories" at bounding box center [379, 295] width 103 height 19
click at [328, 296] on input "Collapse categories" at bounding box center [309, 296] width 38 height 38
checkbox input "false"
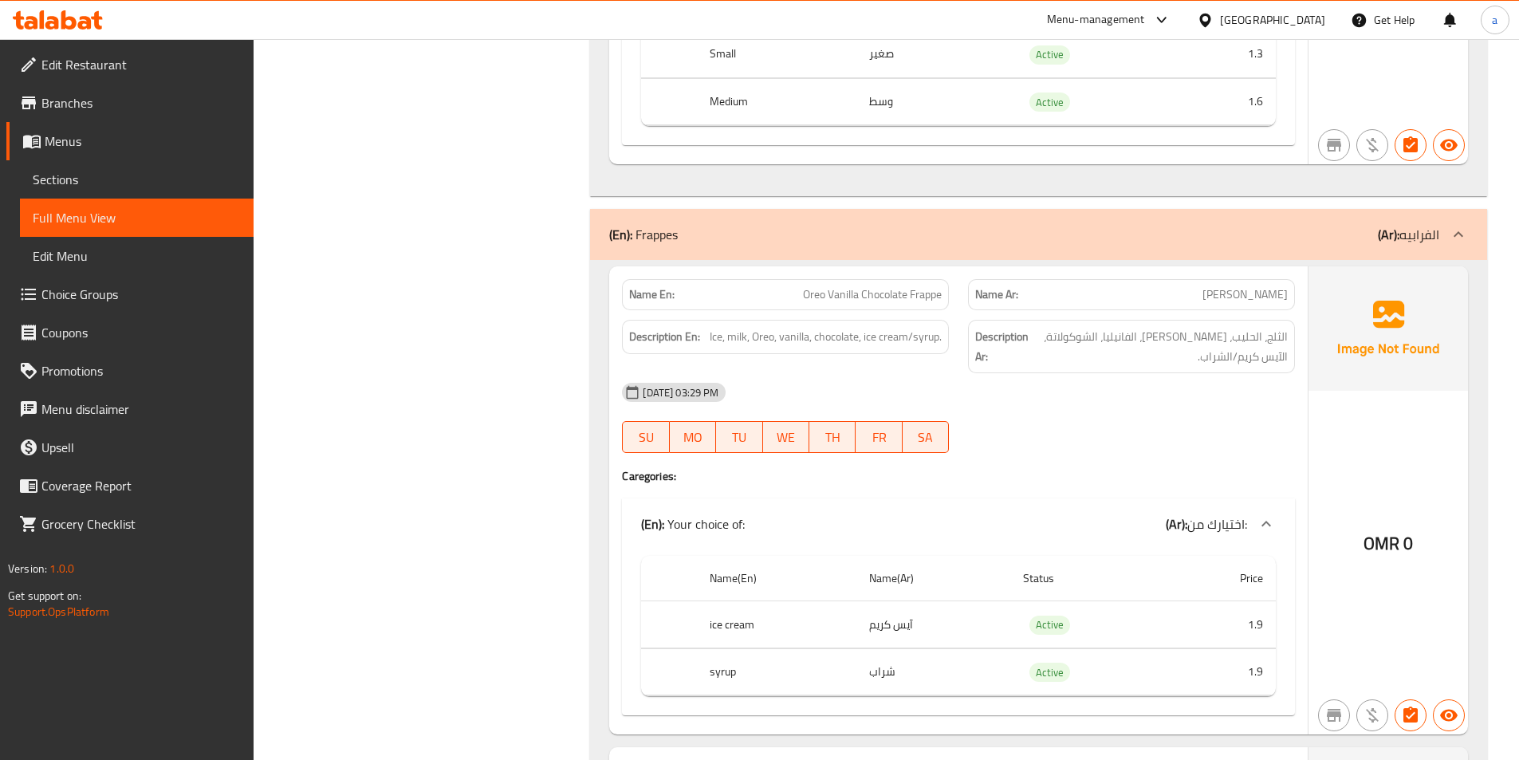
scroll to position [4449, 0]
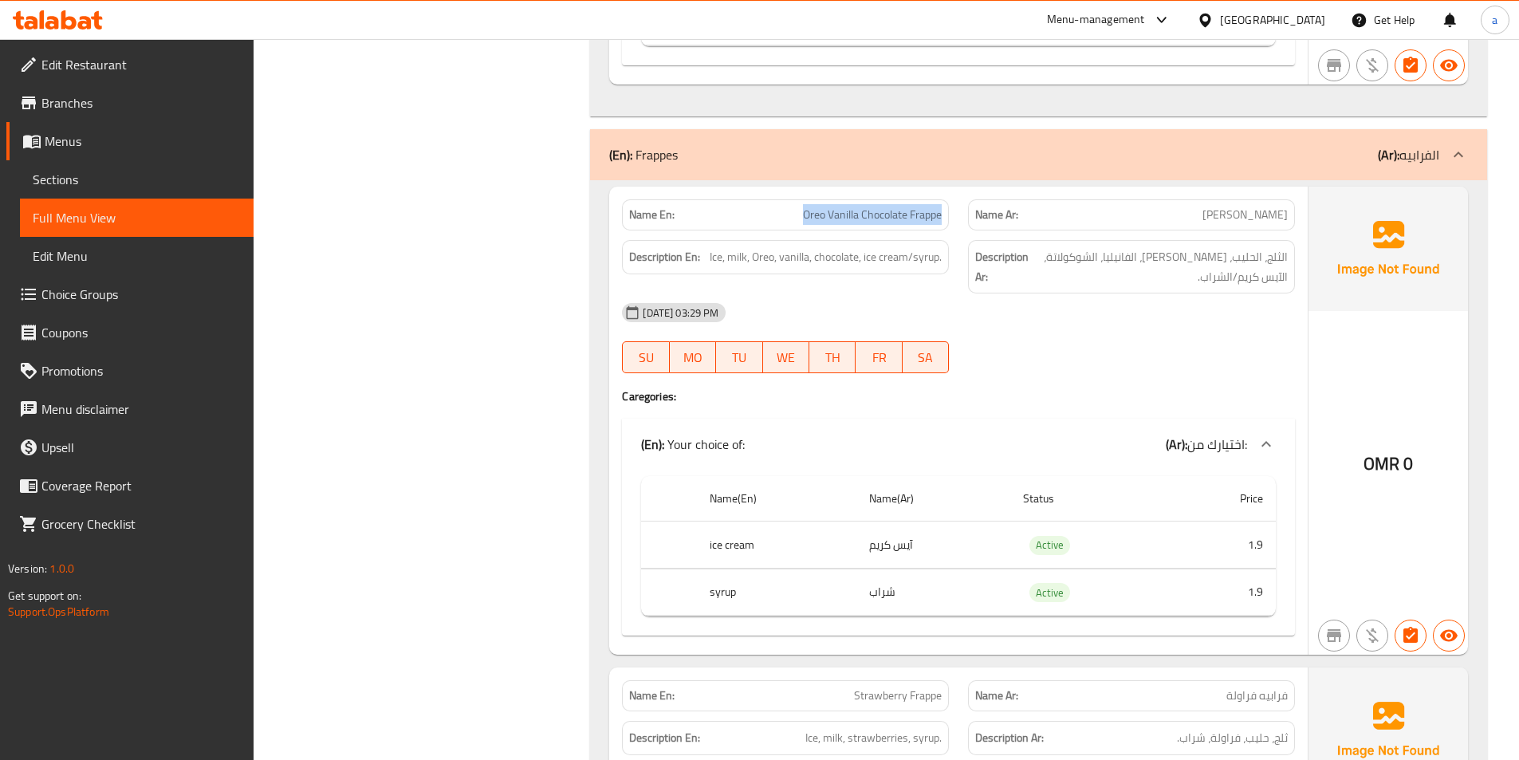
drag, startPoint x: 800, startPoint y: 189, endPoint x: 943, endPoint y: 193, distance: 143.6
click at [943, 199] on div "Name En: Oreo Vanilla Chocolate Frappe" at bounding box center [785, 214] width 327 height 31
click at [1424, 145] on p "(Ar): الفرابيه" at bounding box center [1408, 154] width 61 height 19
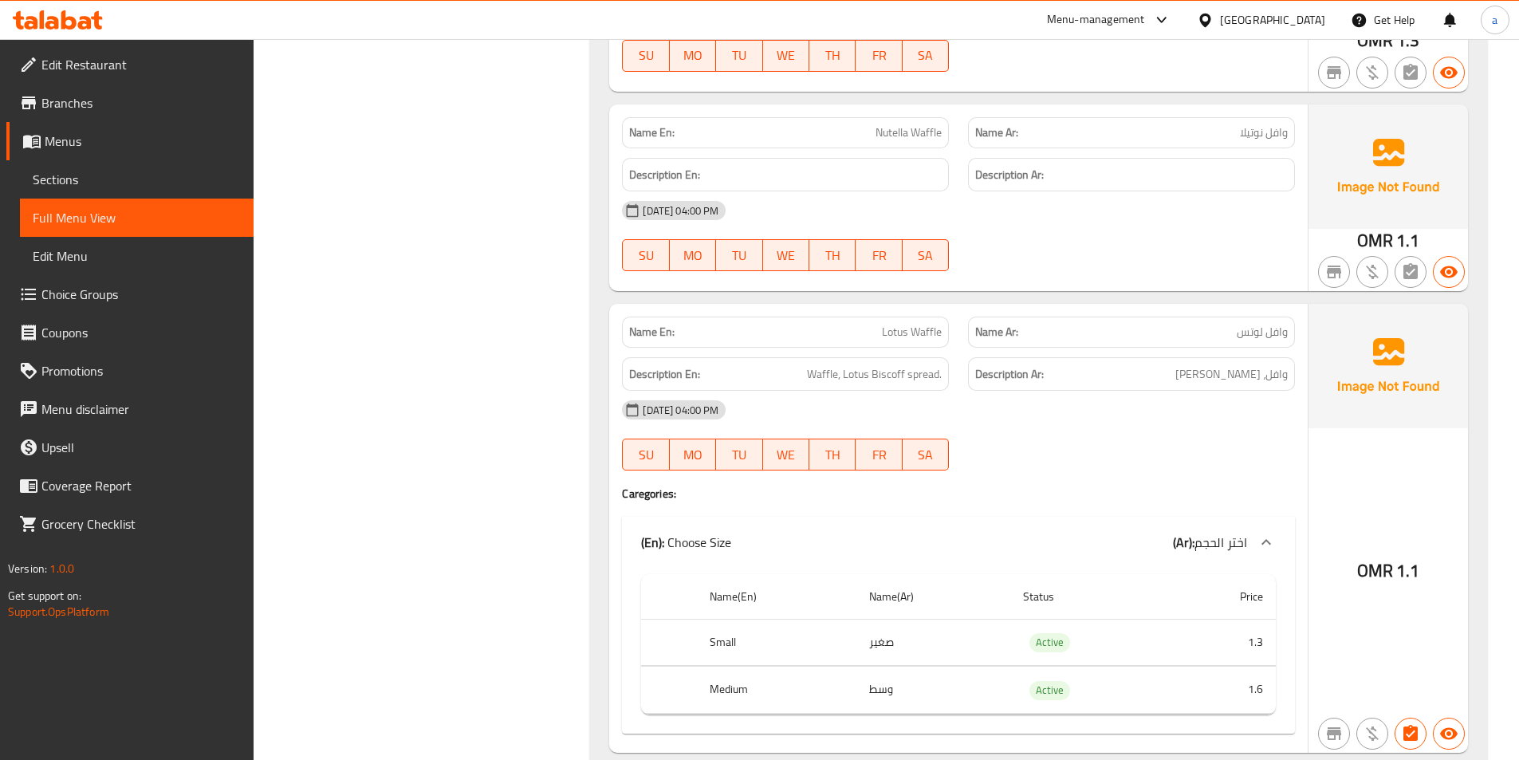
scroll to position [4768, 0]
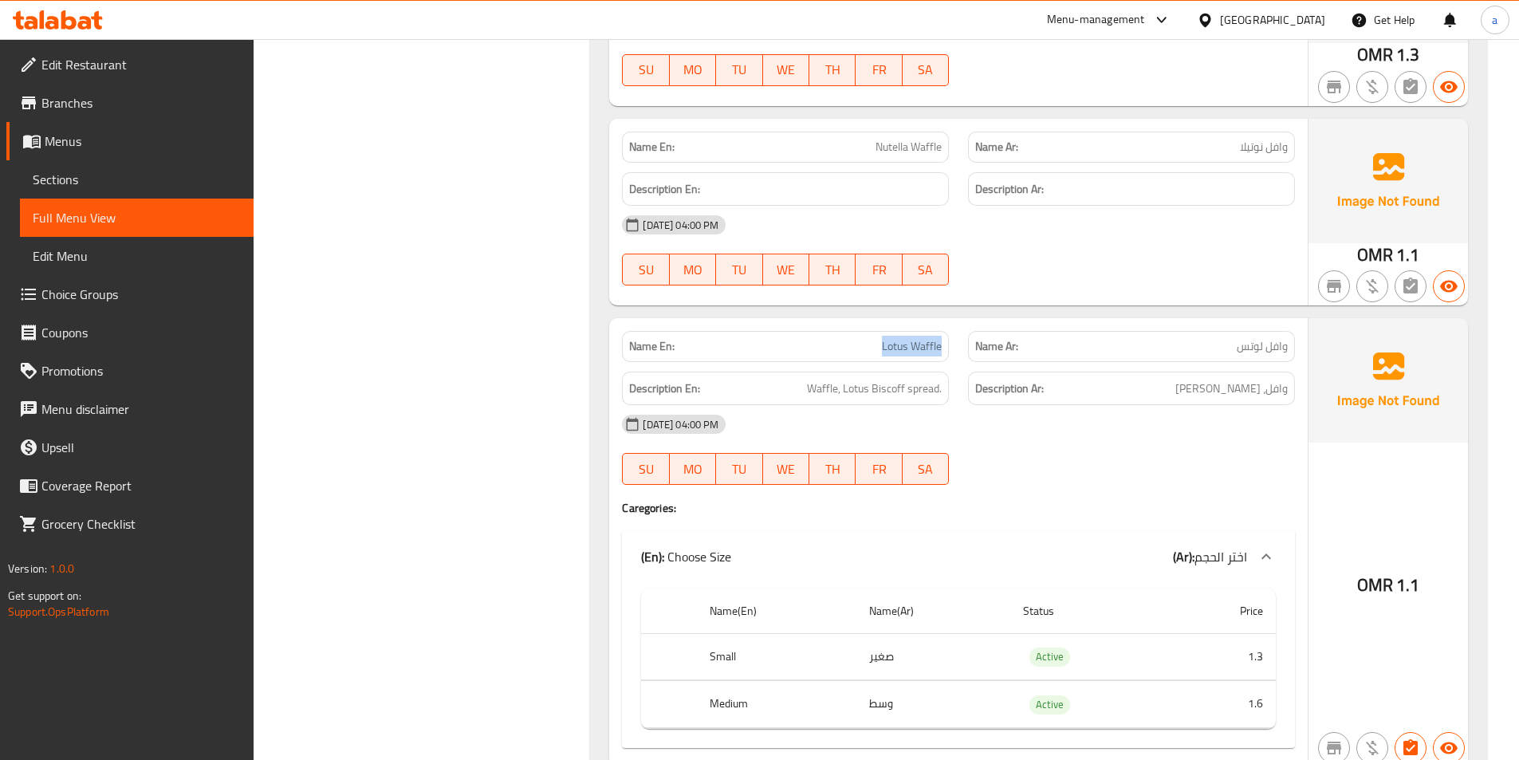
drag, startPoint x: 857, startPoint y: 320, endPoint x: 946, endPoint y: 323, distance: 88.6
click at [946, 331] on div "Name En: Lotus Waffle" at bounding box center [785, 346] width 327 height 31
copy span "Lotus Waffle"
click at [119, 179] on span "Sections" at bounding box center [137, 179] width 208 height 19
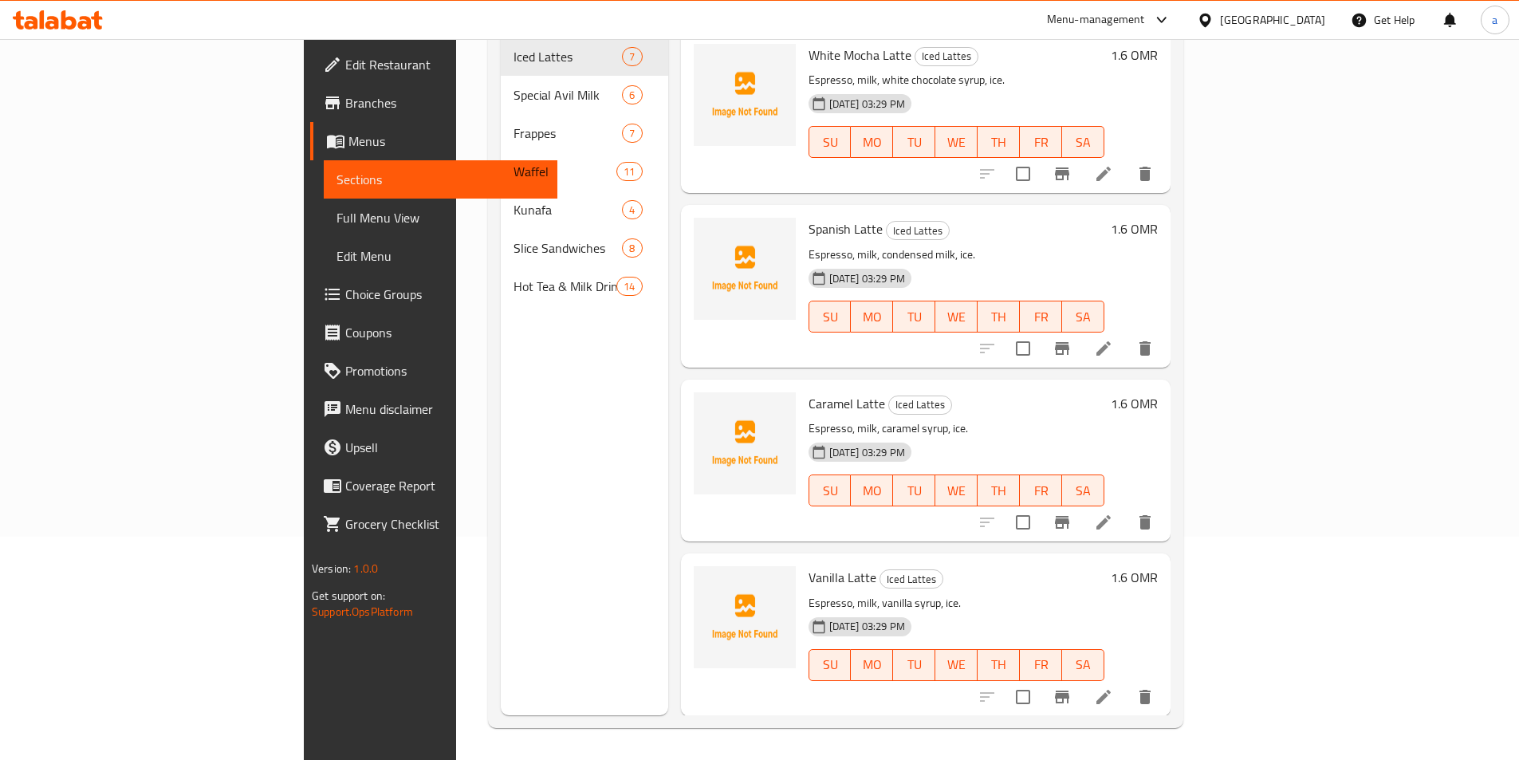
scroll to position [223, 0]
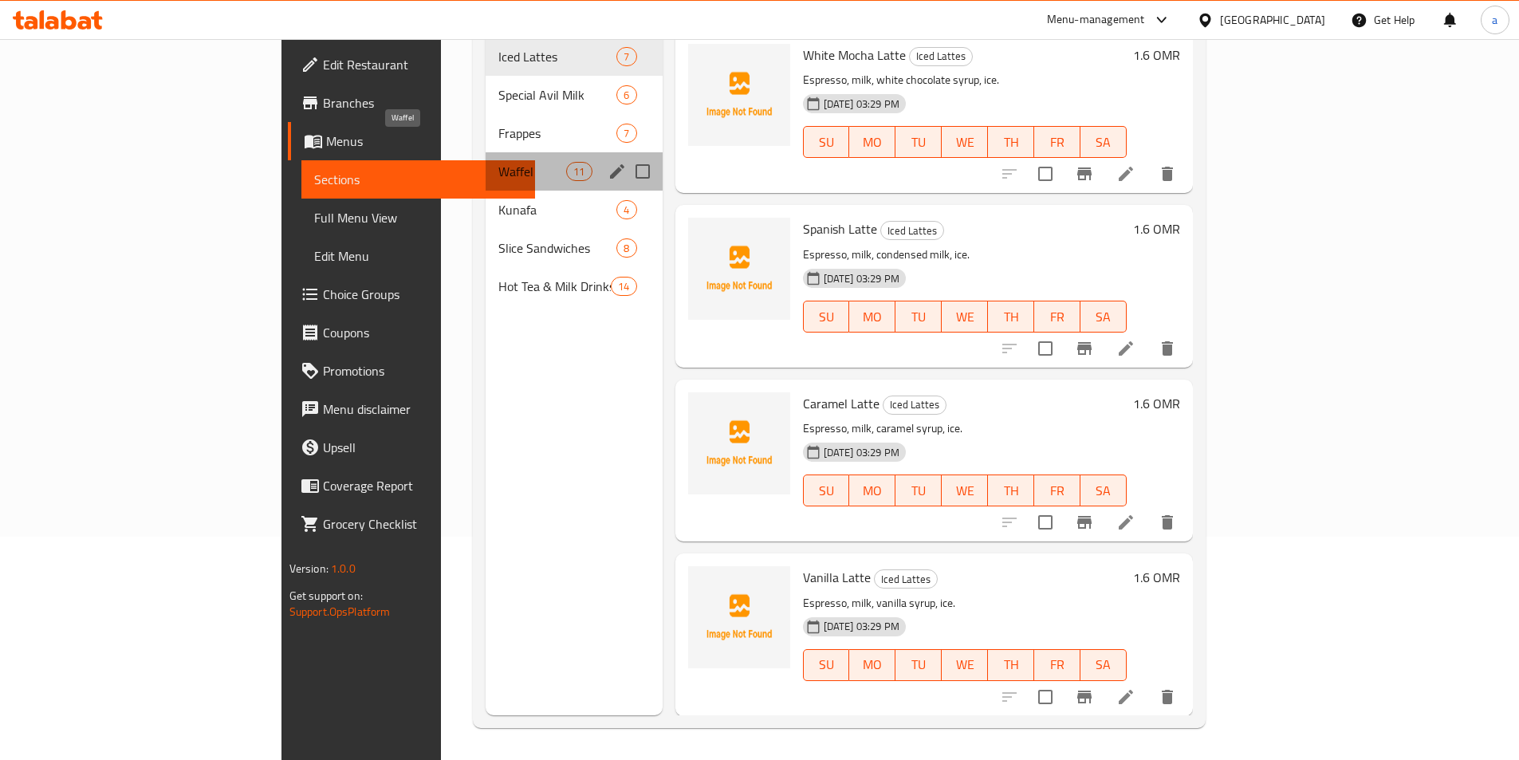
click at [498, 162] on span "Waffel" at bounding box center [532, 171] width 68 height 19
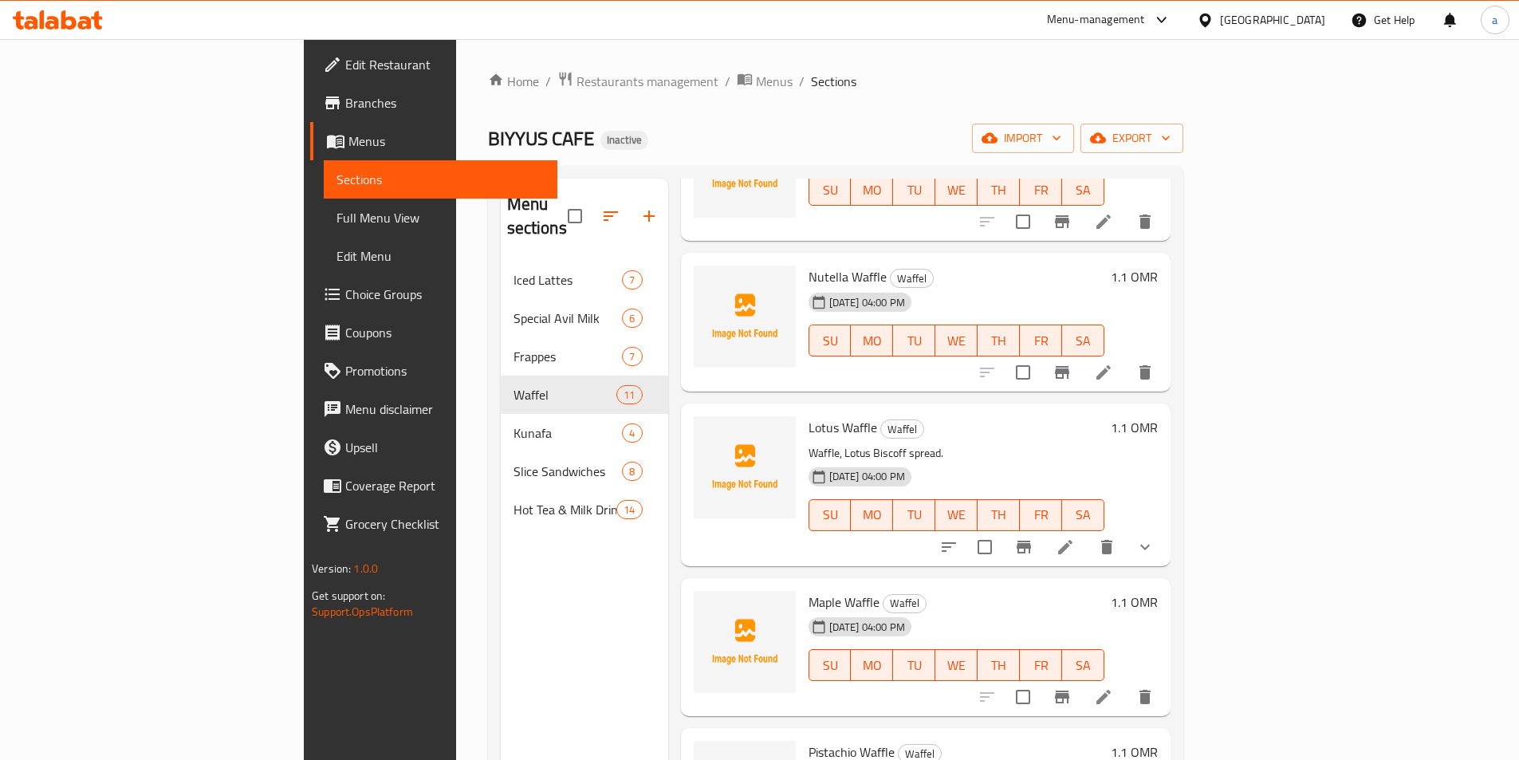
scroll to position [239, 0]
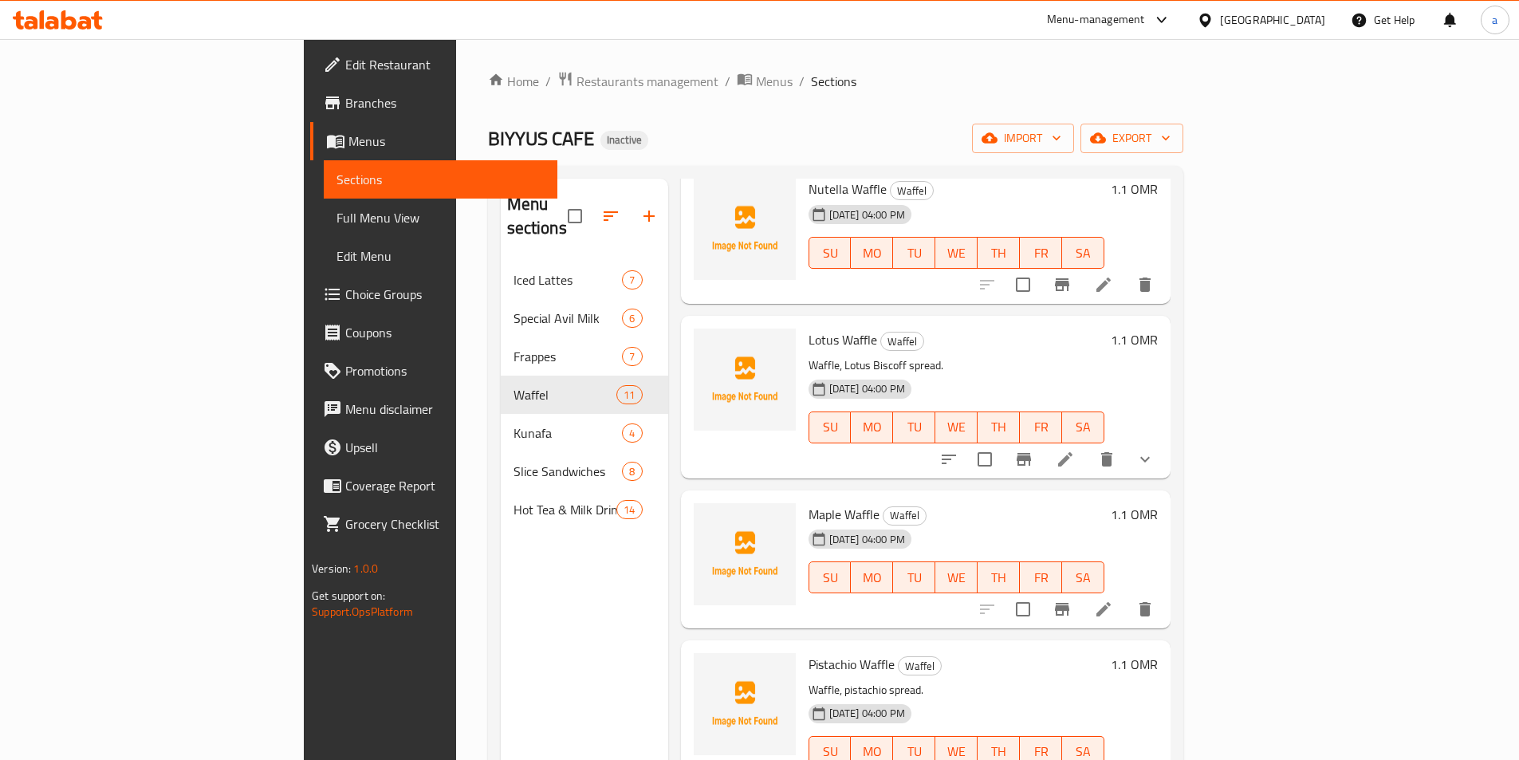
click at [1075, 450] on icon at bounding box center [1065, 459] width 19 height 19
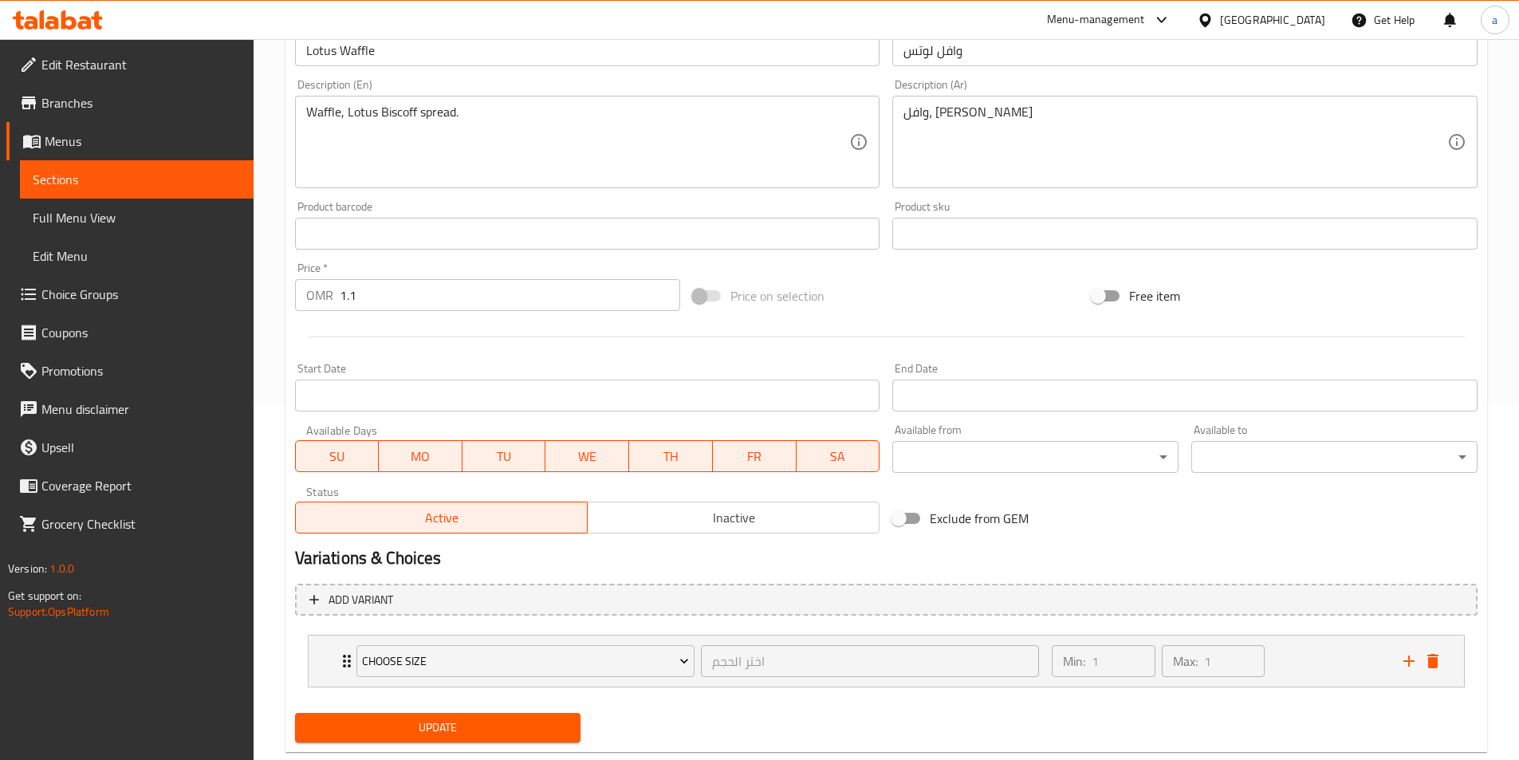
scroll to position [393, 0]
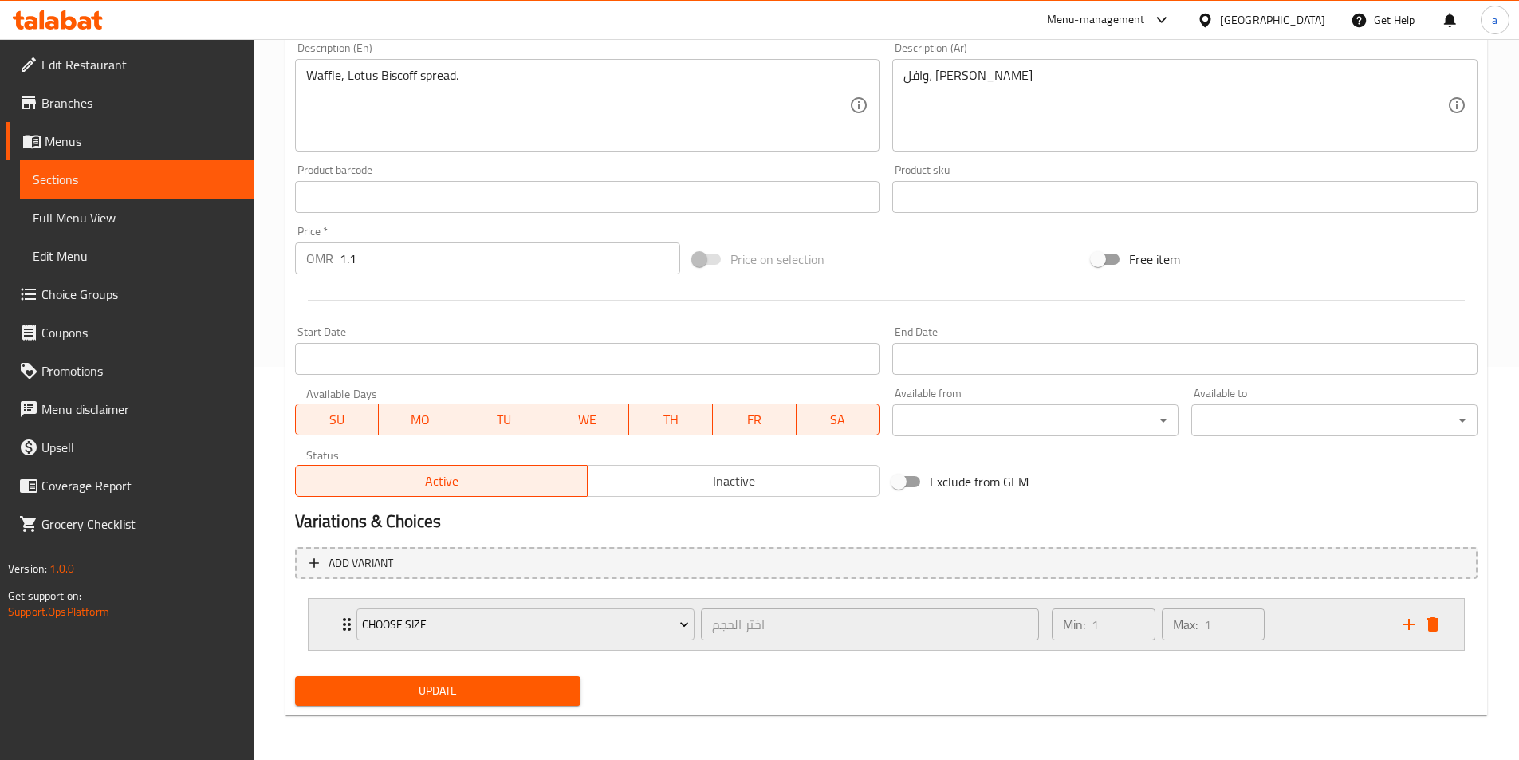
click at [1447, 616] on div "Choose Size اختر الحجم ​ Min: 1 ​ Max: 1 ​" at bounding box center [886, 624] width 1155 height 51
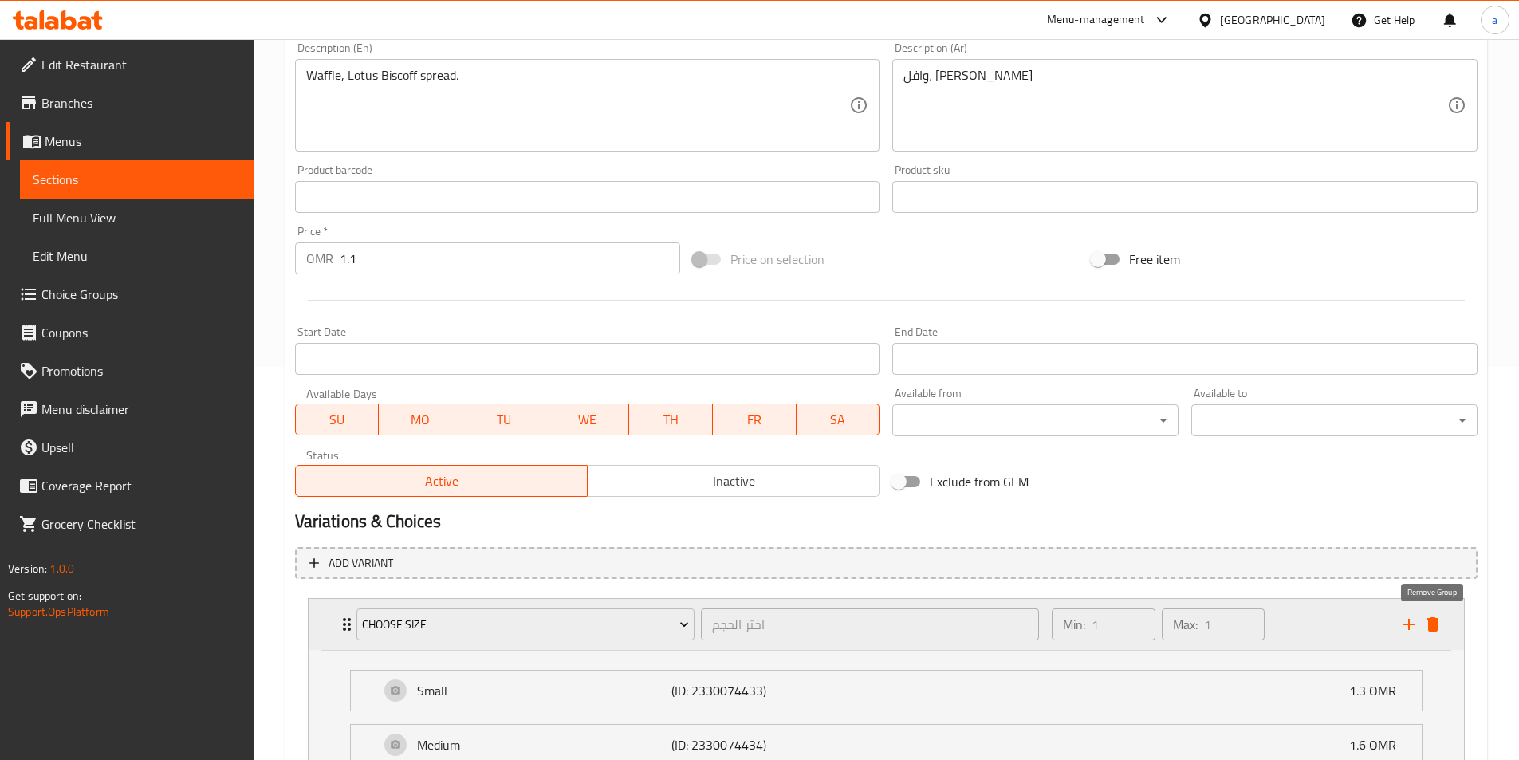
click at [1426, 626] on icon "delete" at bounding box center [1432, 624] width 19 height 19
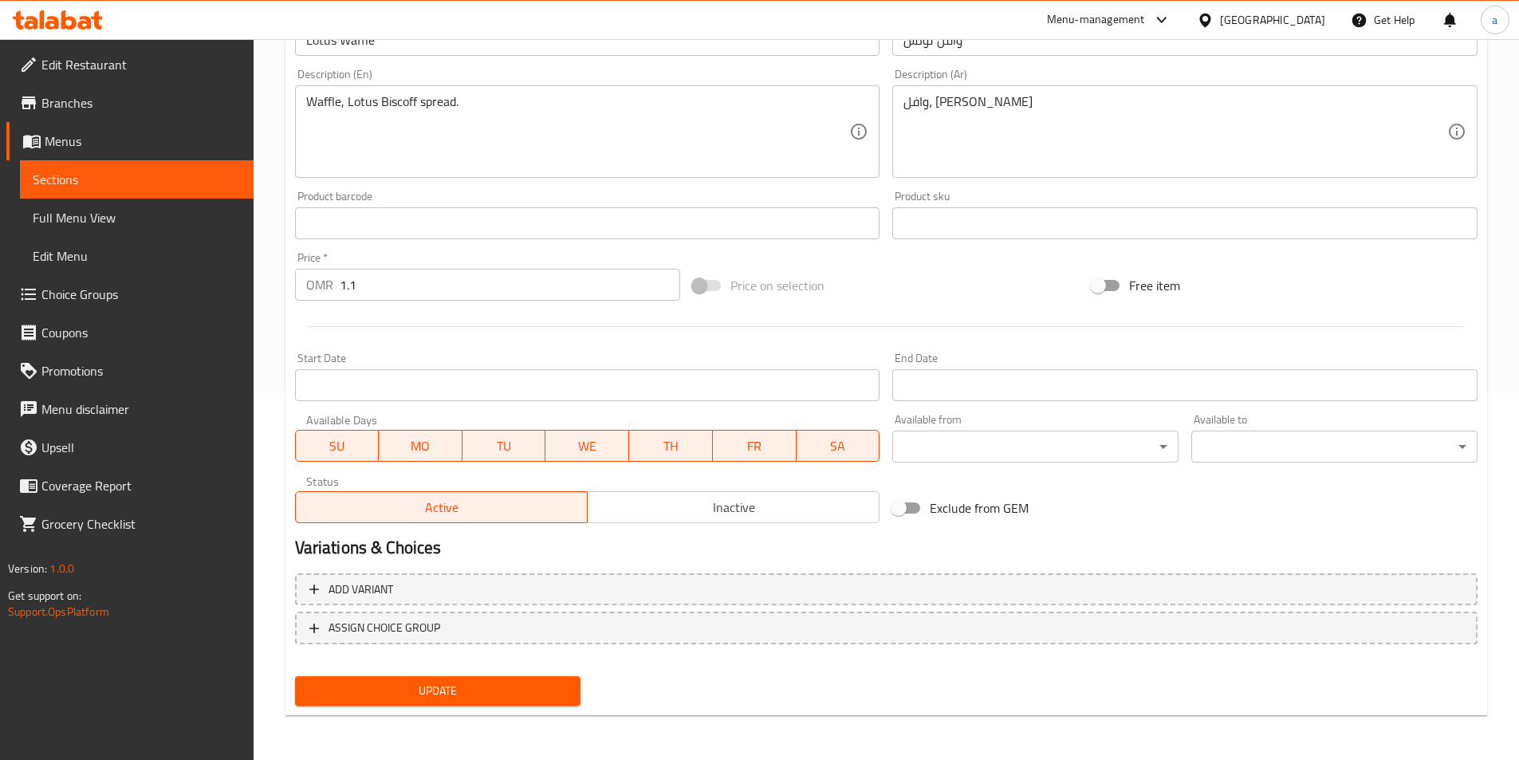
click at [451, 674] on div "Update" at bounding box center [438, 691] width 299 height 42
click at [470, 702] on button "Update" at bounding box center [438, 690] width 286 height 29
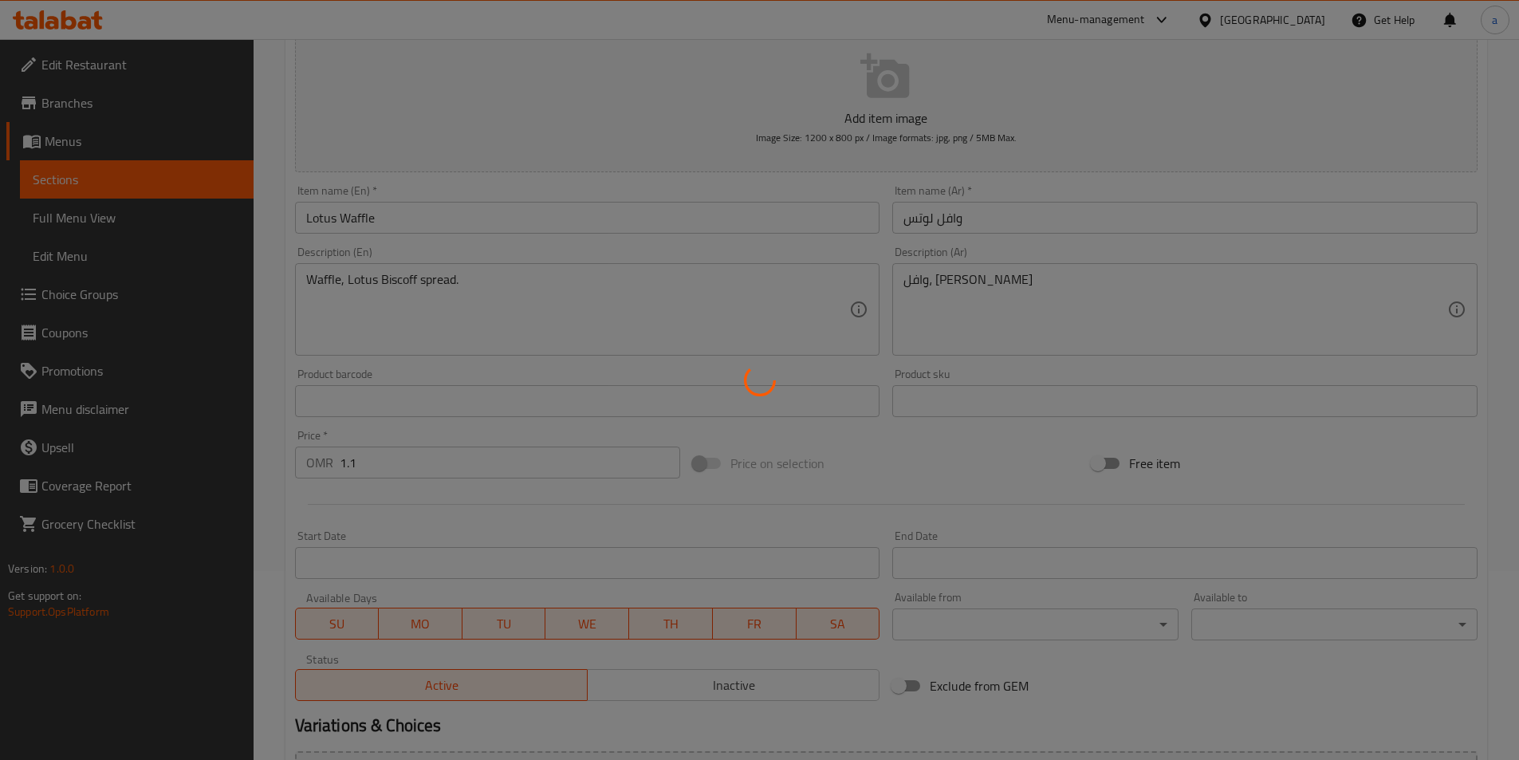
scroll to position [0, 0]
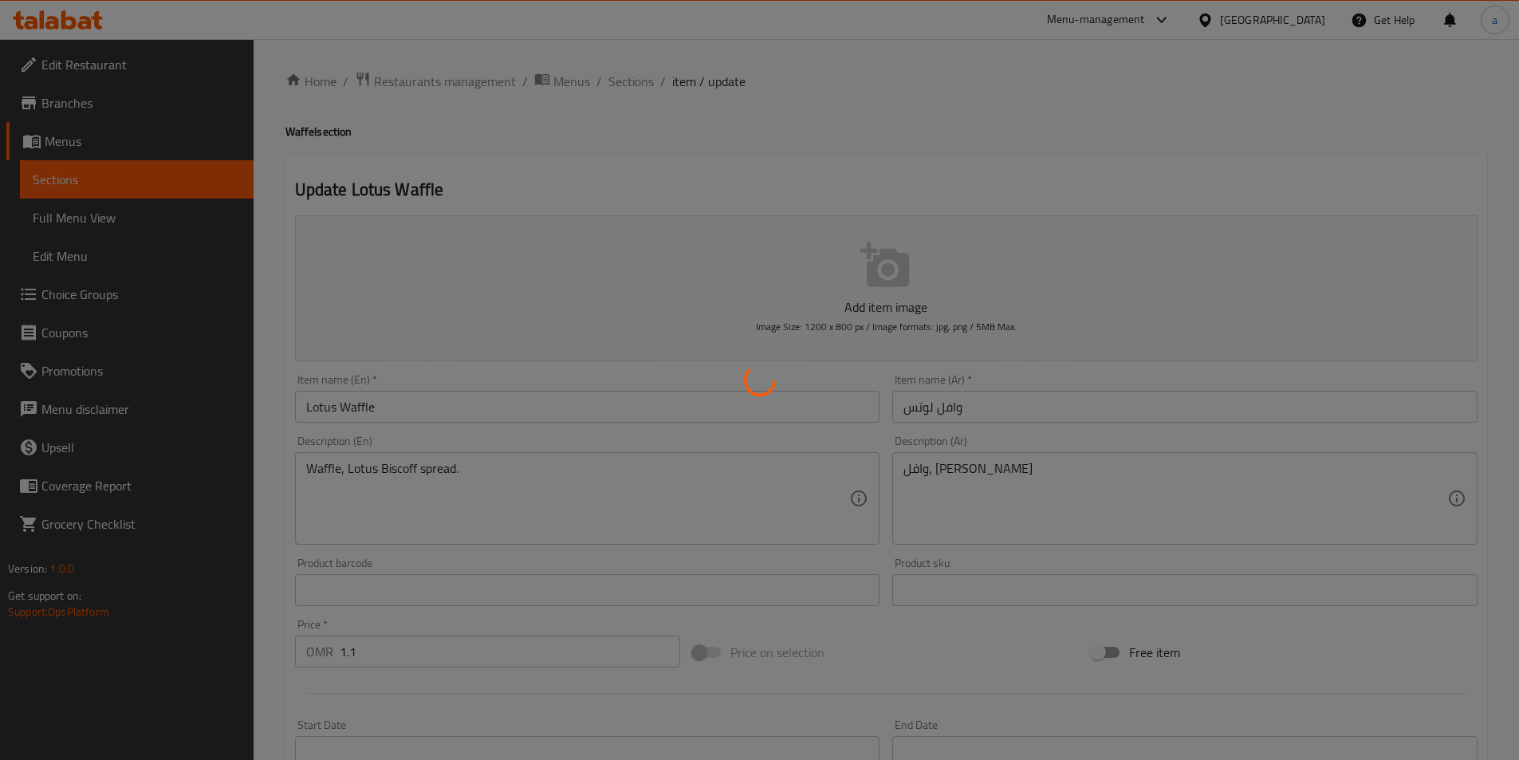
click at [639, 77] on div at bounding box center [759, 380] width 1519 height 760
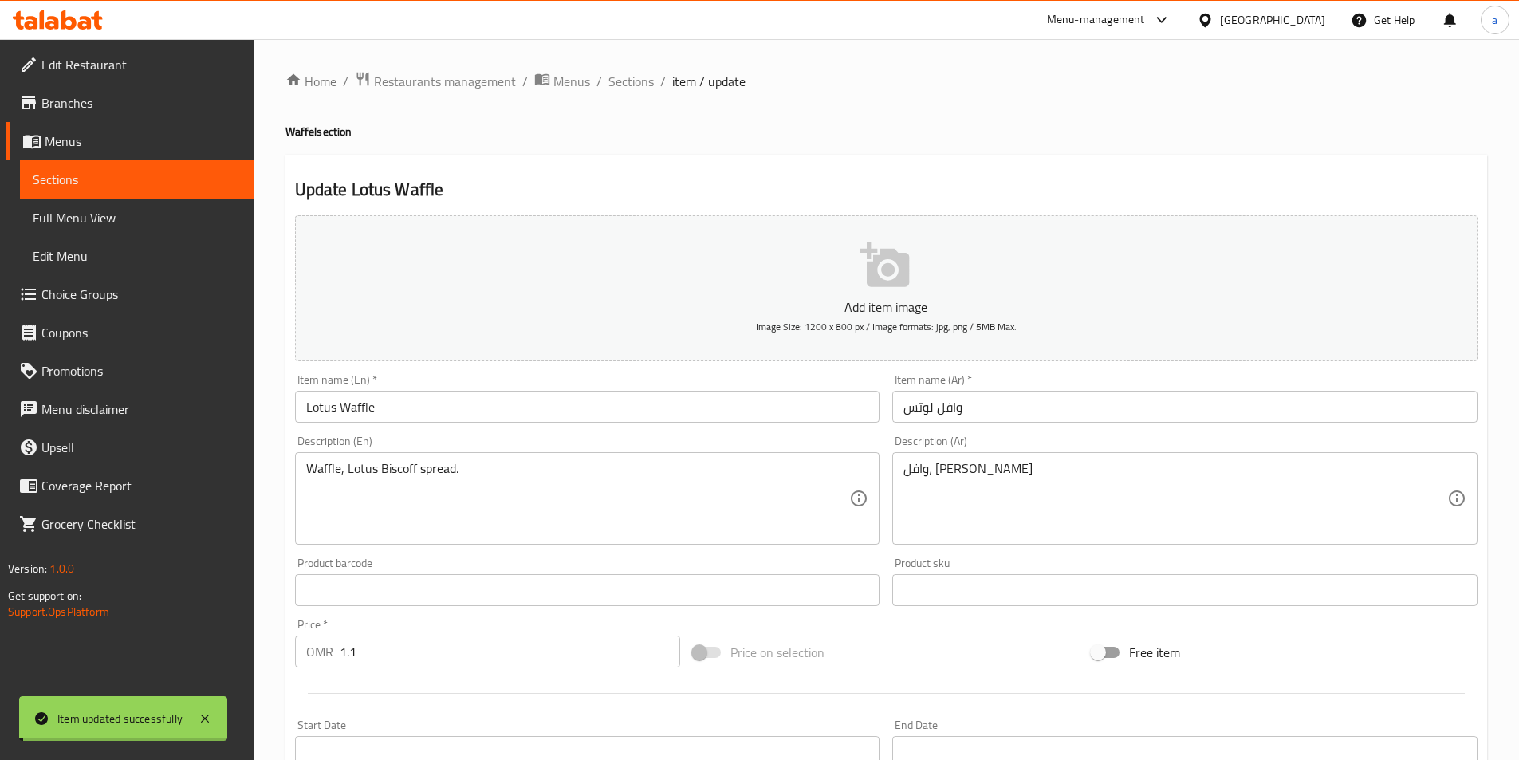
click at [639, 77] on span "Sections" at bounding box center [630, 81] width 45 height 19
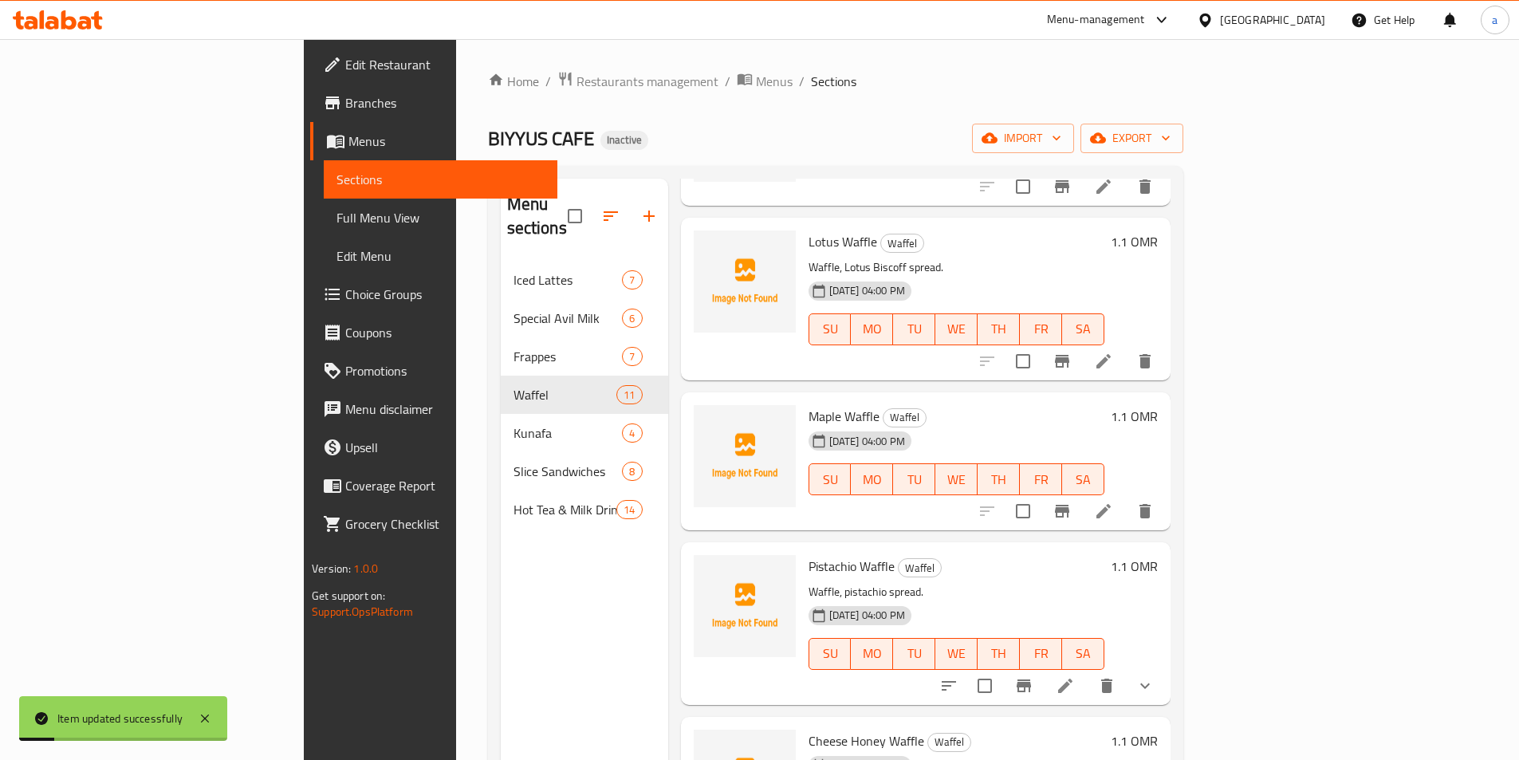
scroll to position [319, 0]
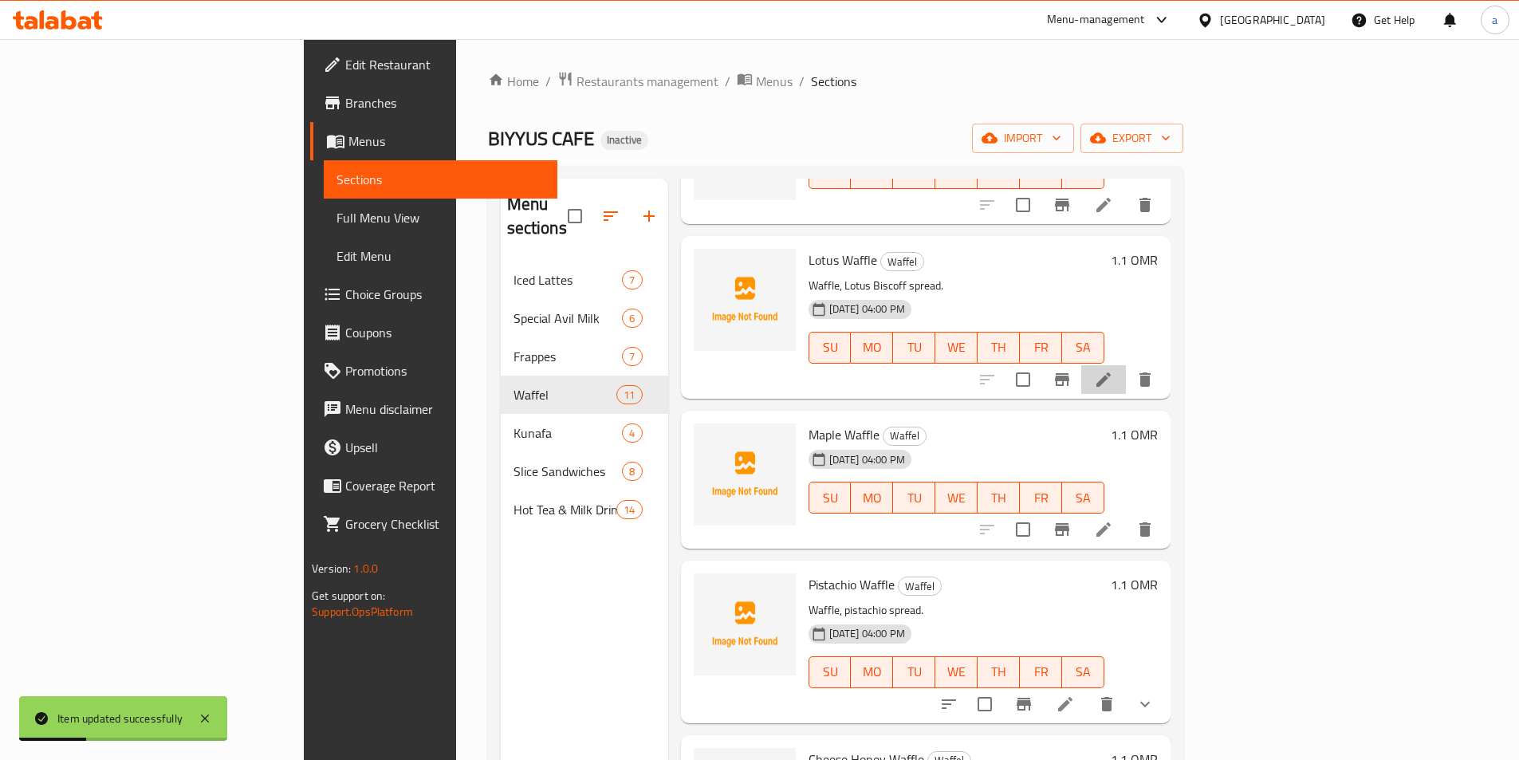
click at [1126, 365] on li at bounding box center [1103, 379] width 45 height 29
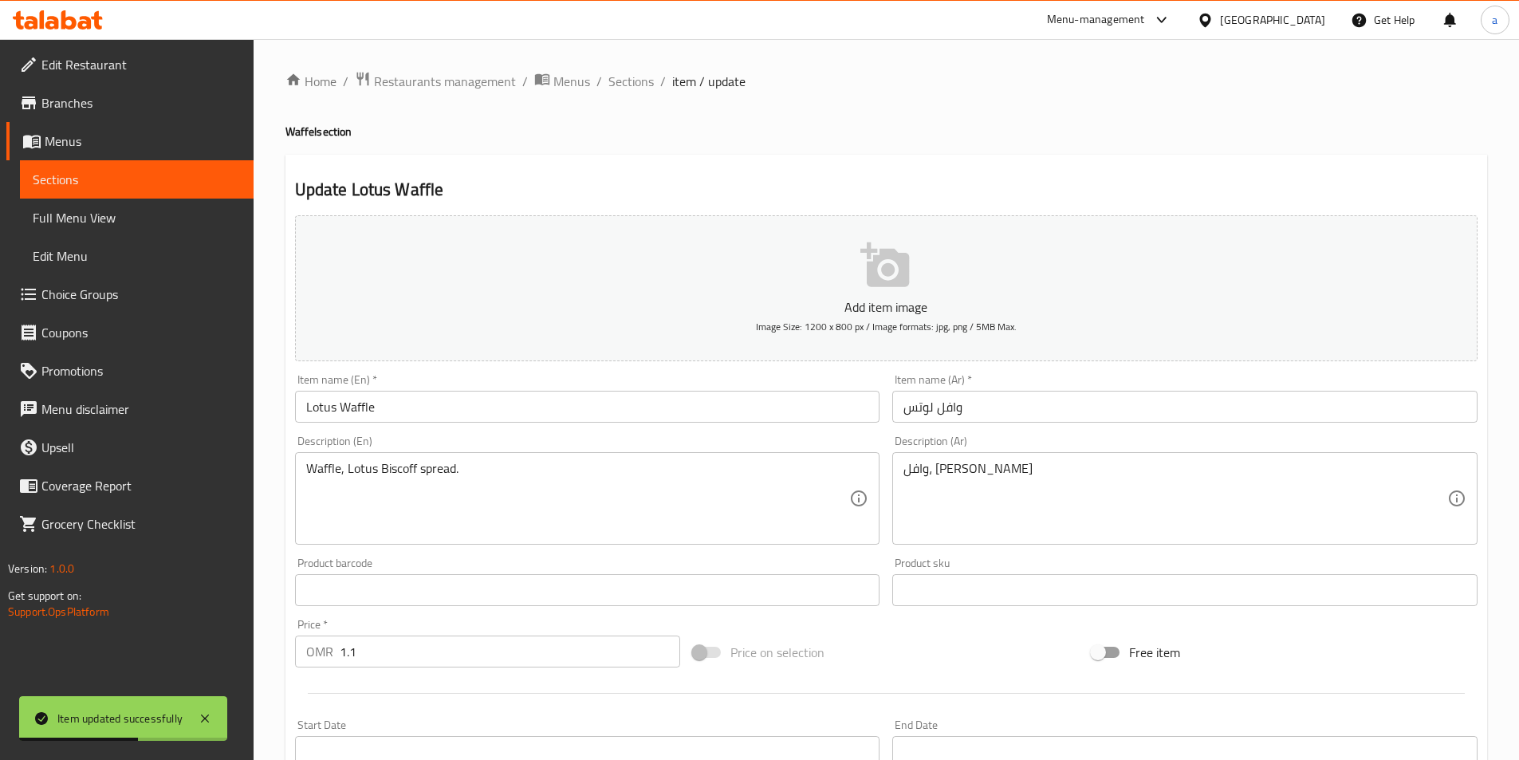
click at [619, 94] on div "Home / Restaurants management / Menus / Sections / item / update Waffel section…" at bounding box center [886, 583] width 1202 height 1024
click at [627, 86] on span "Sections" at bounding box center [630, 81] width 45 height 19
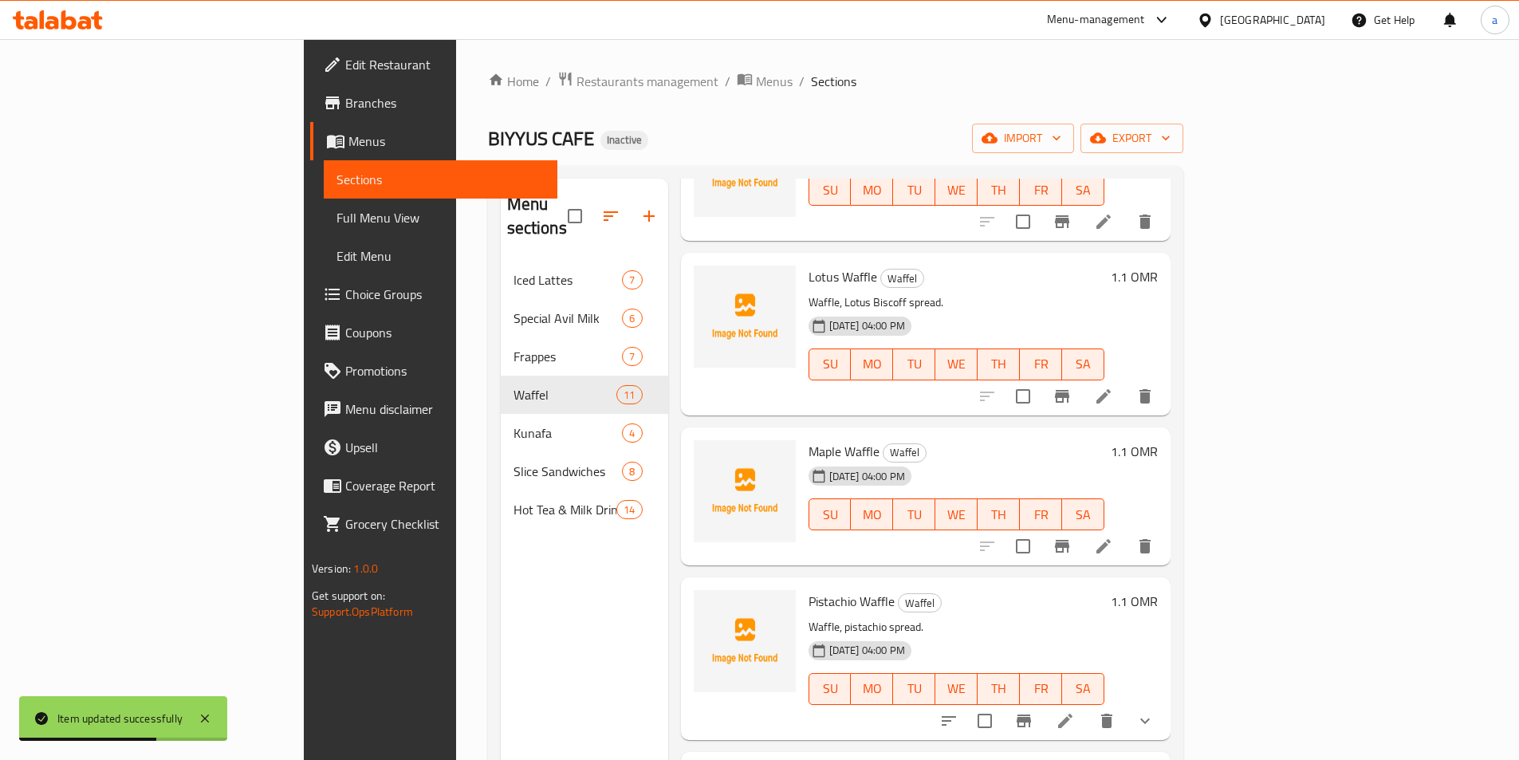
scroll to position [478, 0]
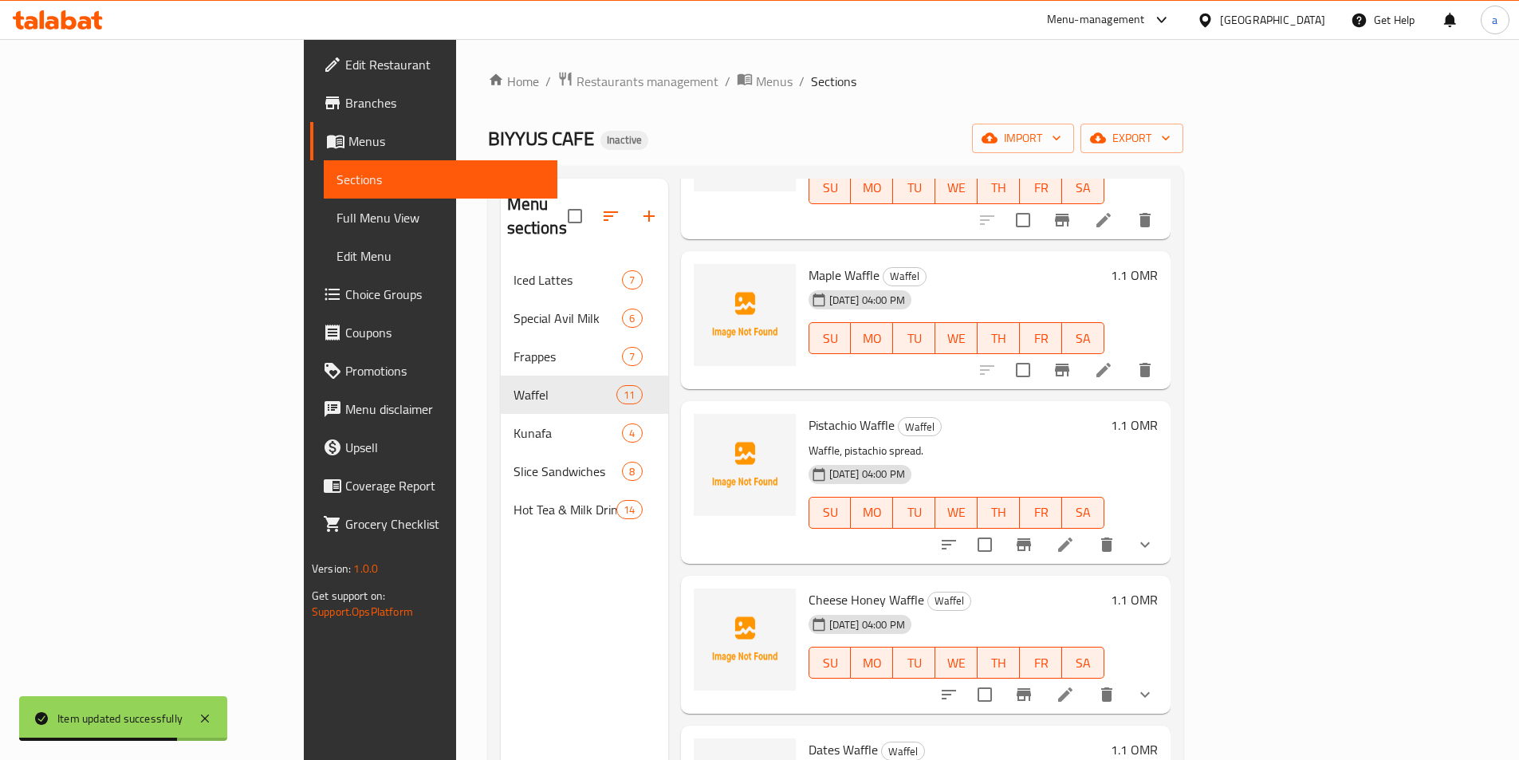
click at [1075, 535] on icon at bounding box center [1065, 544] width 19 height 19
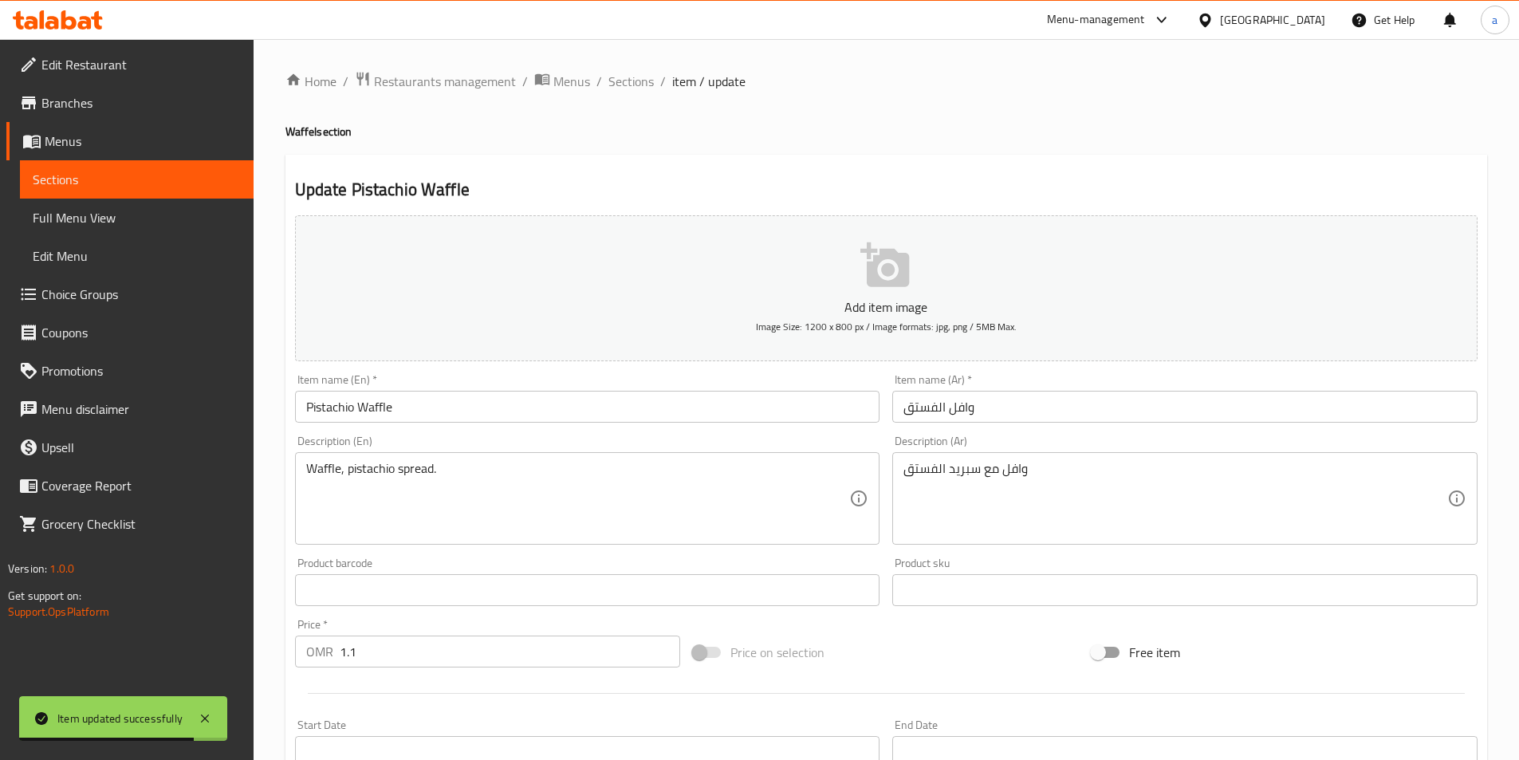
scroll to position [393, 0]
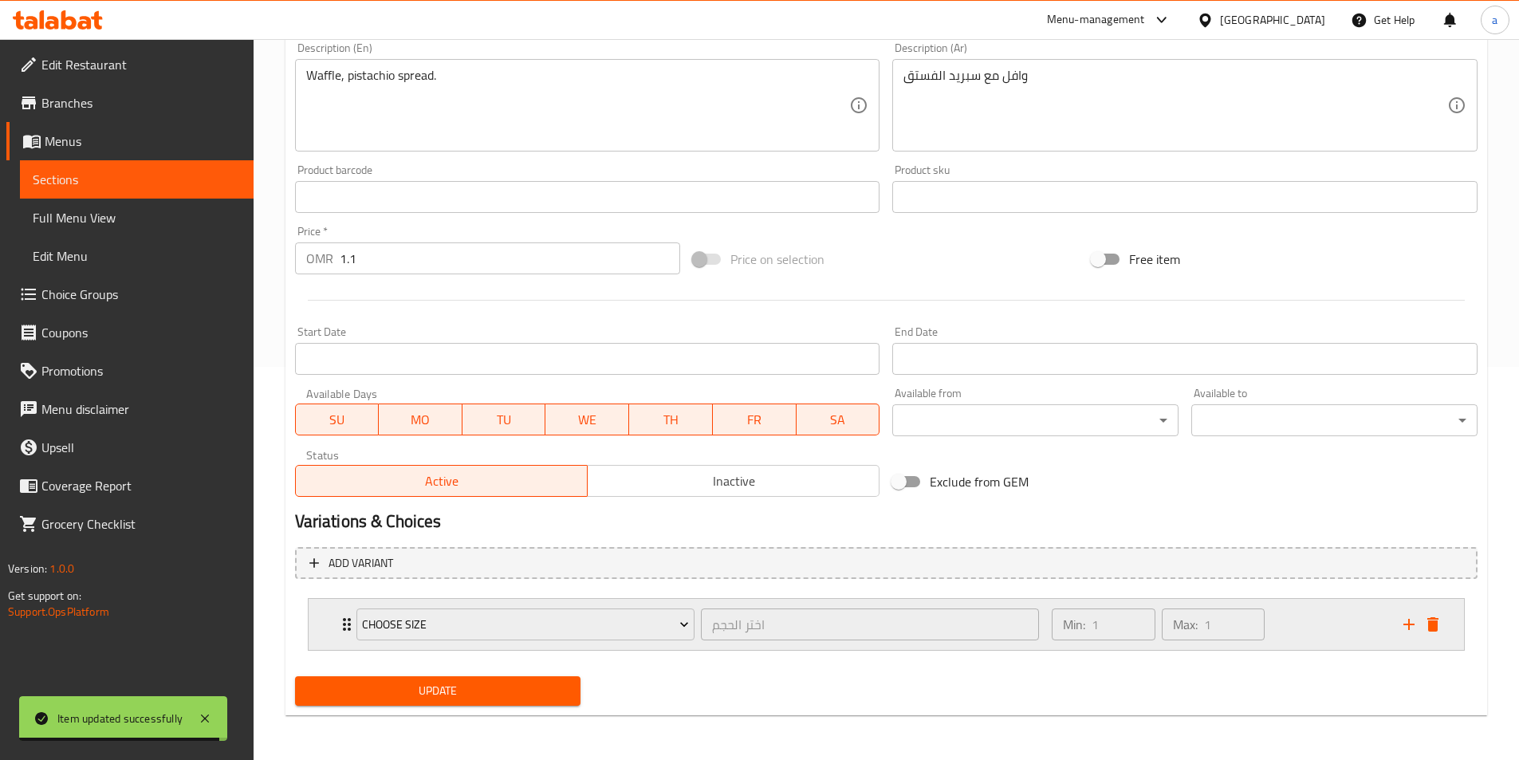
click at [1444, 621] on button "delete" at bounding box center [1433, 624] width 24 height 24
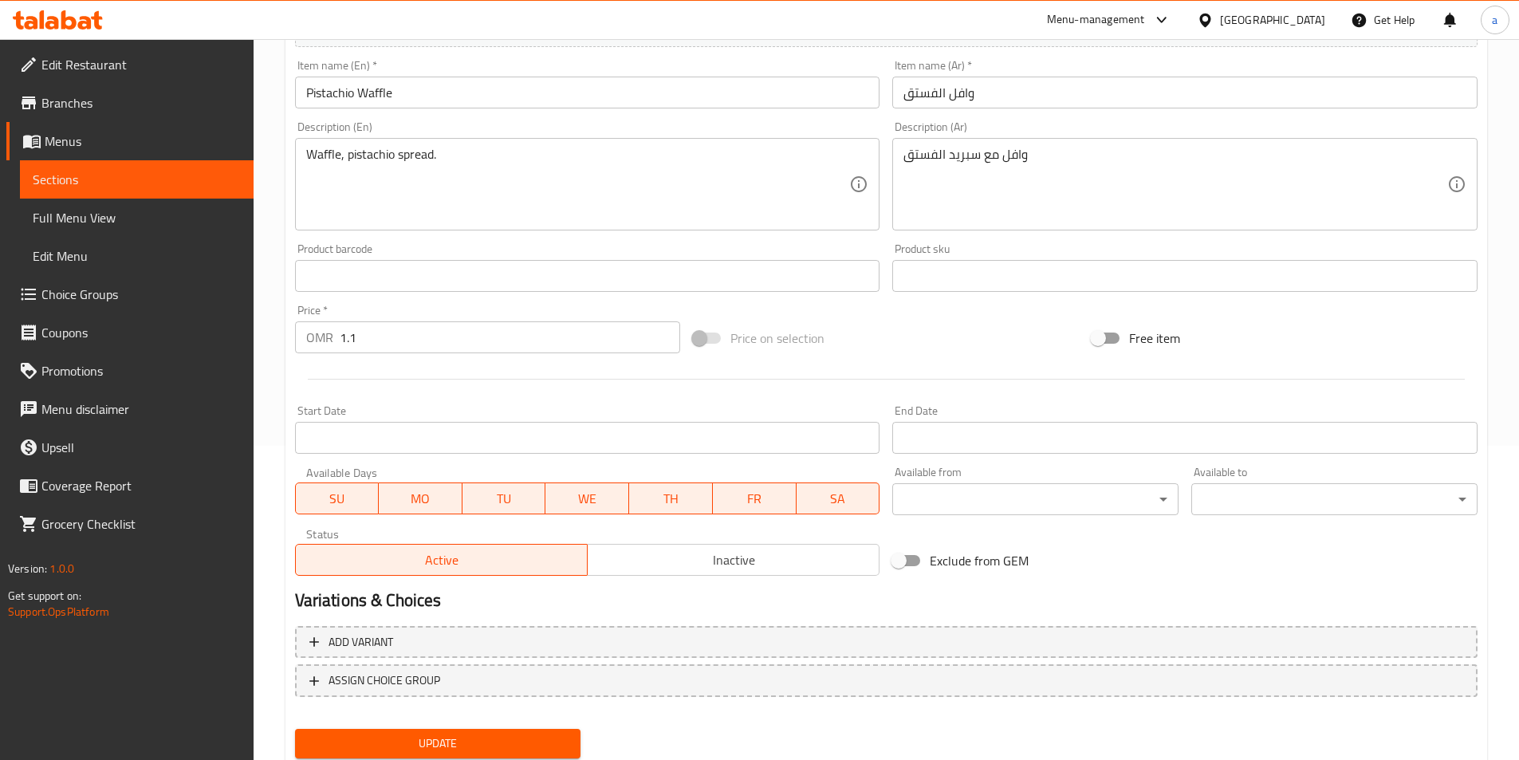
scroll to position [367, 0]
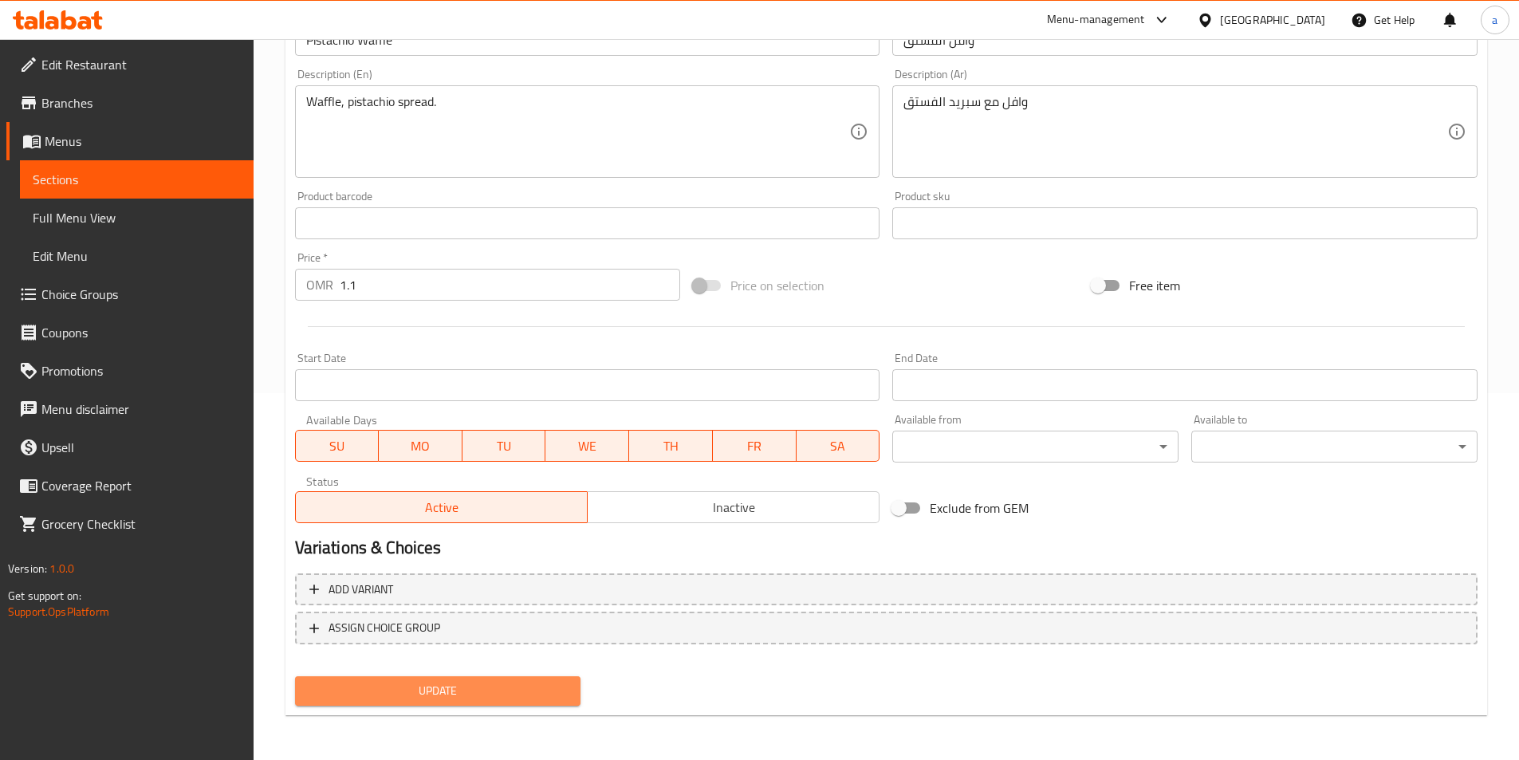
click at [569, 686] on button "Update" at bounding box center [438, 690] width 286 height 29
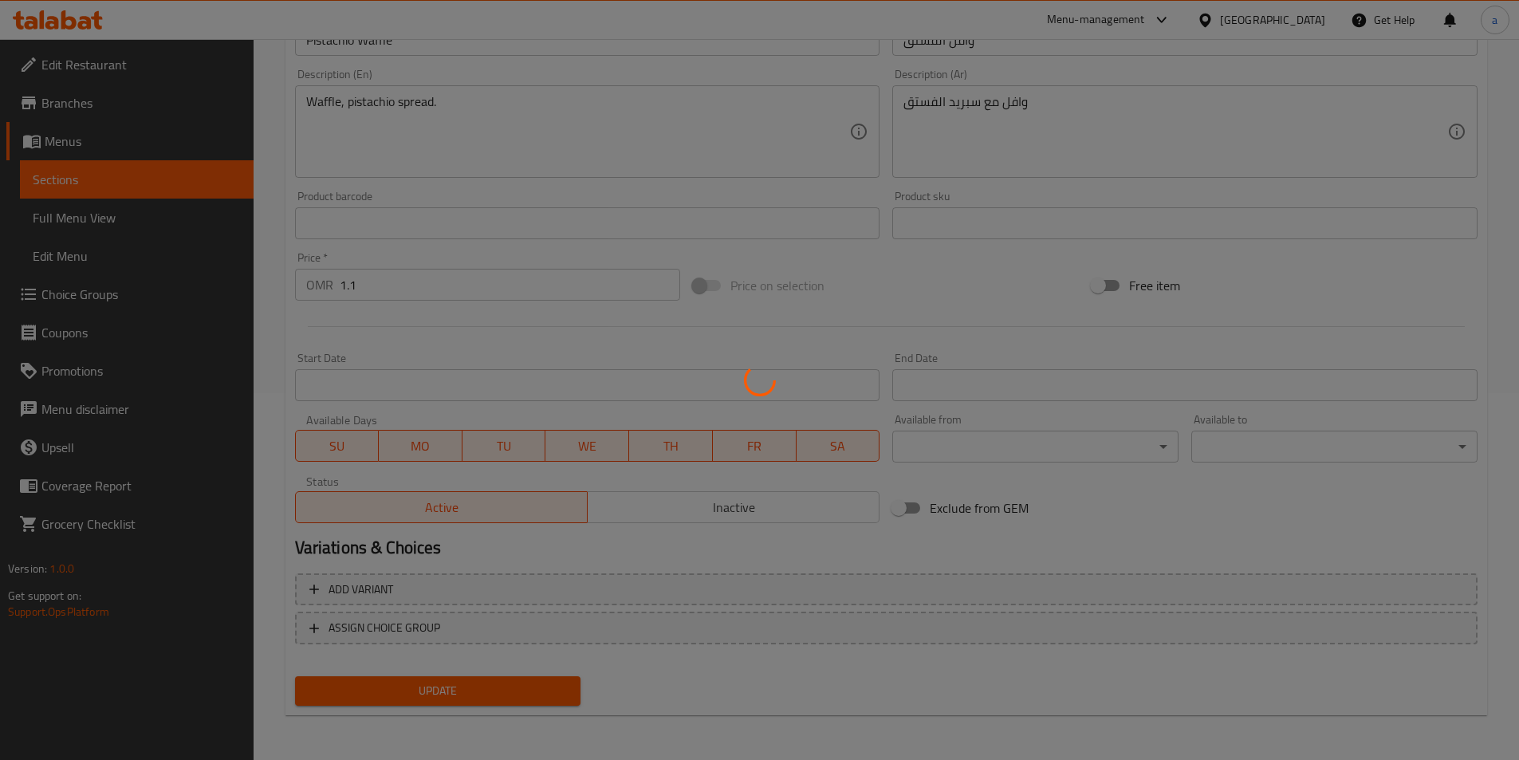
scroll to position [0, 0]
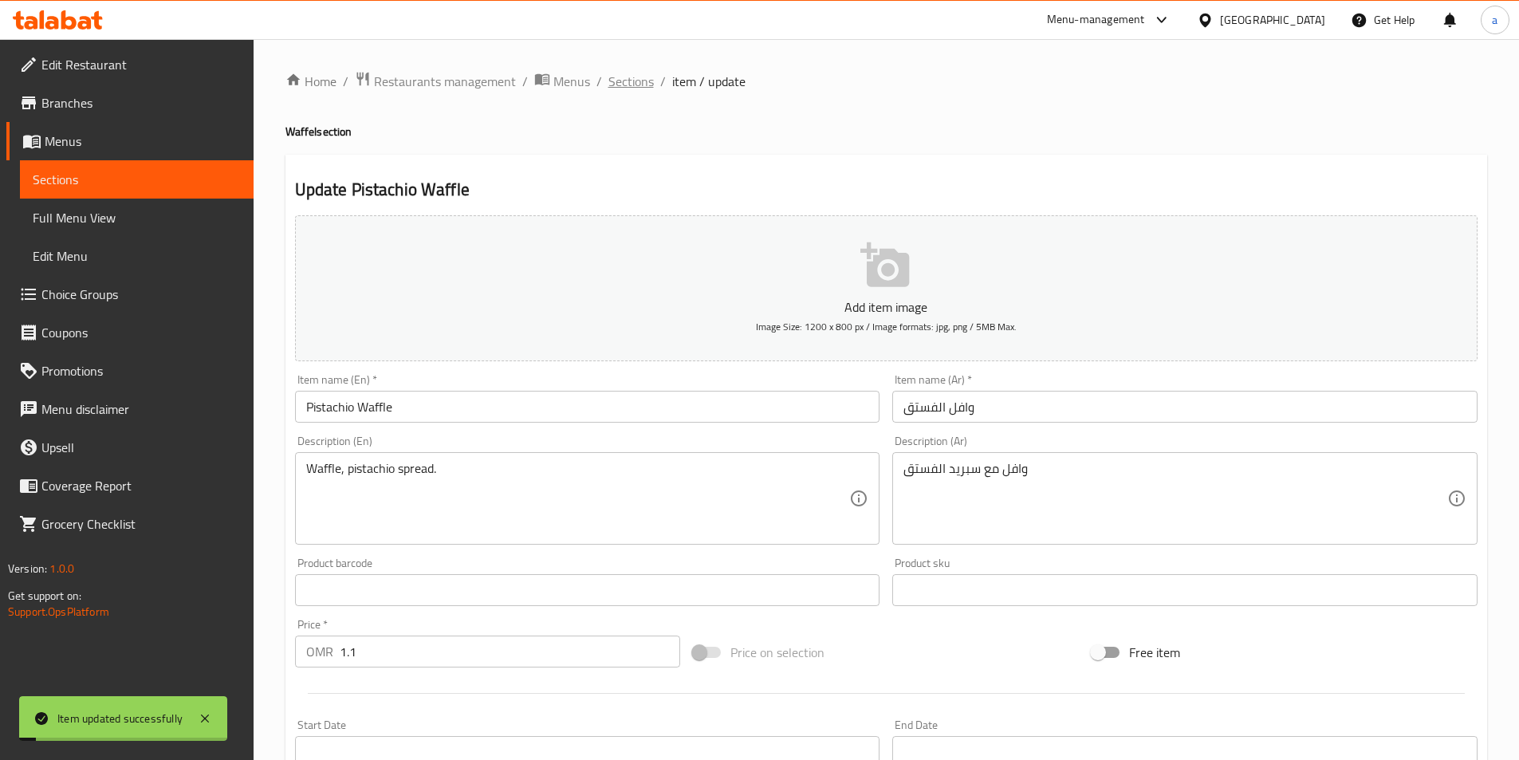
click at [634, 76] on span "Sections" at bounding box center [630, 81] width 45 height 19
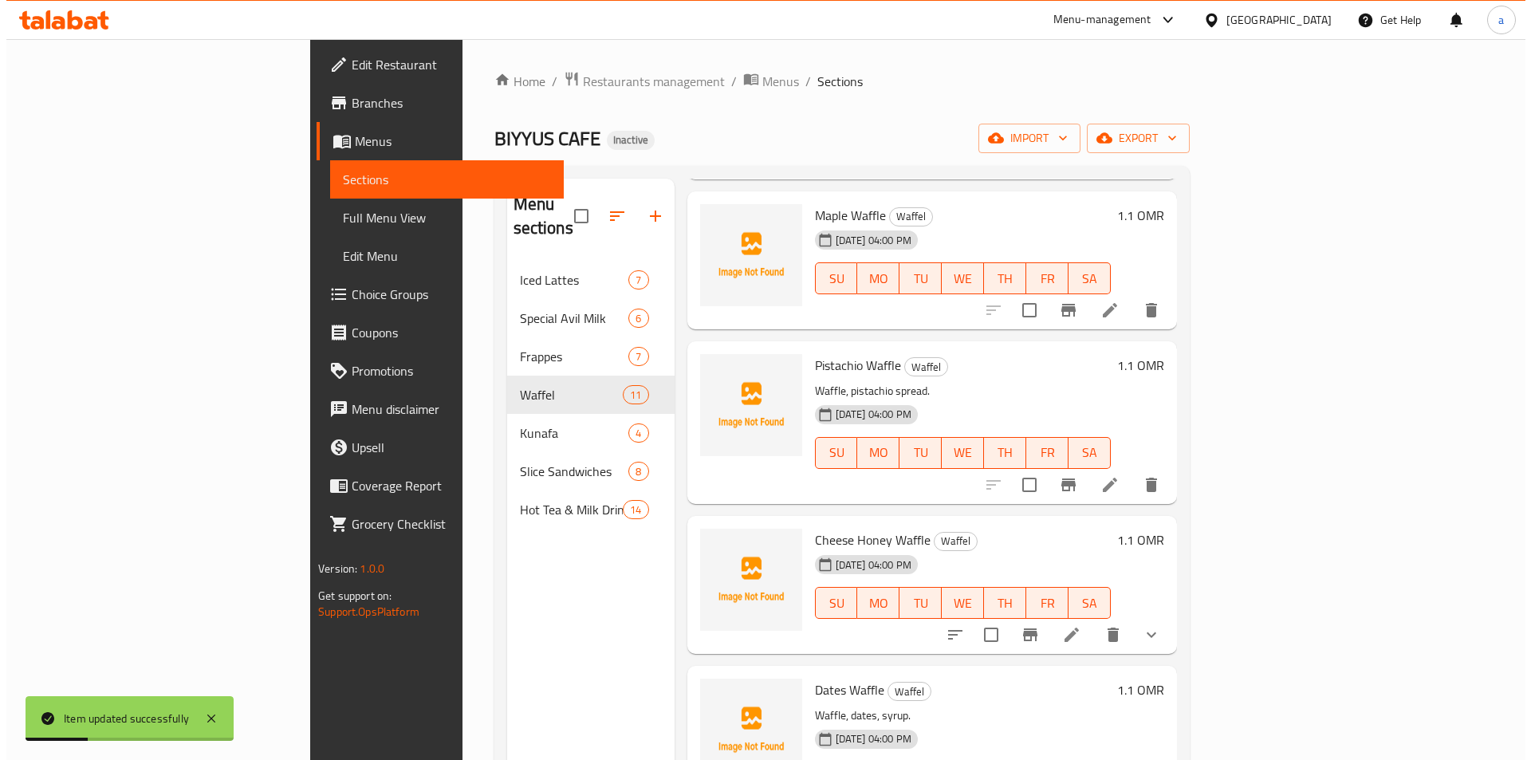
scroll to position [638, 0]
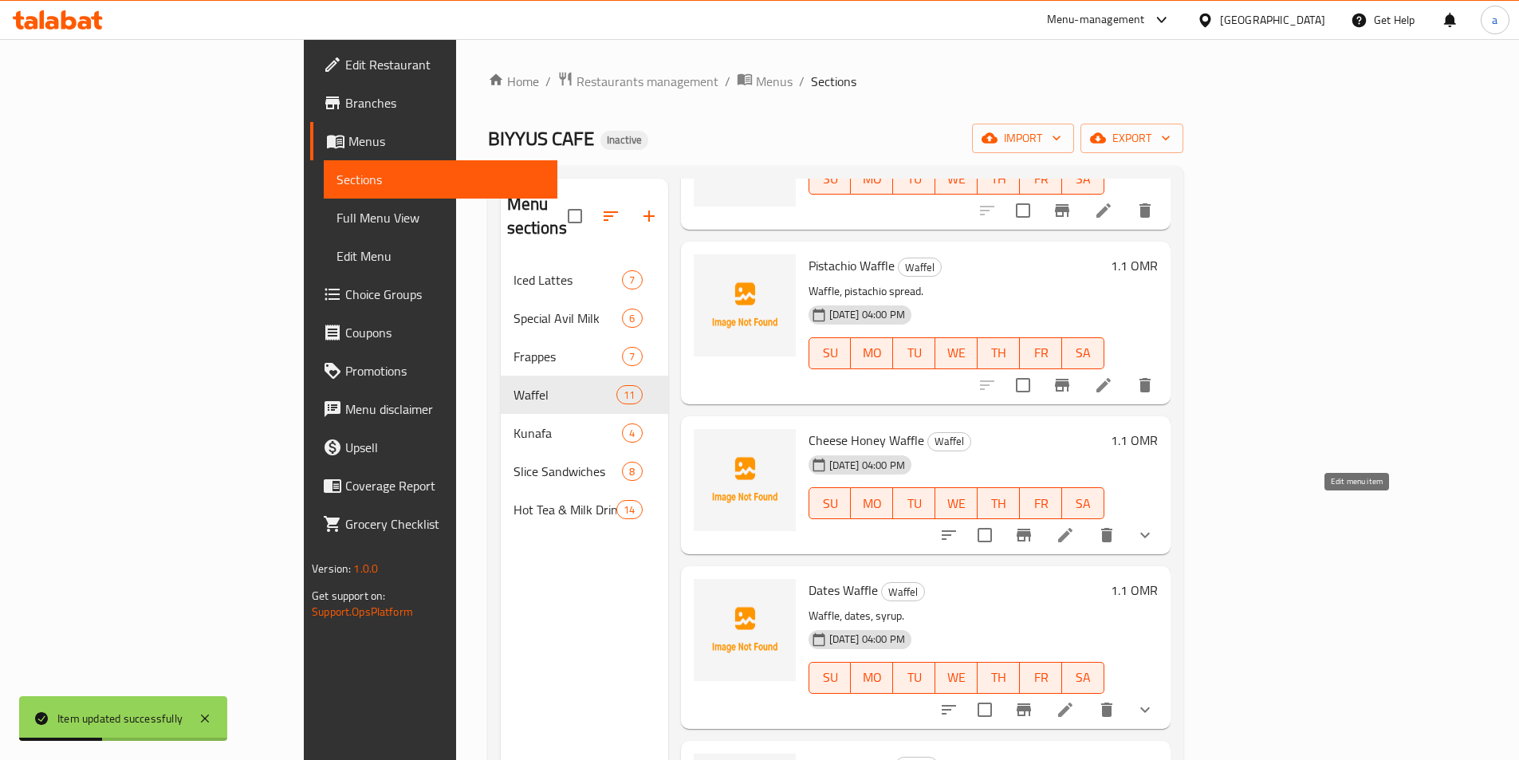
click at [1075, 525] on icon at bounding box center [1065, 534] width 19 height 19
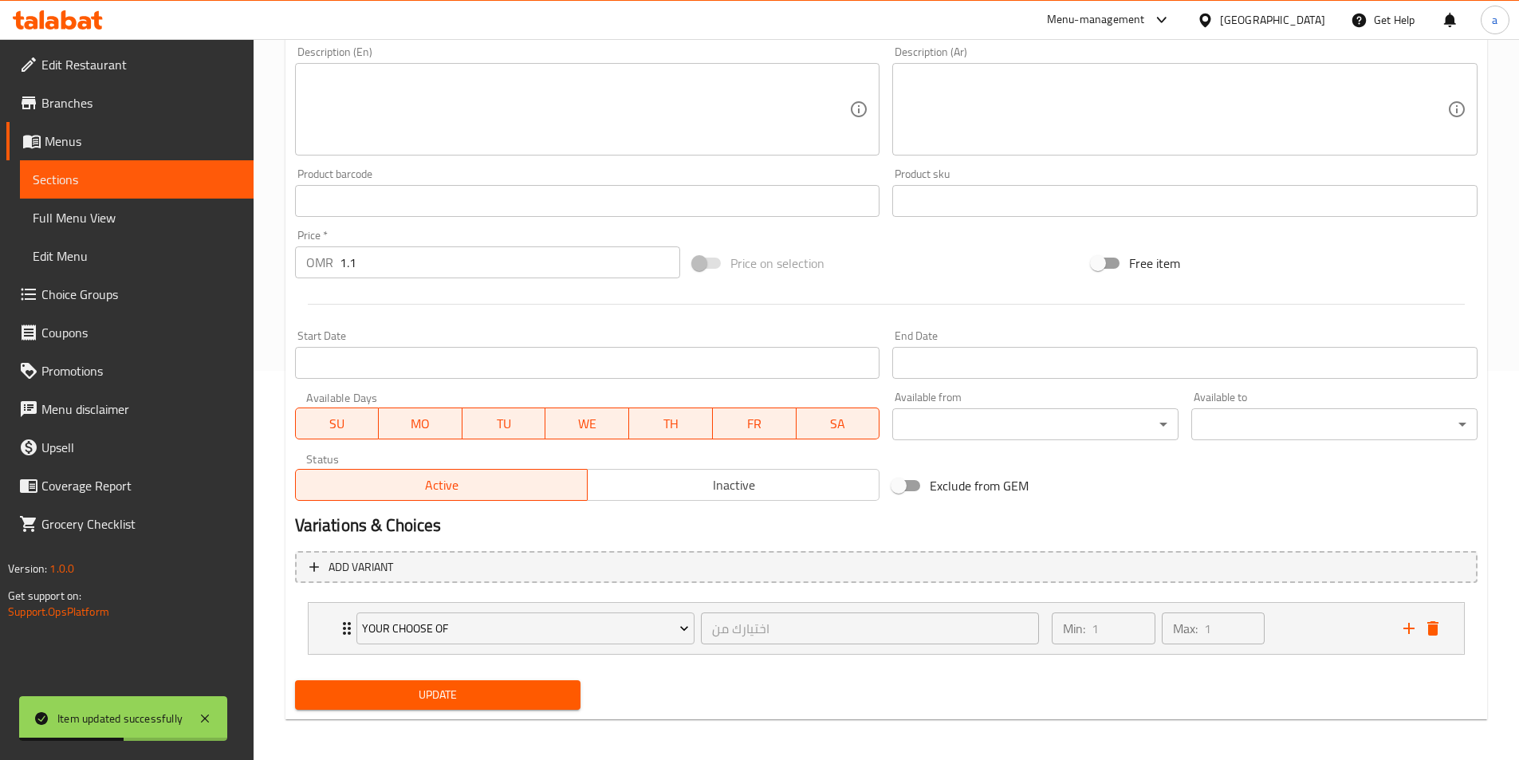
scroll to position [393, 0]
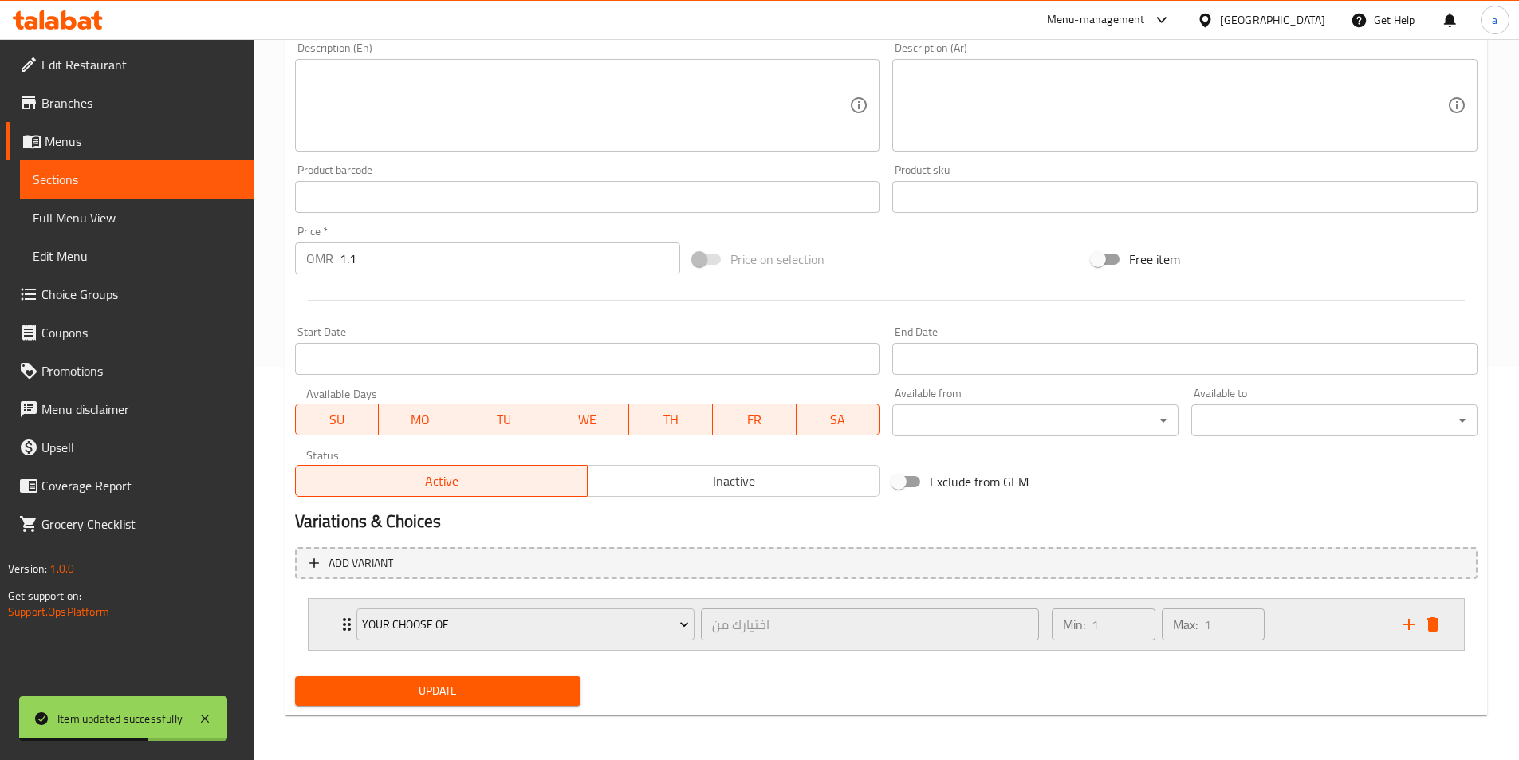
click at [1444, 630] on div "Expand" at bounding box center [1421, 624] width 48 height 24
click at [1441, 627] on icon "delete" at bounding box center [1432, 624] width 19 height 19
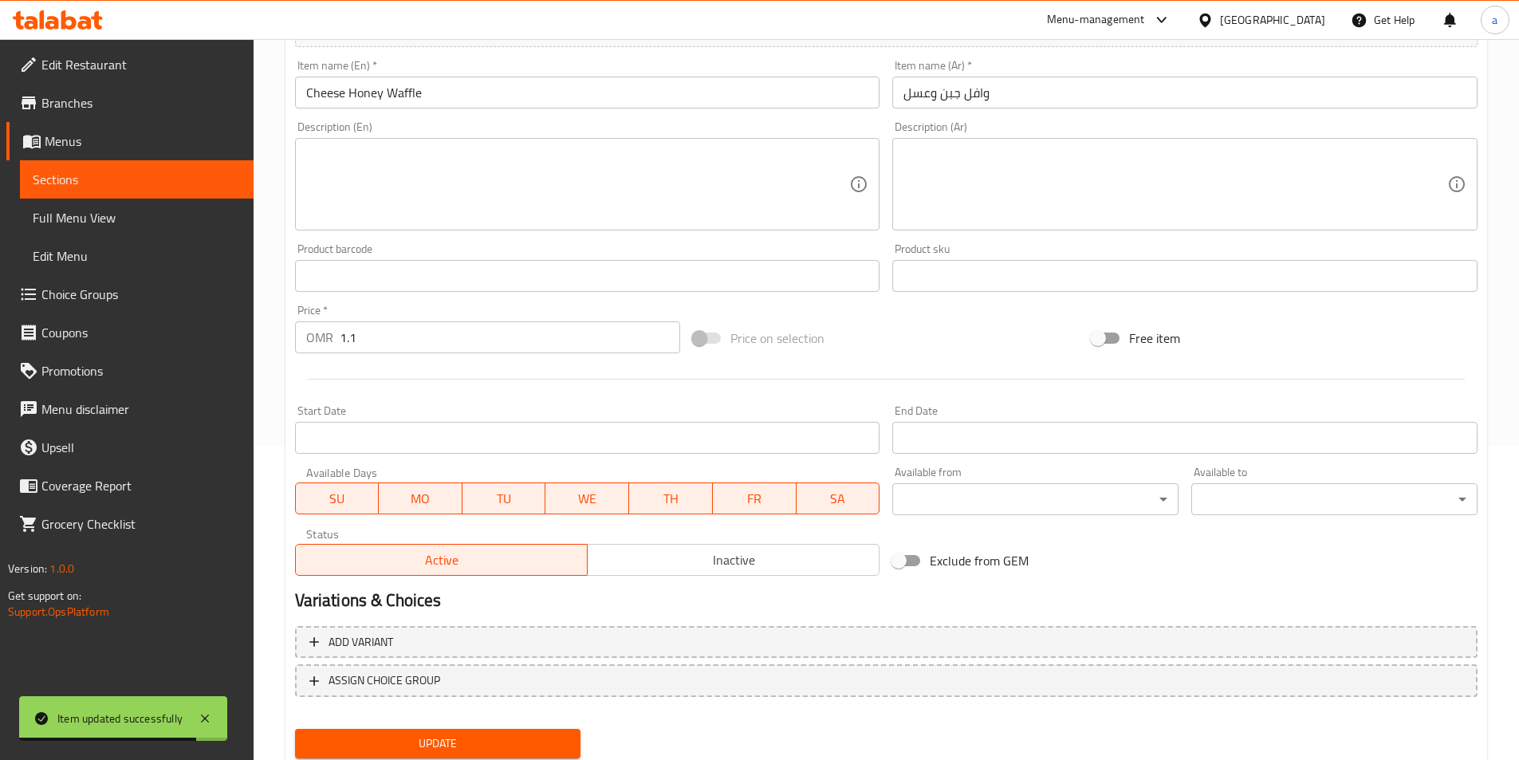
scroll to position [367, 0]
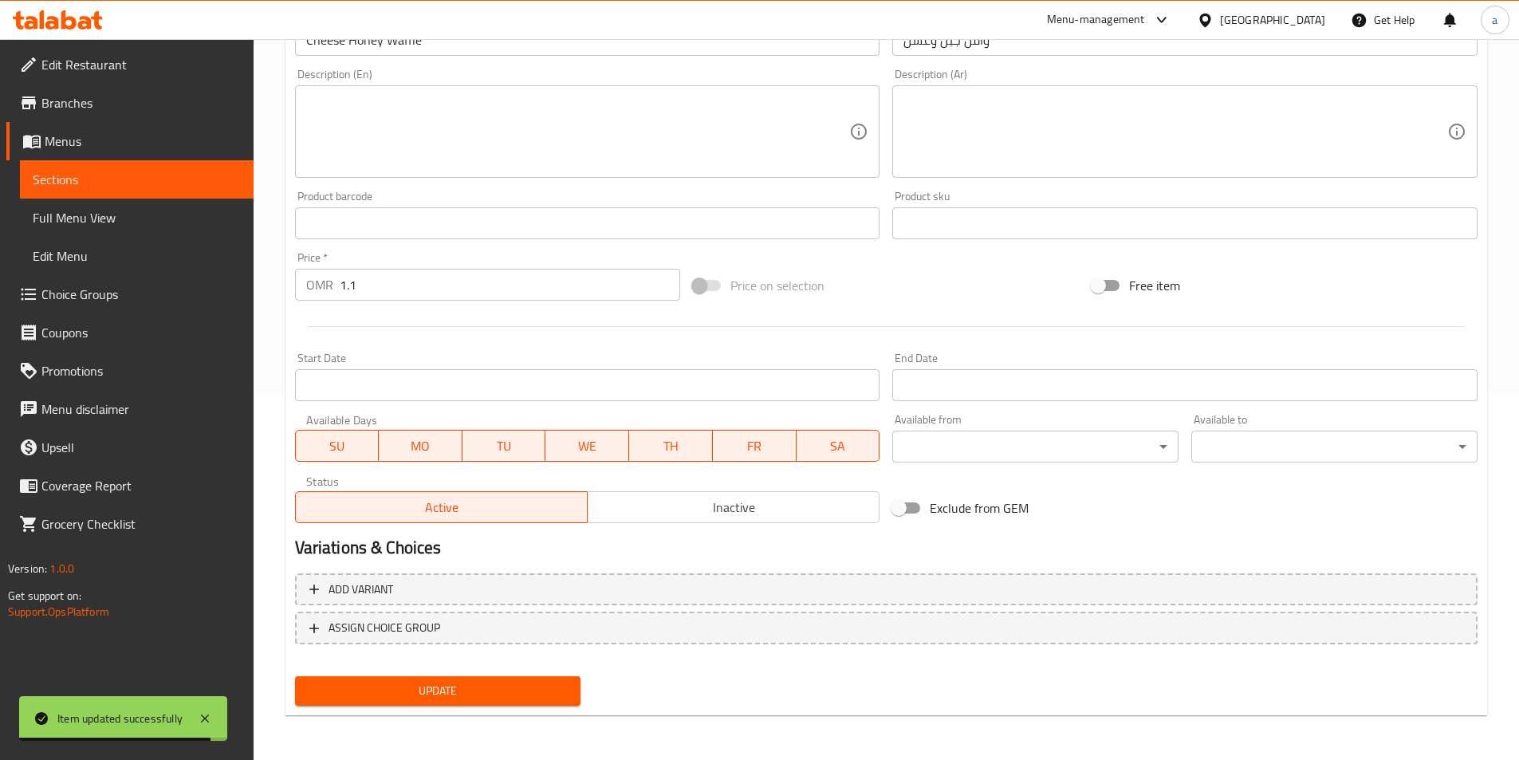
click at [463, 692] on span "Update" at bounding box center [438, 691] width 261 height 20
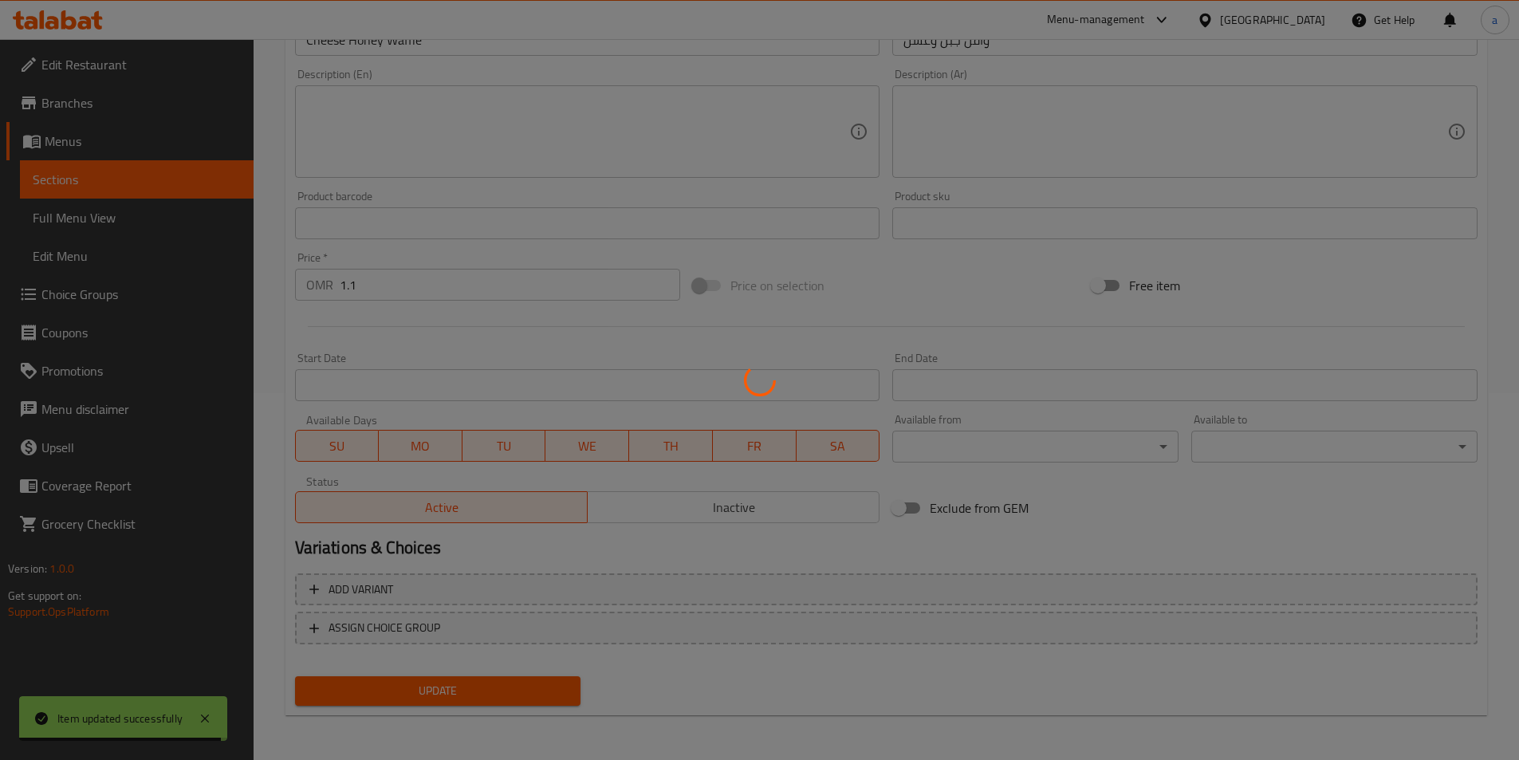
scroll to position [0, 0]
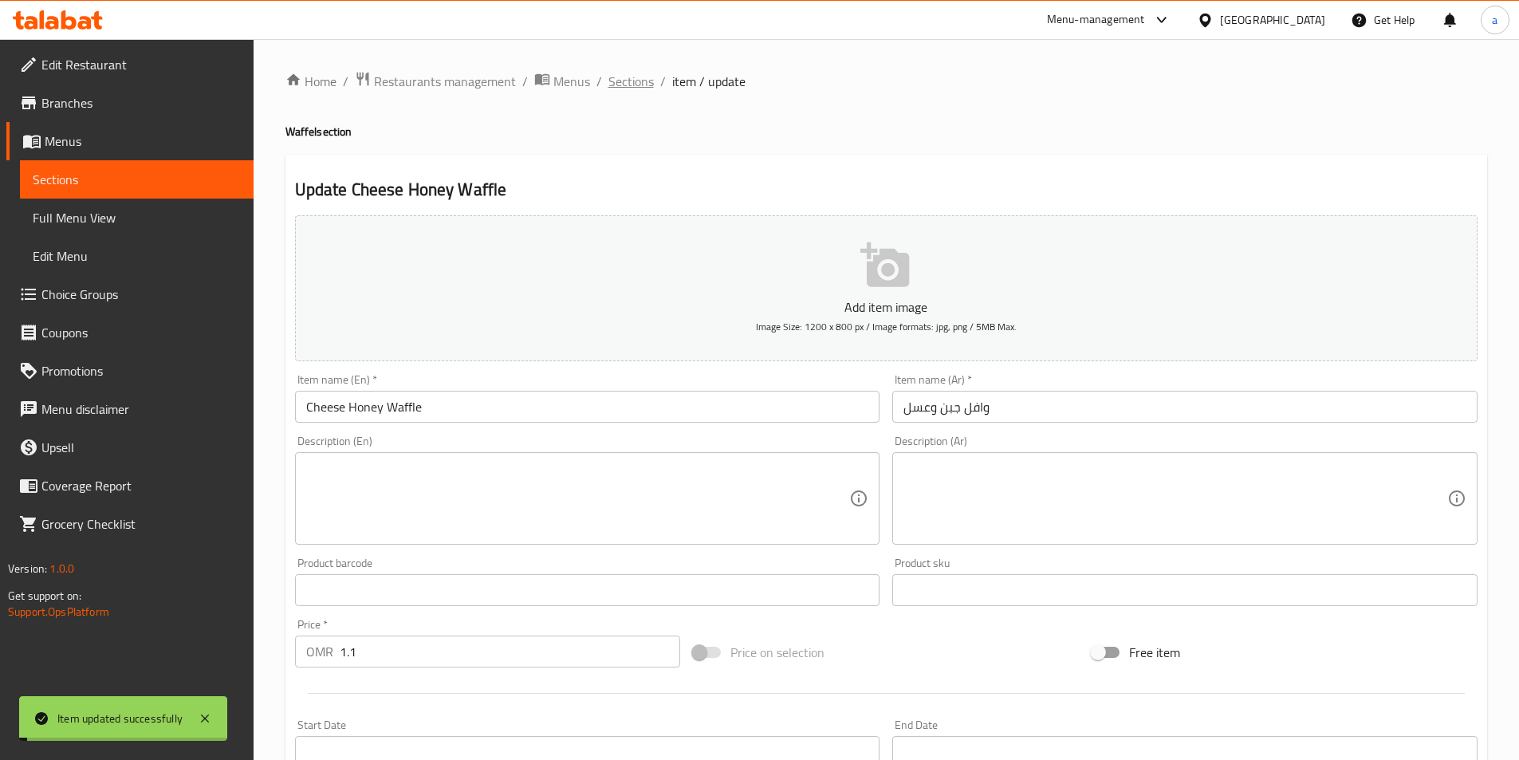
click at [623, 73] on span "Sections" at bounding box center [630, 81] width 45 height 19
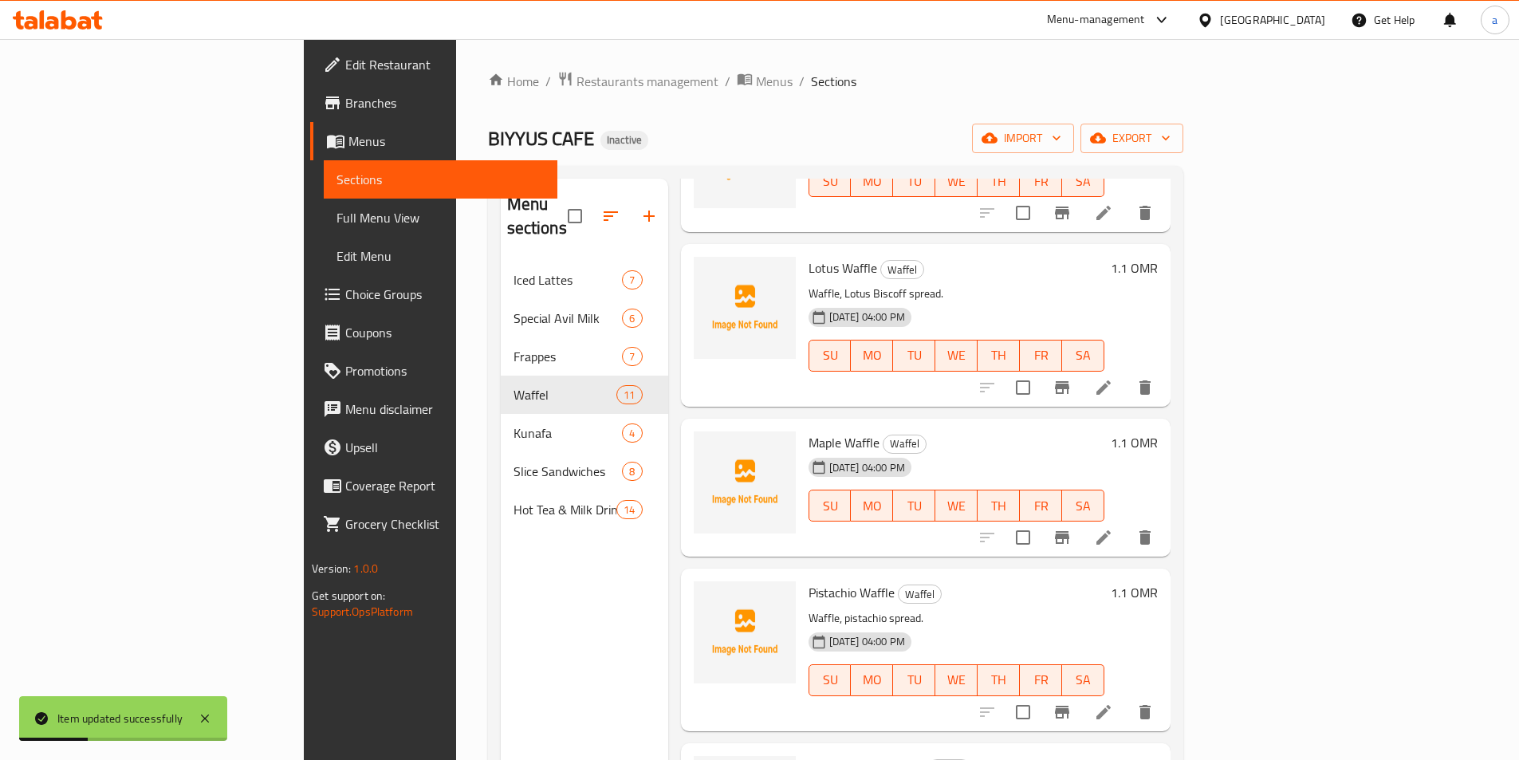
scroll to position [558, 0]
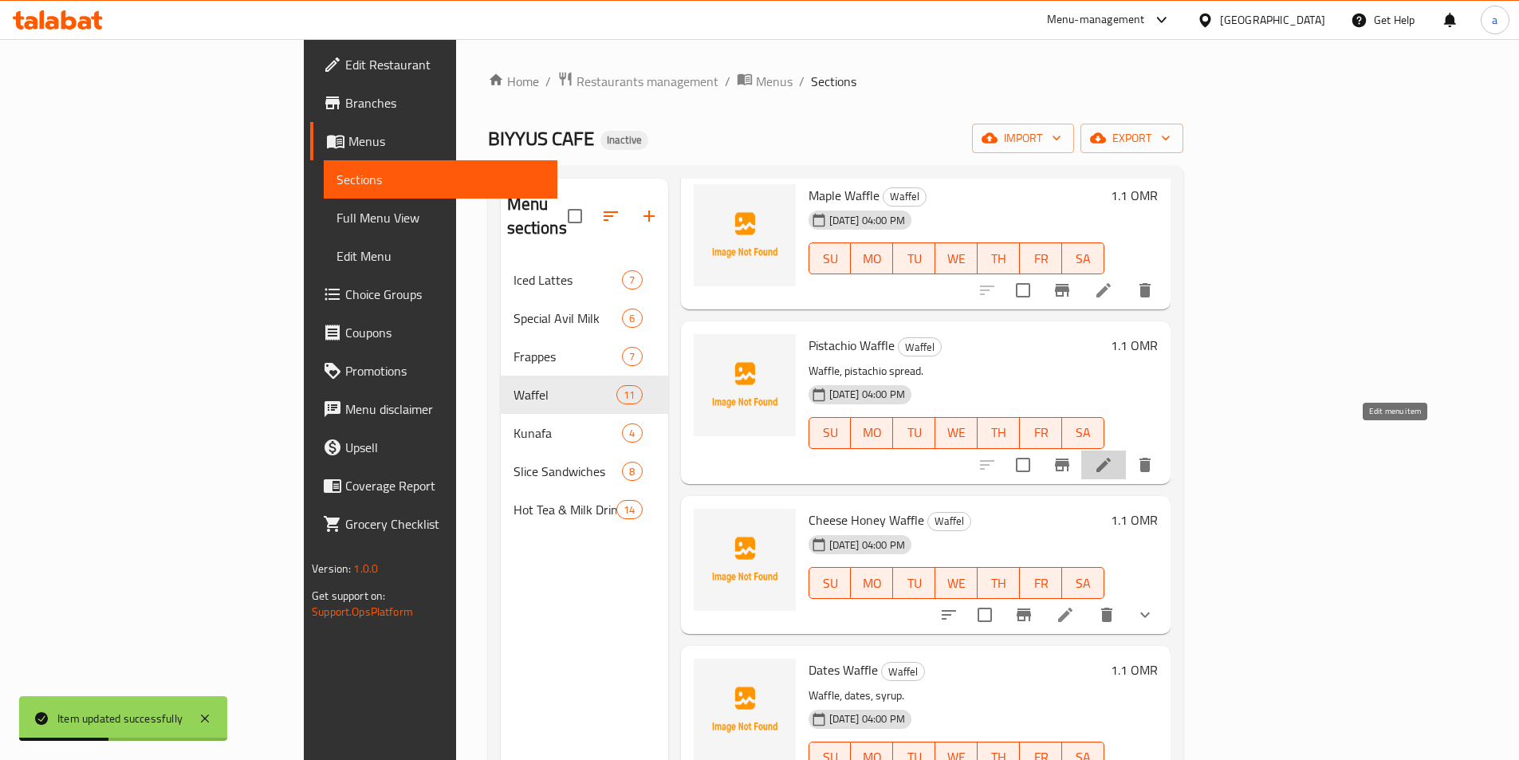
click at [1113, 455] on icon at bounding box center [1103, 464] width 19 height 19
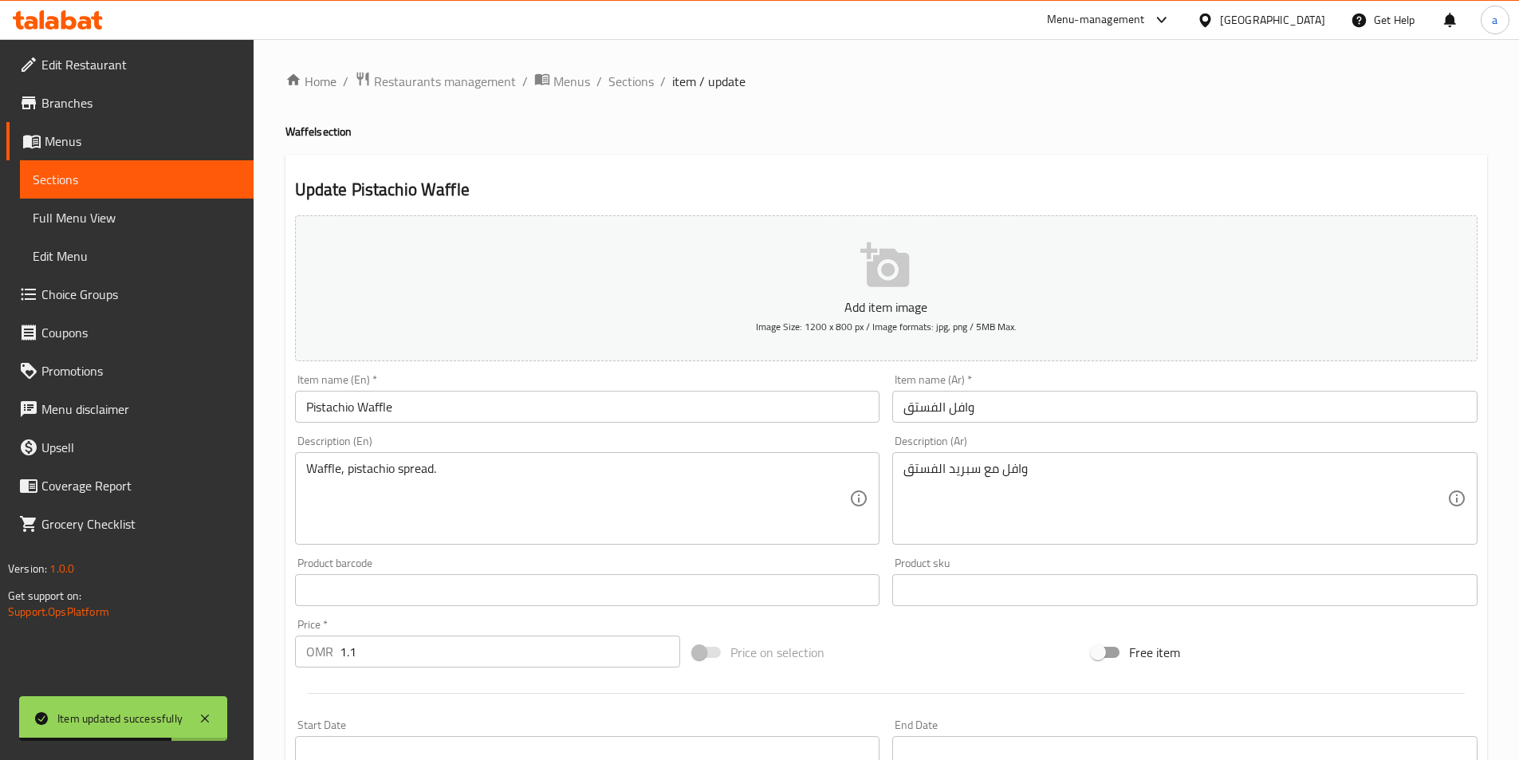
click at [634, 95] on div "Home / Restaurants management / Menus / Sections / item / update Waffel section…" at bounding box center [886, 583] width 1202 height 1024
click at [635, 86] on span "Sections" at bounding box center [630, 81] width 45 height 19
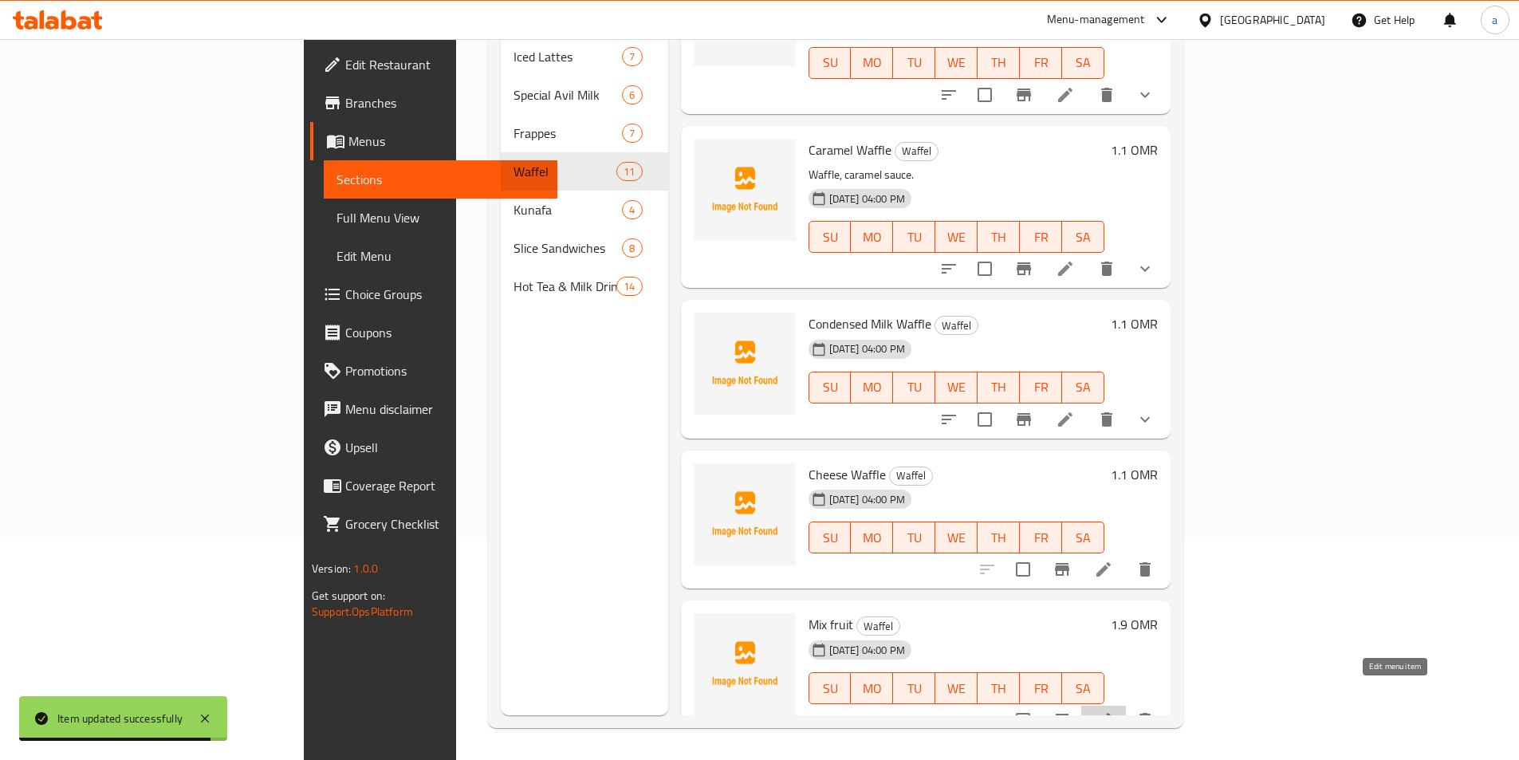
click at [1111, 713] on icon at bounding box center [1103, 720] width 14 height 14
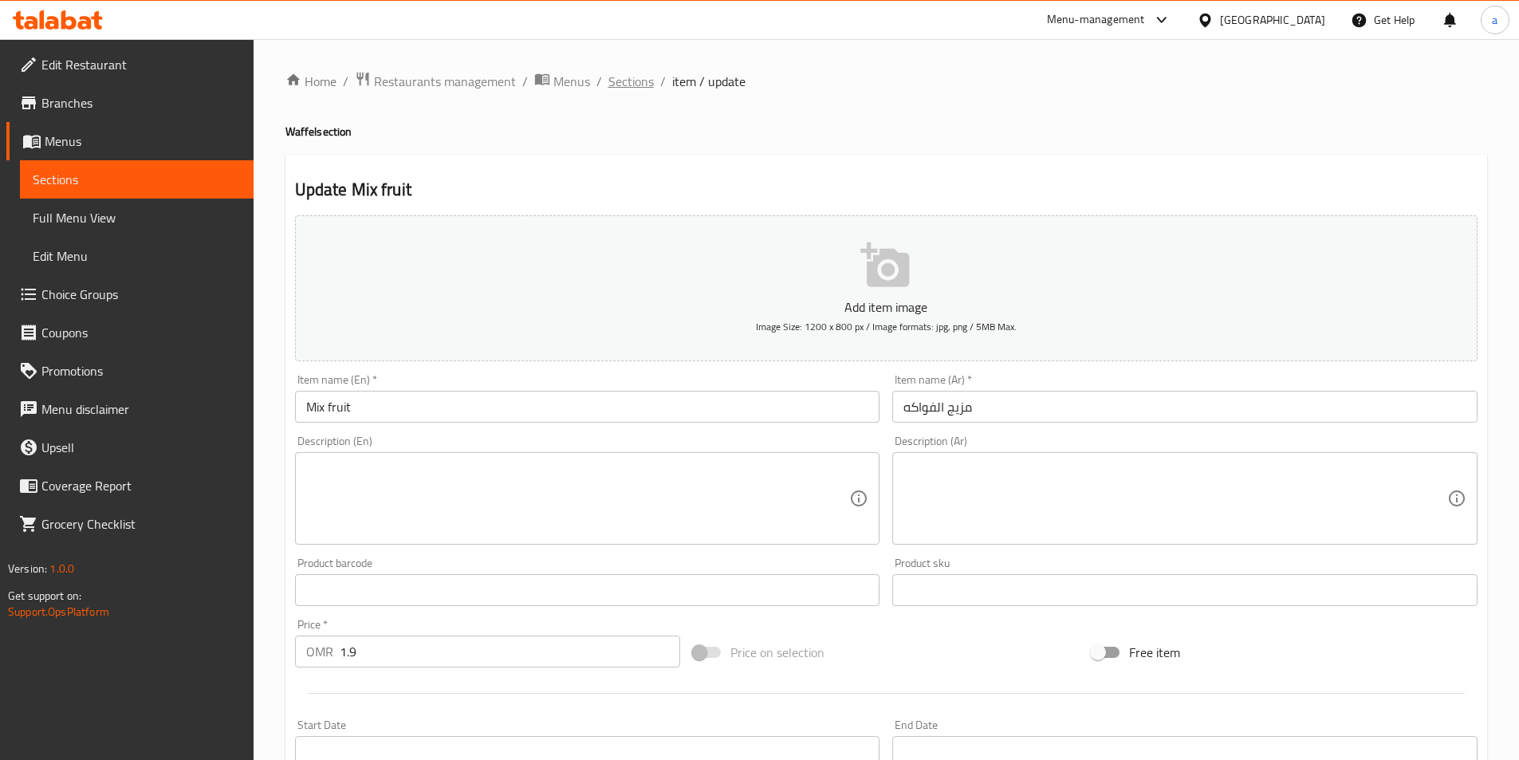
click at [644, 83] on span "Sections" at bounding box center [630, 81] width 45 height 19
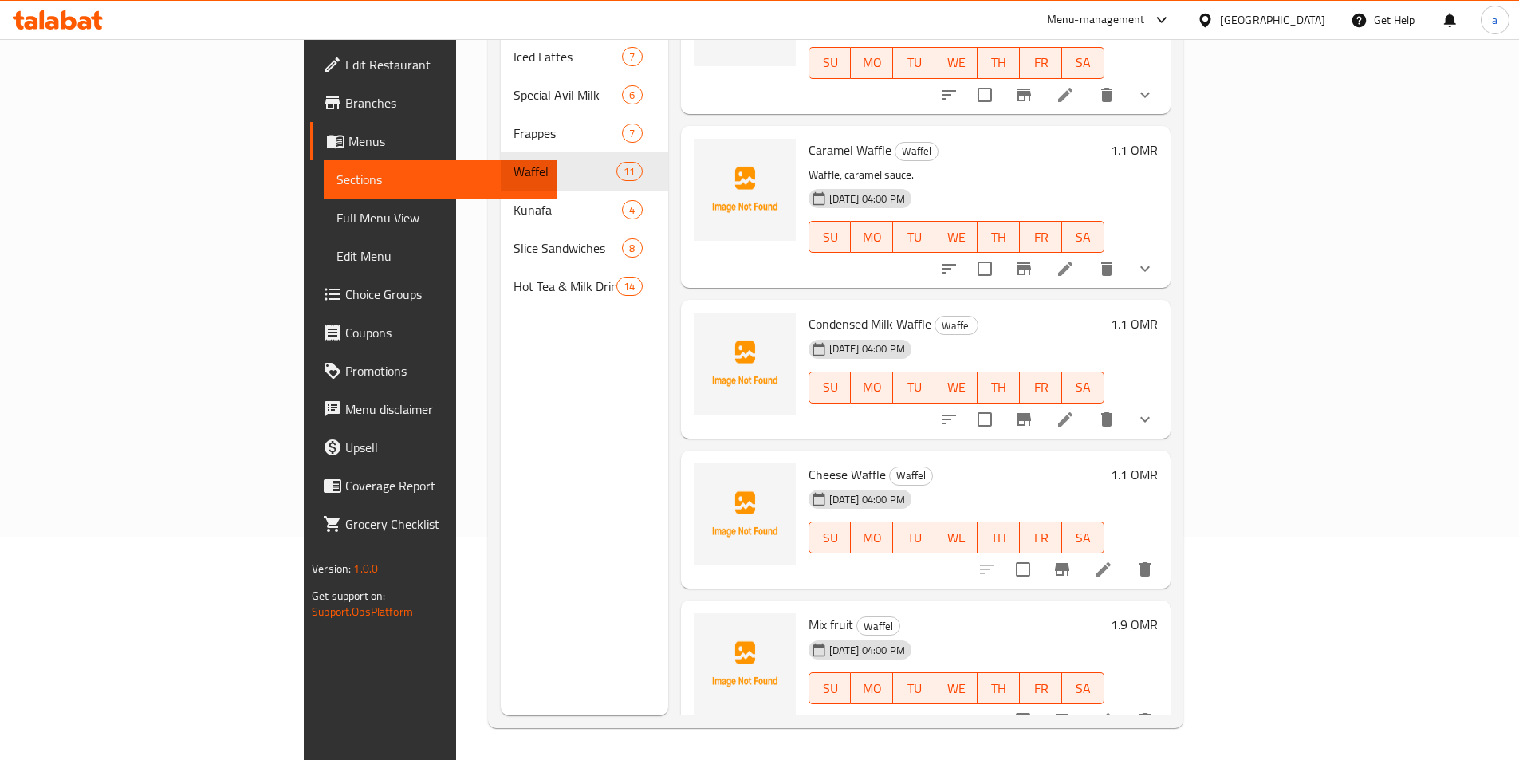
click at [1126, 555] on li at bounding box center [1103, 569] width 45 height 29
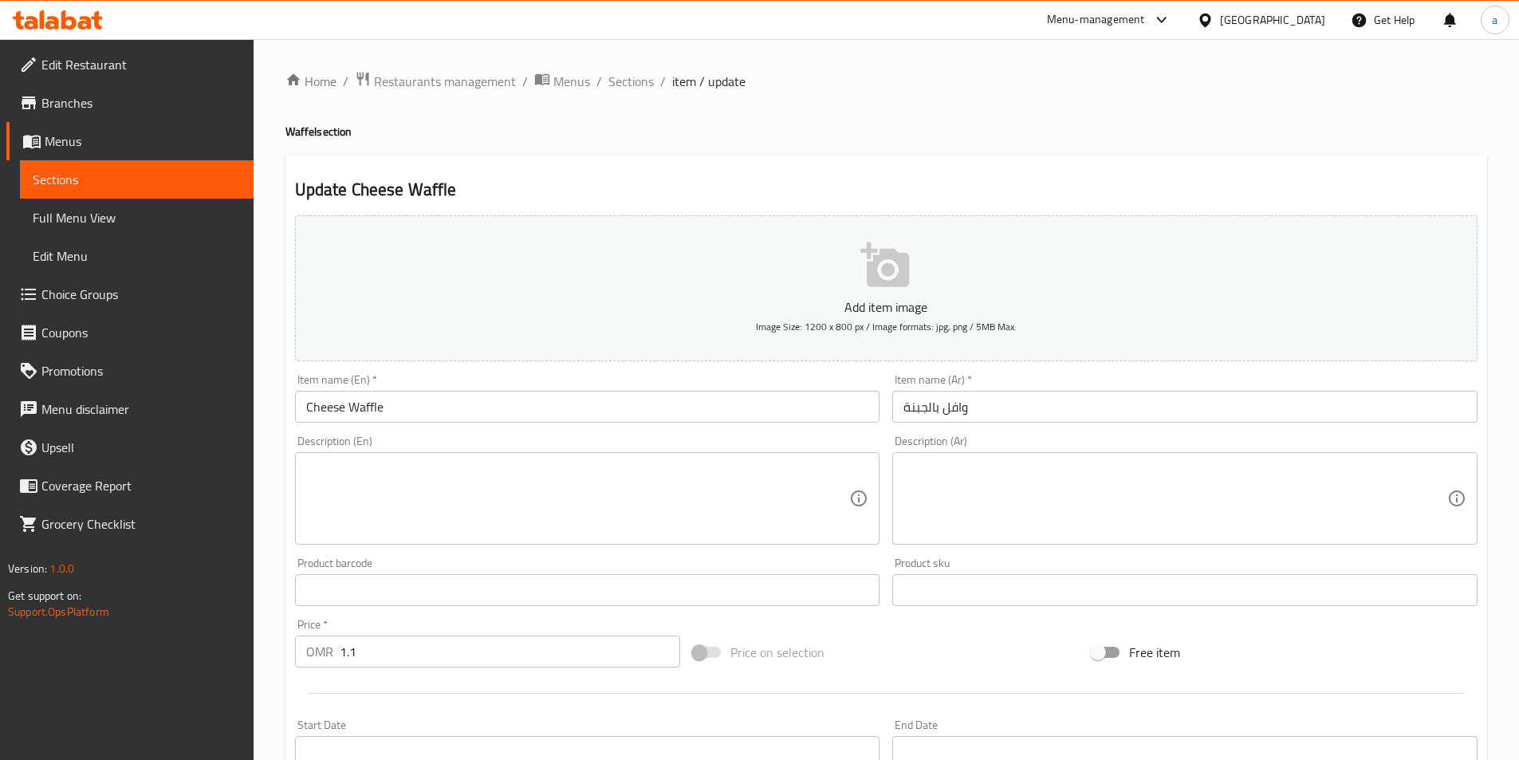
click at [197, 222] on span "Full Menu View" at bounding box center [137, 217] width 208 height 19
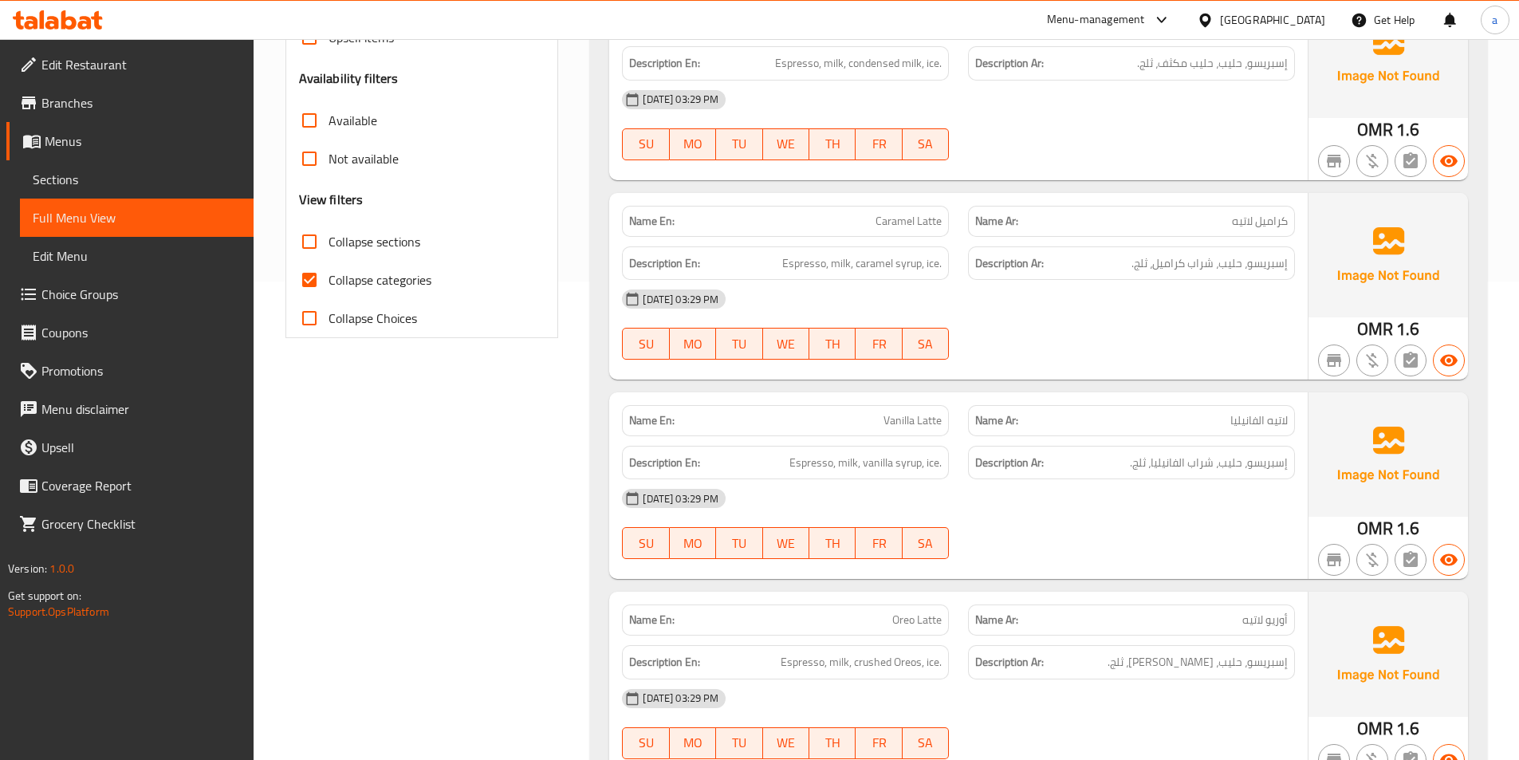
click at [398, 282] on span "Collapse categories" at bounding box center [379, 279] width 103 height 19
click at [328, 282] on input "Collapse categories" at bounding box center [309, 280] width 38 height 38
checkbox input "false"
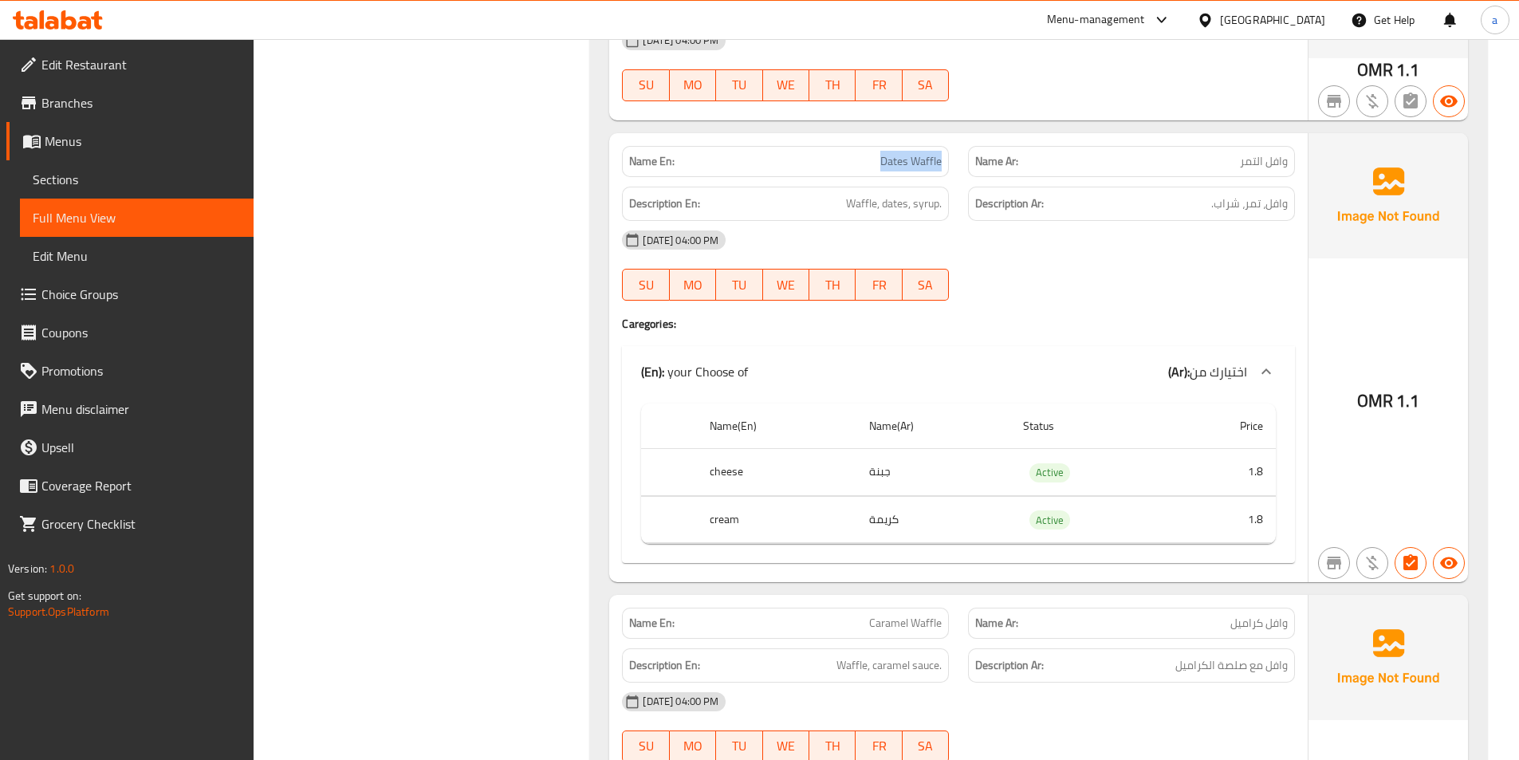
drag, startPoint x: 868, startPoint y: 138, endPoint x: 945, endPoint y: 142, distance: 76.6
click at [945, 146] on div "Name En: Dates Waffle" at bounding box center [785, 161] width 327 height 31
copy span "Dates Waffle"
click at [180, 183] on span "Sections" at bounding box center [137, 179] width 208 height 19
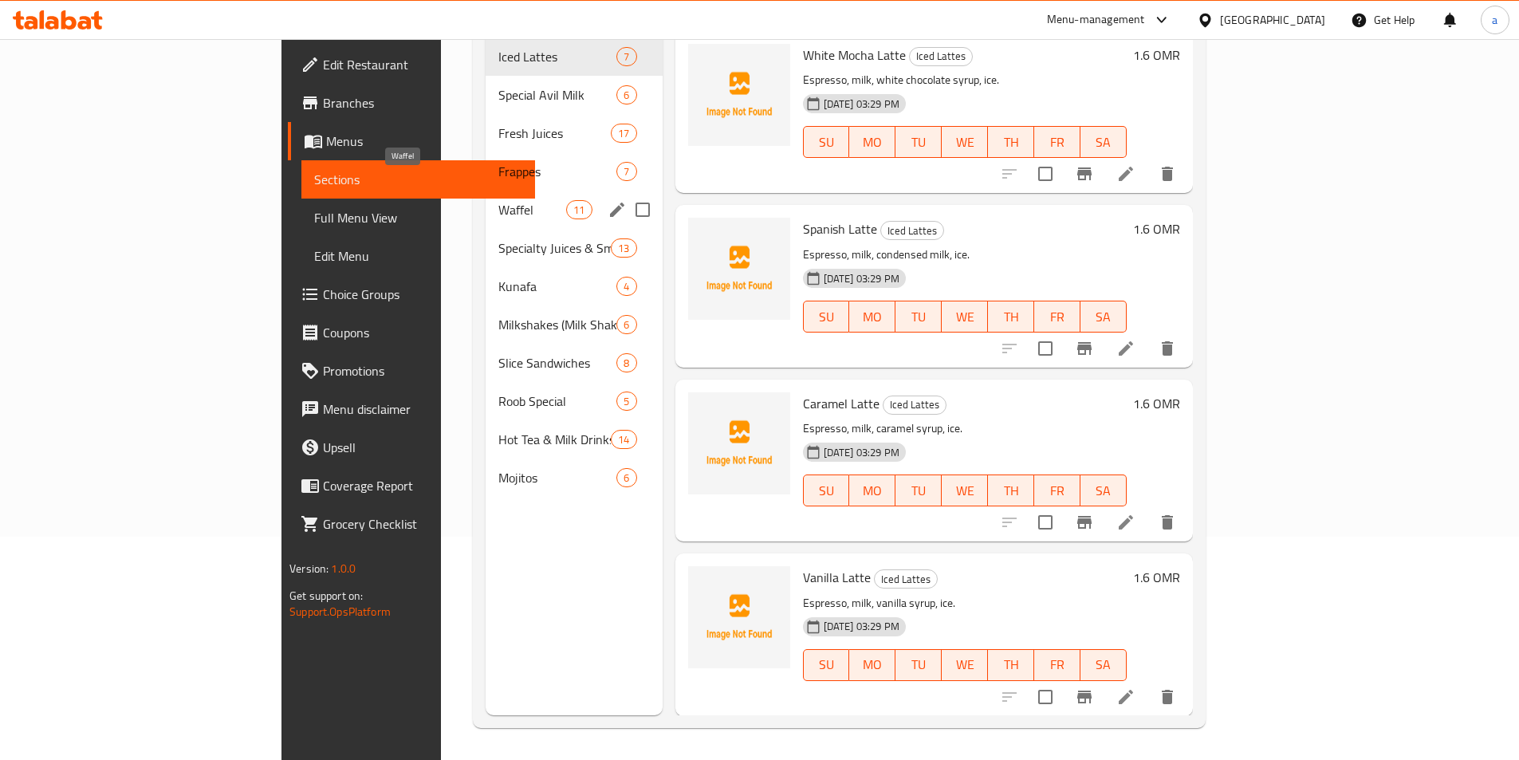
click at [498, 200] on span "Waffel" at bounding box center [532, 209] width 68 height 19
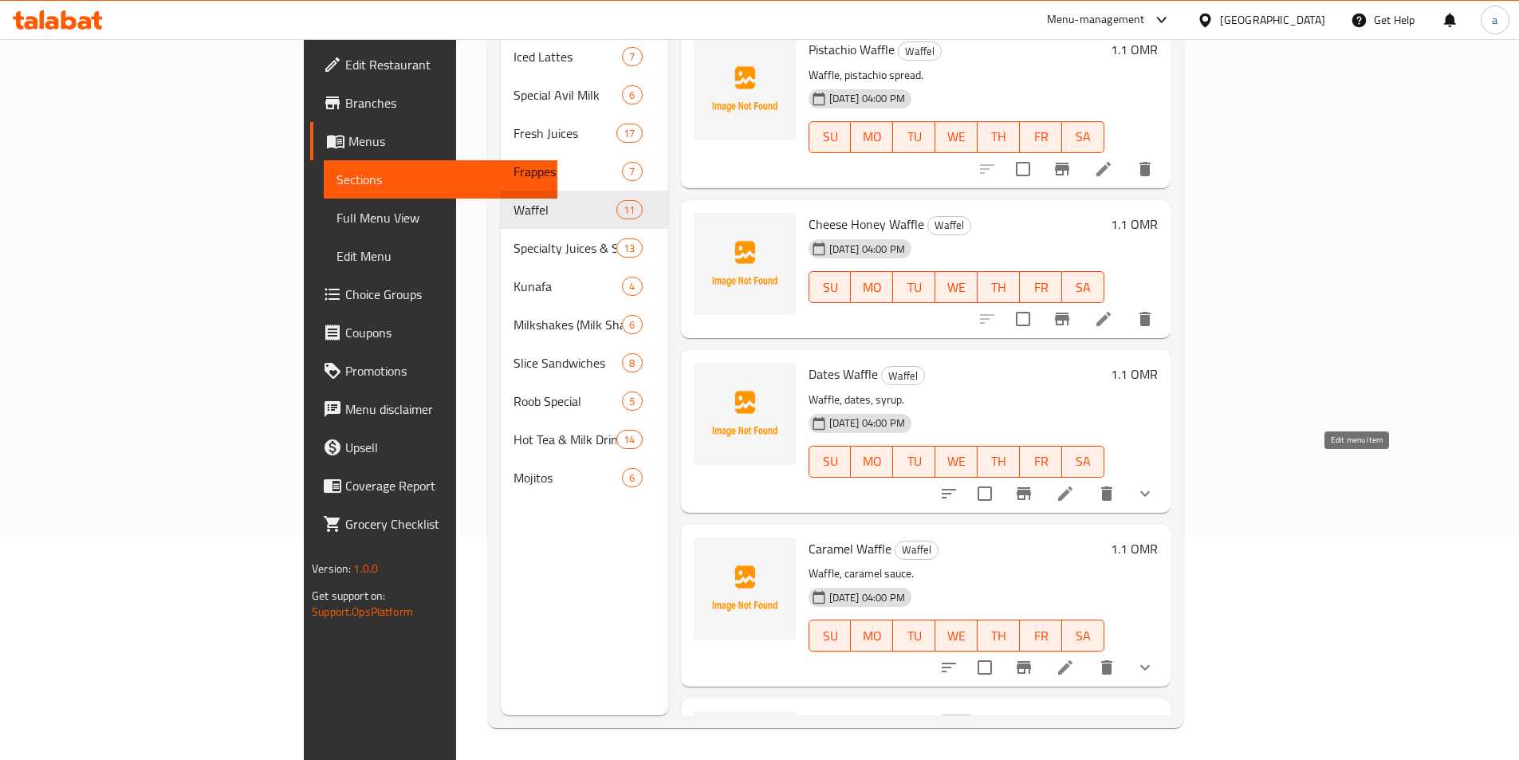
click at [1072, 486] on icon at bounding box center [1065, 493] width 14 height 14
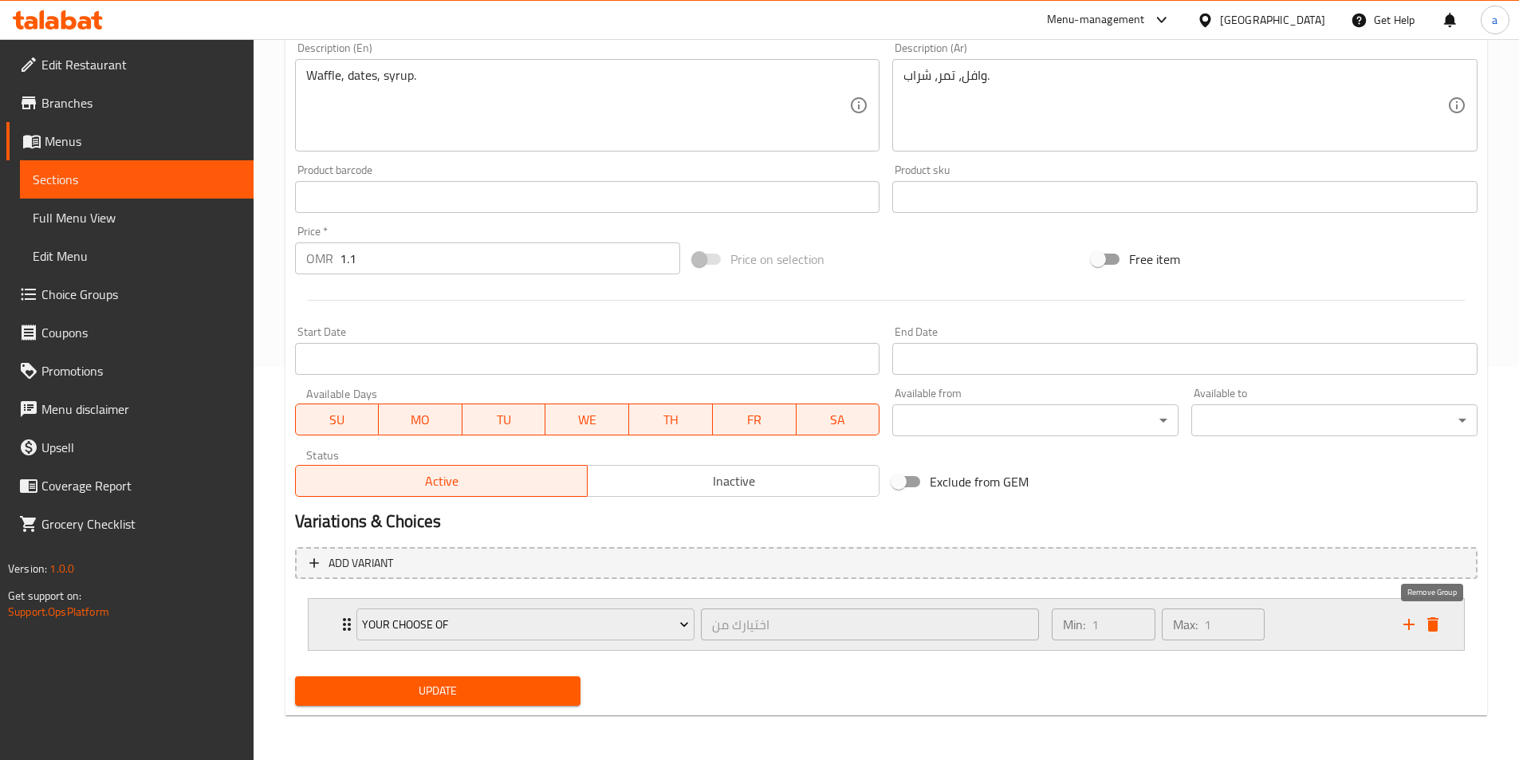
click at [1434, 619] on icon "delete" at bounding box center [1432, 624] width 11 height 14
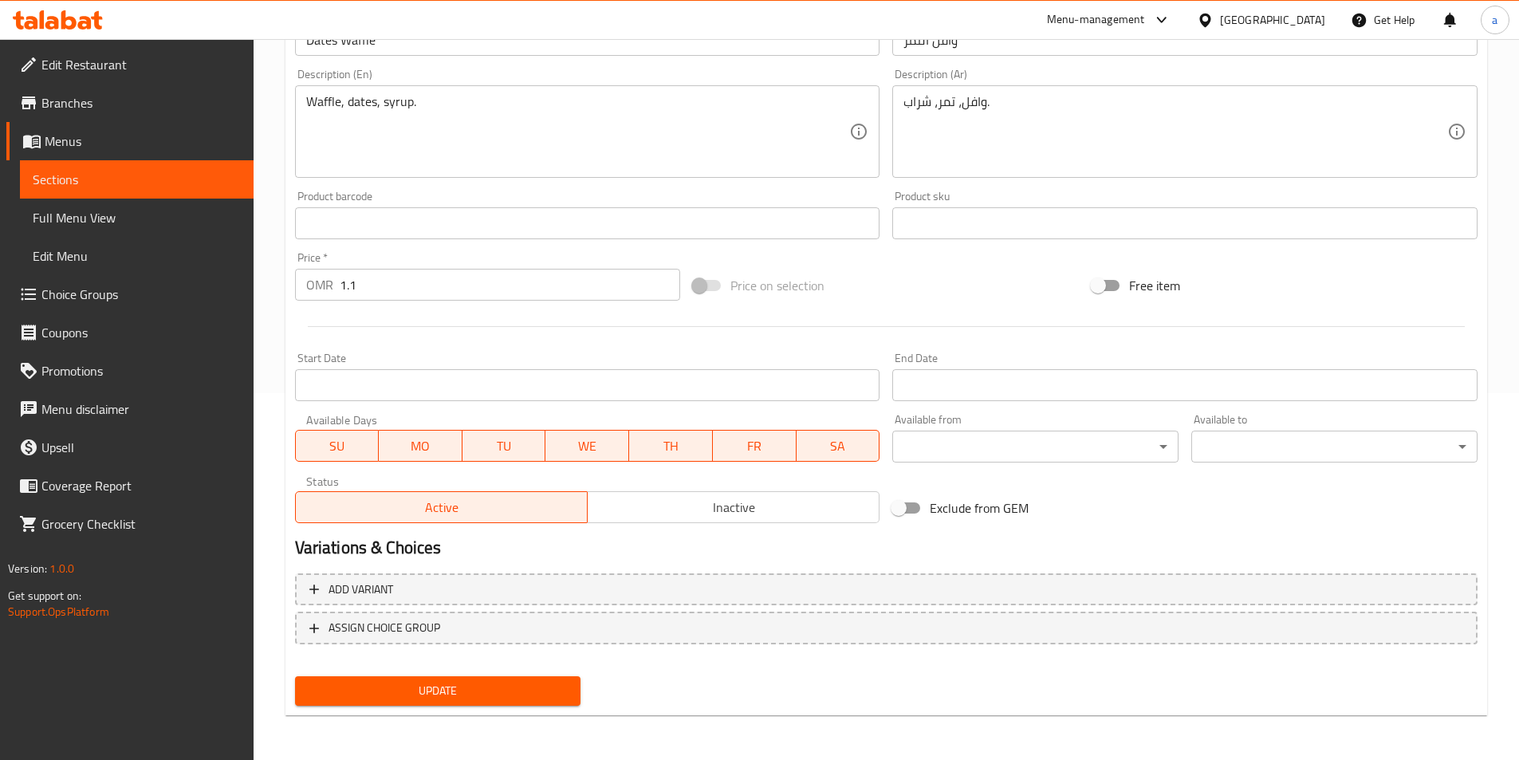
click at [482, 706] on div "Update" at bounding box center [438, 691] width 299 height 42
click at [486, 695] on span "Update" at bounding box center [438, 691] width 261 height 20
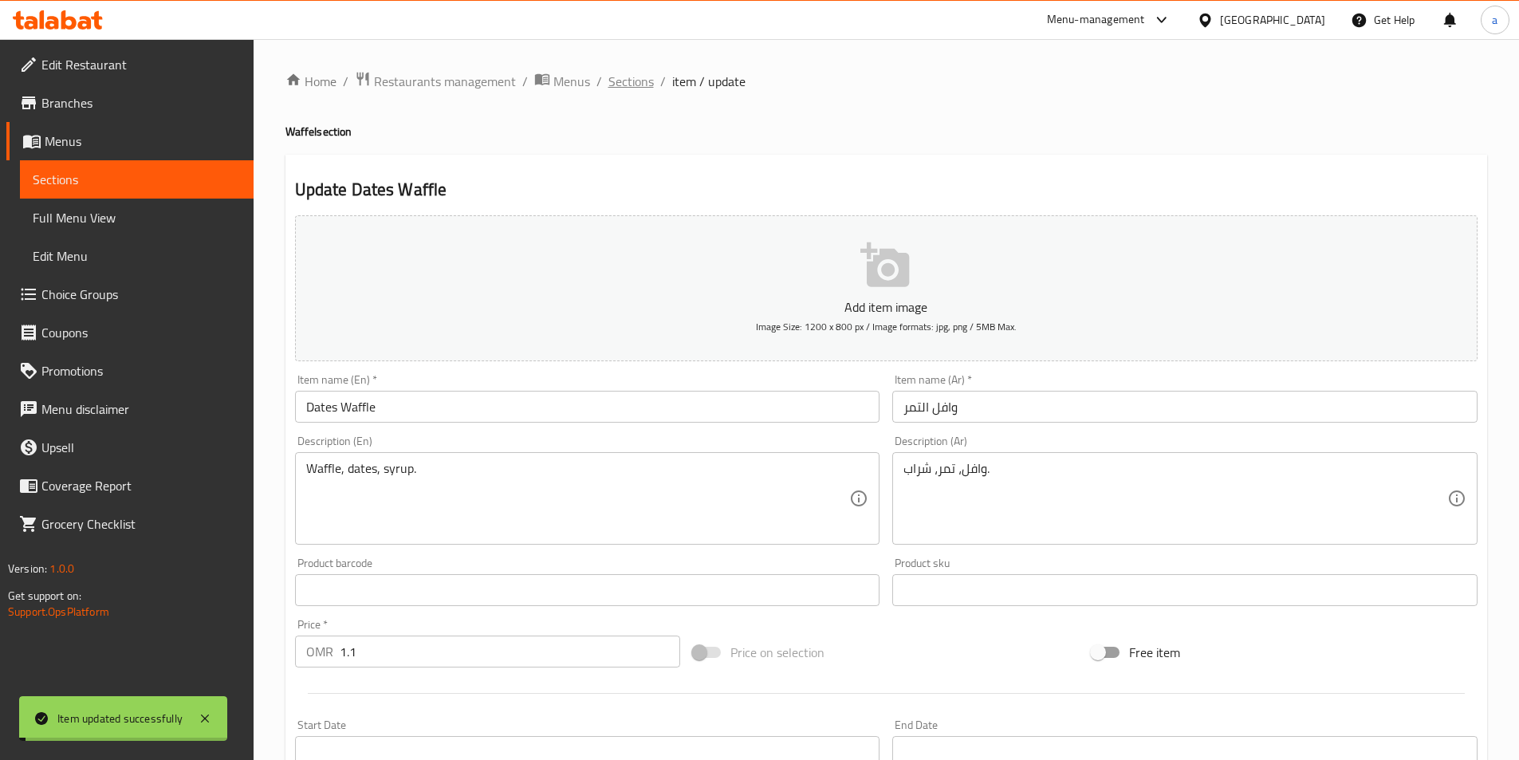
click at [631, 78] on span "Sections" at bounding box center [630, 81] width 45 height 19
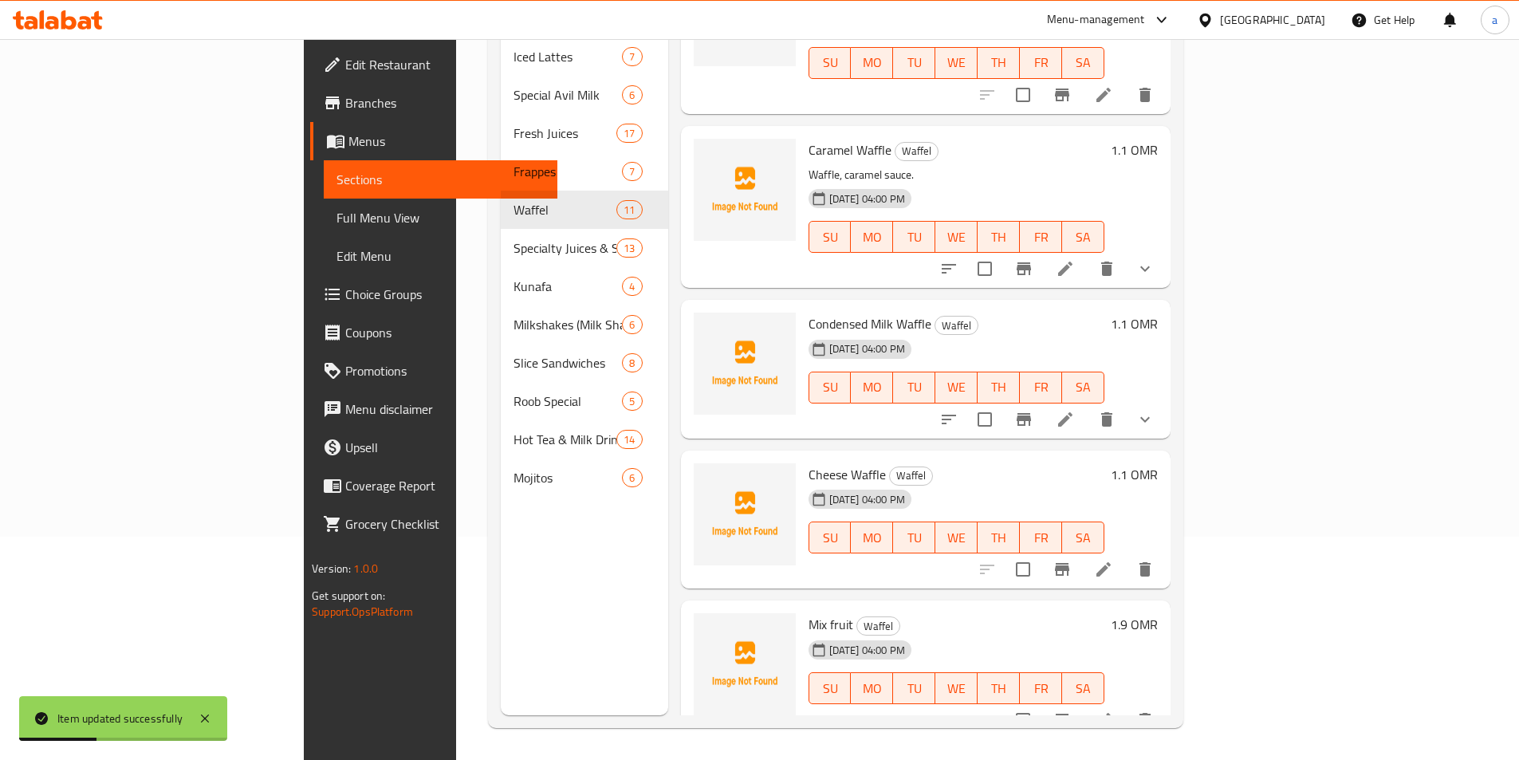
click at [336, 212] on span "Full Menu View" at bounding box center [440, 217] width 208 height 19
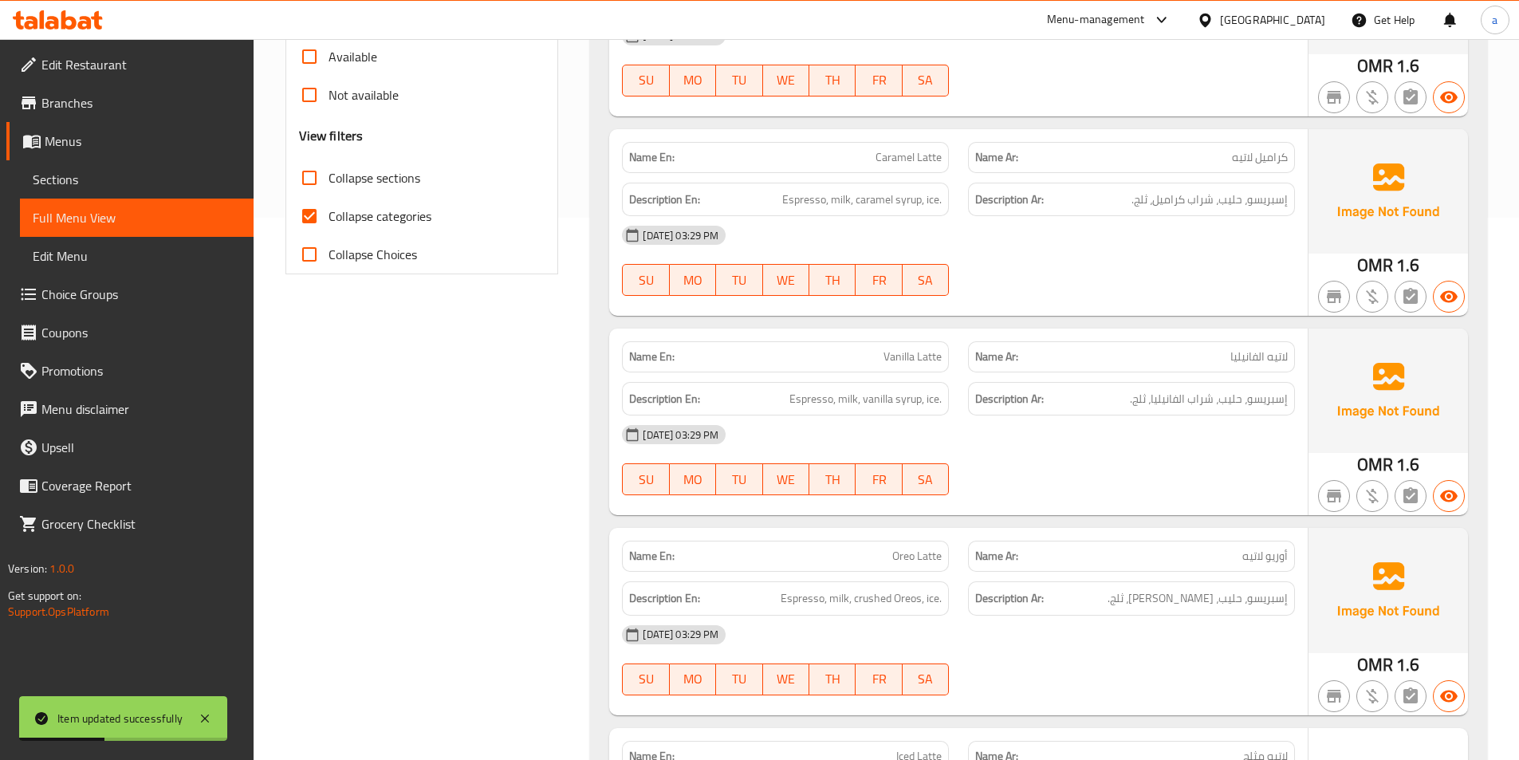
click at [390, 219] on span "Collapse categories" at bounding box center [379, 215] width 103 height 19
click at [328, 219] on input "Collapse categories" at bounding box center [309, 216] width 38 height 38
checkbox input "false"
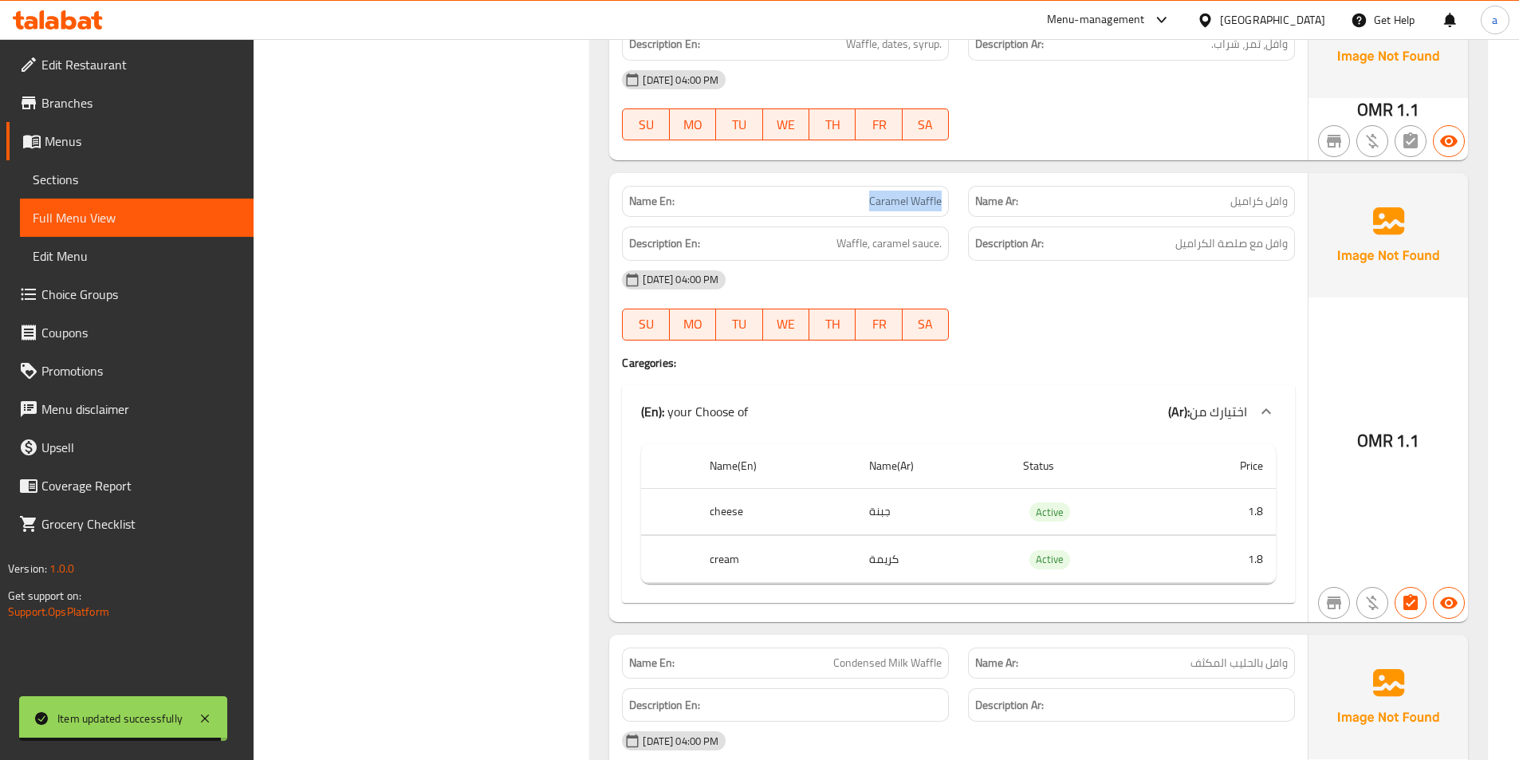
drag, startPoint x: 859, startPoint y: 183, endPoint x: 939, endPoint y: 187, distance: 79.9
click at [939, 193] on p "Name En: Caramel Waffle" at bounding box center [785, 201] width 313 height 17
copy span "Caramel Waffle"
click at [229, 183] on span "Sections" at bounding box center [137, 179] width 208 height 19
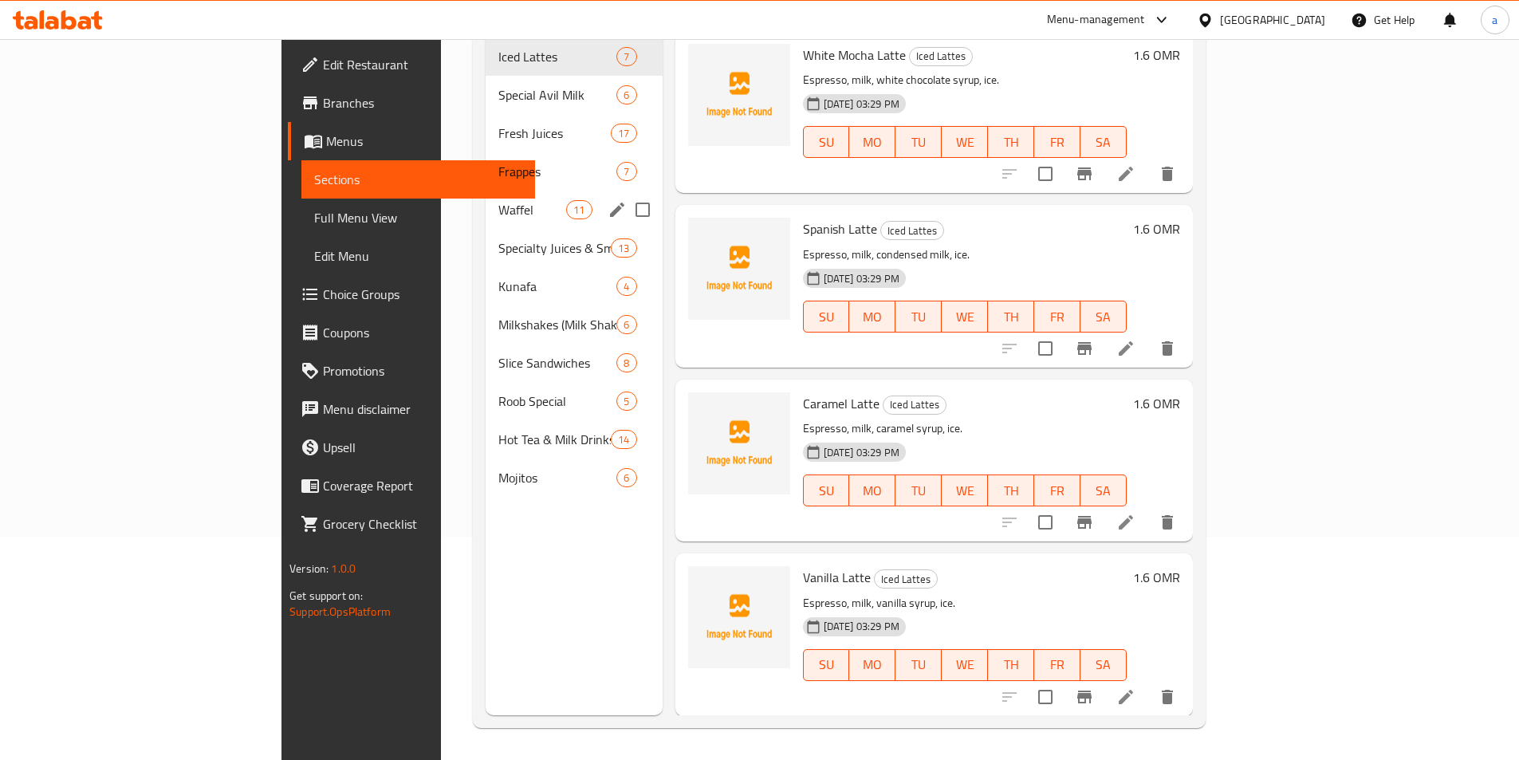
click at [486, 201] on div "Waffel 11" at bounding box center [574, 210] width 177 height 38
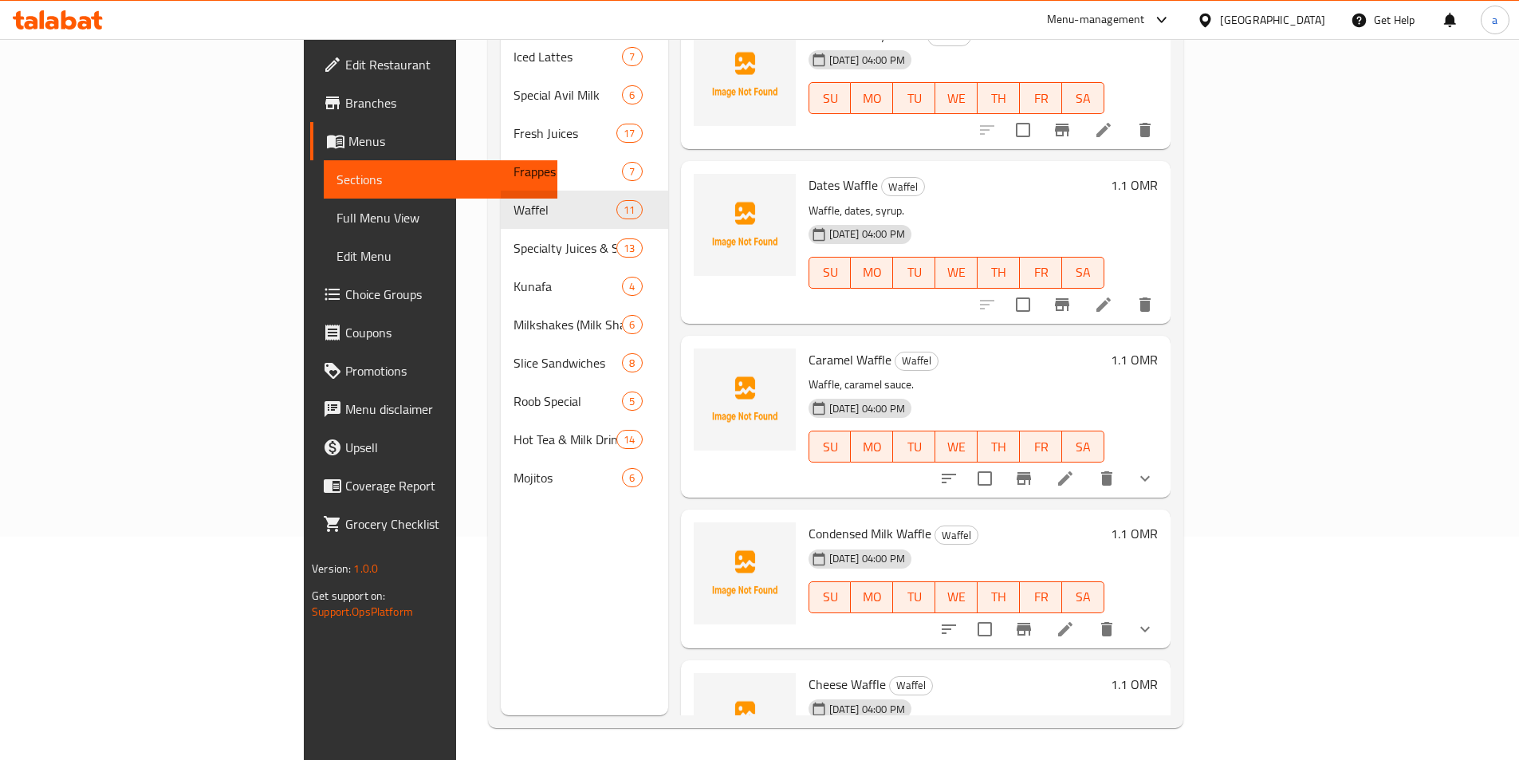
click at [1087, 466] on li at bounding box center [1065, 478] width 45 height 29
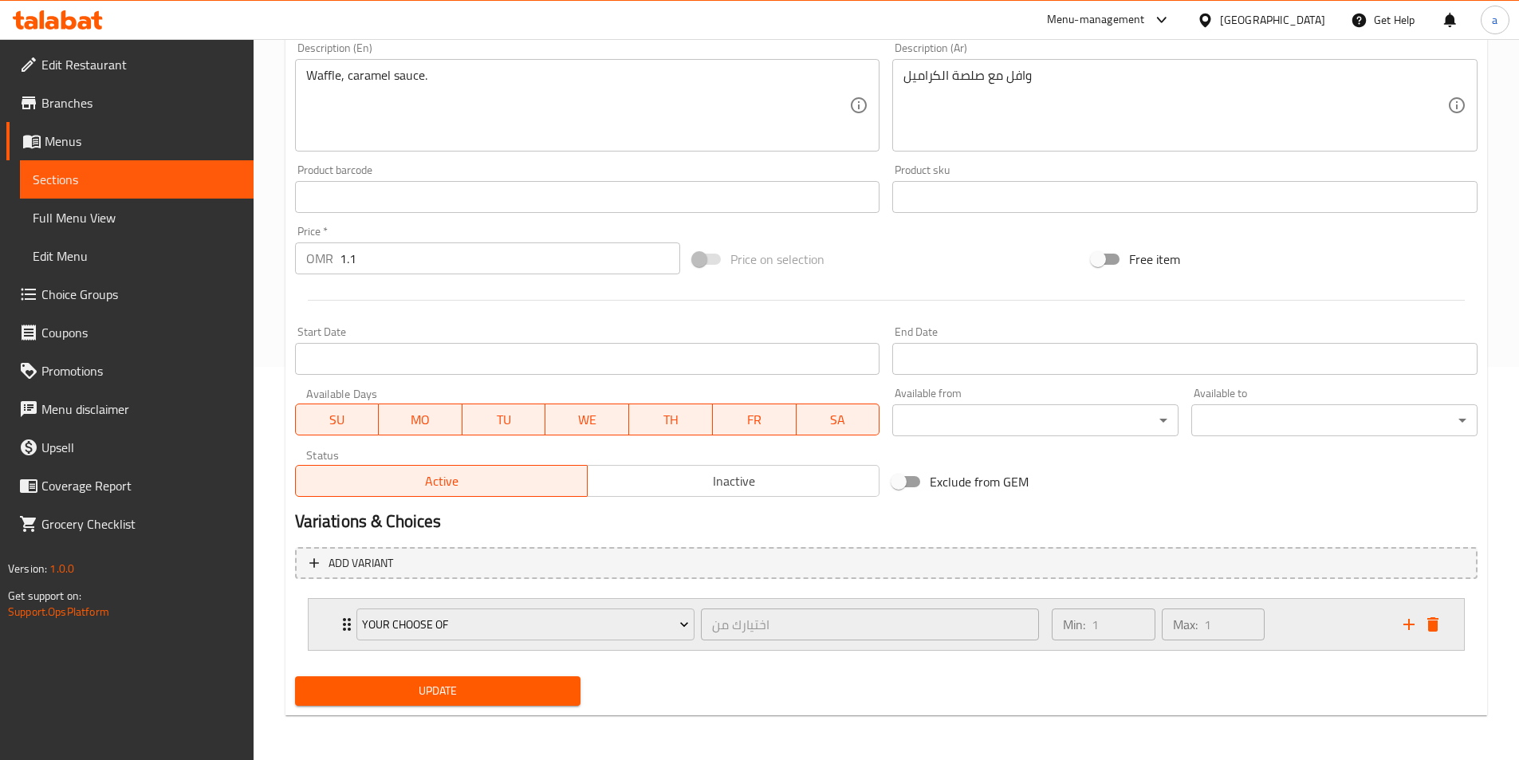
click at [1430, 623] on icon "delete" at bounding box center [1432, 624] width 11 height 14
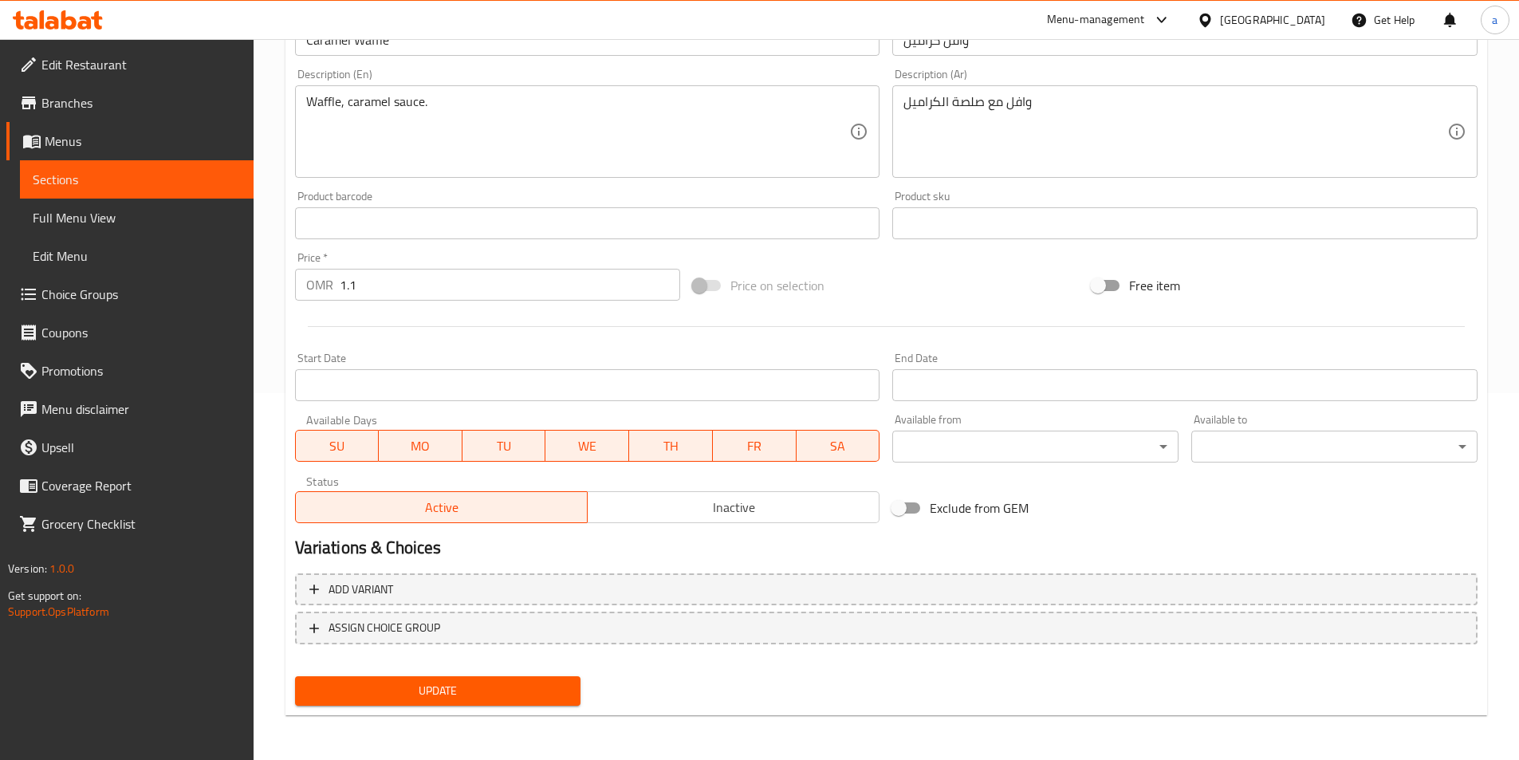
click at [399, 675] on div "Update" at bounding box center [438, 691] width 299 height 42
click at [401, 690] on span "Update" at bounding box center [438, 691] width 261 height 20
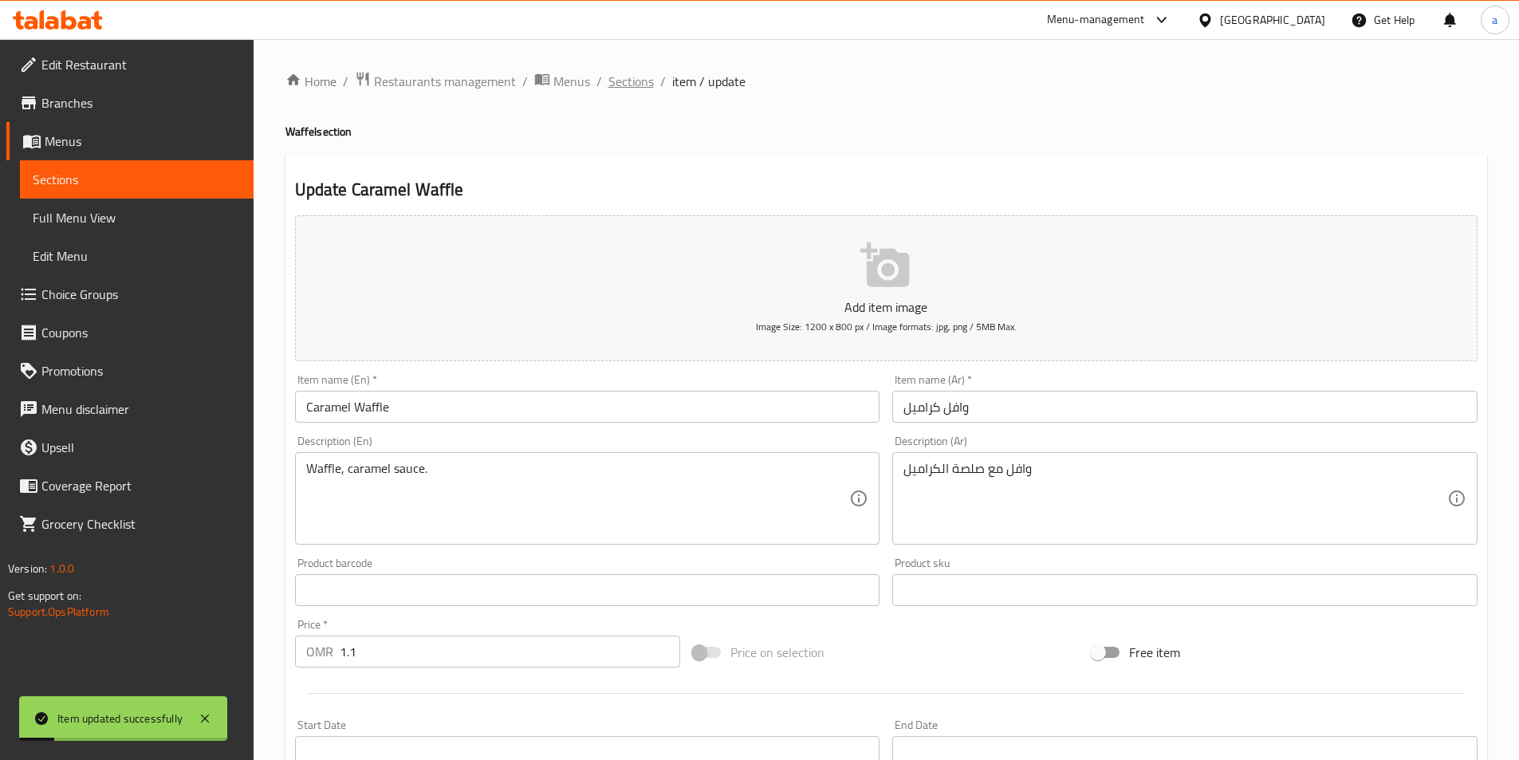
click at [646, 86] on span "Sections" at bounding box center [630, 81] width 45 height 19
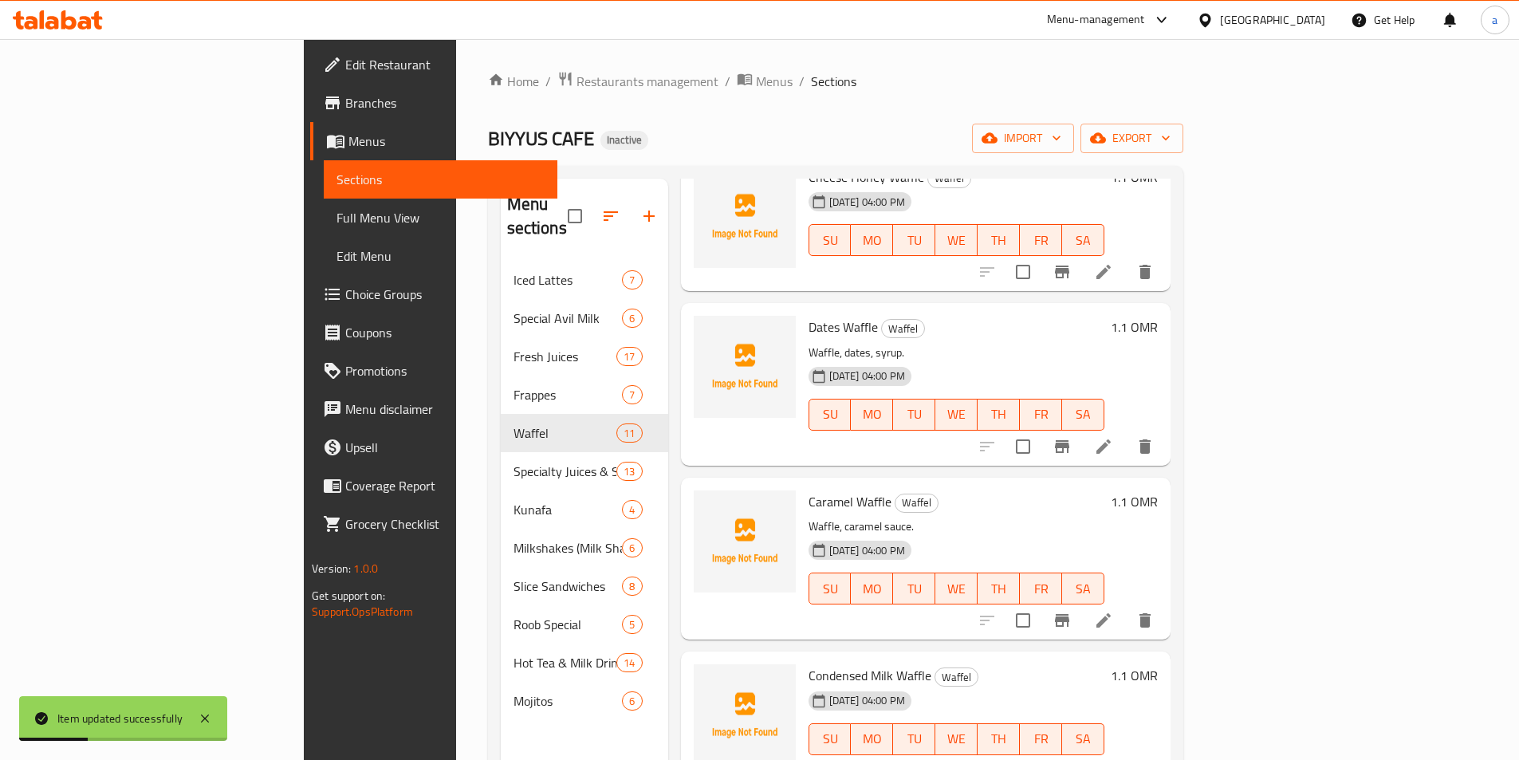
scroll to position [979, 0]
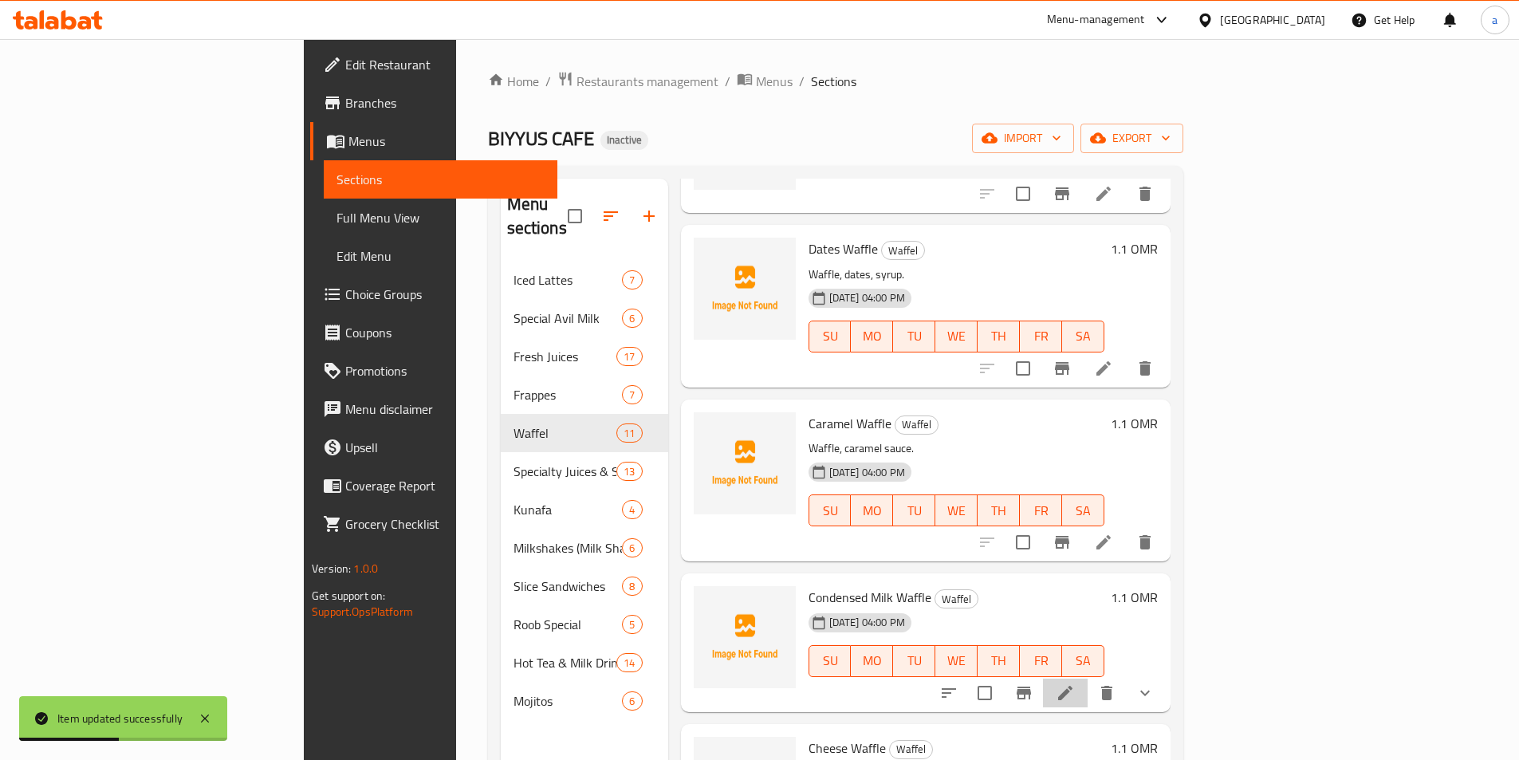
click at [1087, 678] on li at bounding box center [1065, 692] width 45 height 29
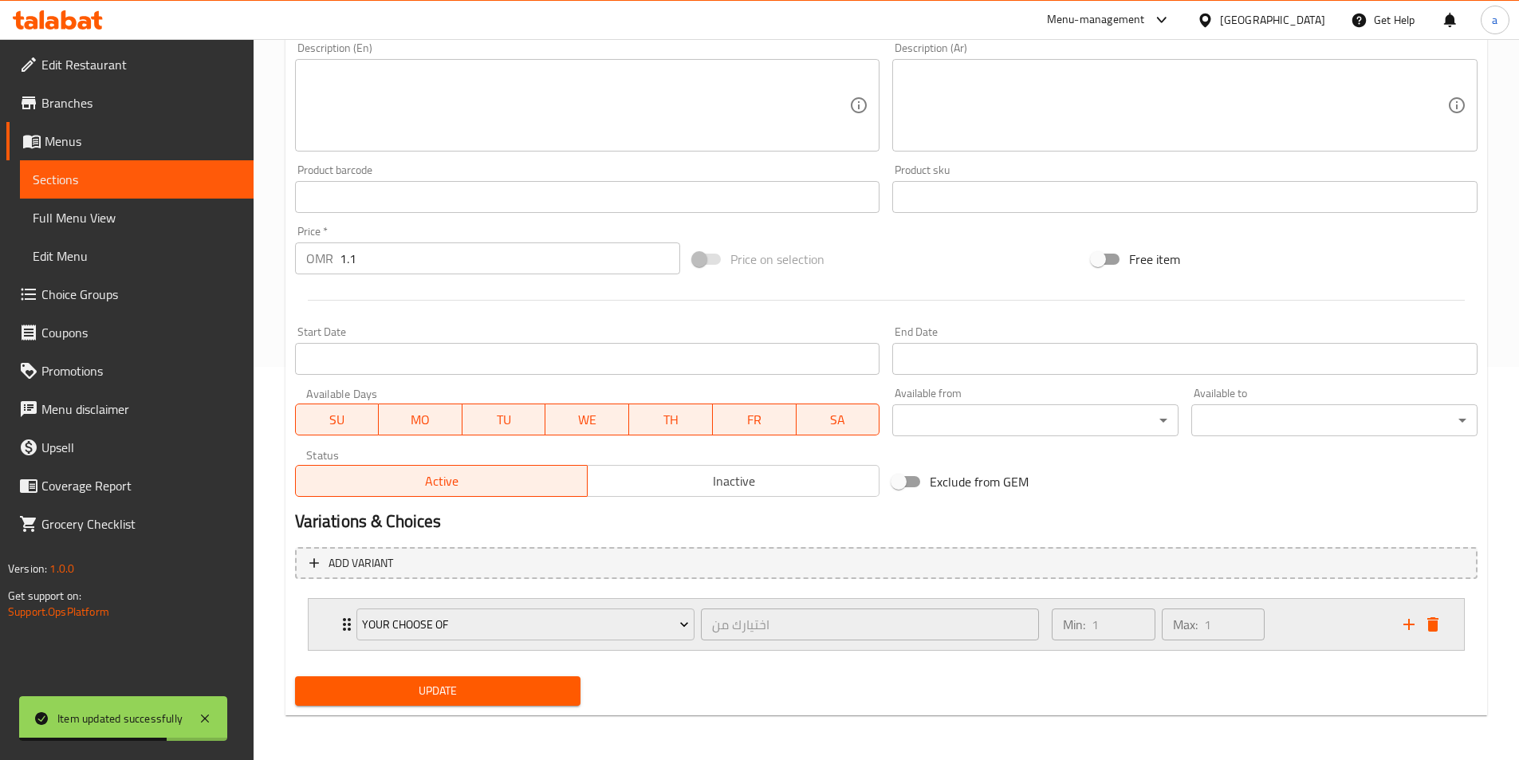
click at [1439, 642] on div "your Choose of اختيارك من ​ Min: 1 ​ Max: 1 ​" at bounding box center [890, 624] width 1107 height 51
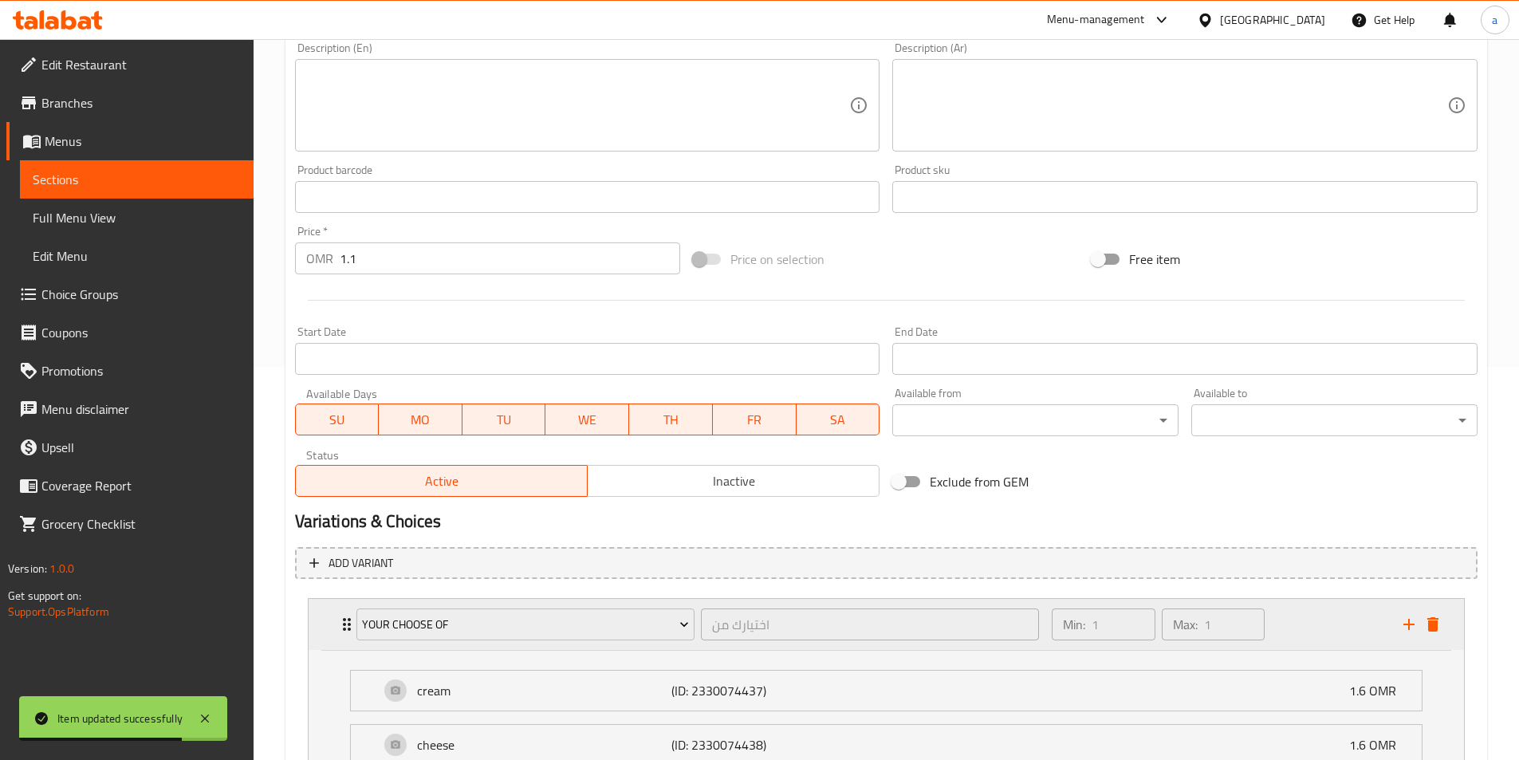
click at [1407, 618] on icon "add" at bounding box center [1408, 624] width 19 height 19
click at [1430, 619] on icon "delete" at bounding box center [1432, 624] width 11 height 14
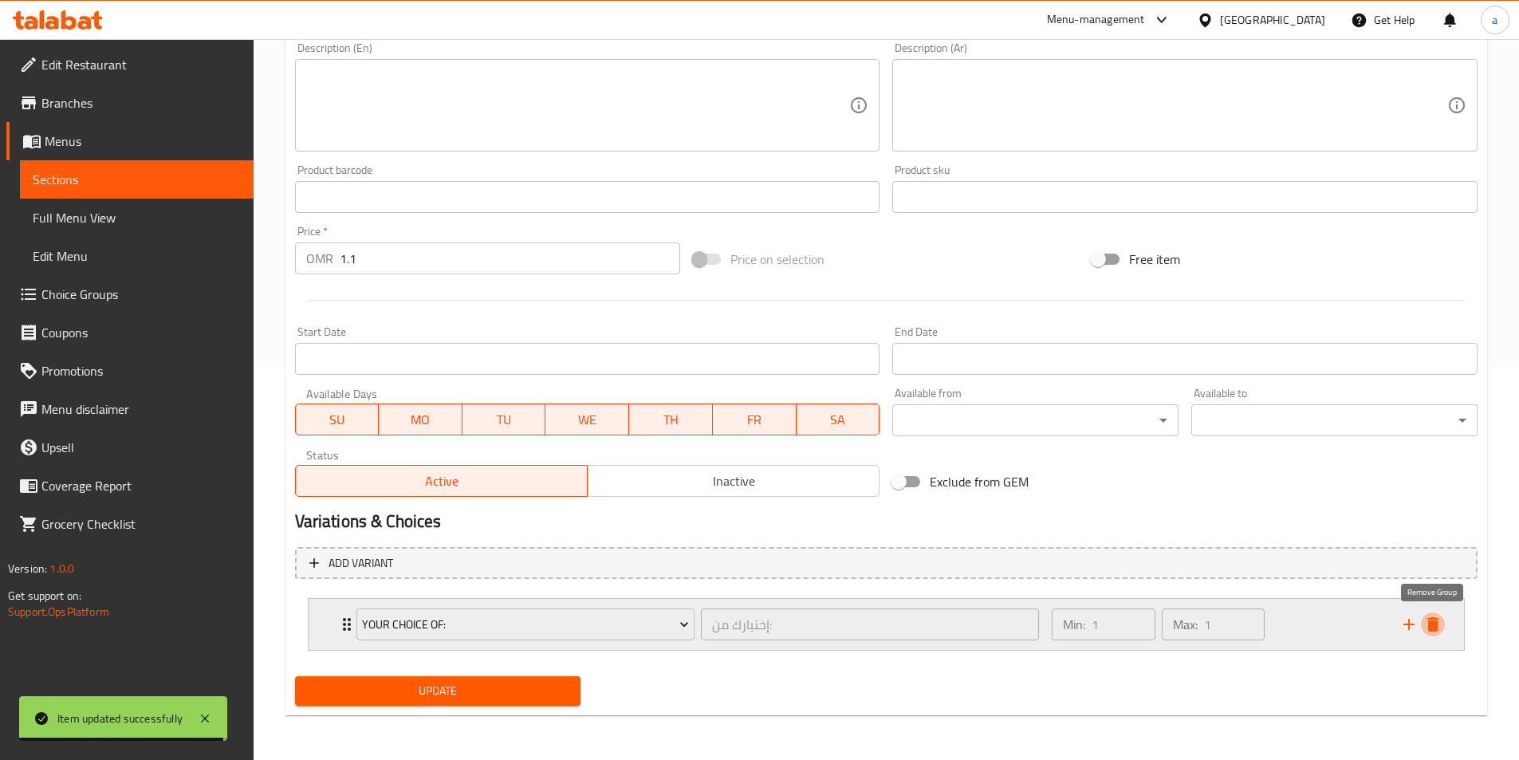
click at [1424, 627] on icon "delete" at bounding box center [1432, 624] width 19 height 19
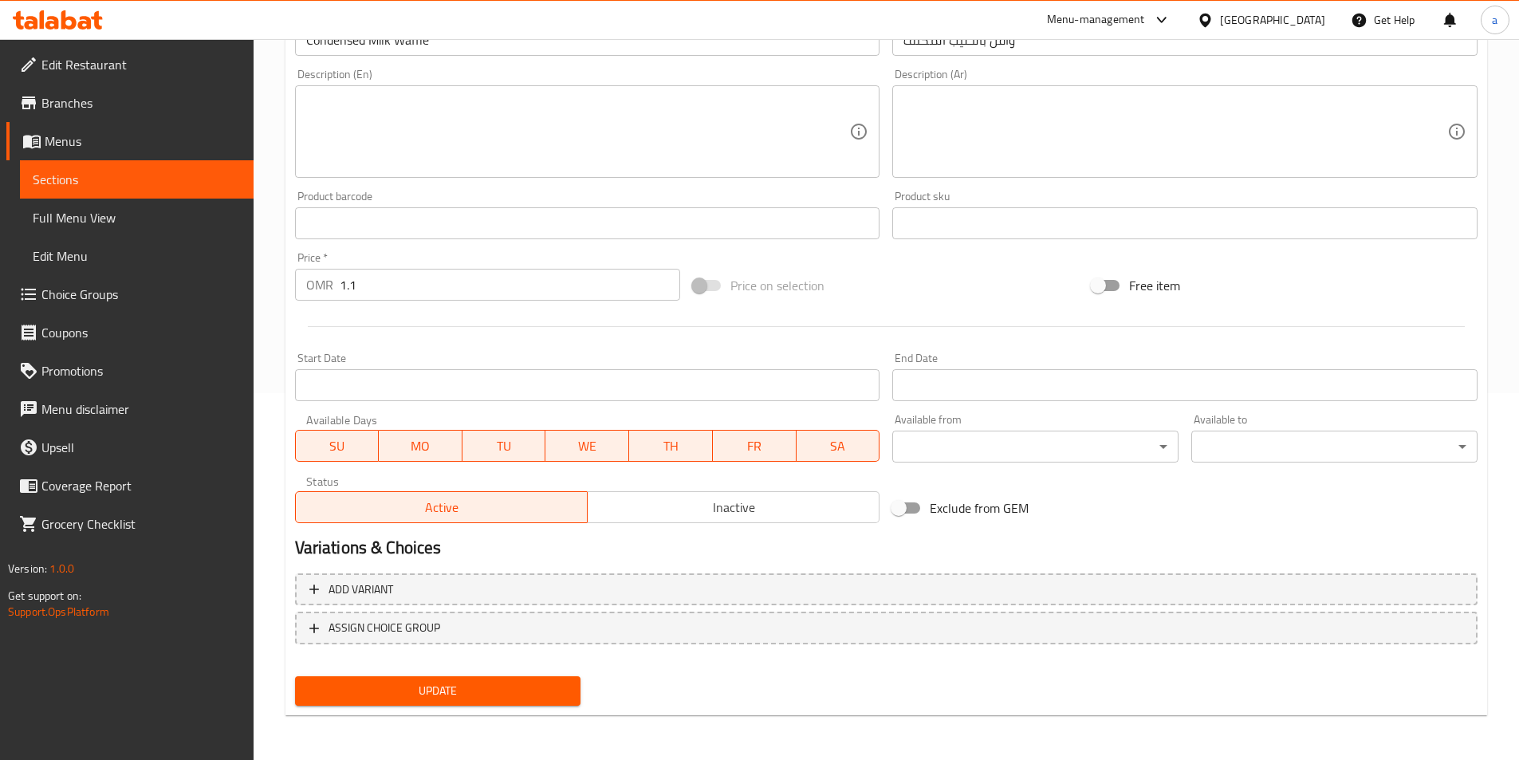
click at [490, 676] on div "Update" at bounding box center [438, 691] width 299 height 42
click at [520, 697] on span "Update" at bounding box center [438, 691] width 261 height 20
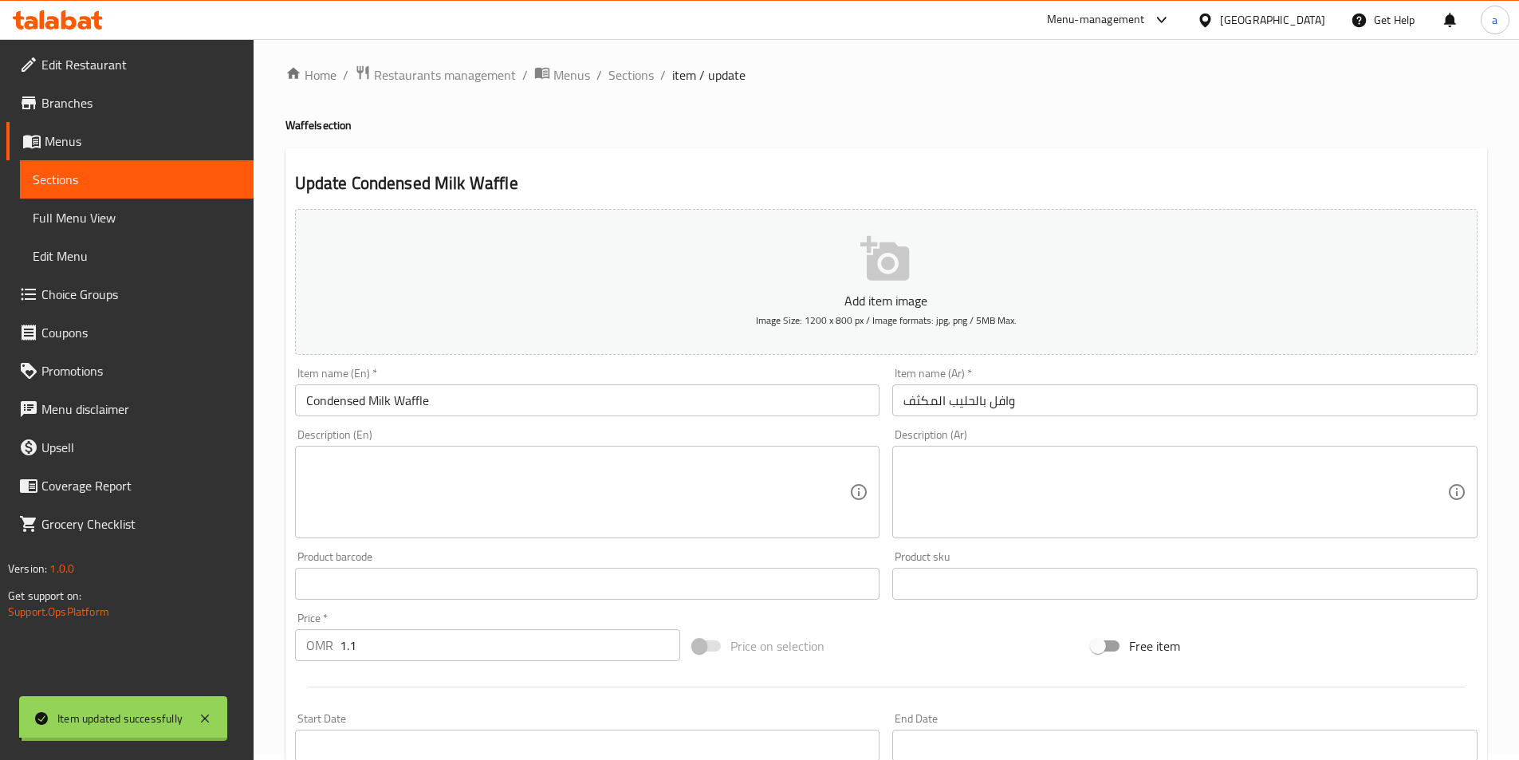
scroll to position [0, 0]
click at [632, 81] on span "Sections" at bounding box center [630, 81] width 45 height 19
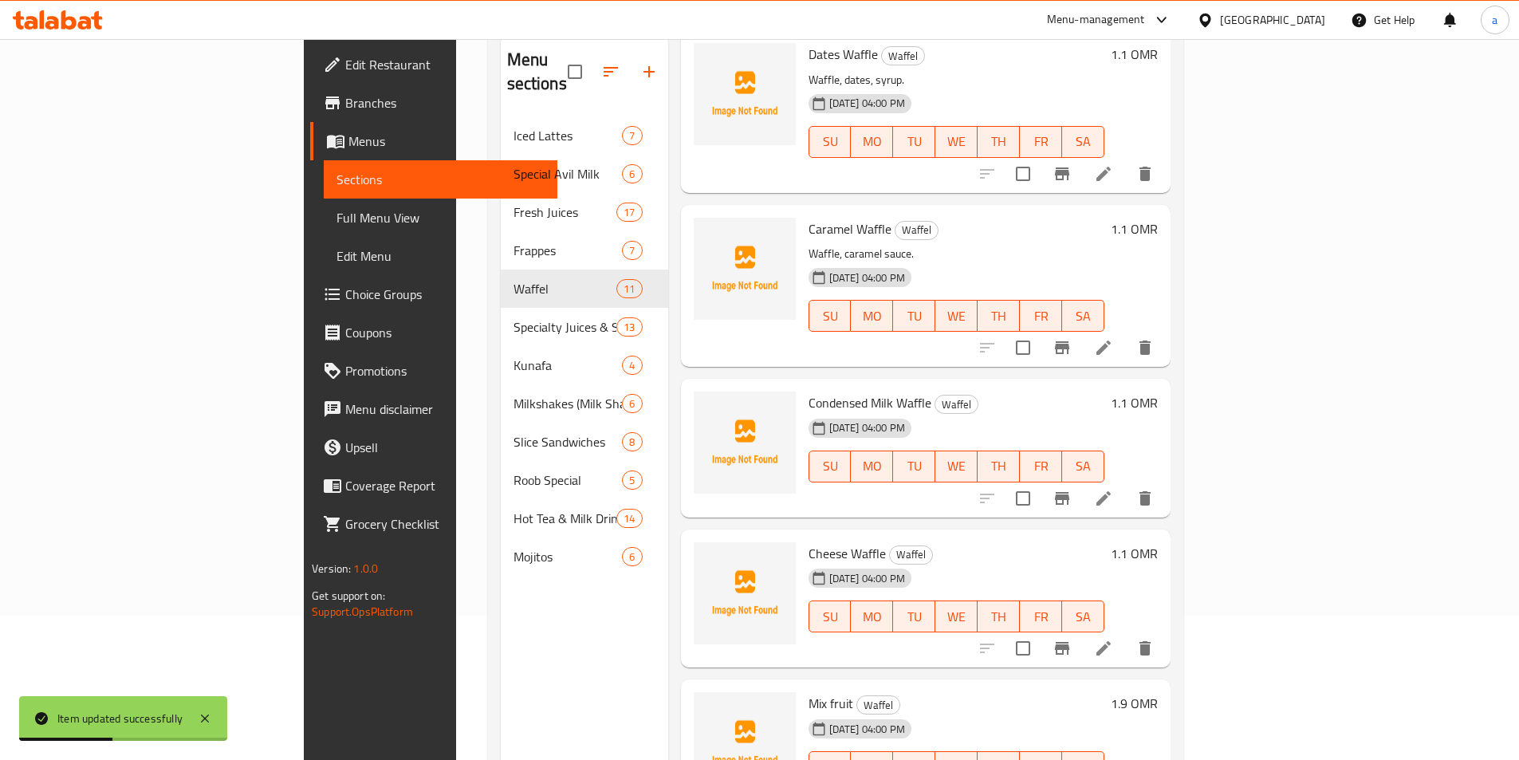
scroll to position [223, 0]
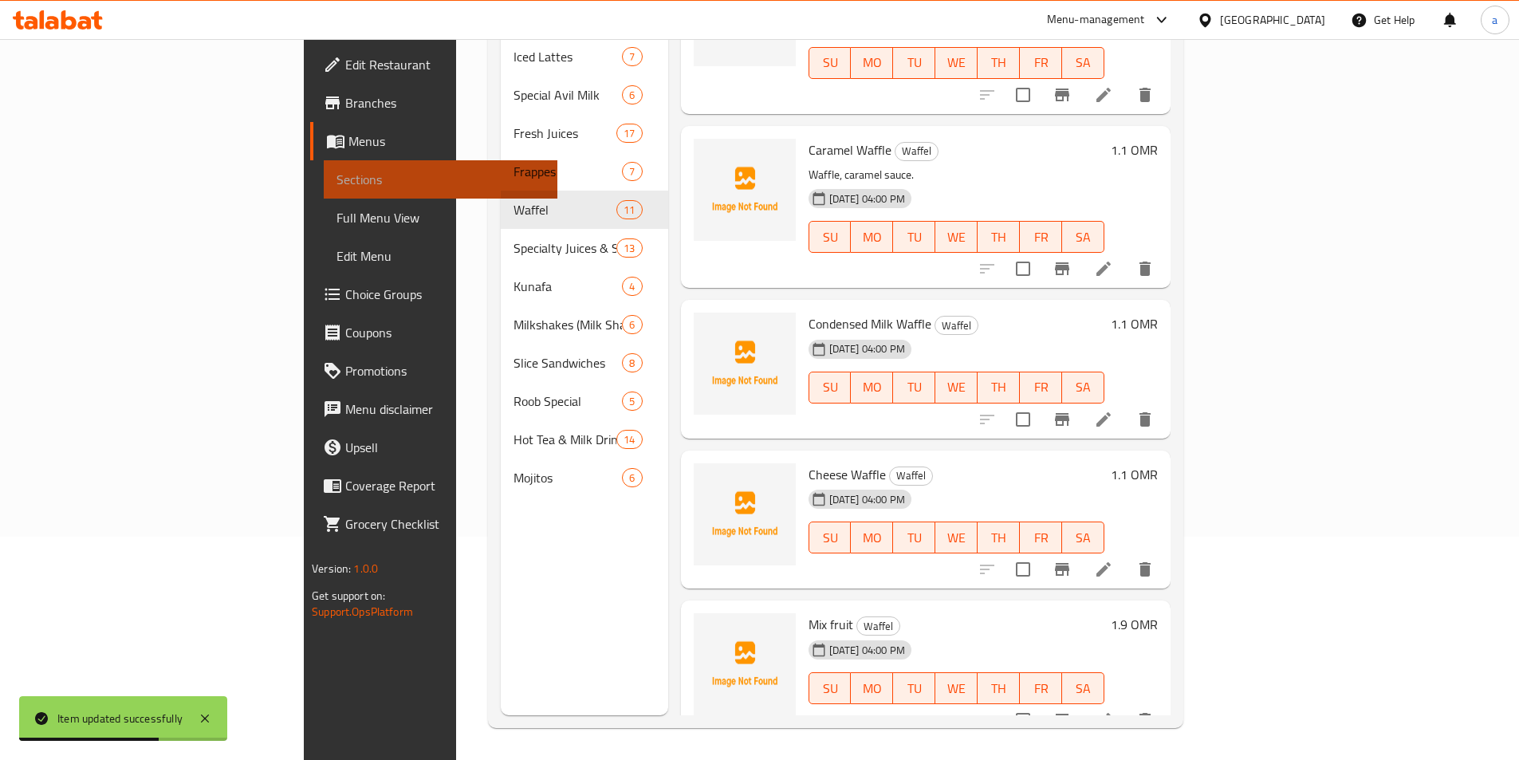
click at [324, 191] on link "Sections" at bounding box center [441, 179] width 234 height 38
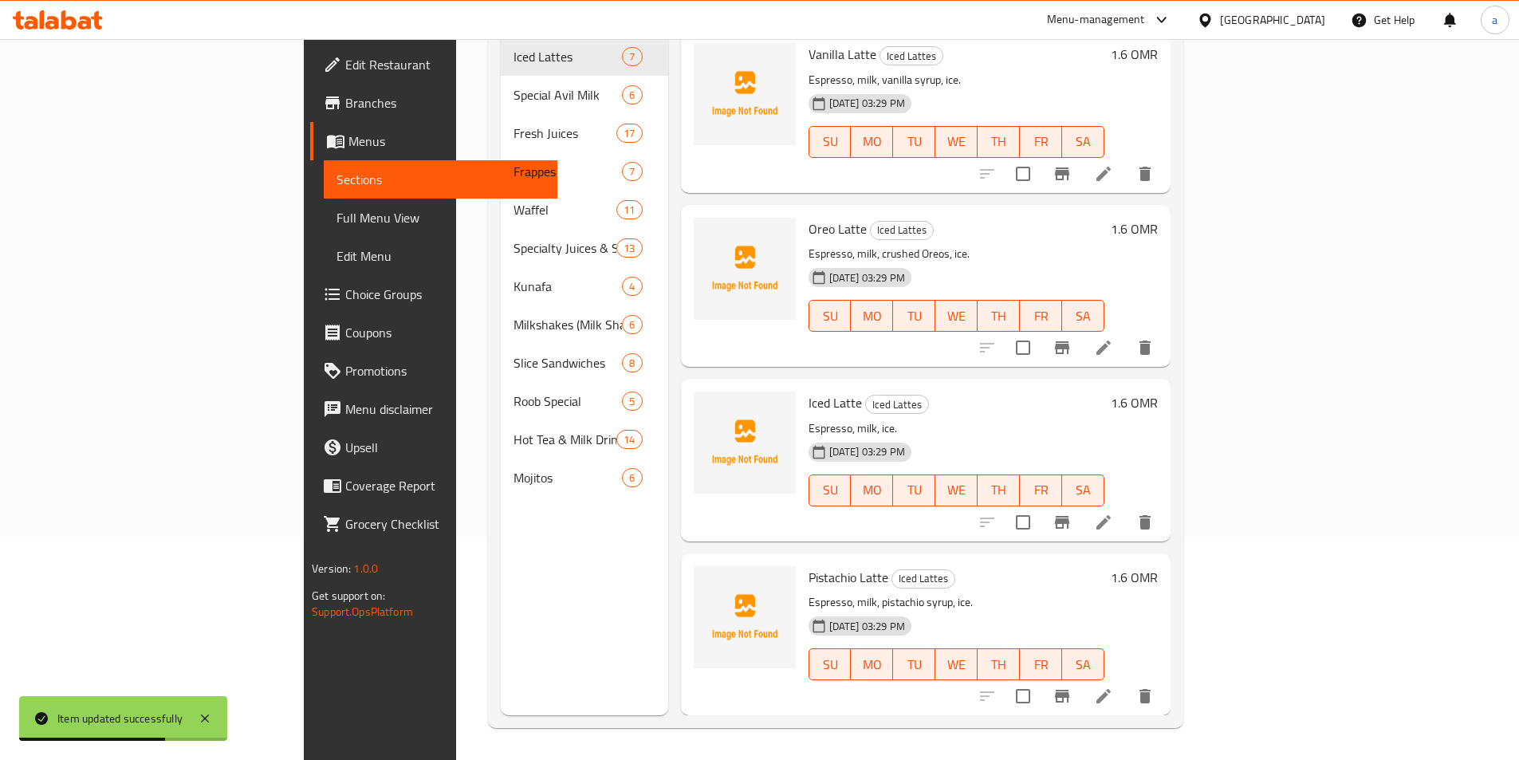
scroll to position [499, 0]
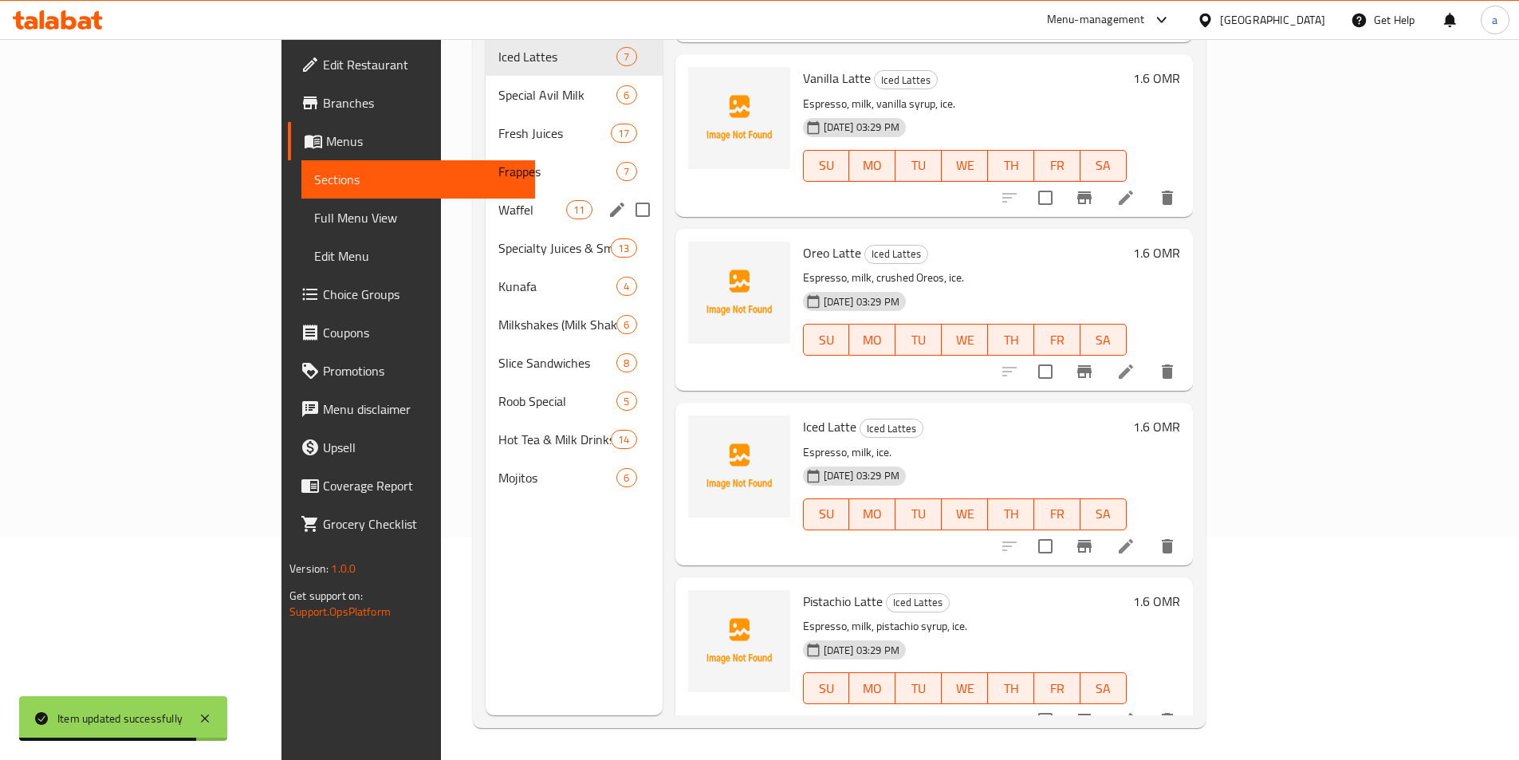
click at [498, 200] on span "Waffel" at bounding box center [532, 209] width 68 height 19
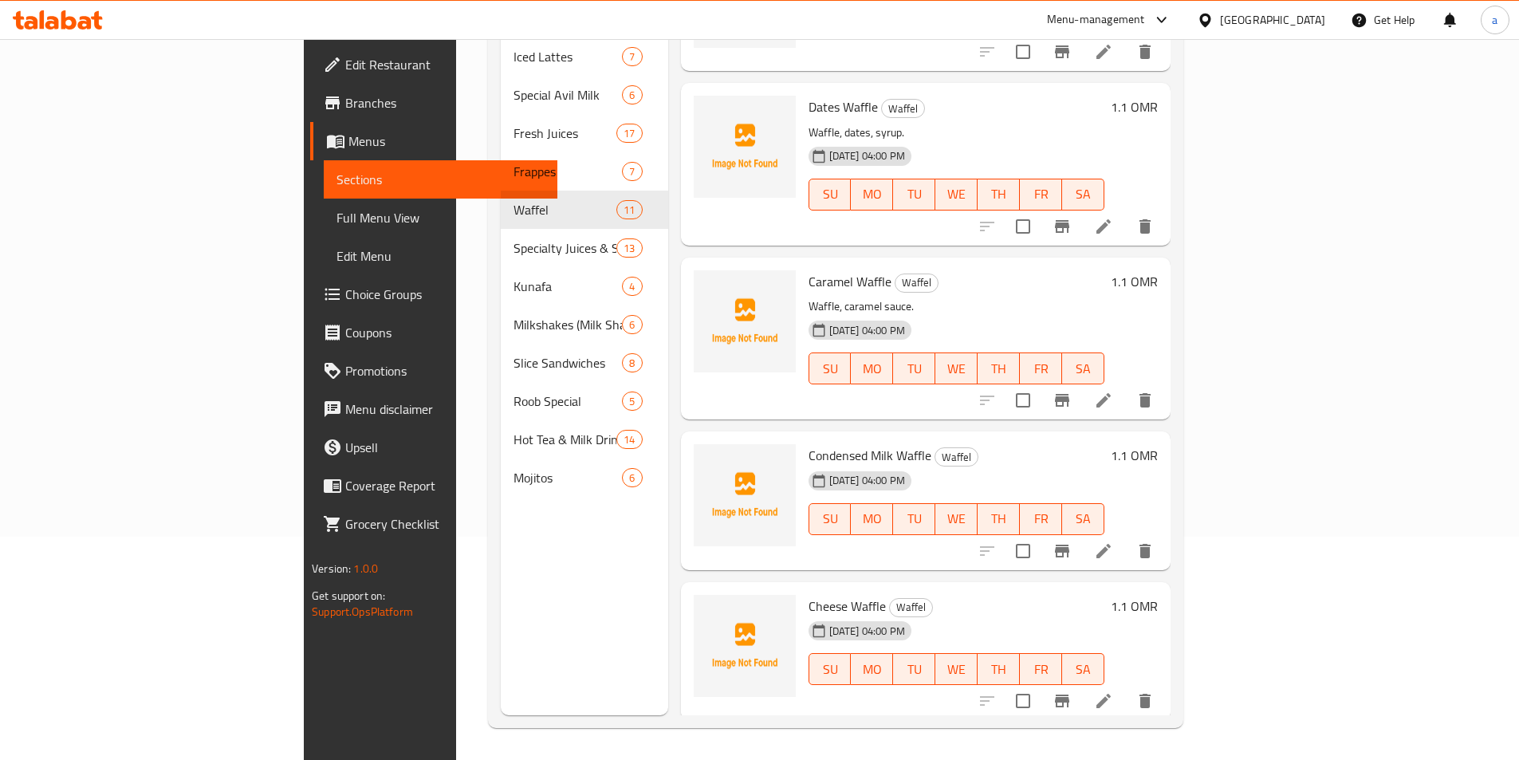
click at [324, 197] on link "Sections" at bounding box center [441, 179] width 234 height 38
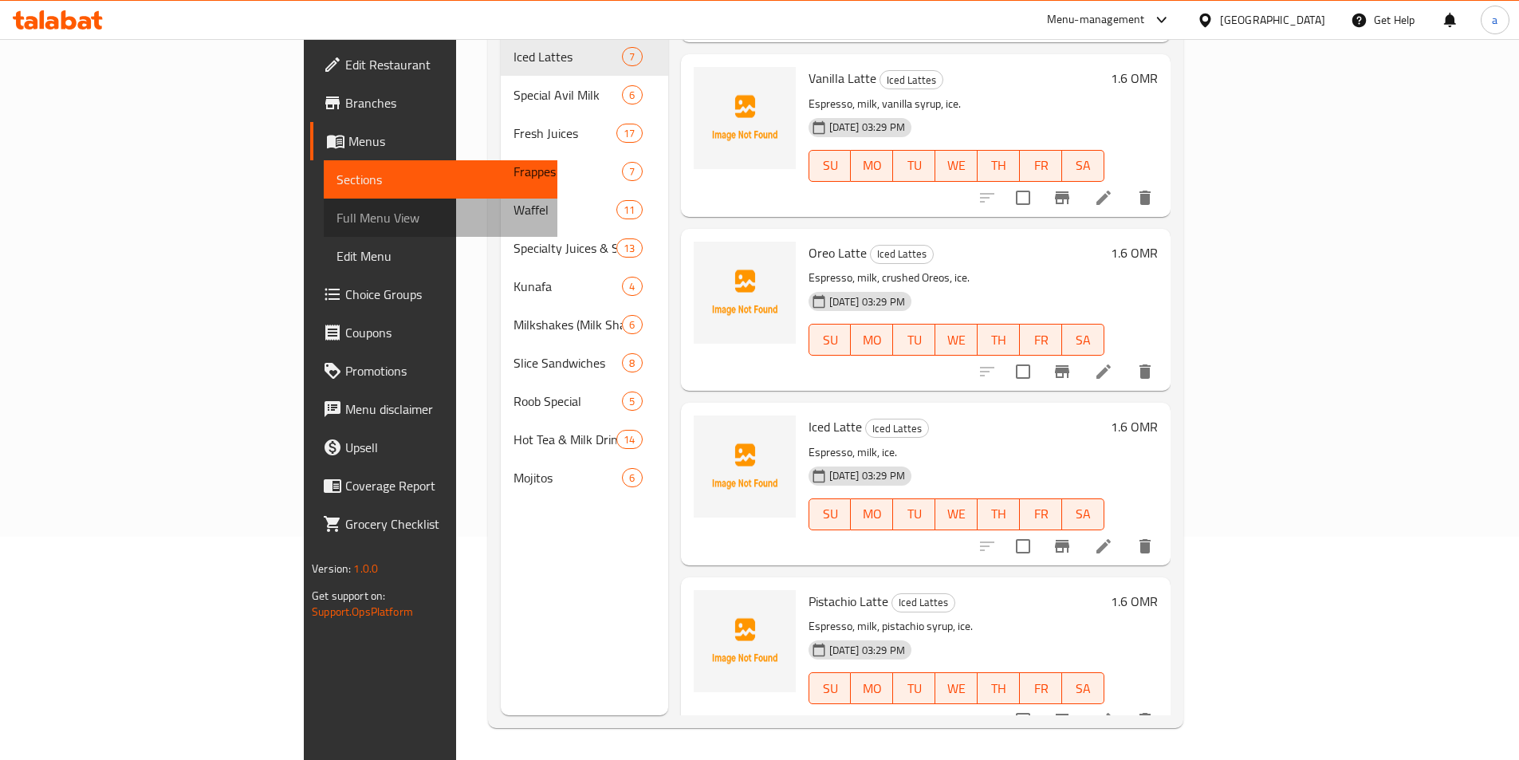
click at [336, 220] on span "Full Menu View" at bounding box center [440, 217] width 208 height 19
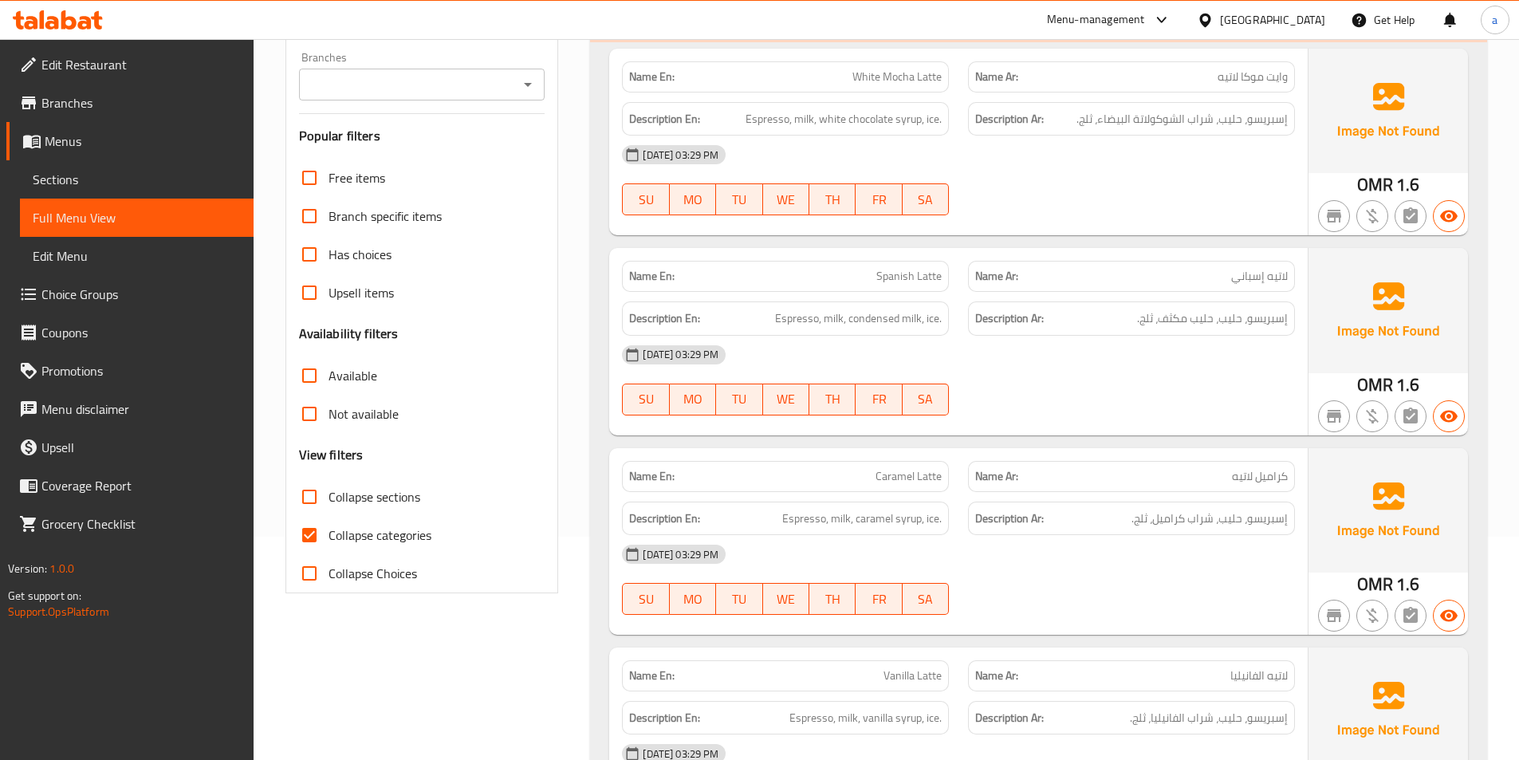
scroll to position [622, 0]
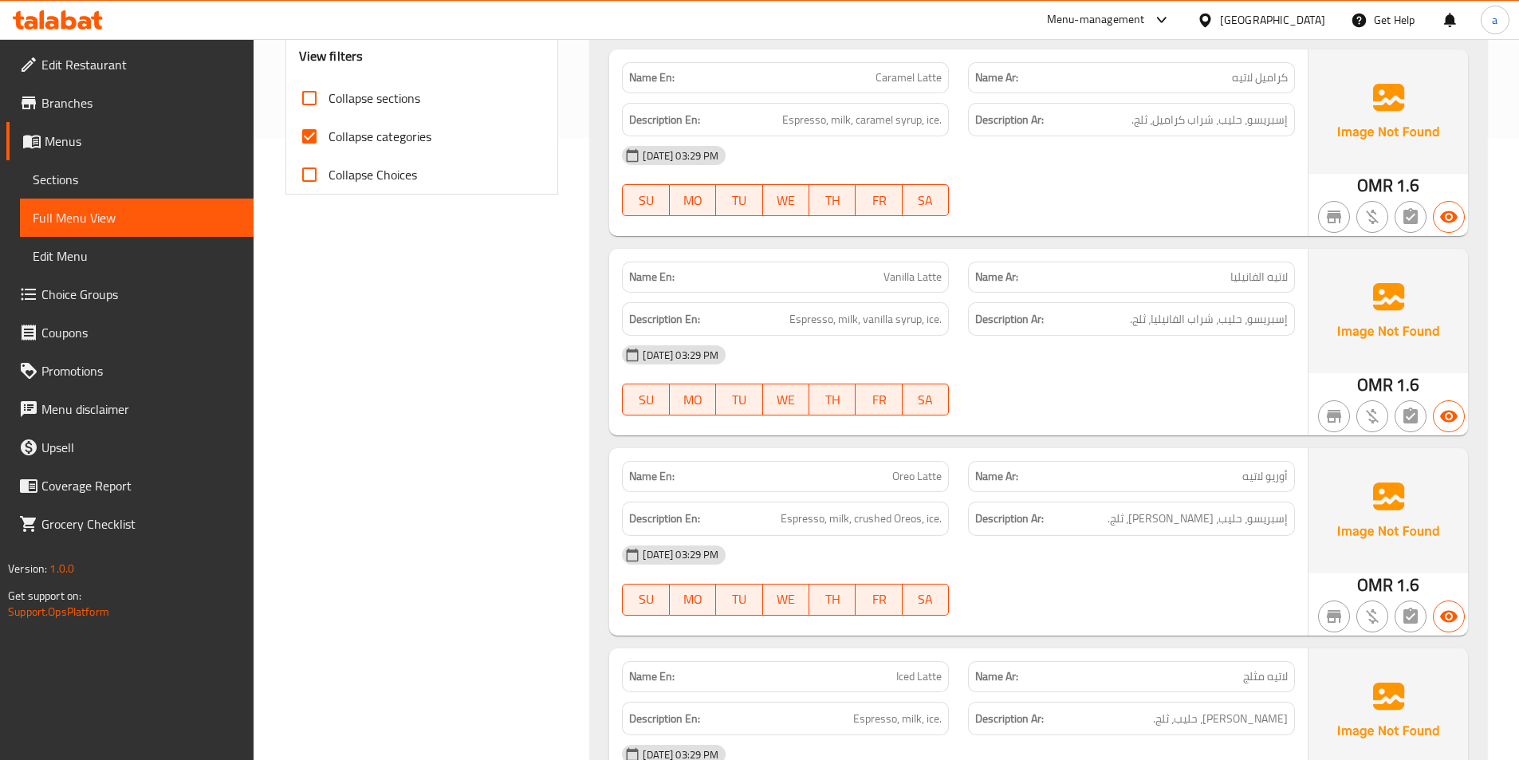
click at [407, 144] on span "Collapse categories" at bounding box center [379, 136] width 103 height 19
click at [328, 144] on input "Collapse categories" at bounding box center [309, 136] width 38 height 38
checkbox input "false"
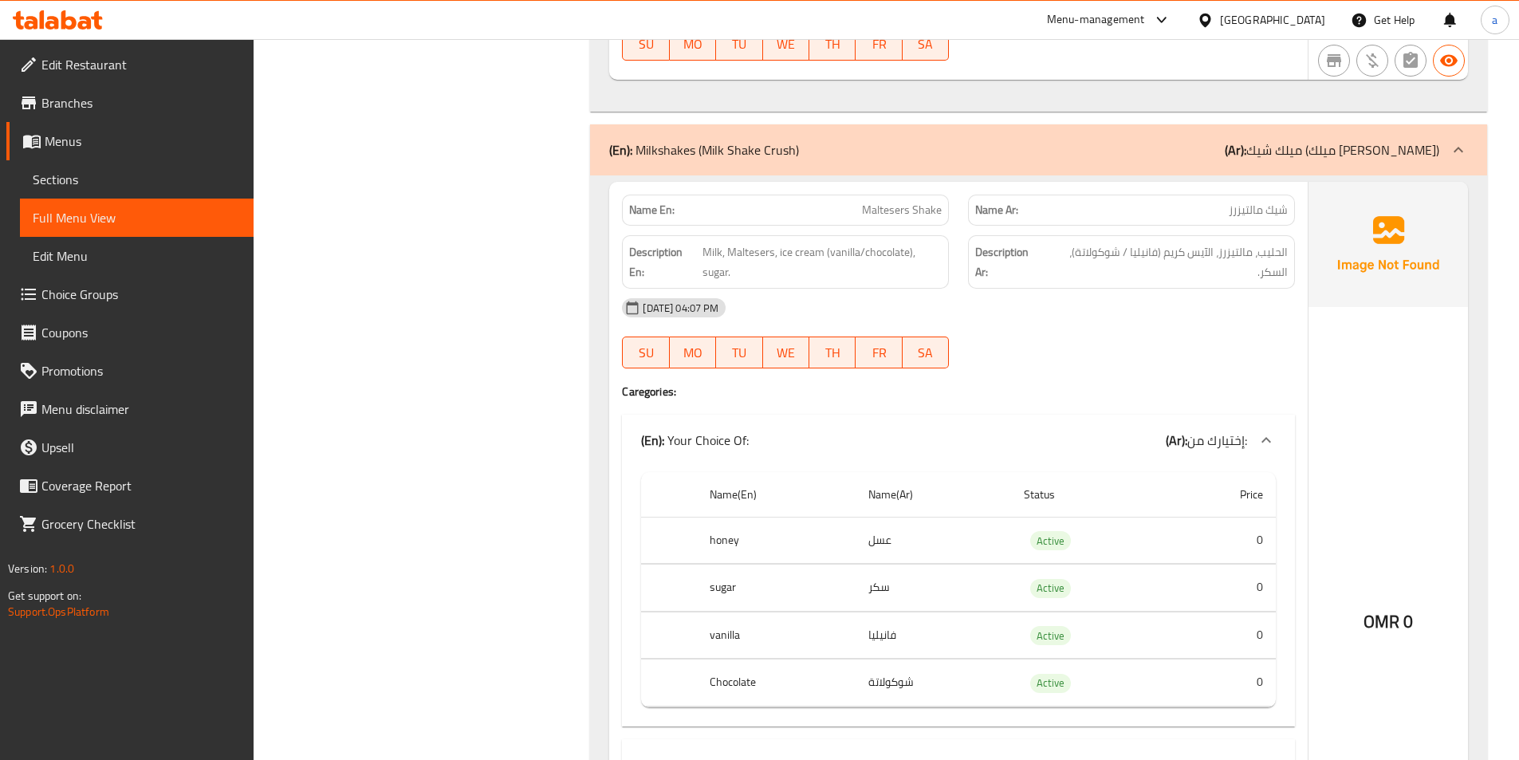
scroll to position [15148, 0]
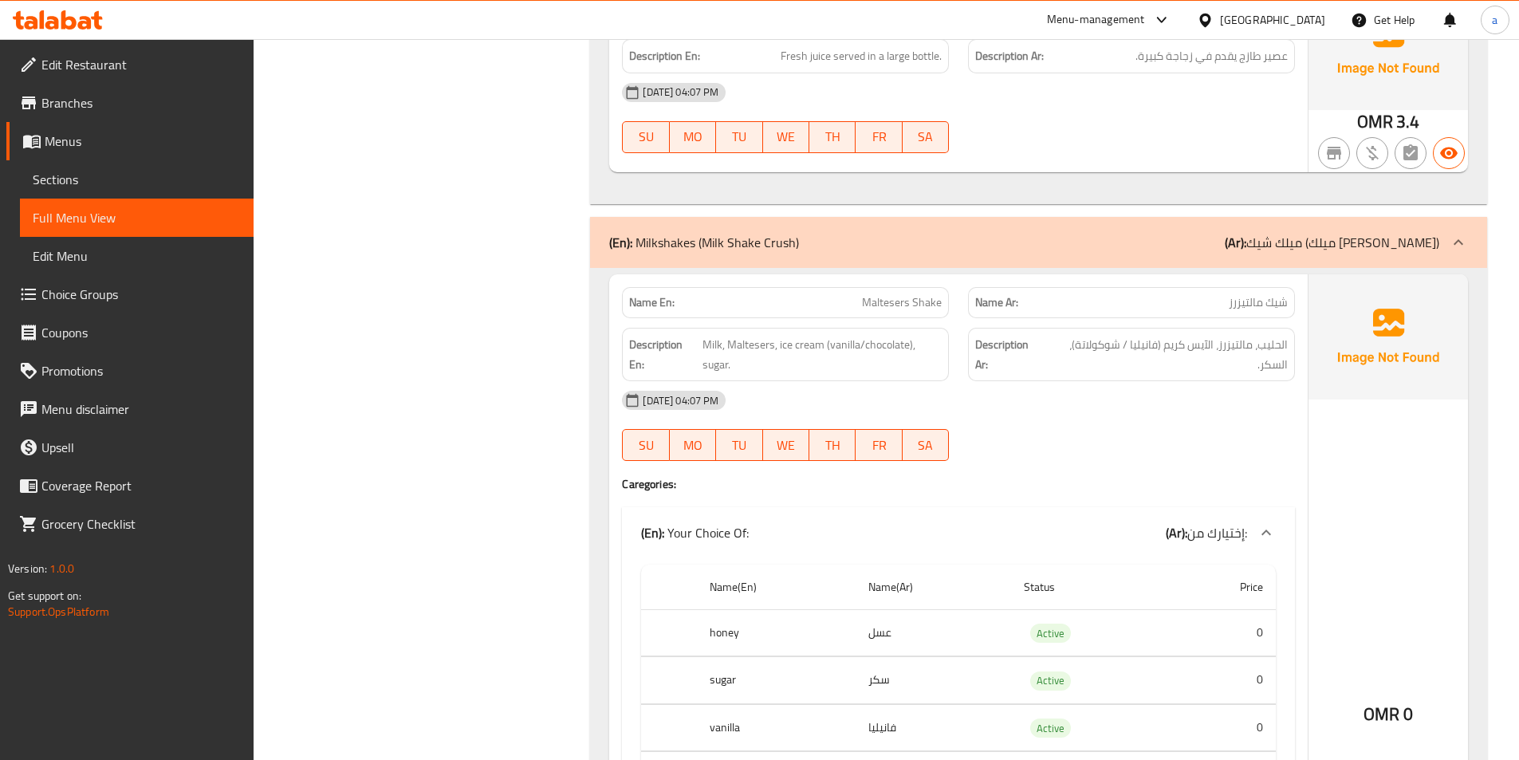
click at [1331, 233] on p "(Ar): [PERSON_NAME] ([PERSON_NAME])" at bounding box center [1332, 242] width 214 height 19
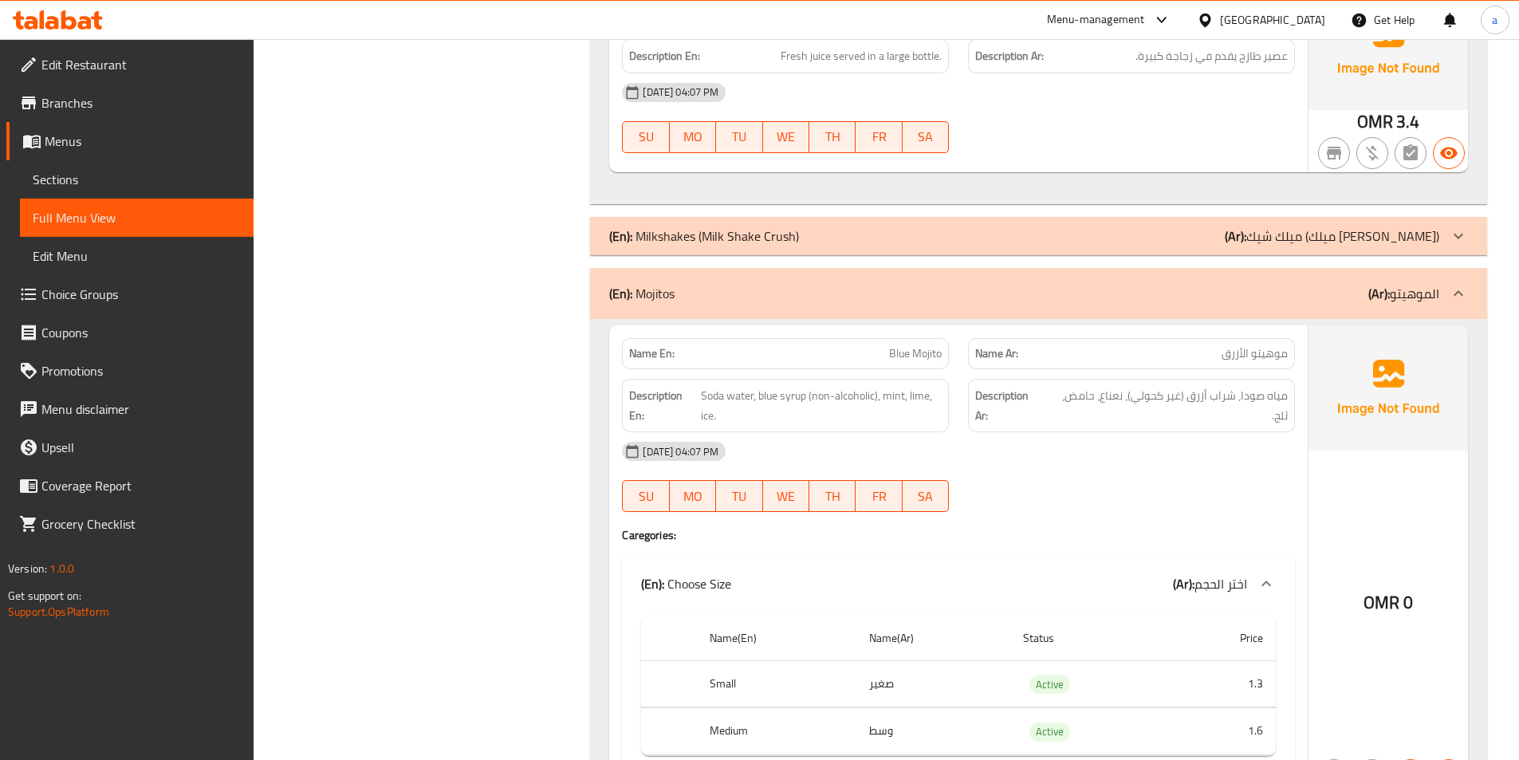
click at [1112, 284] on div "(En): Mojitos (Ar): الموهيتو" at bounding box center [1024, 293] width 830 height 19
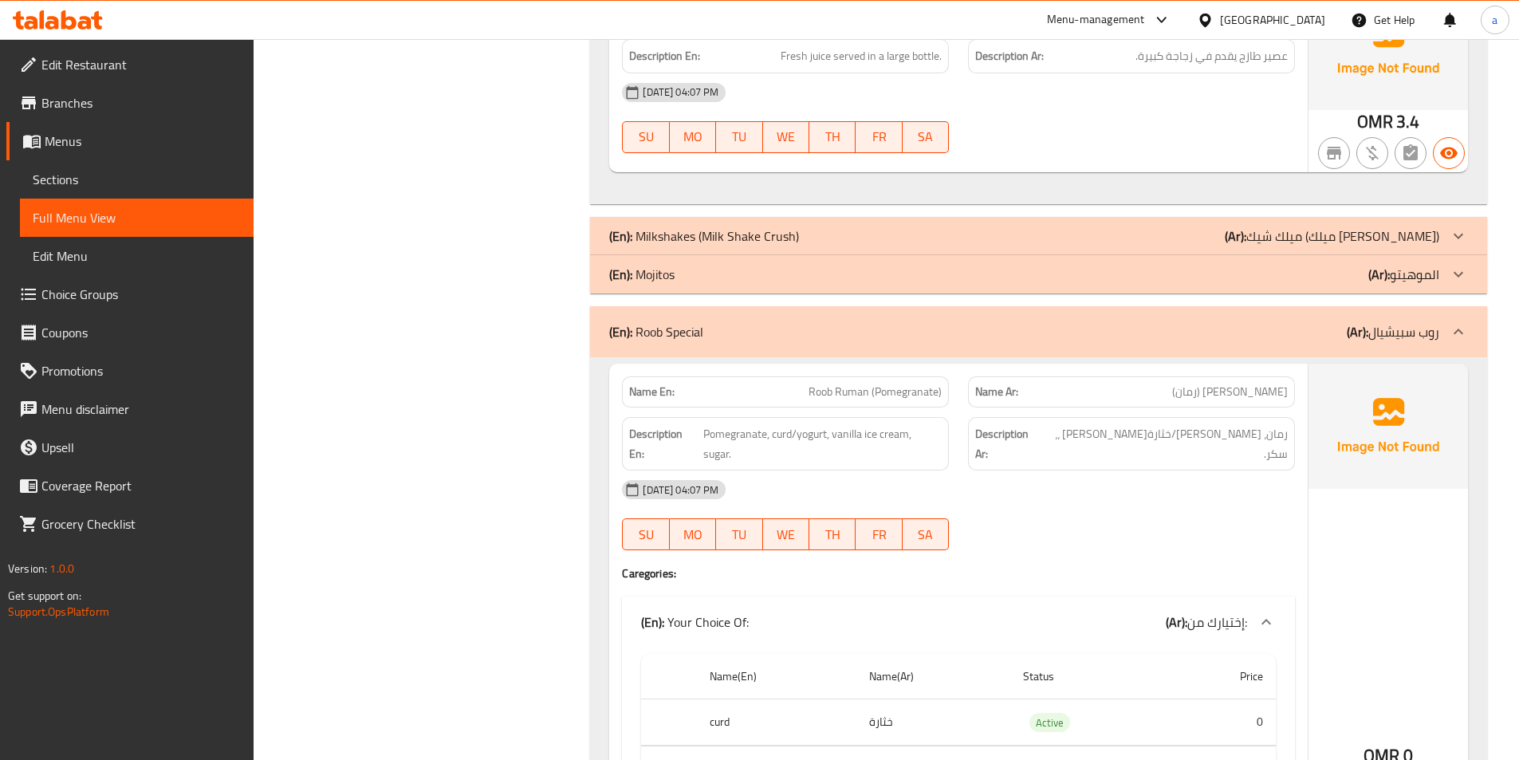
click at [1144, 306] on div "(En): Roob Special (Ar): روب سبيشيال" at bounding box center [1038, 331] width 897 height 51
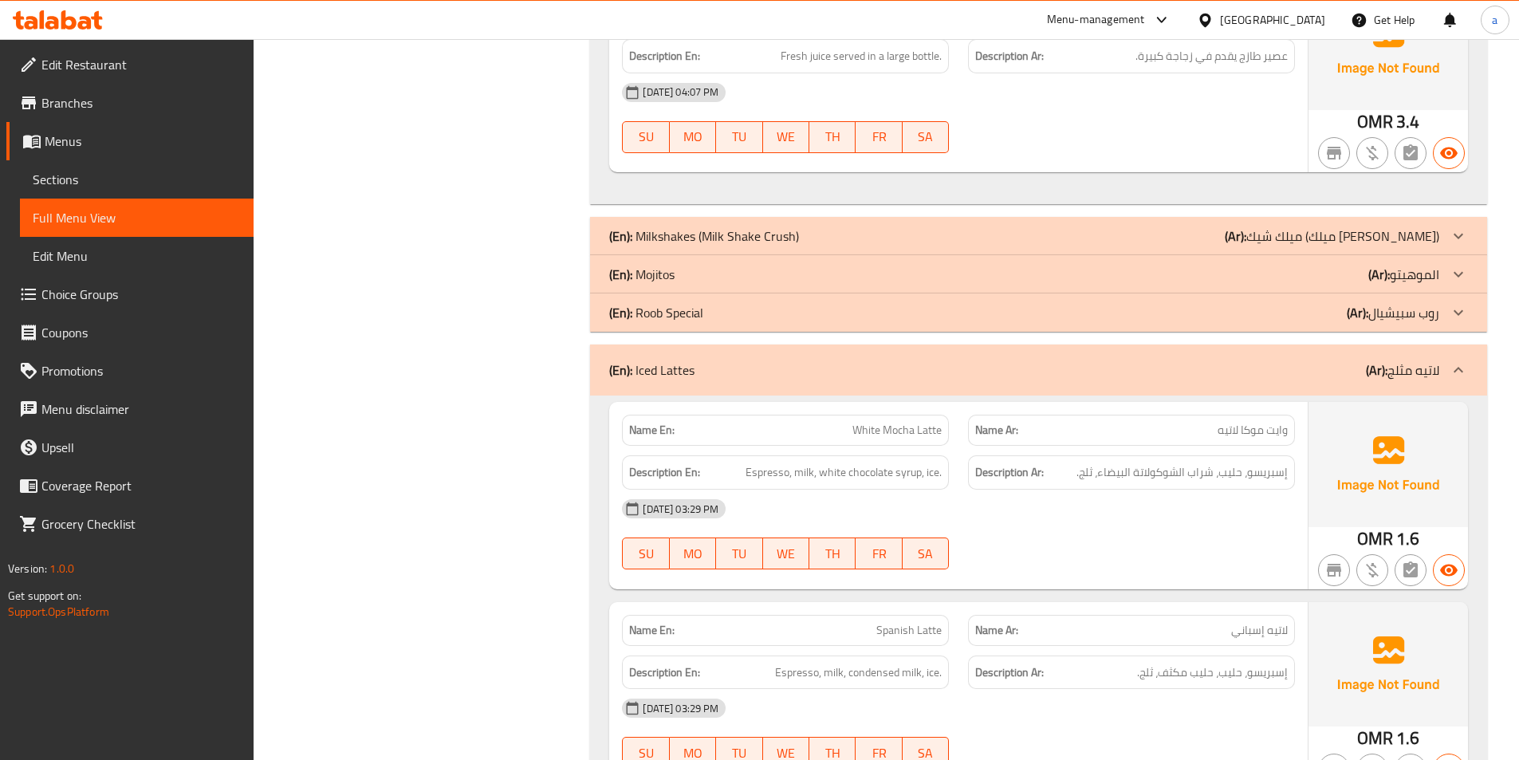
click at [1128, 360] on div "(En): Iced Lattes (Ar): لاتيه مثلج" at bounding box center [1024, 369] width 830 height 19
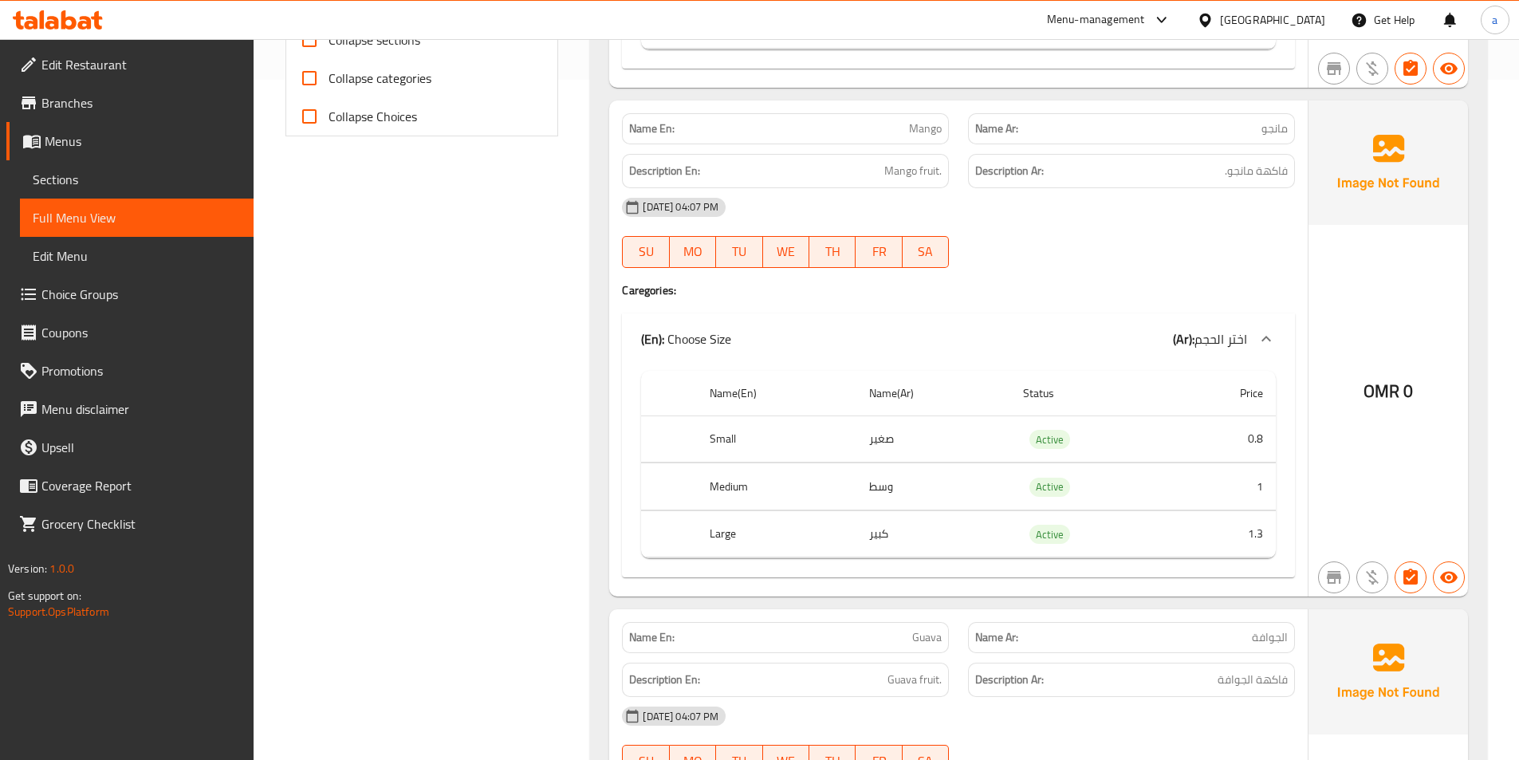
scroll to position [361, 0]
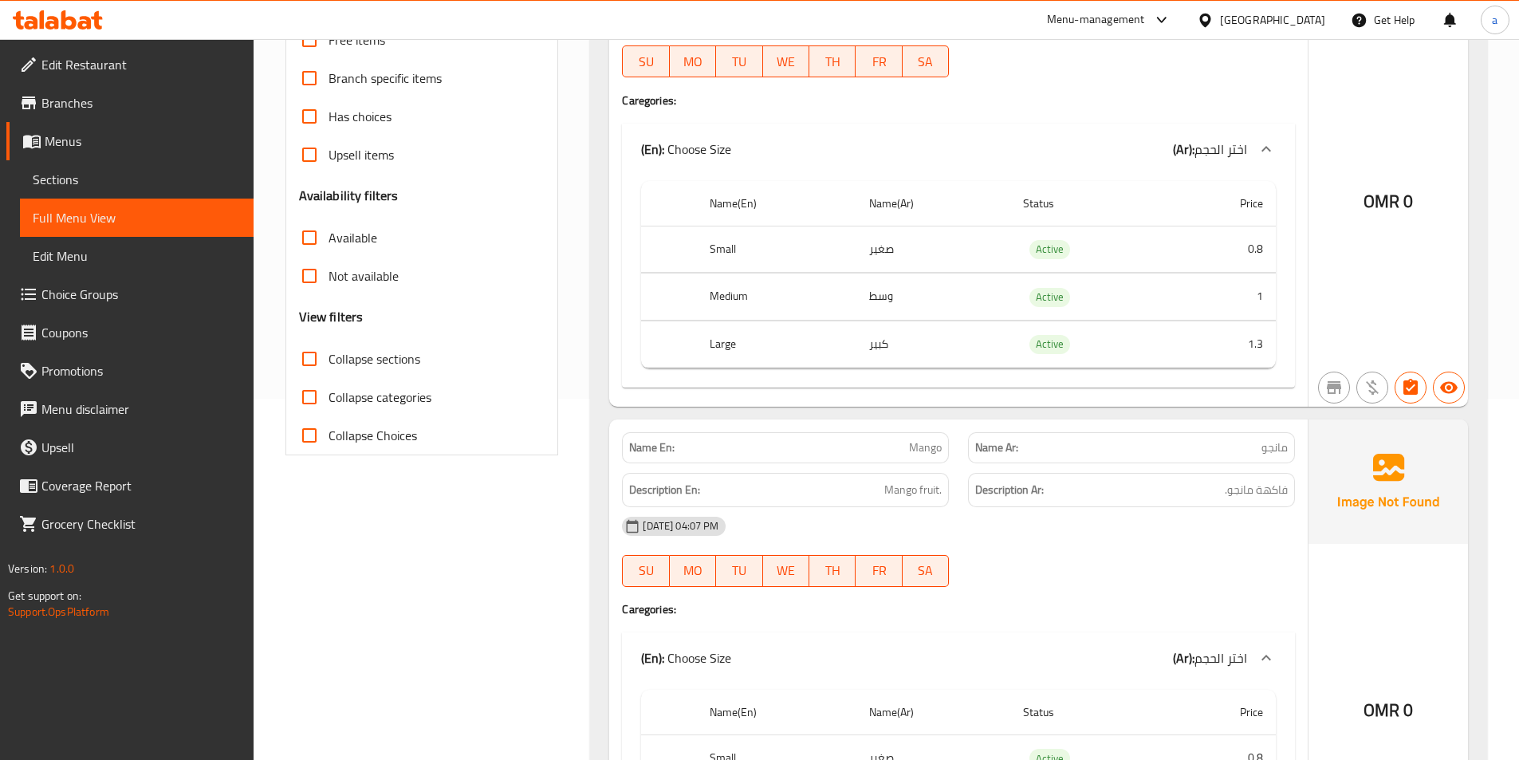
click at [301, 358] on input "Collapse sections" at bounding box center [309, 359] width 38 height 38
checkbox input "true"
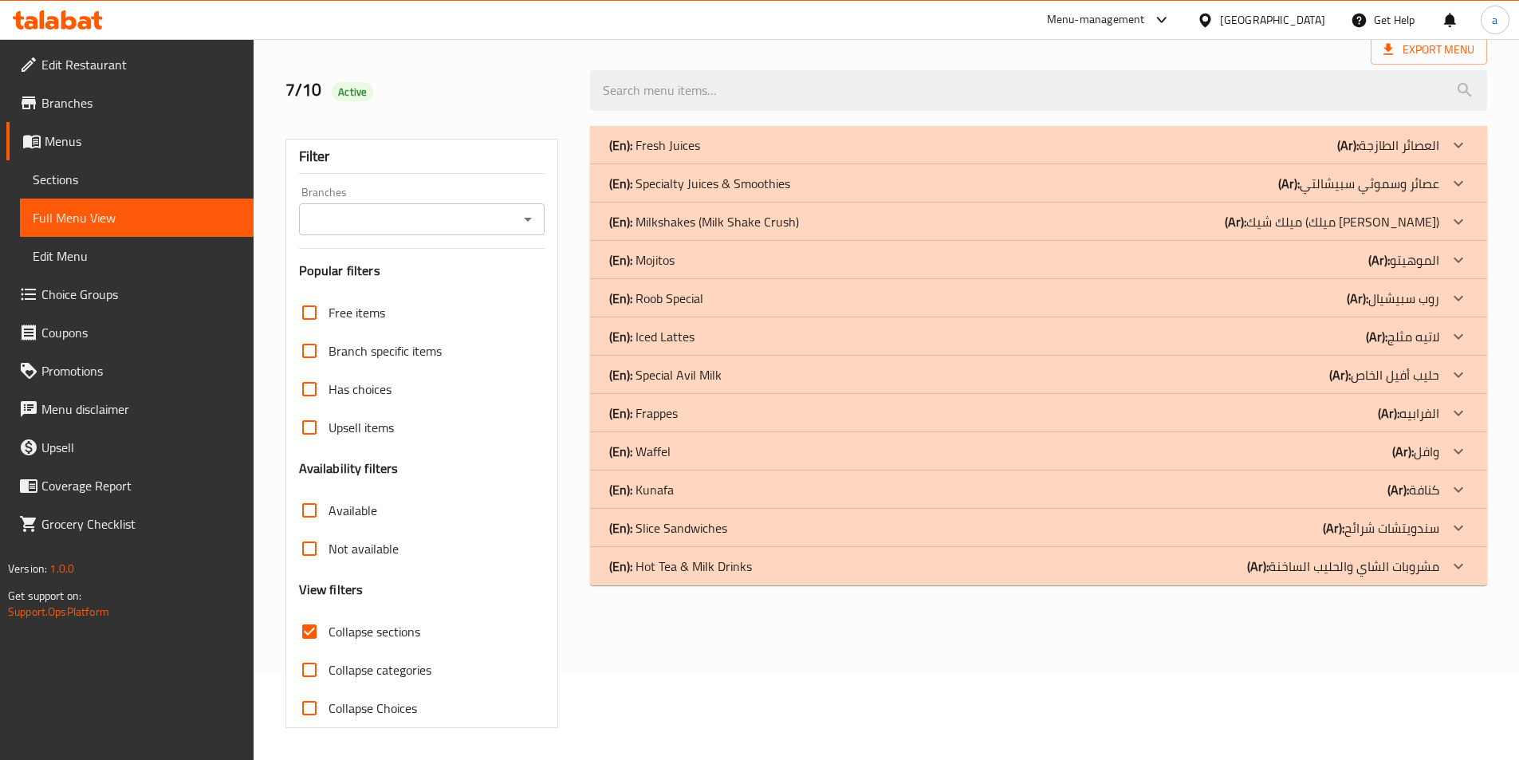
scroll to position [88, 0]
click at [1096, 582] on div "(En): Hot Tea & Milk Drinks (Ar): مشروبات الشاي والحليب الساخنة" at bounding box center [1038, 566] width 897 height 38
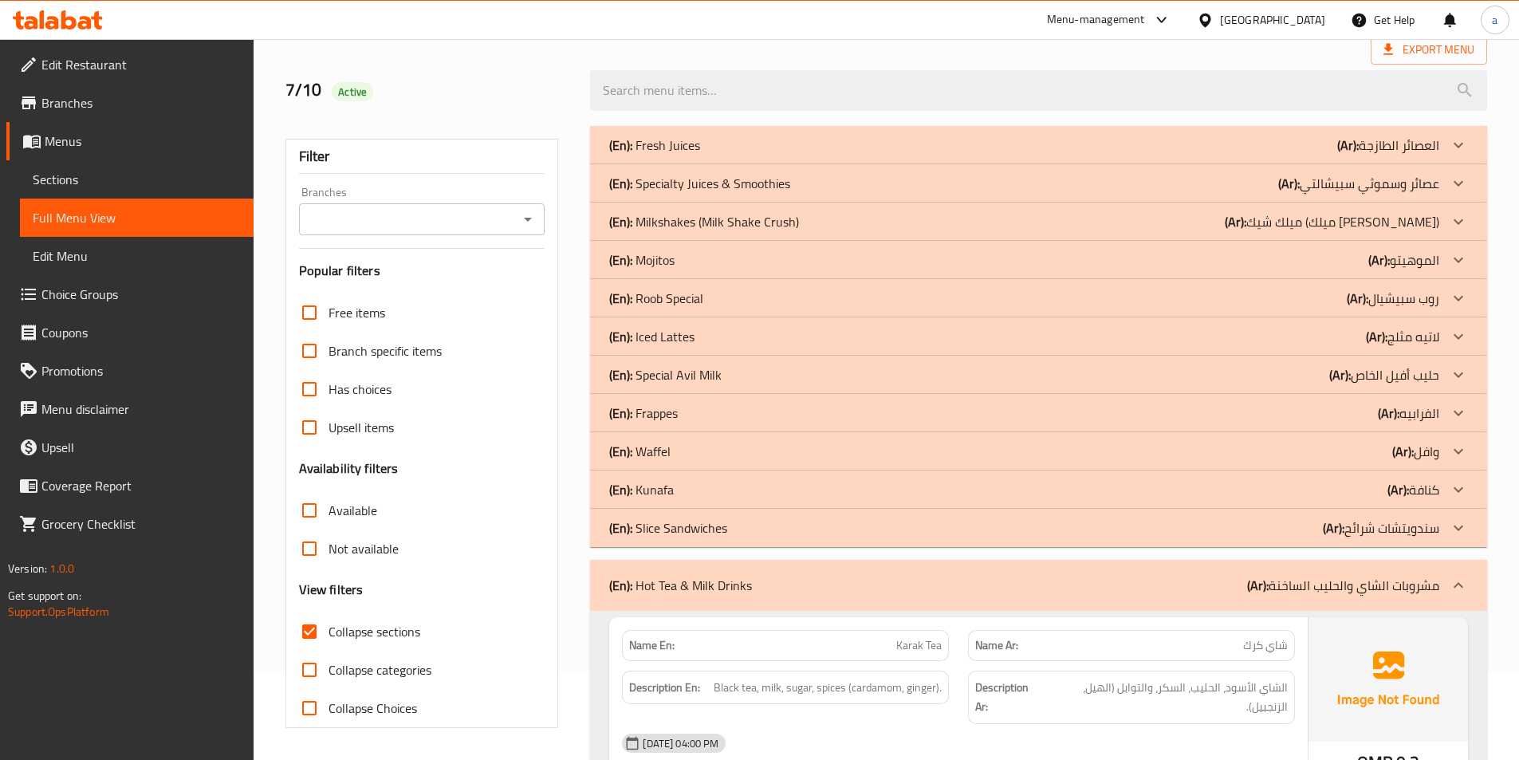
click at [937, 505] on div "(En): [PERSON_NAME] (Ar): كنافة" at bounding box center [1038, 489] width 897 height 38
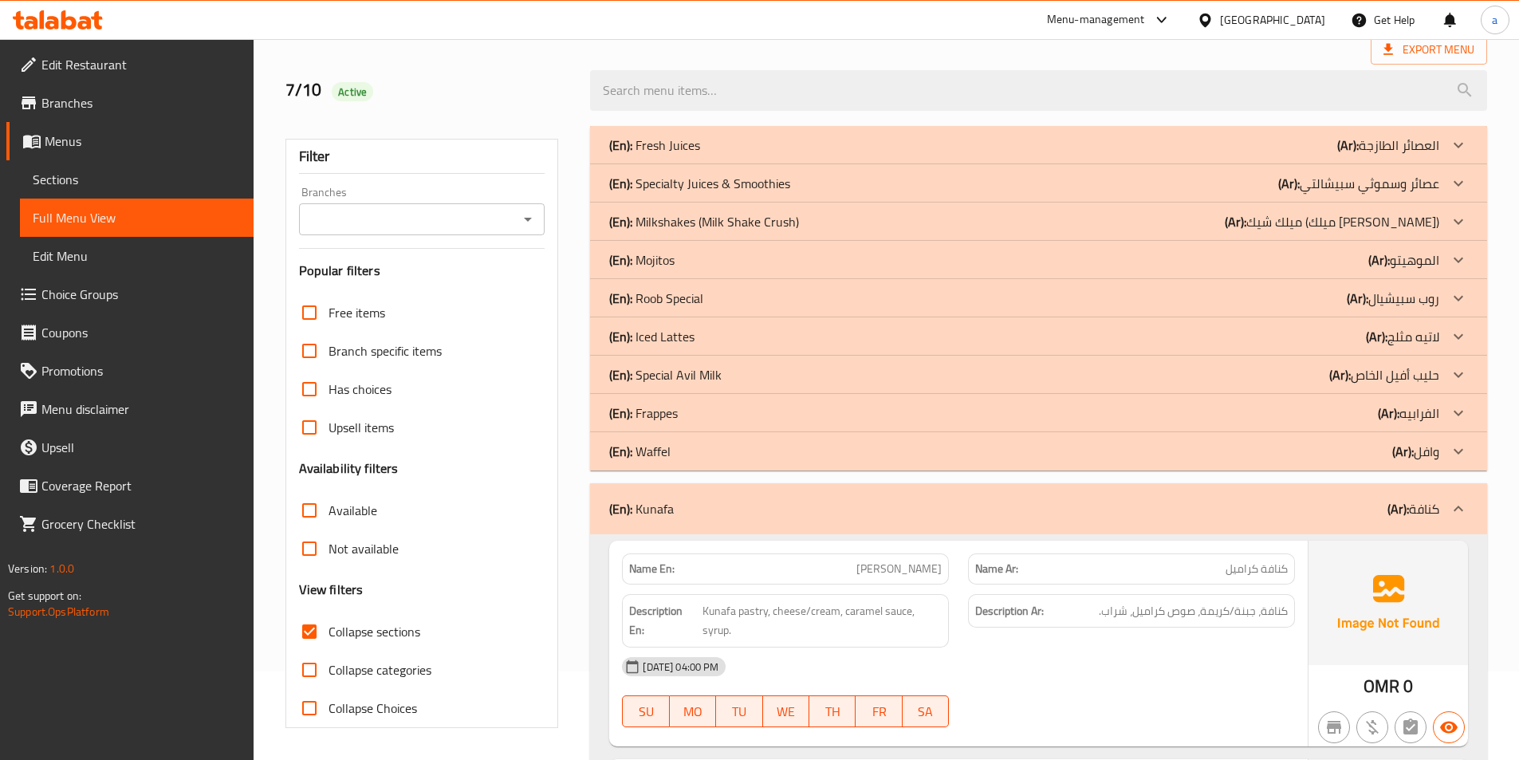
click at [820, 458] on div "(En): Waffel (Ar): وافل" at bounding box center [1024, 451] width 830 height 19
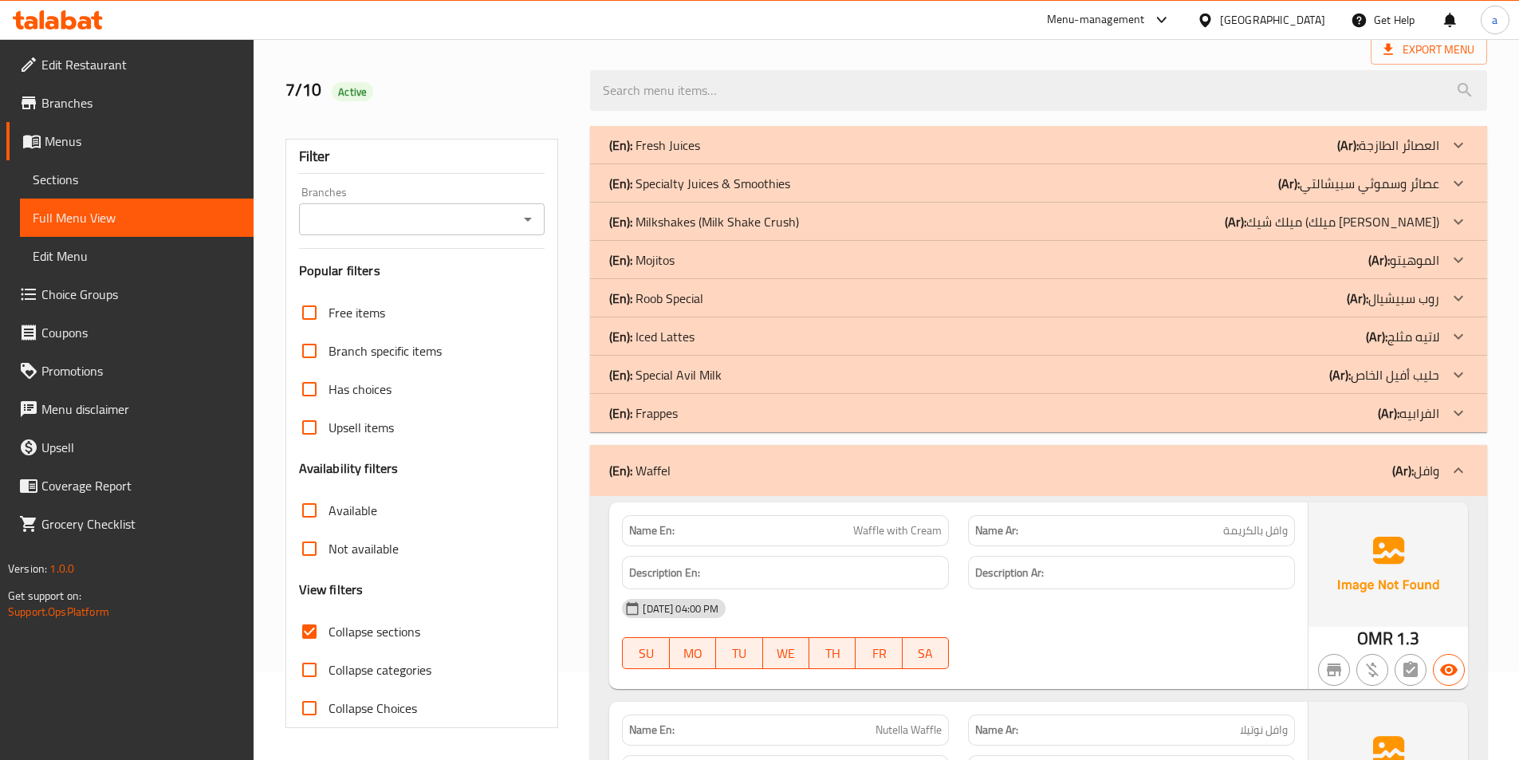
click at [754, 366] on div "(En): Special Avil Milk (Ar): حليب أفيل الخاص" at bounding box center [1024, 374] width 830 height 19
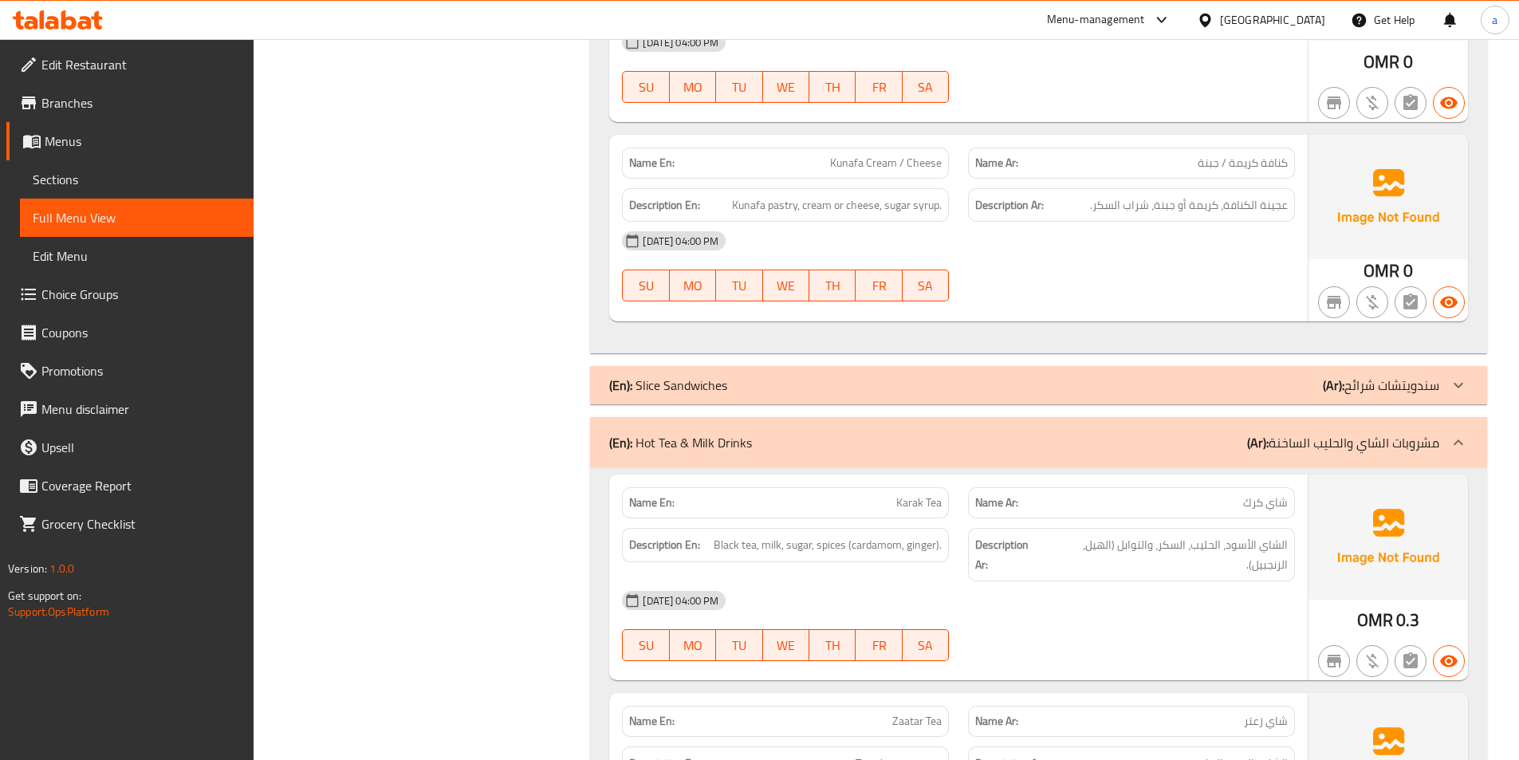
scroll to position [6219, 0]
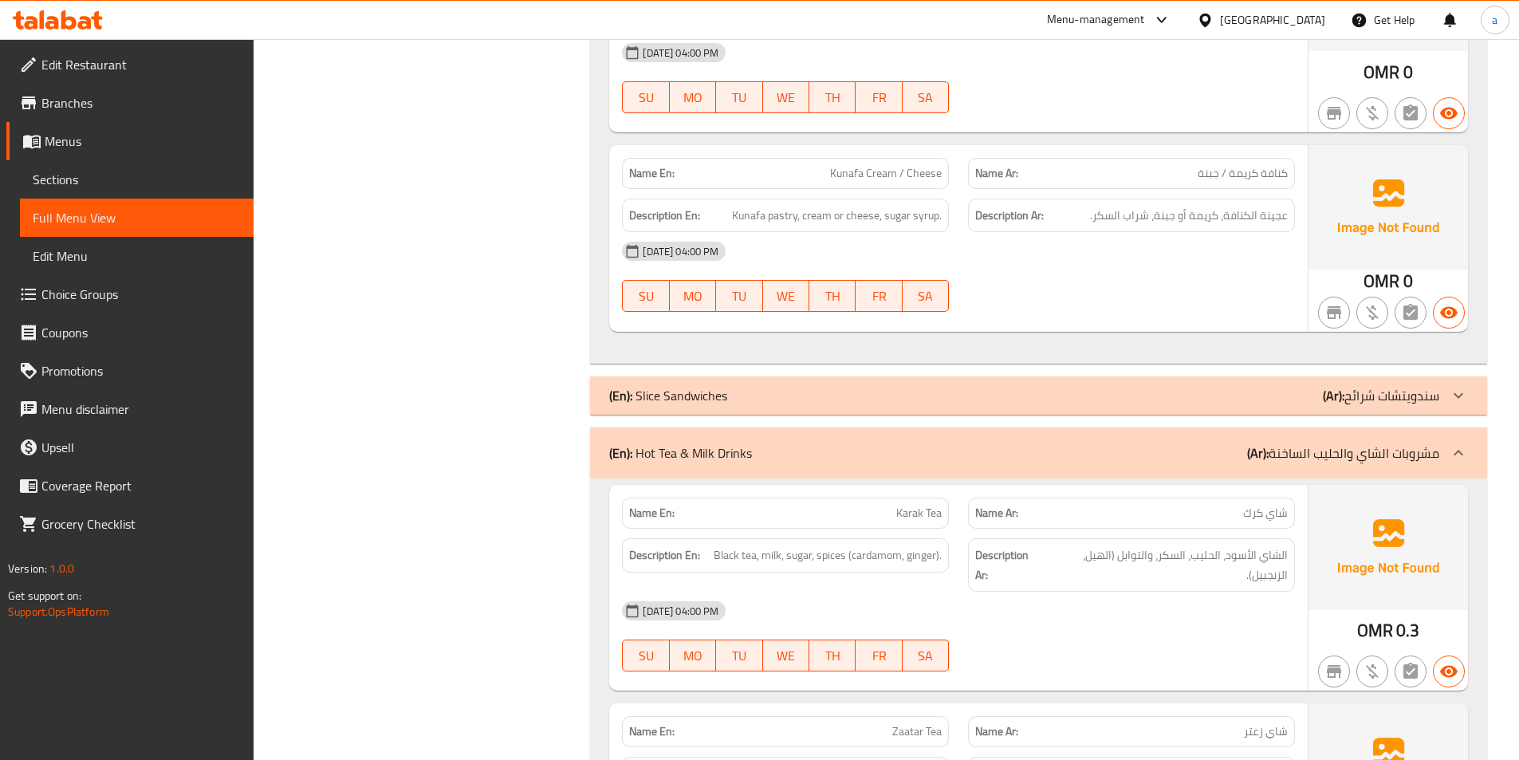
click at [812, 376] on div "(En): Slice Sandwiches (Ar): سندويتشات شرائح" at bounding box center [1038, 395] width 897 height 38
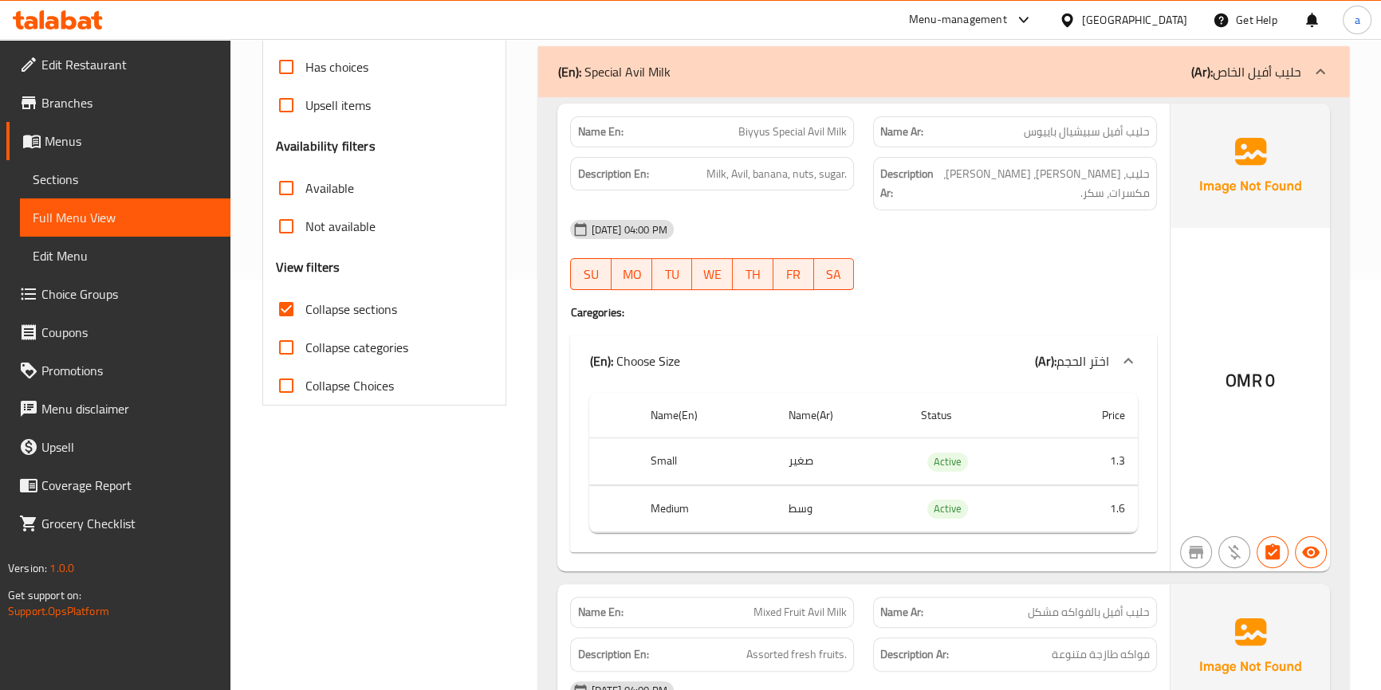
scroll to position [463, 0]
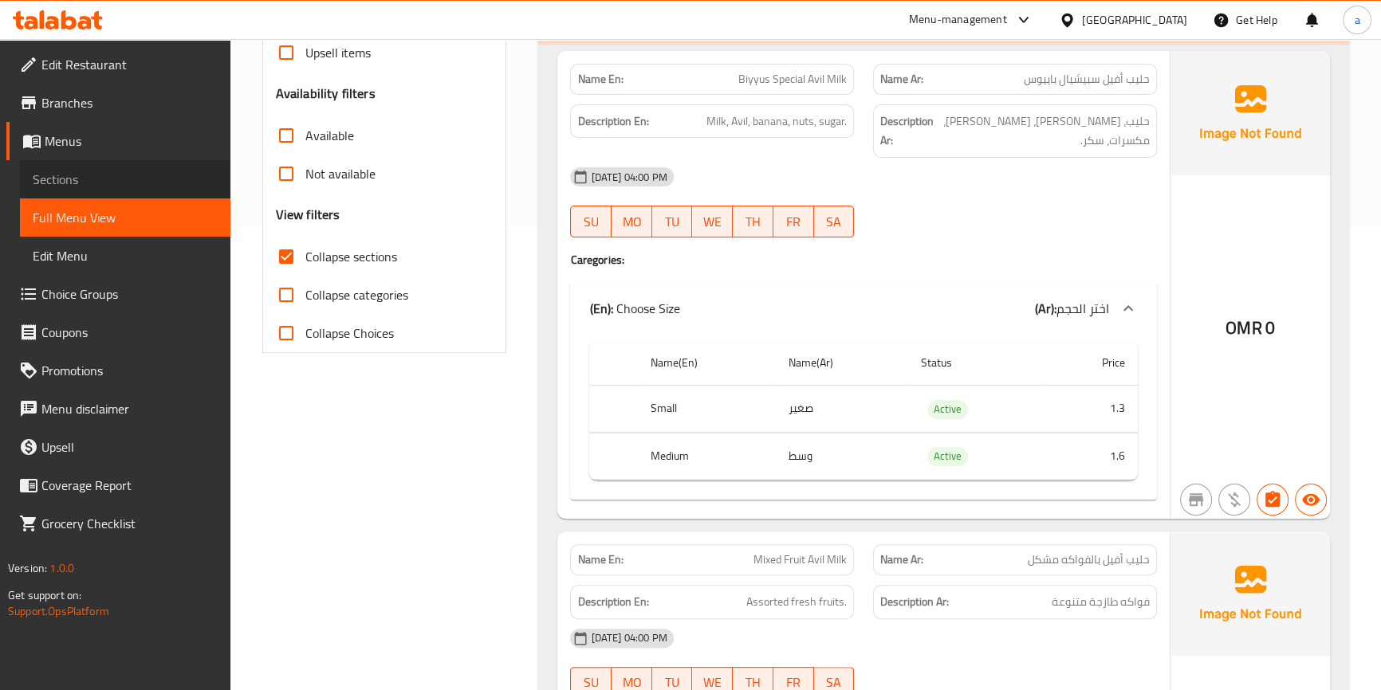
click at [119, 183] on span "Sections" at bounding box center [125, 179] width 185 height 19
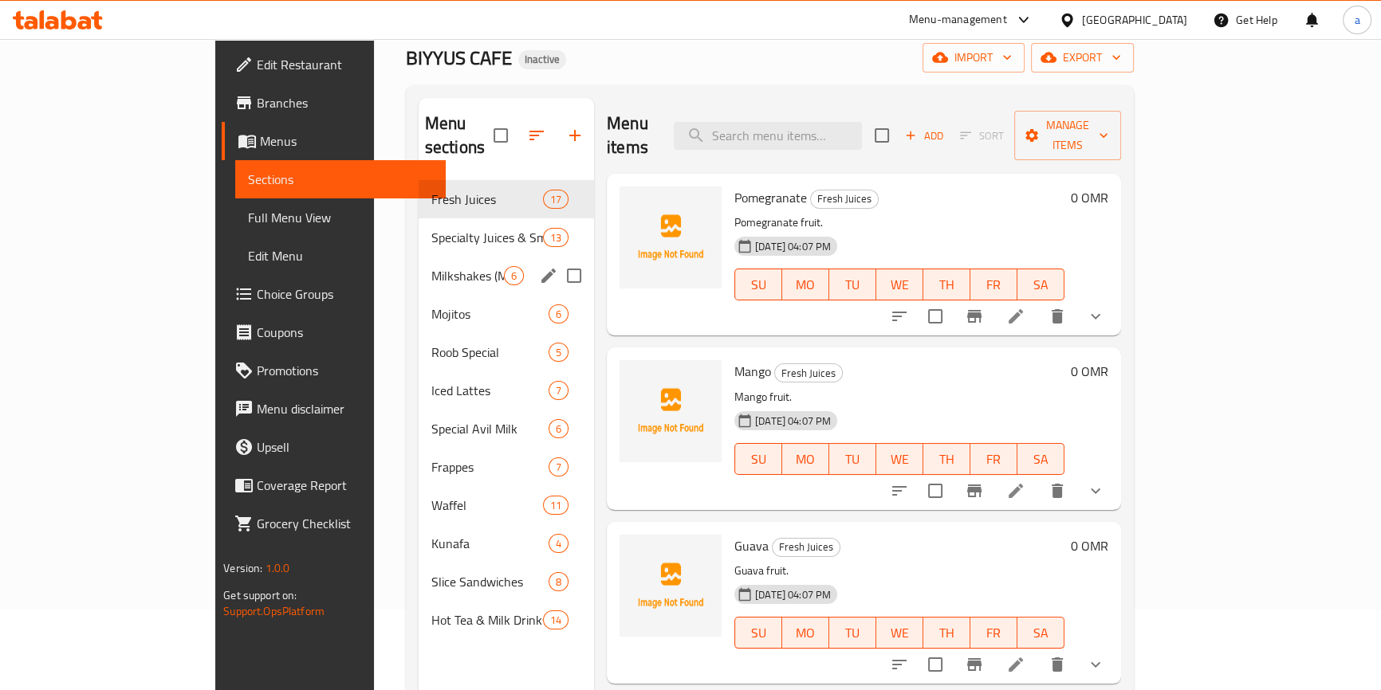
scroll to position [217, 0]
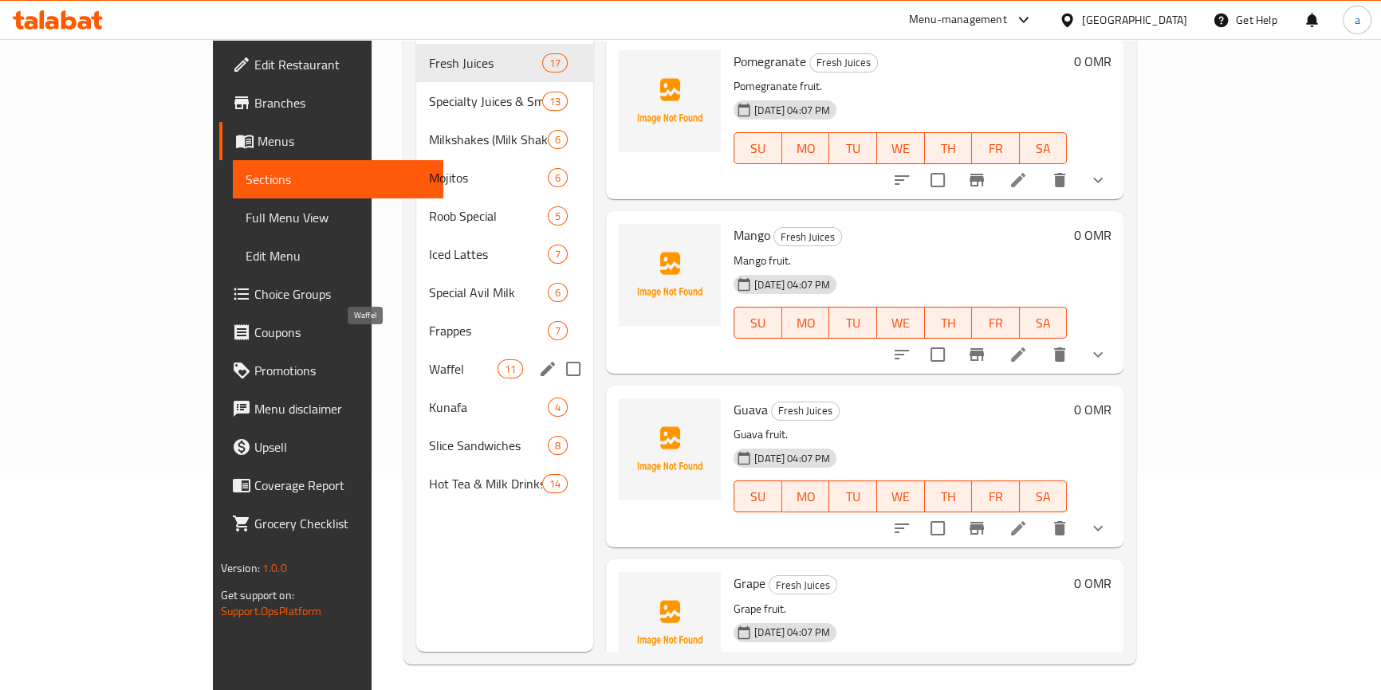
click at [429, 360] on span "Waffel" at bounding box center [463, 369] width 68 height 19
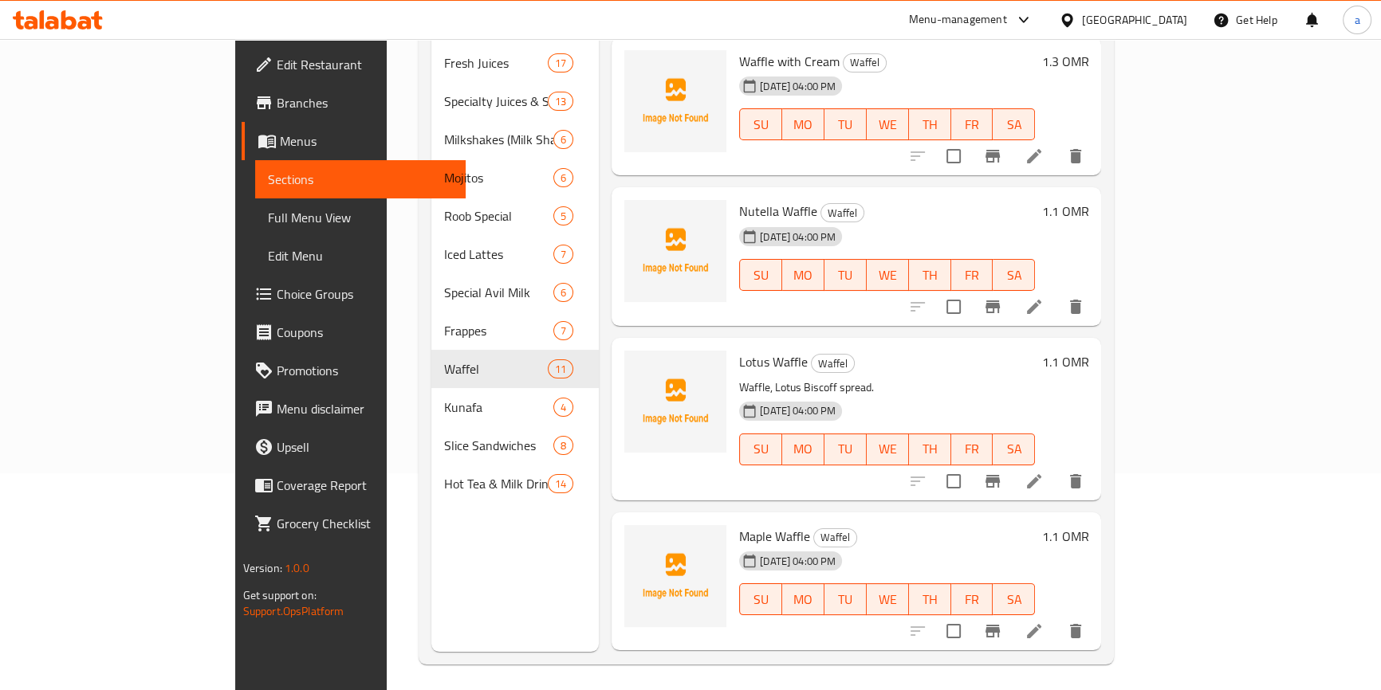
click at [1044, 297] on icon at bounding box center [1034, 306] width 19 height 19
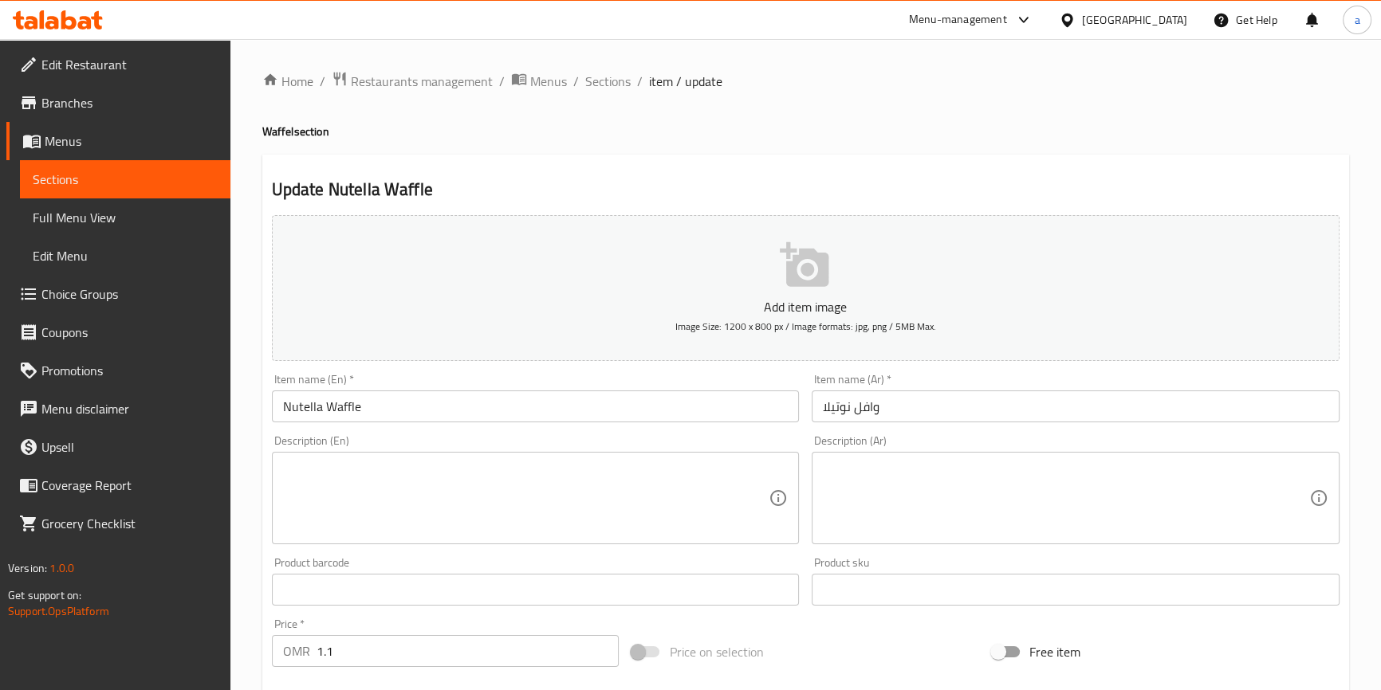
click at [317, 478] on textarea at bounding box center [526, 499] width 486 height 76
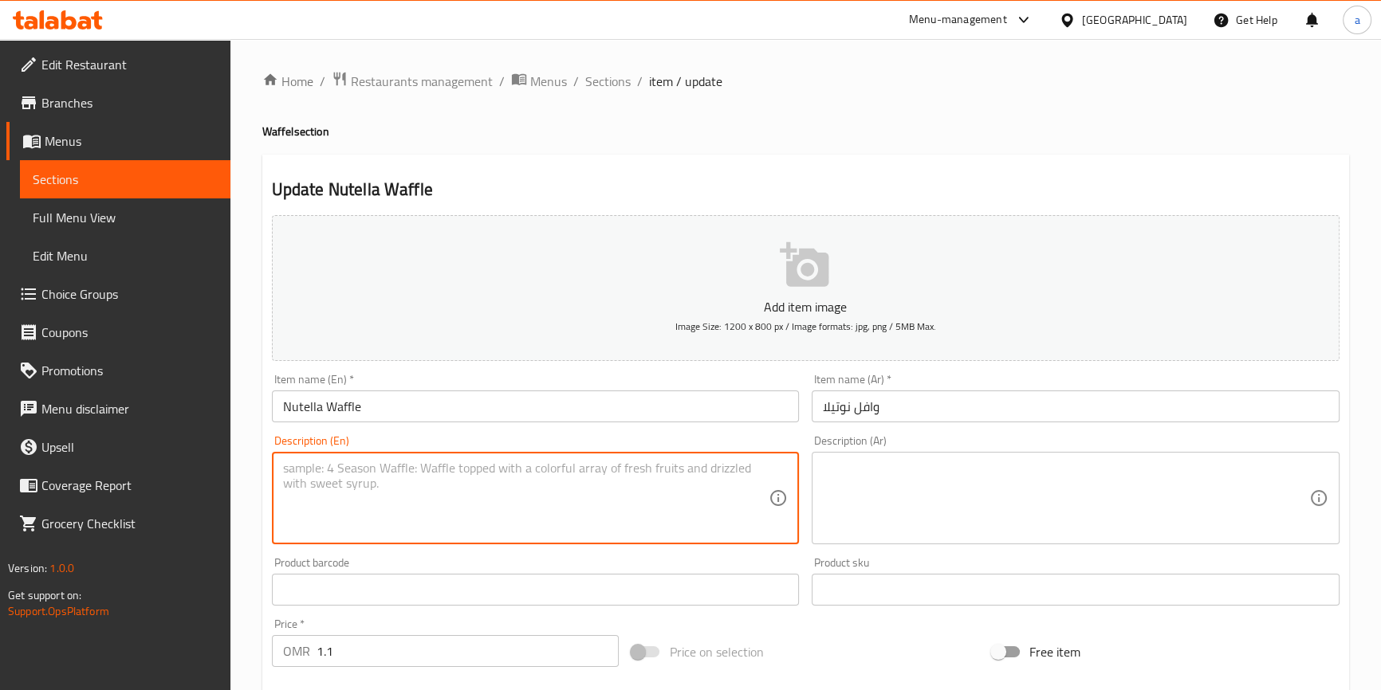
paste textarea "With Nutella Crepe in a Warm Waffle"
type textarea "With Nutella Crepe in a Warm Waffle"
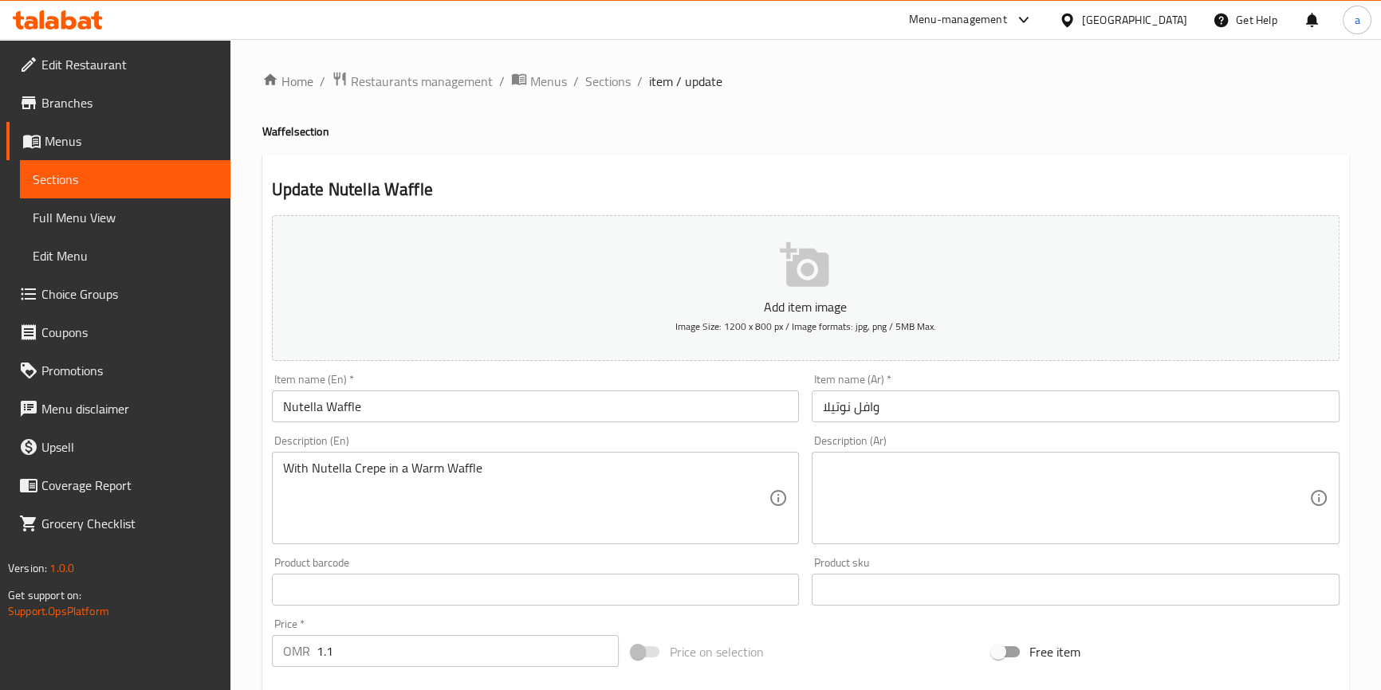
click at [1156, 474] on textarea at bounding box center [1066, 499] width 486 height 76
paste textarea "مع كريب نوتيلا في وافل دافئ"
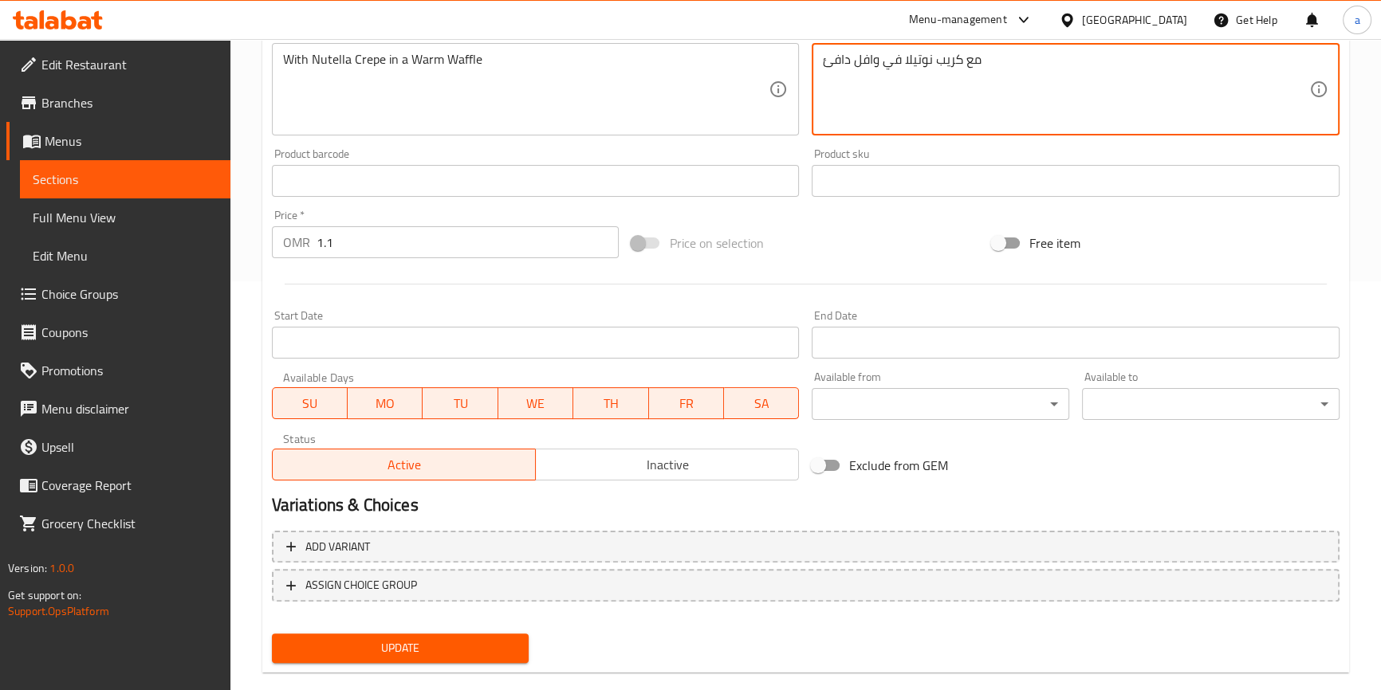
scroll to position [435, 0]
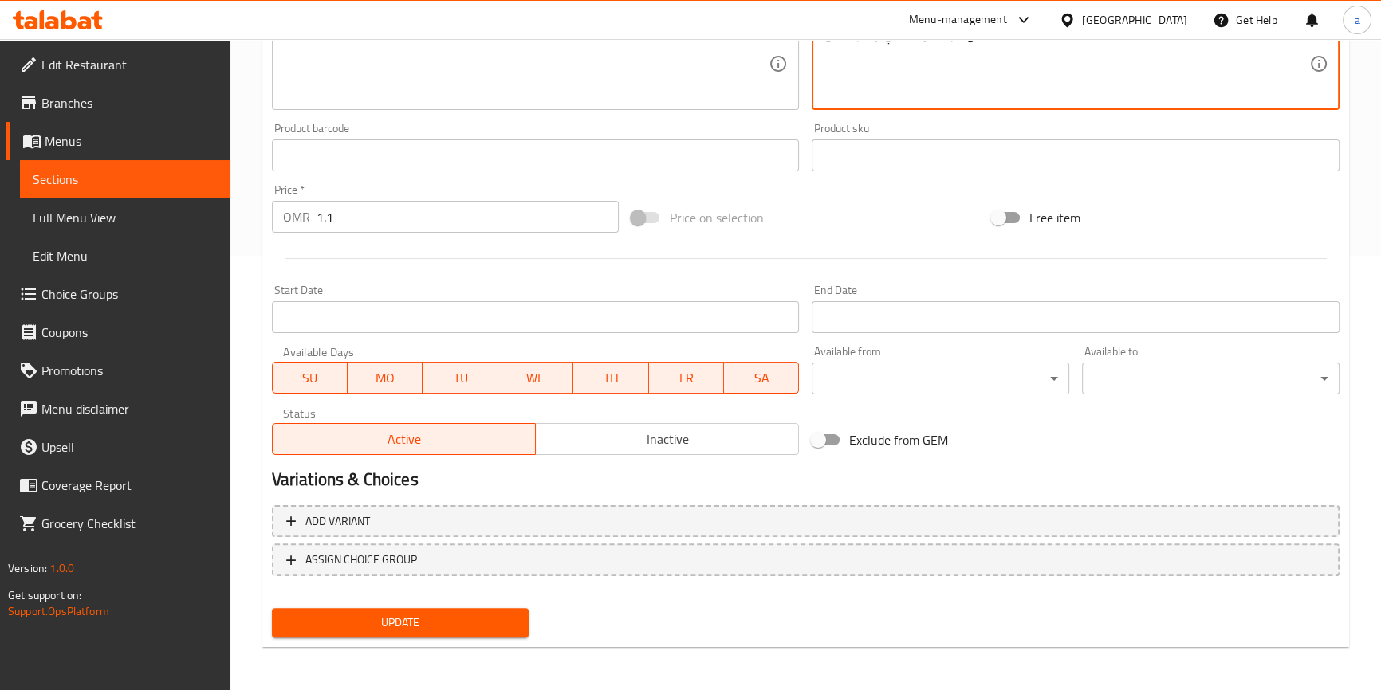
type textarea "مع كريب نوتيلا في وافل دافئ"
click at [478, 613] on span "Update" at bounding box center [401, 623] width 232 height 20
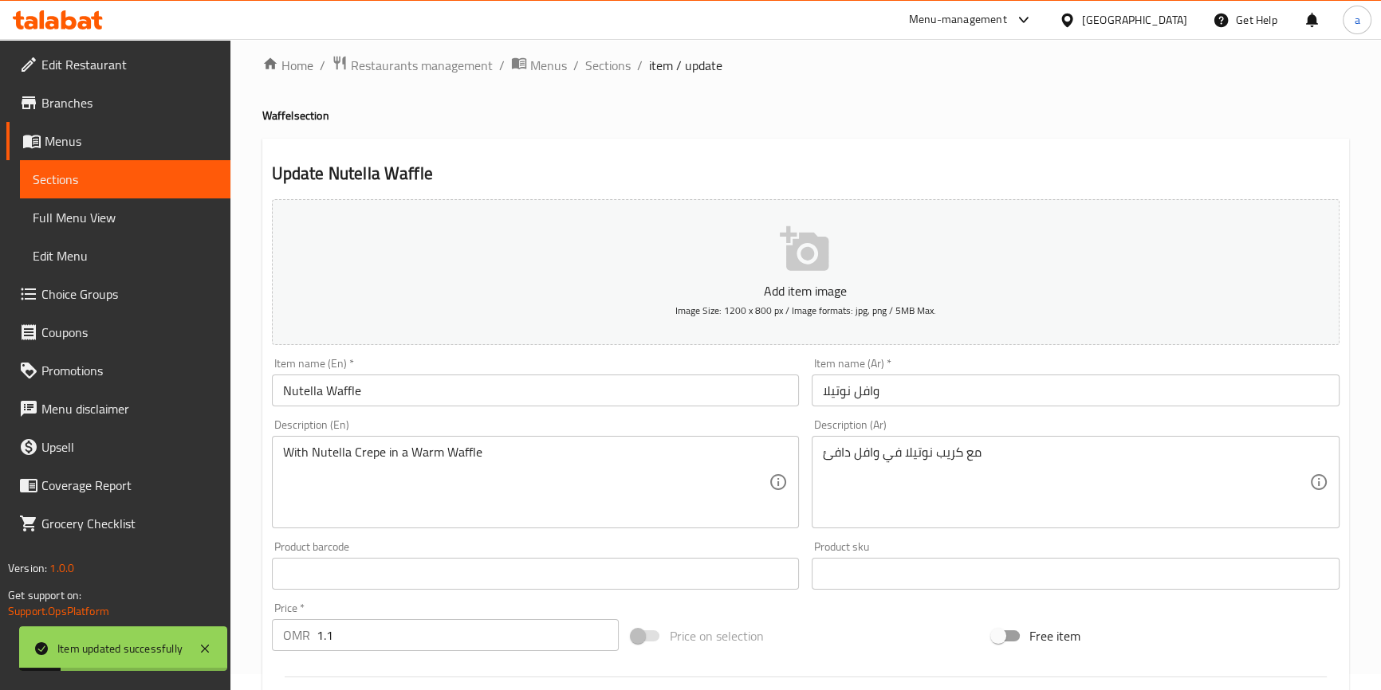
scroll to position [0, 0]
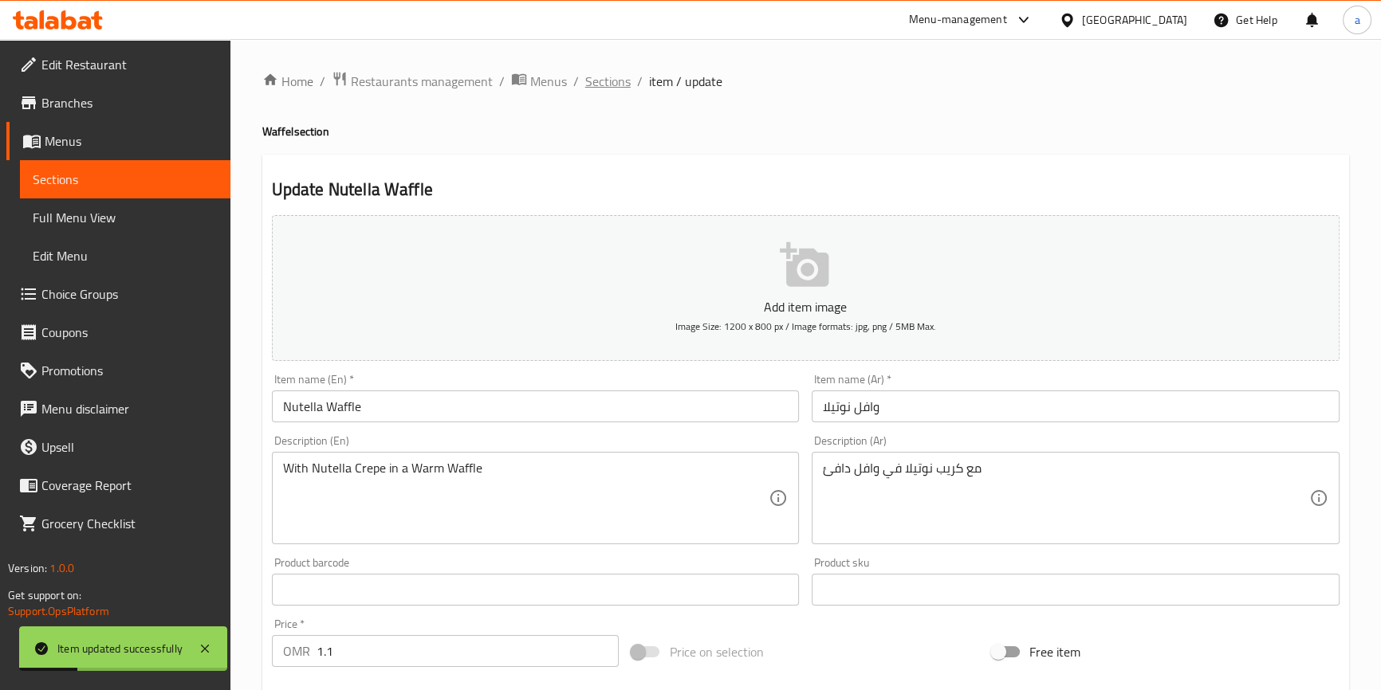
click at [612, 83] on span "Sections" at bounding box center [607, 81] width 45 height 19
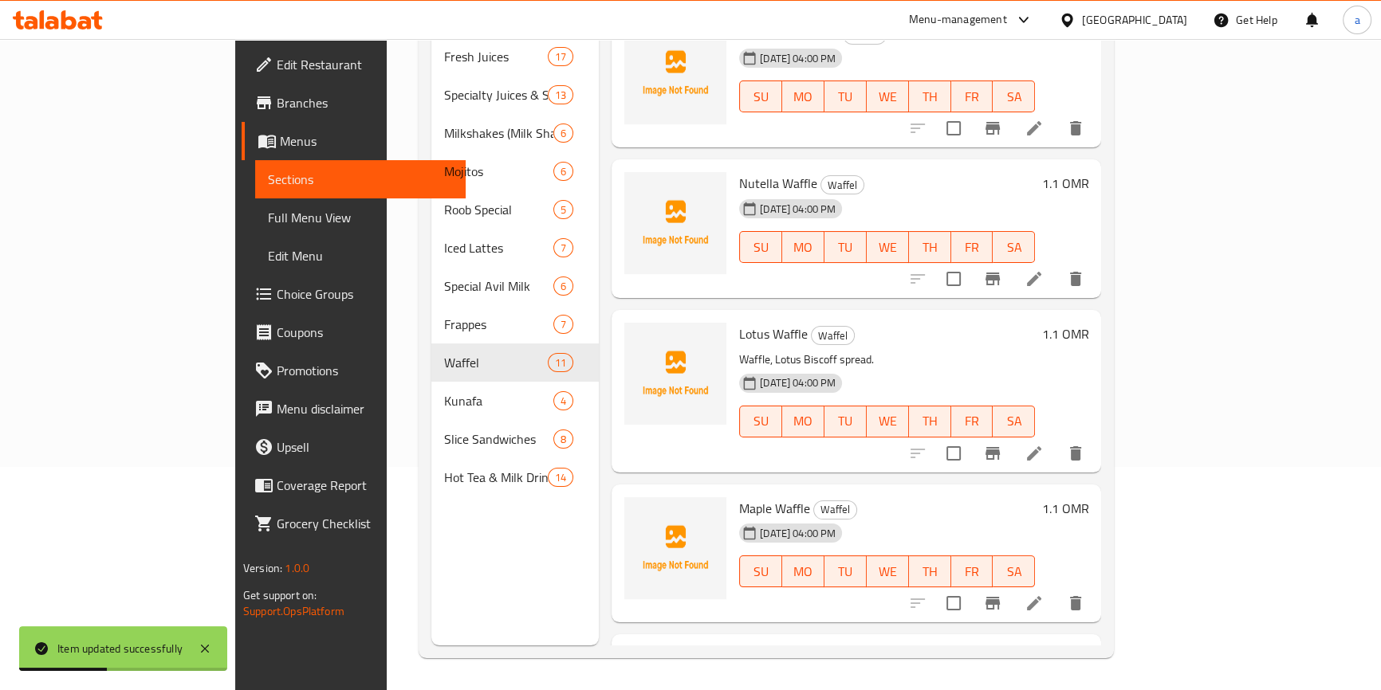
scroll to position [239, 0]
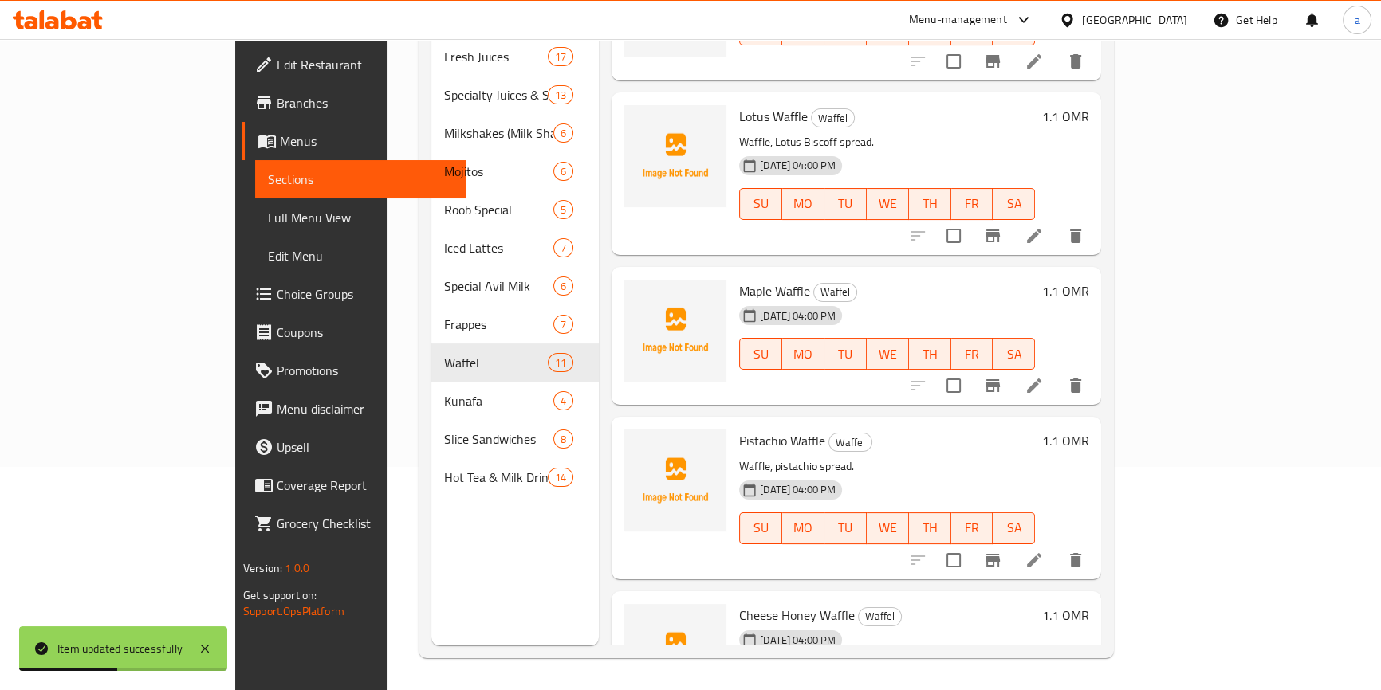
click at [1041, 553] on icon at bounding box center [1034, 560] width 14 height 14
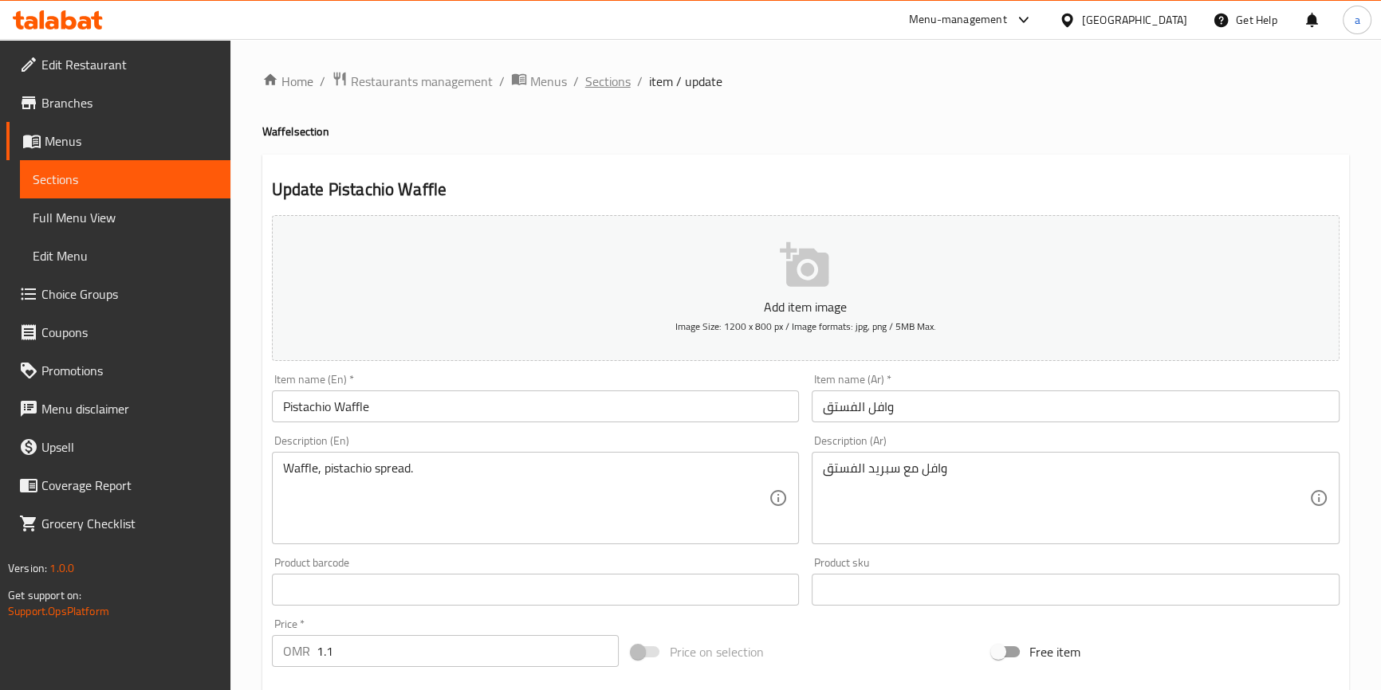
click at [597, 75] on span "Sections" at bounding box center [607, 81] width 45 height 19
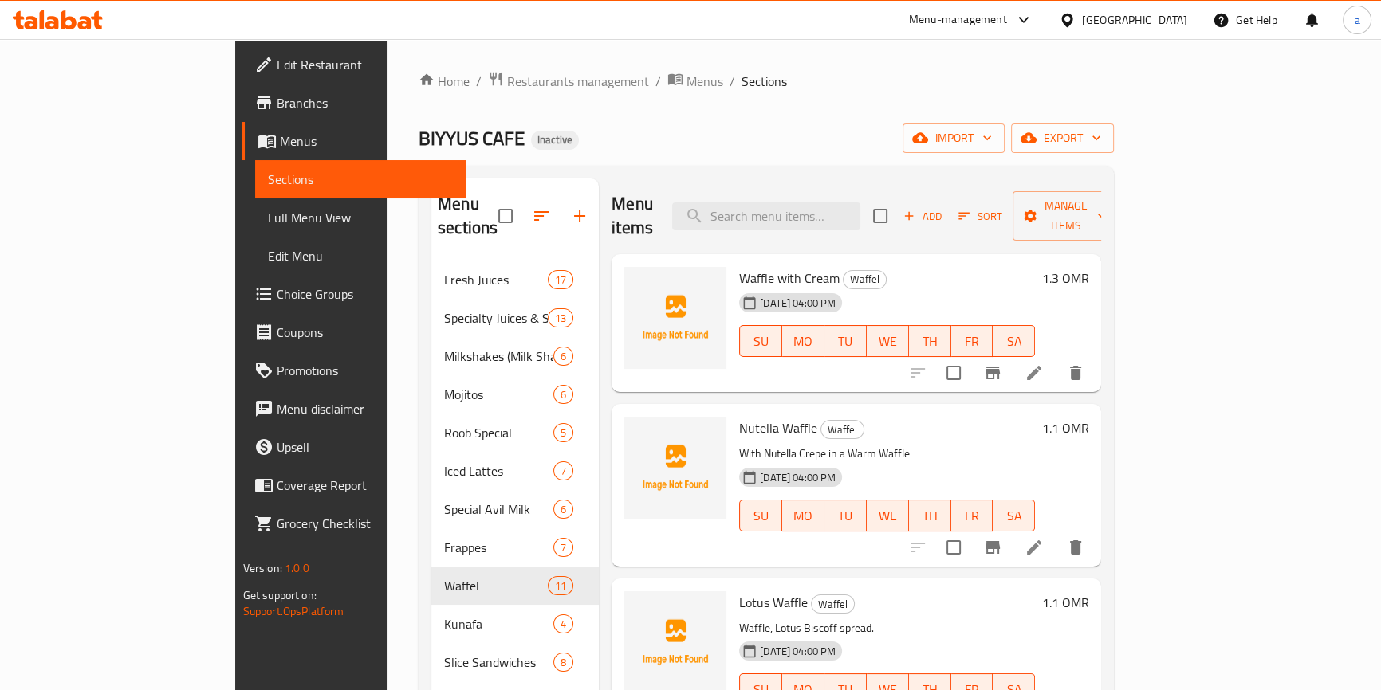
scroll to position [379, 0]
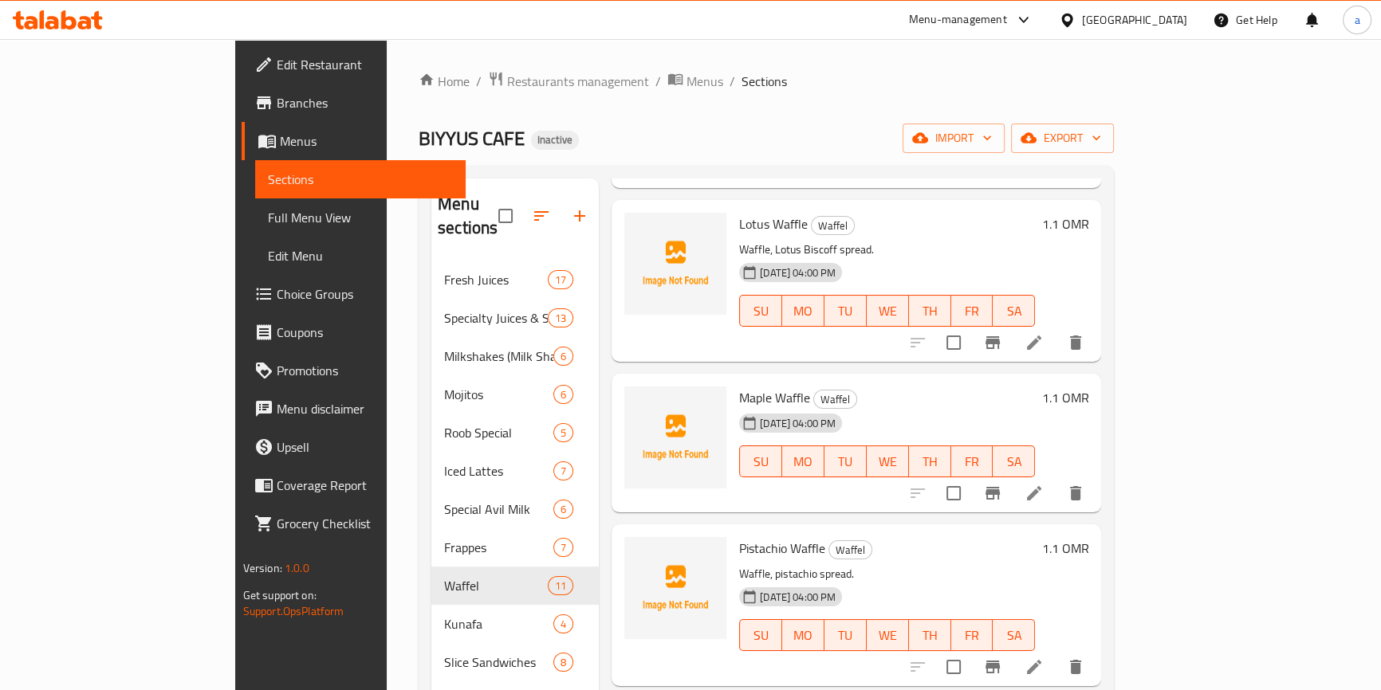
click at [1044, 658] on icon at bounding box center [1034, 667] width 19 height 19
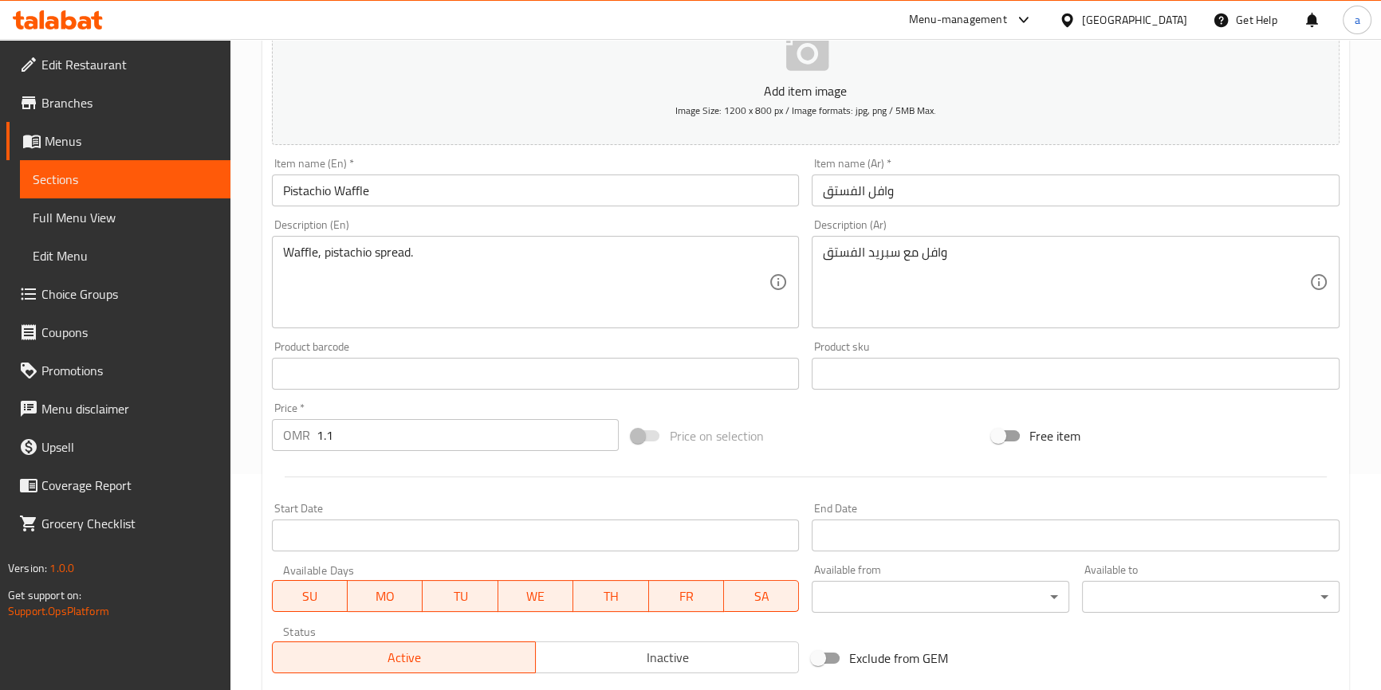
scroll to position [217, 0]
click at [152, 210] on span "Full Menu View" at bounding box center [125, 217] width 185 height 19
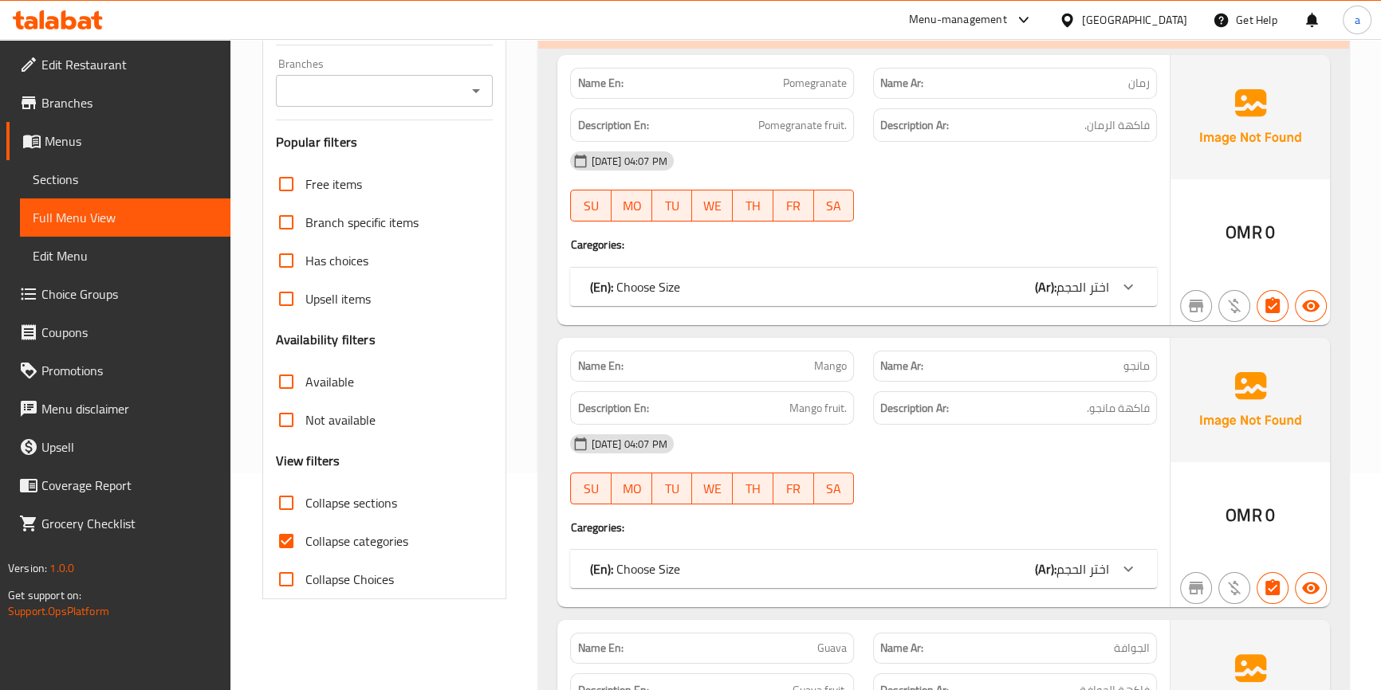
click at [336, 509] on span "Collapse sections" at bounding box center [351, 503] width 92 height 19
click at [305, 509] on input "Collapse sections" at bounding box center [286, 503] width 38 height 38
checkbox input "true"
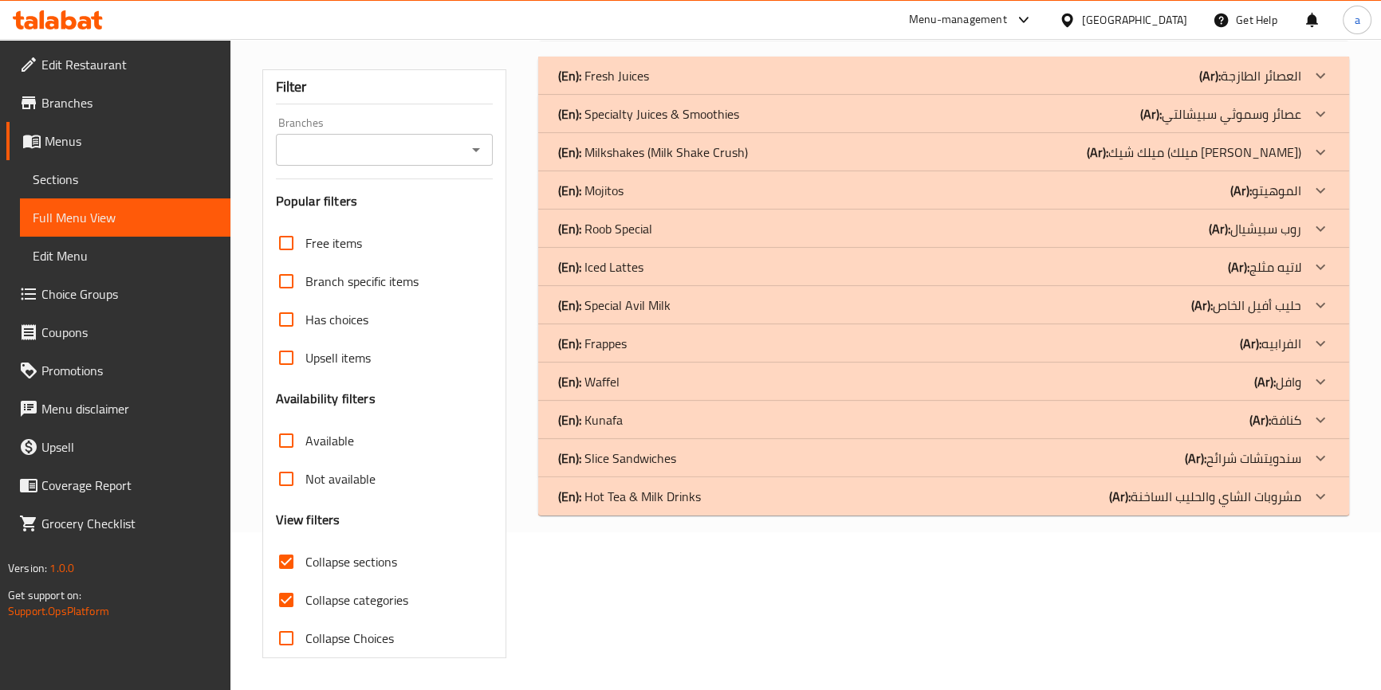
click at [311, 591] on span "Collapse categories" at bounding box center [356, 600] width 103 height 19
click at [305, 581] on input "Collapse categories" at bounding box center [286, 600] width 38 height 38
checkbox input "false"
click at [1171, 495] on p "(Ar): مشروبات الشاي والحليب الساخنة" at bounding box center [1205, 497] width 192 height 19
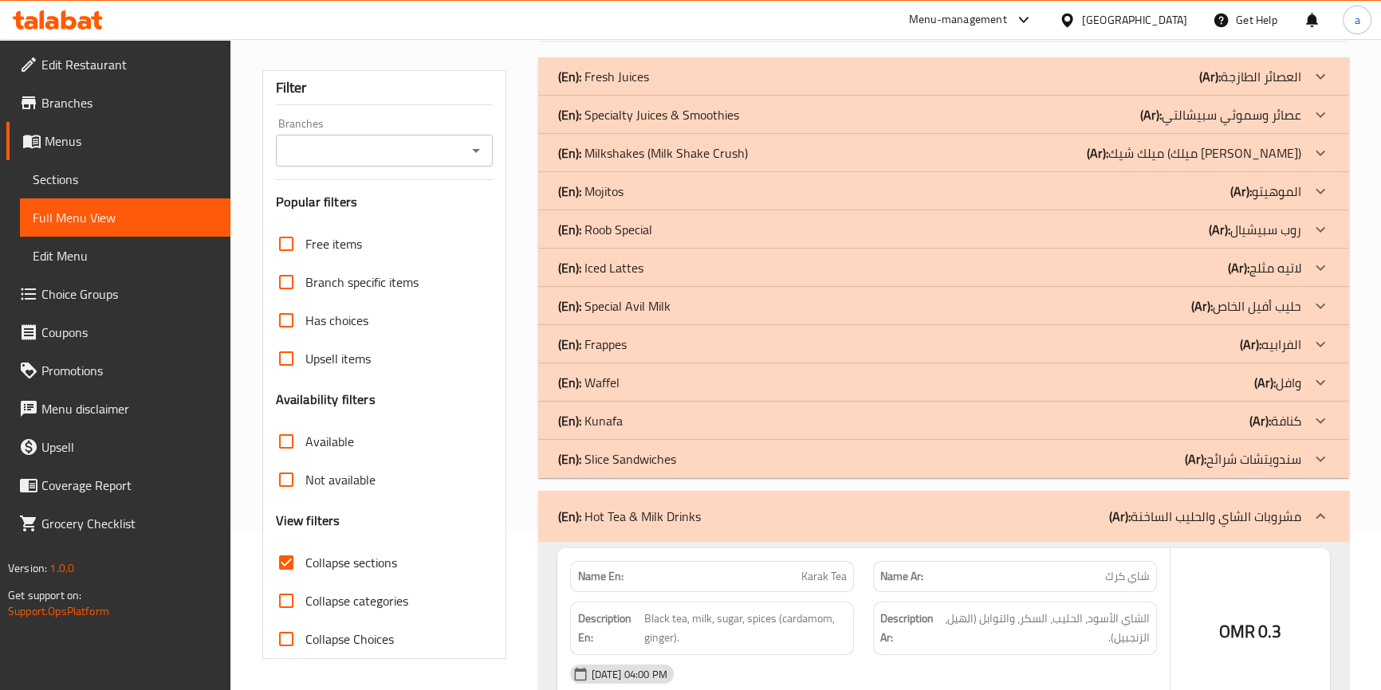
click at [1190, 454] on b "(Ar):" at bounding box center [1196, 459] width 22 height 24
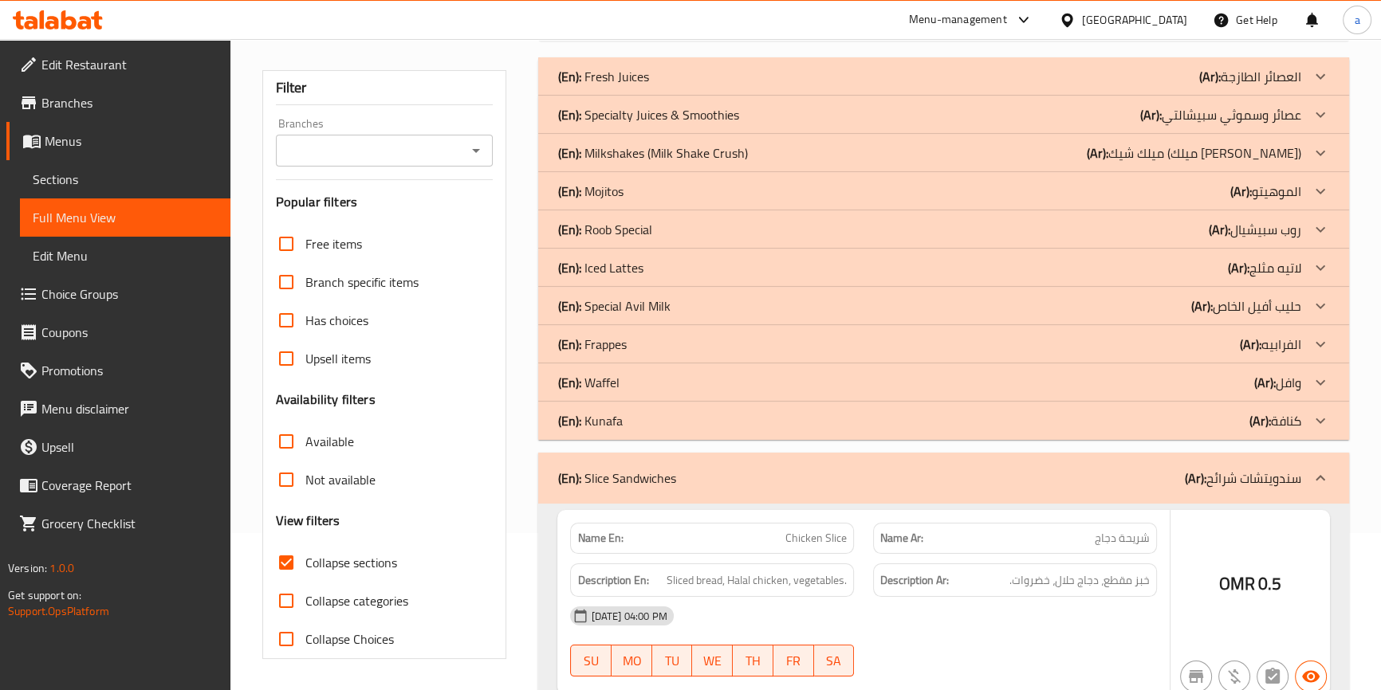
click at [1204, 428] on div "(En): [PERSON_NAME] (Ar): كنافة" at bounding box center [928, 420] width 743 height 19
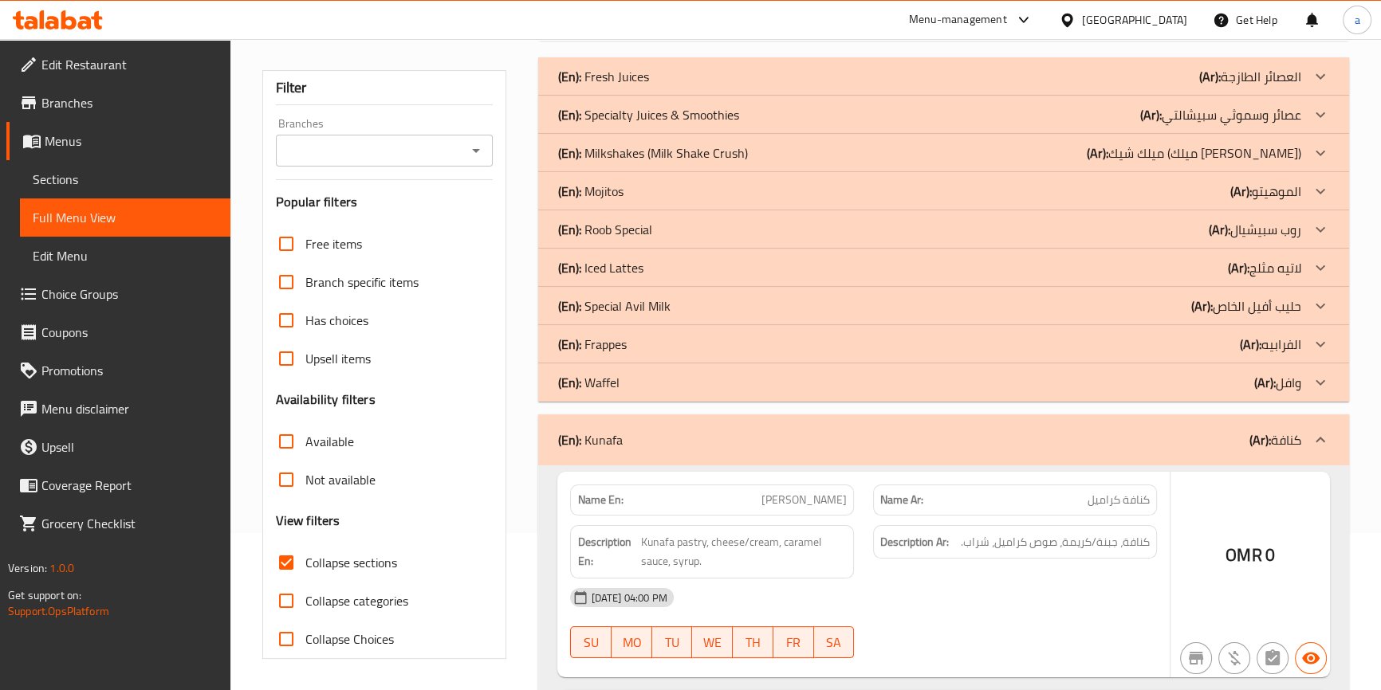
click at [1198, 390] on div "(En): Waffel (Ar): وافل" at bounding box center [928, 382] width 743 height 19
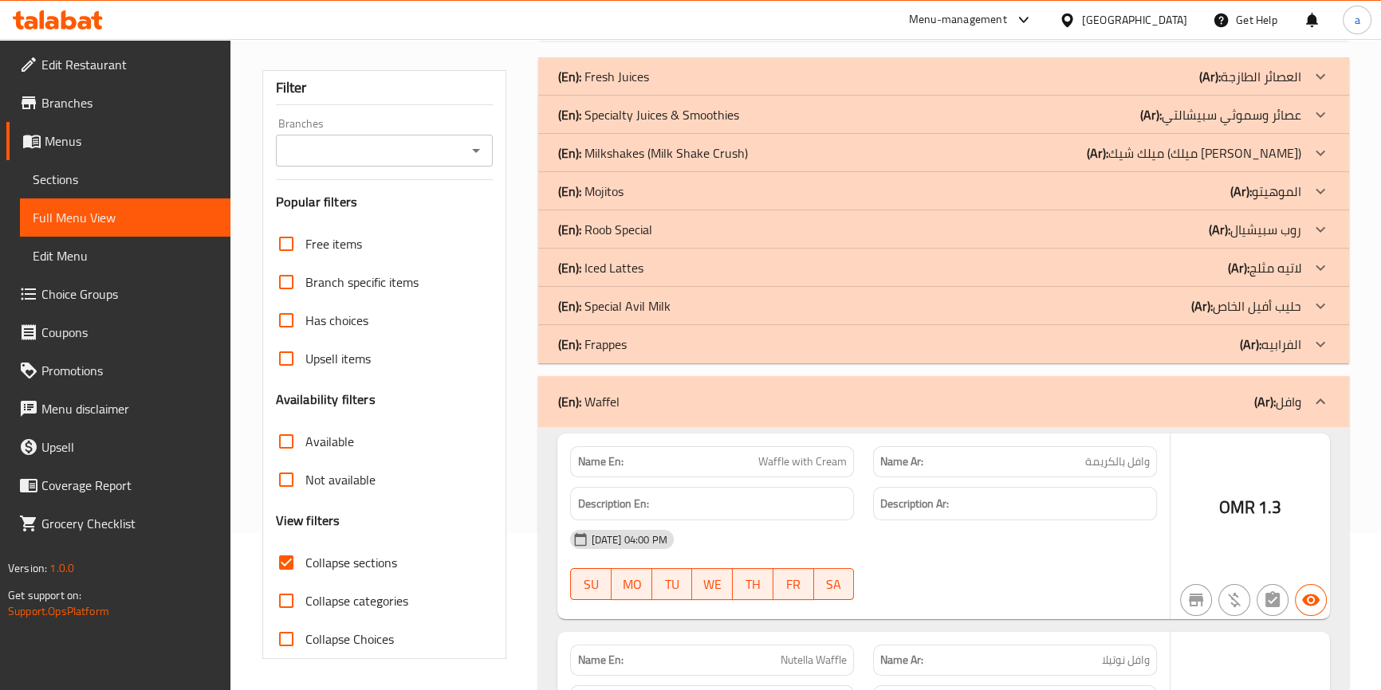
click at [1202, 313] on b "(Ar):" at bounding box center [1202, 306] width 22 height 24
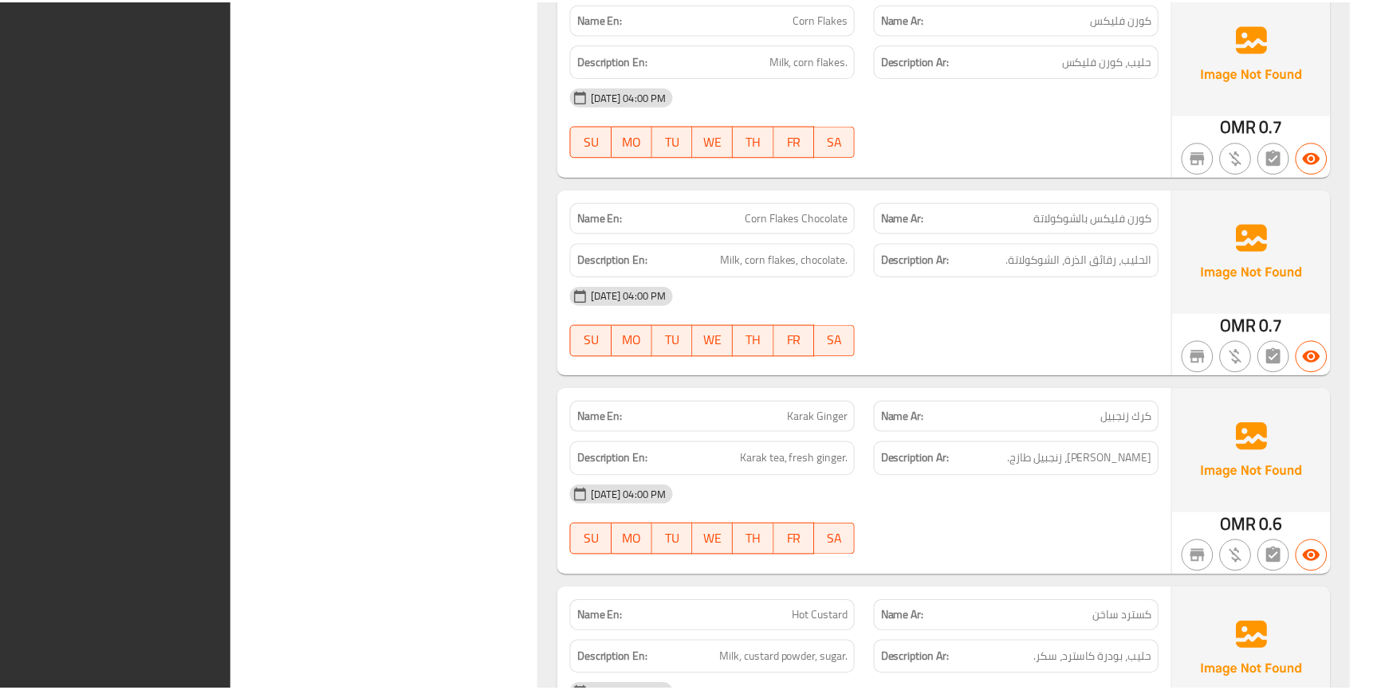
scroll to position [10562, 0]
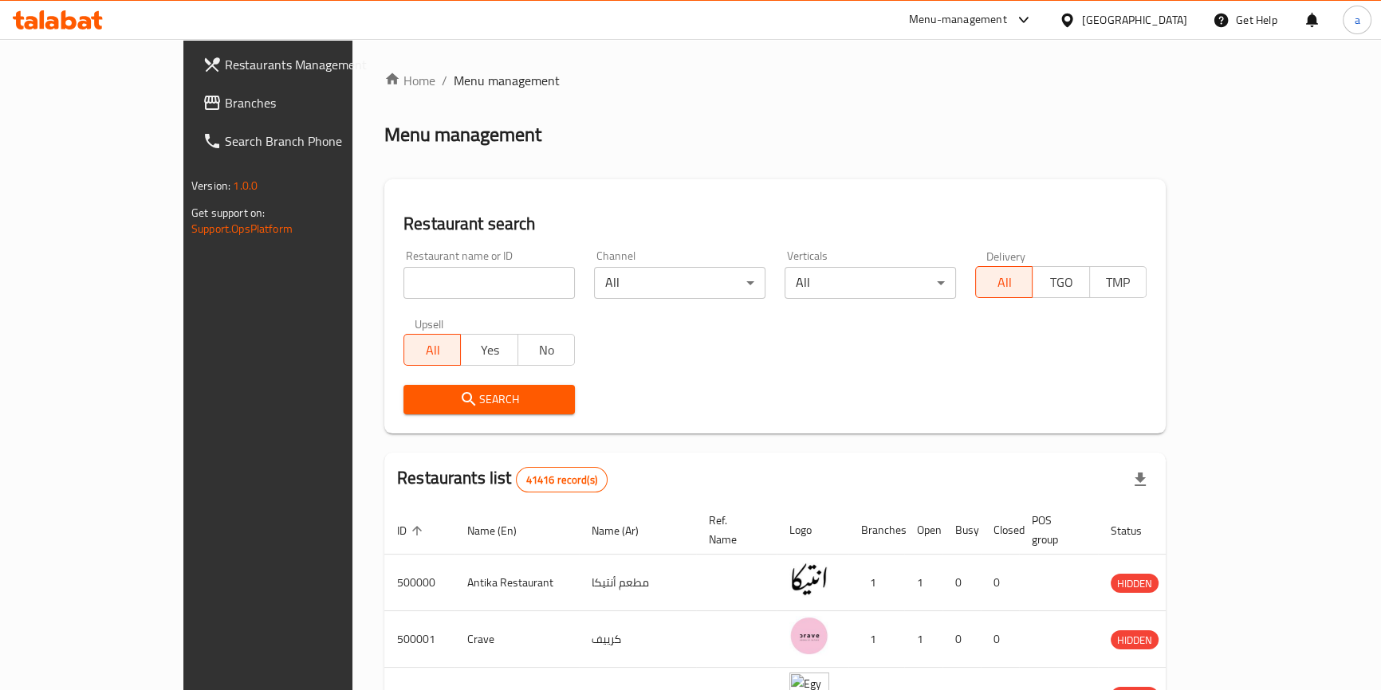
click at [678, 16] on div "[GEOGRAPHIC_DATA]" at bounding box center [1134, 20] width 105 height 18
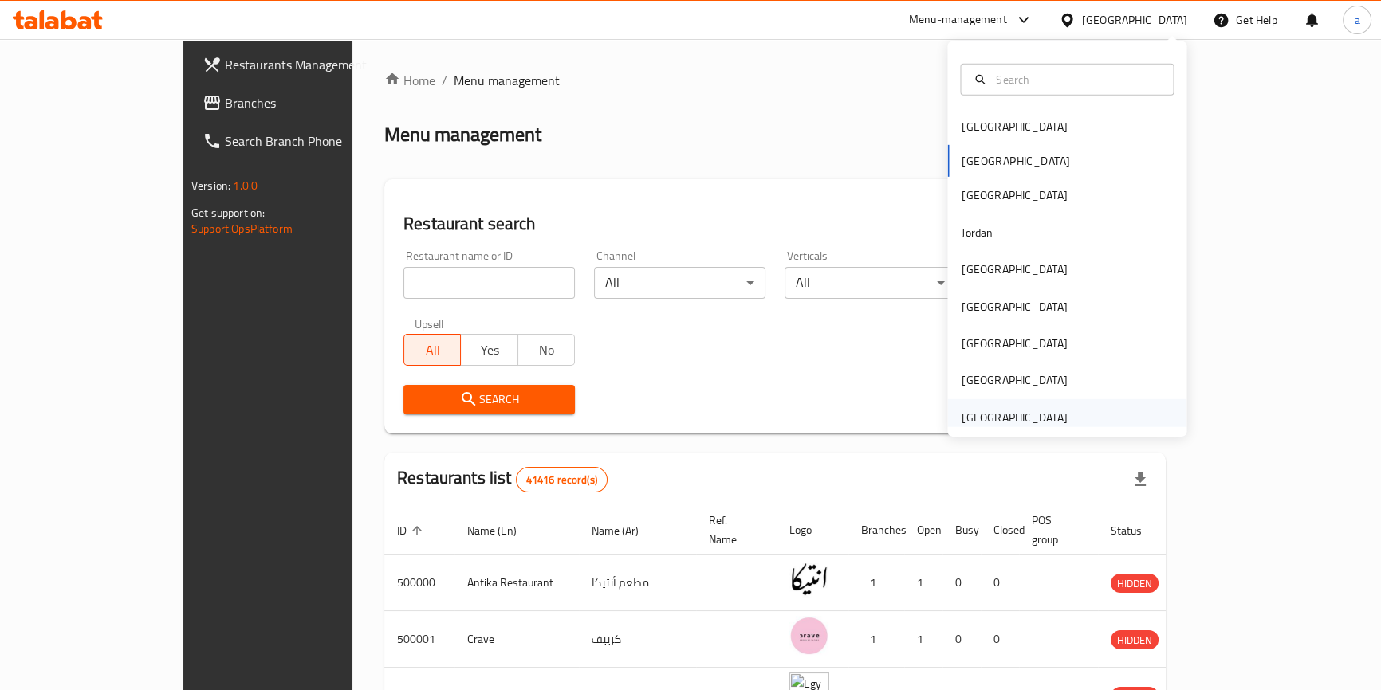
click at [678, 404] on div "[GEOGRAPHIC_DATA]" at bounding box center [1066, 417] width 239 height 37
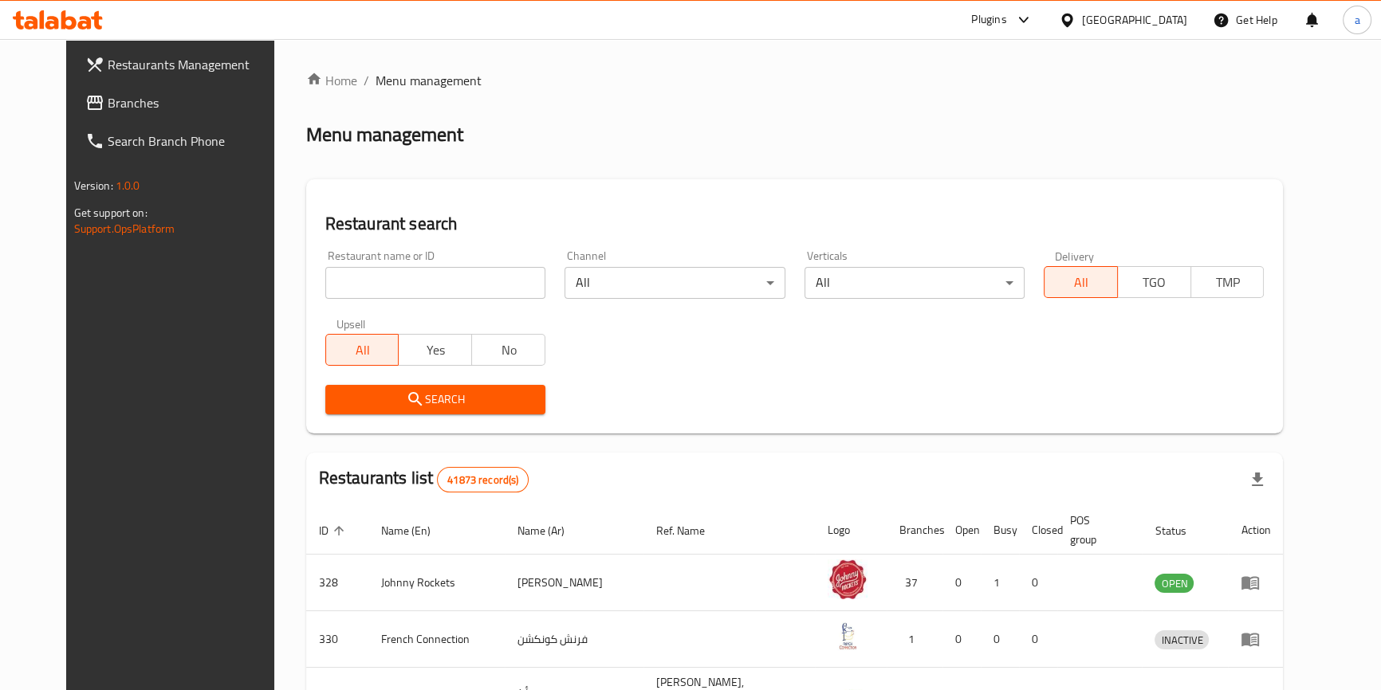
click at [108, 110] on span "Branches" at bounding box center [196, 102] width 176 height 19
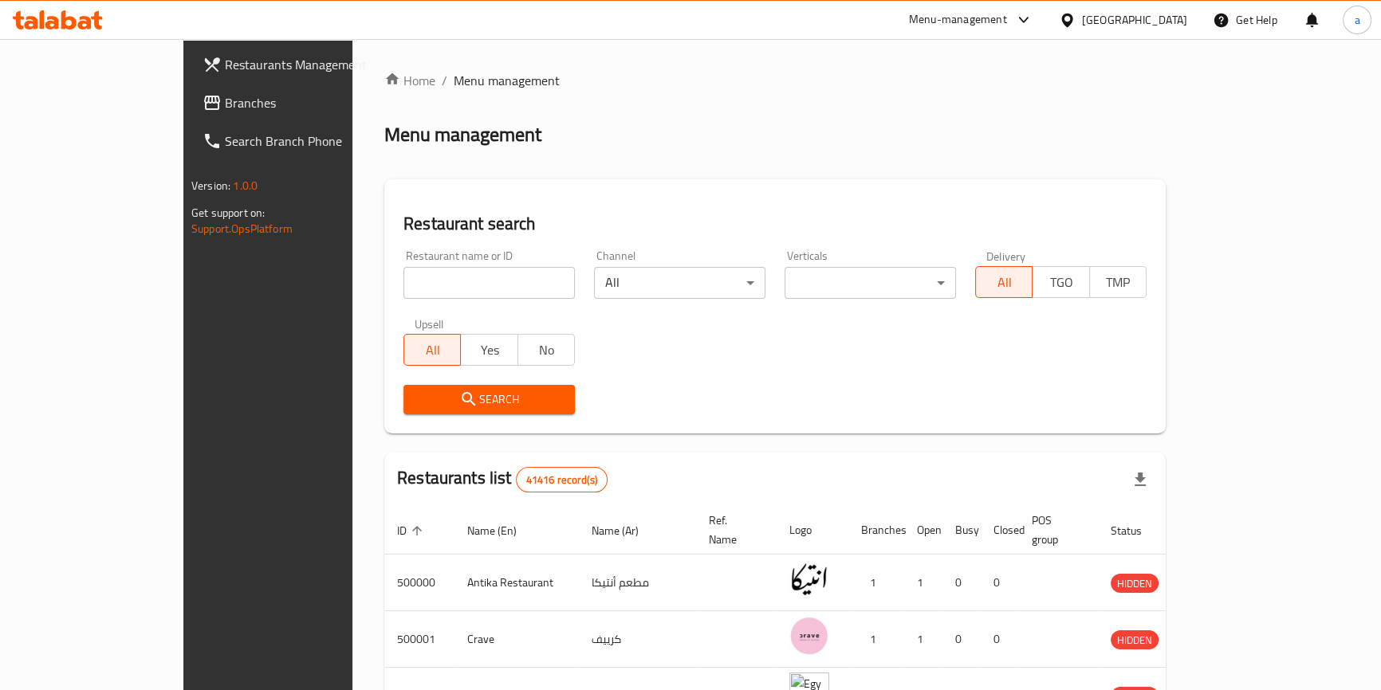
click at [225, 104] on span "Branches" at bounding box center [313, 102] width 176 height 19
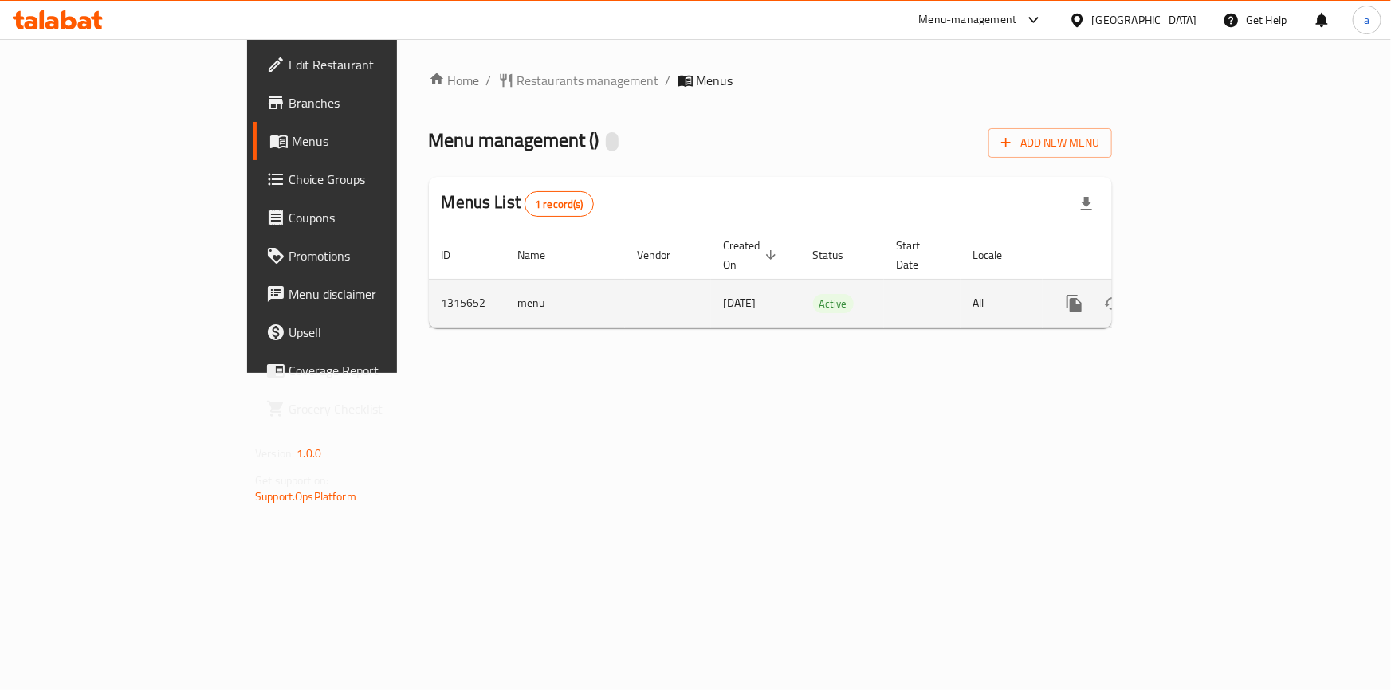
click at [1197, 297] on icon "enhanced table" at bounding box center [1189, 304] width 14 height 14
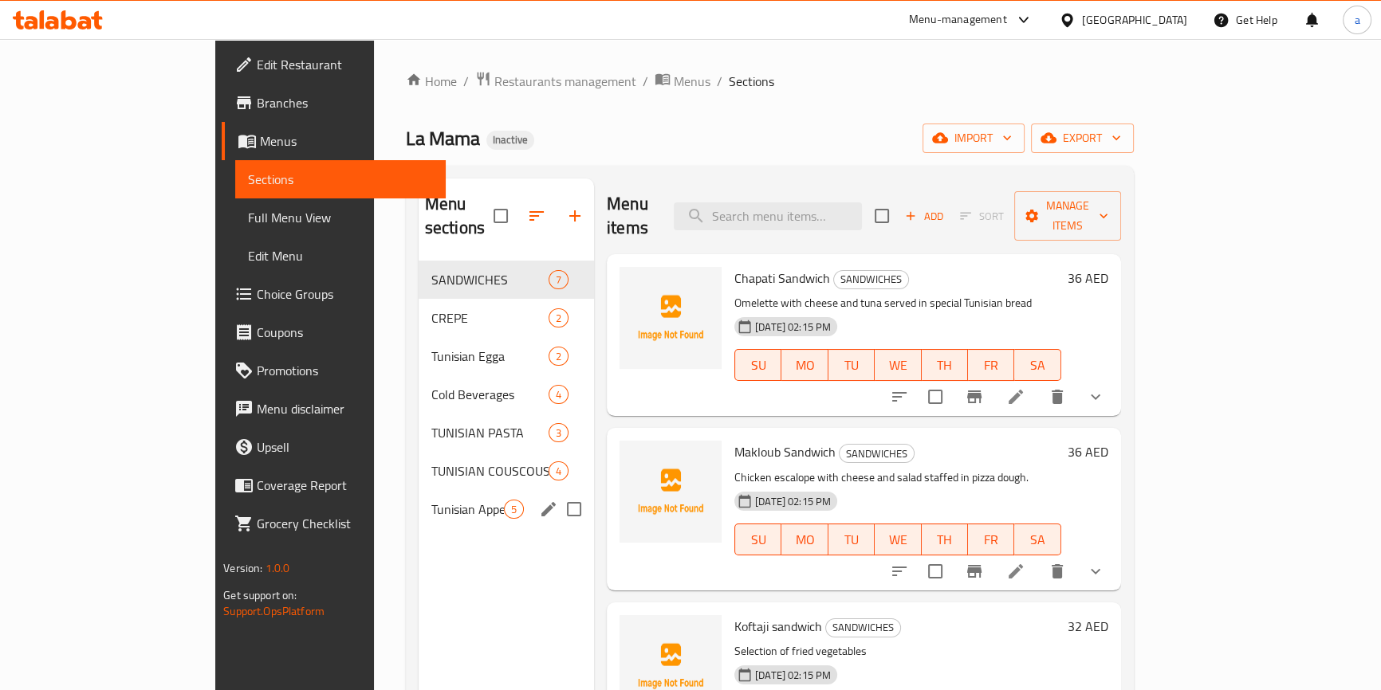
click at [423, 490] on div "Tunisian Appetizers 5" at bounding box center [506, 509] width 175 height 38
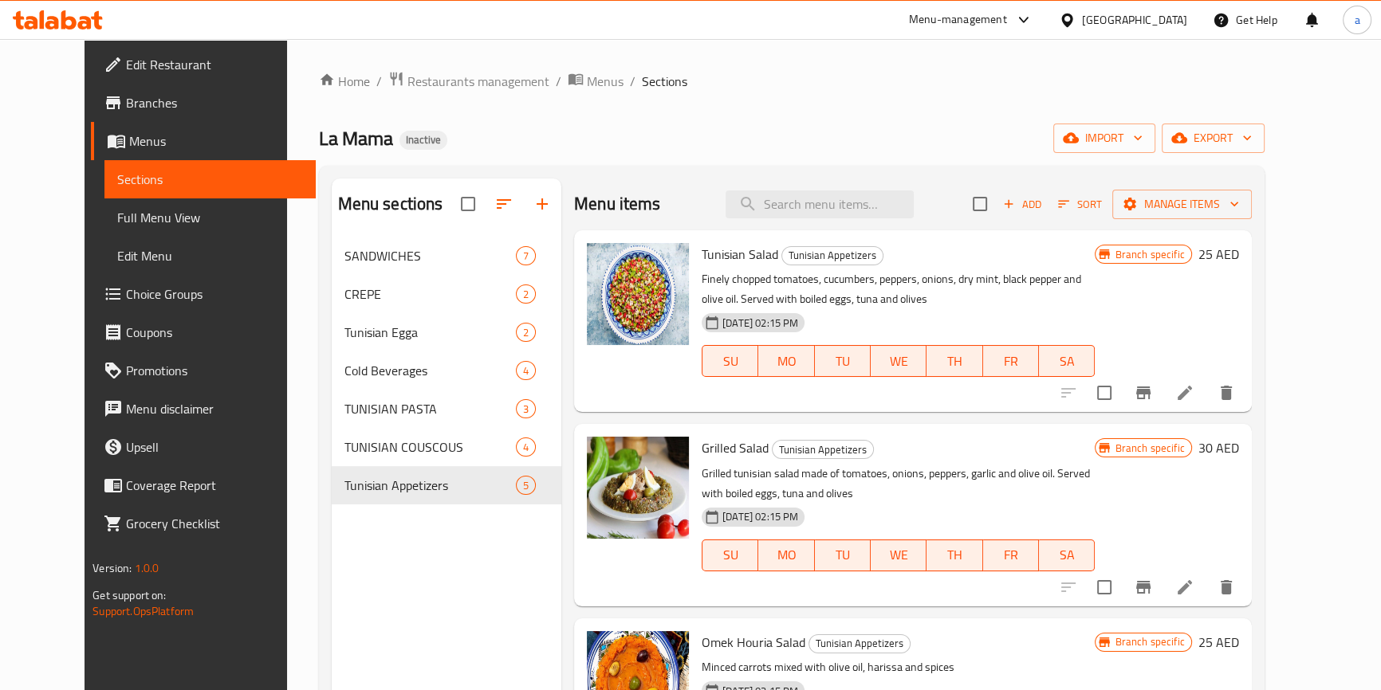
click at [129, 144] on span "Menus" at bounding box center [215, 141] width 173 height 19
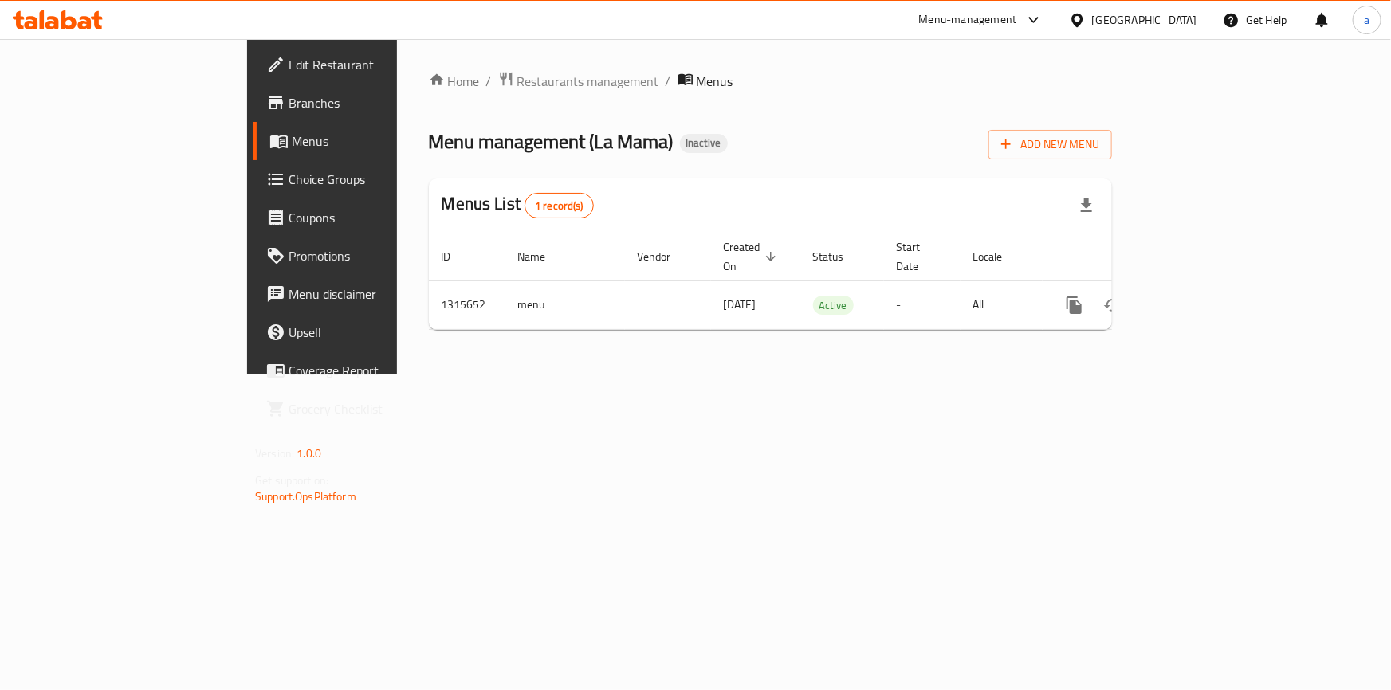
click at [254, 74] on link "Edit Restaurant" at bounding box center [367, 64] width 226 height 38
